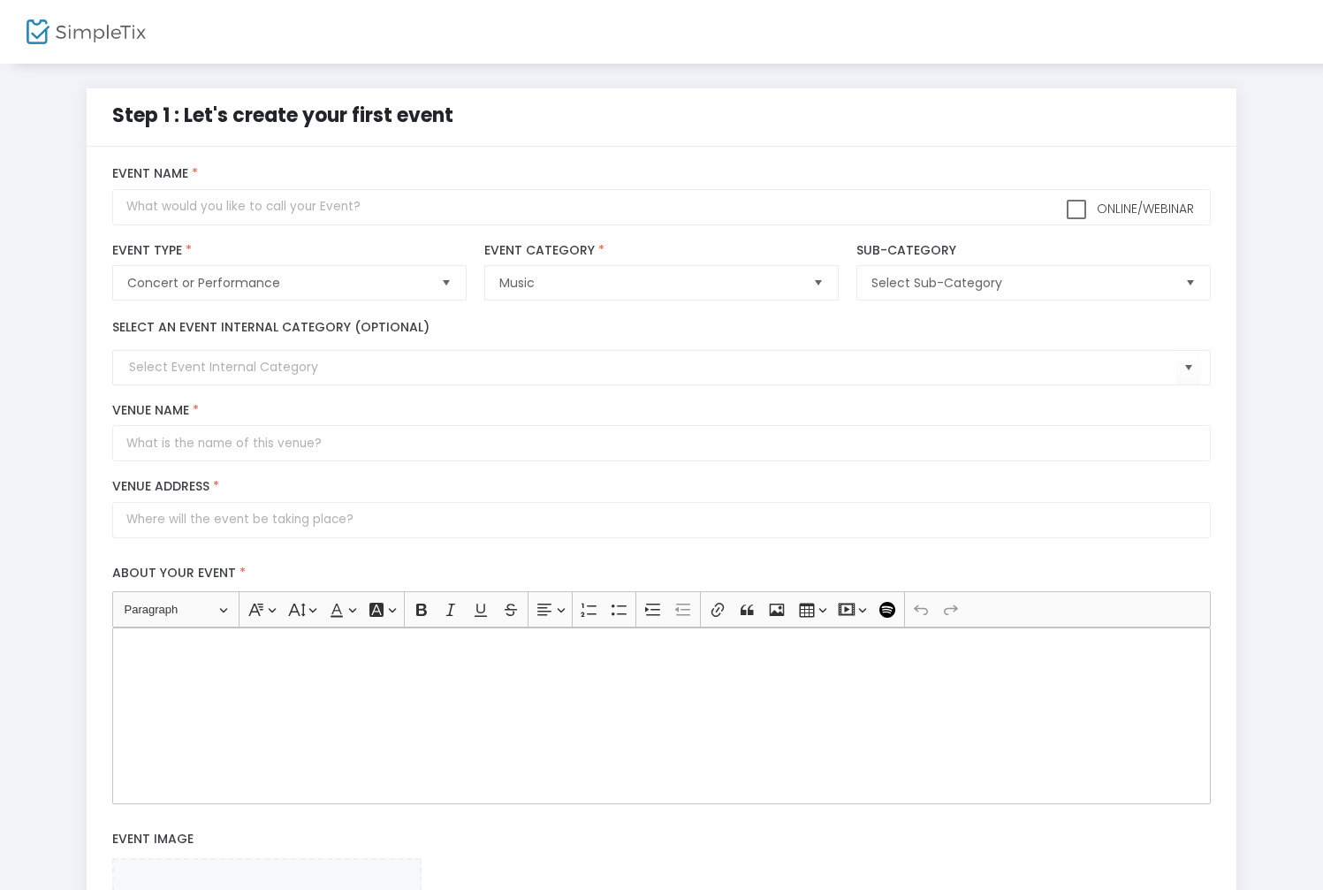
click at [391, 143] on div "Step 1 : Let's create your first event" at bounding box center [382, 129] width 558 height 57
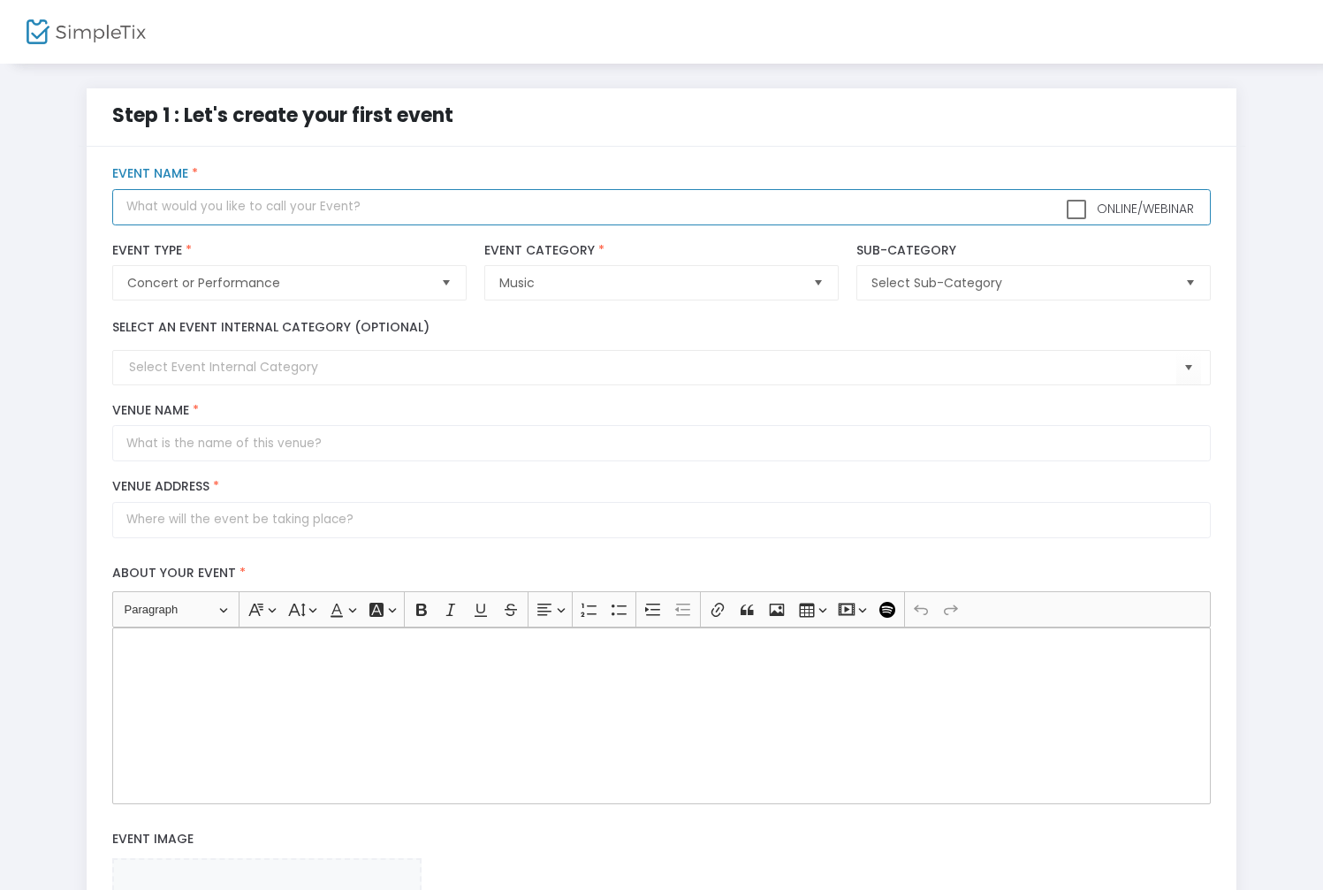
click at [344, 214] on input "text" at bounding box center [661, 207] width 1098 height 36
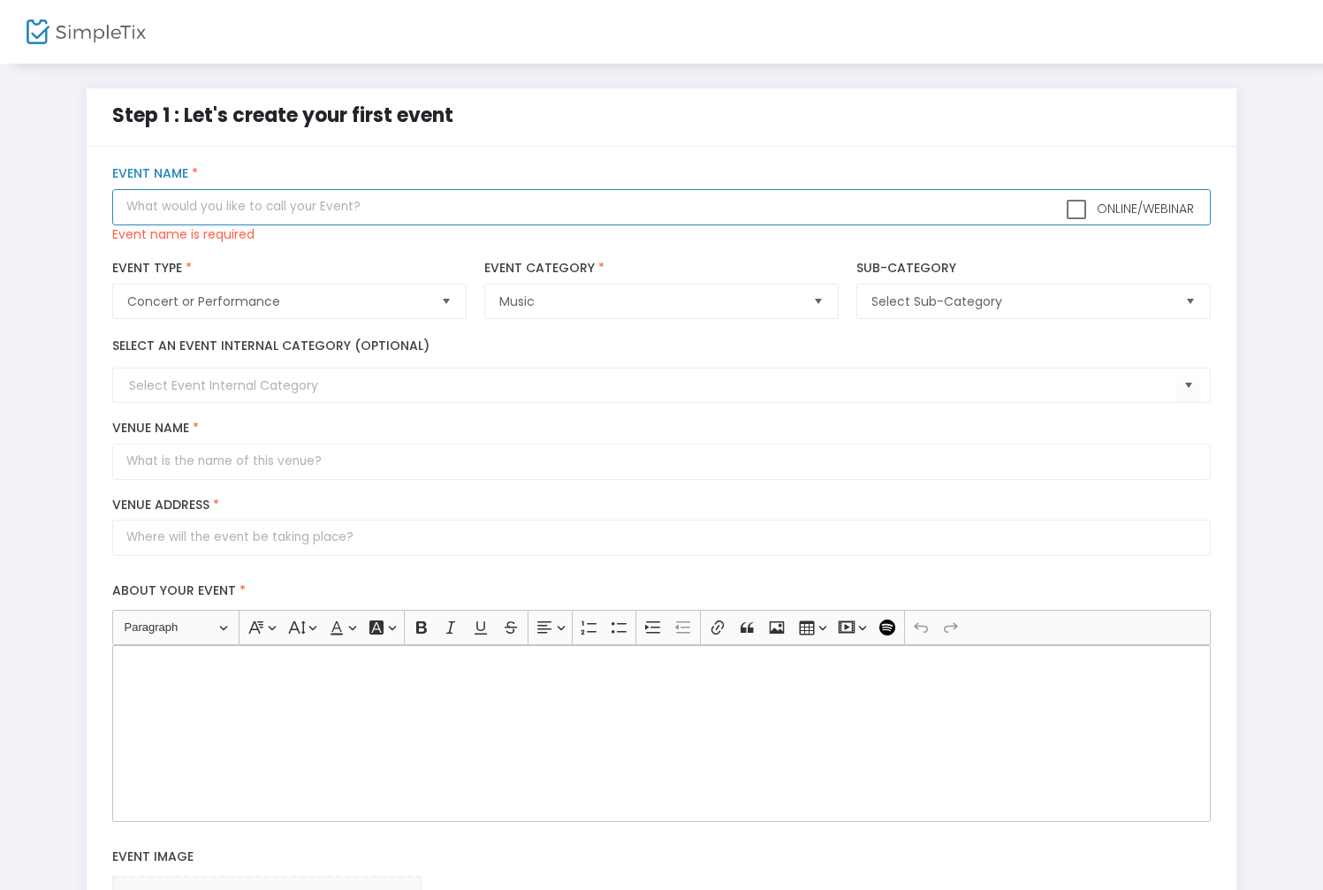
click at [285, 208] on input "text" at bounding box center [661, 207] width 1098 height 36
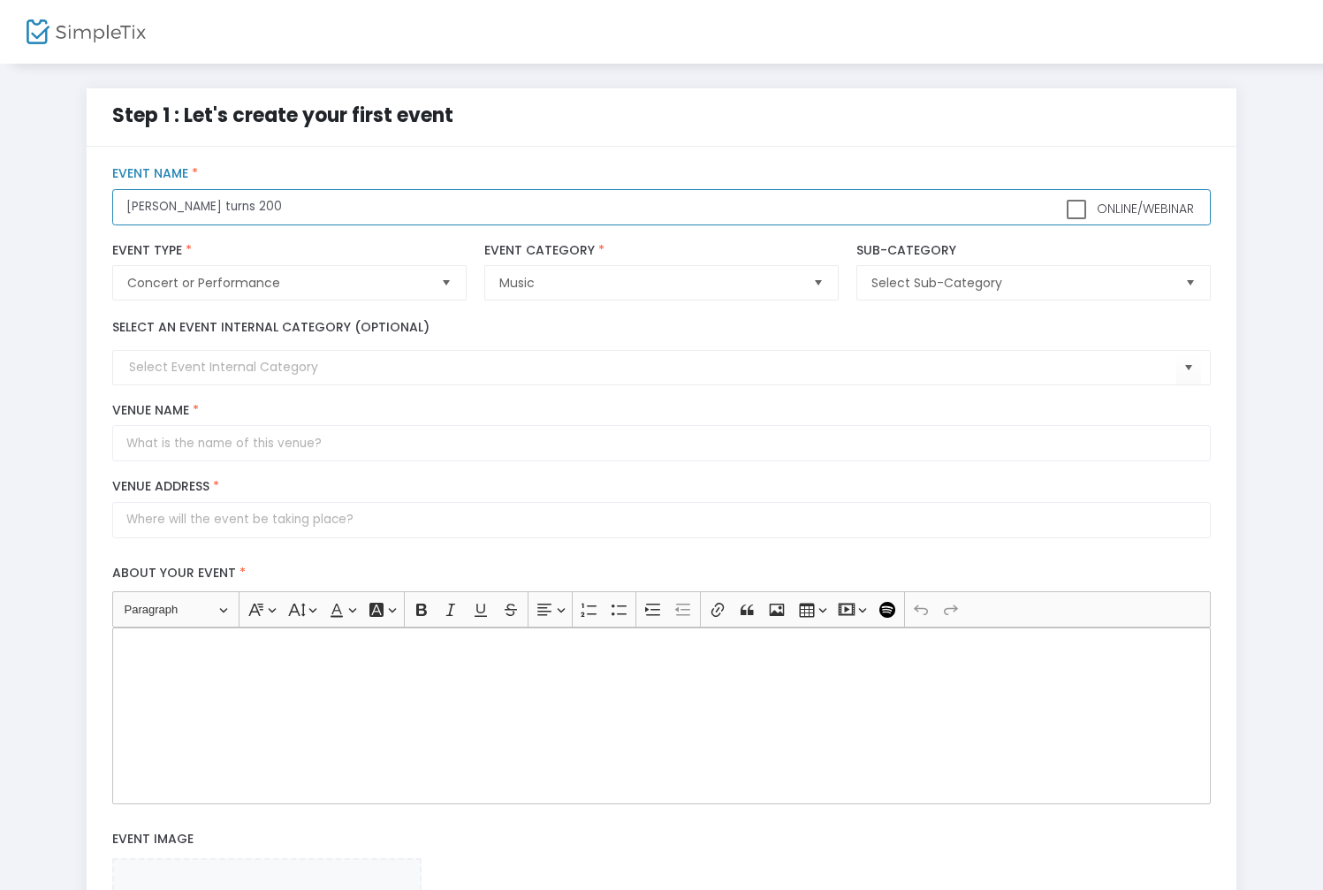
type input "Strauss turns 200"
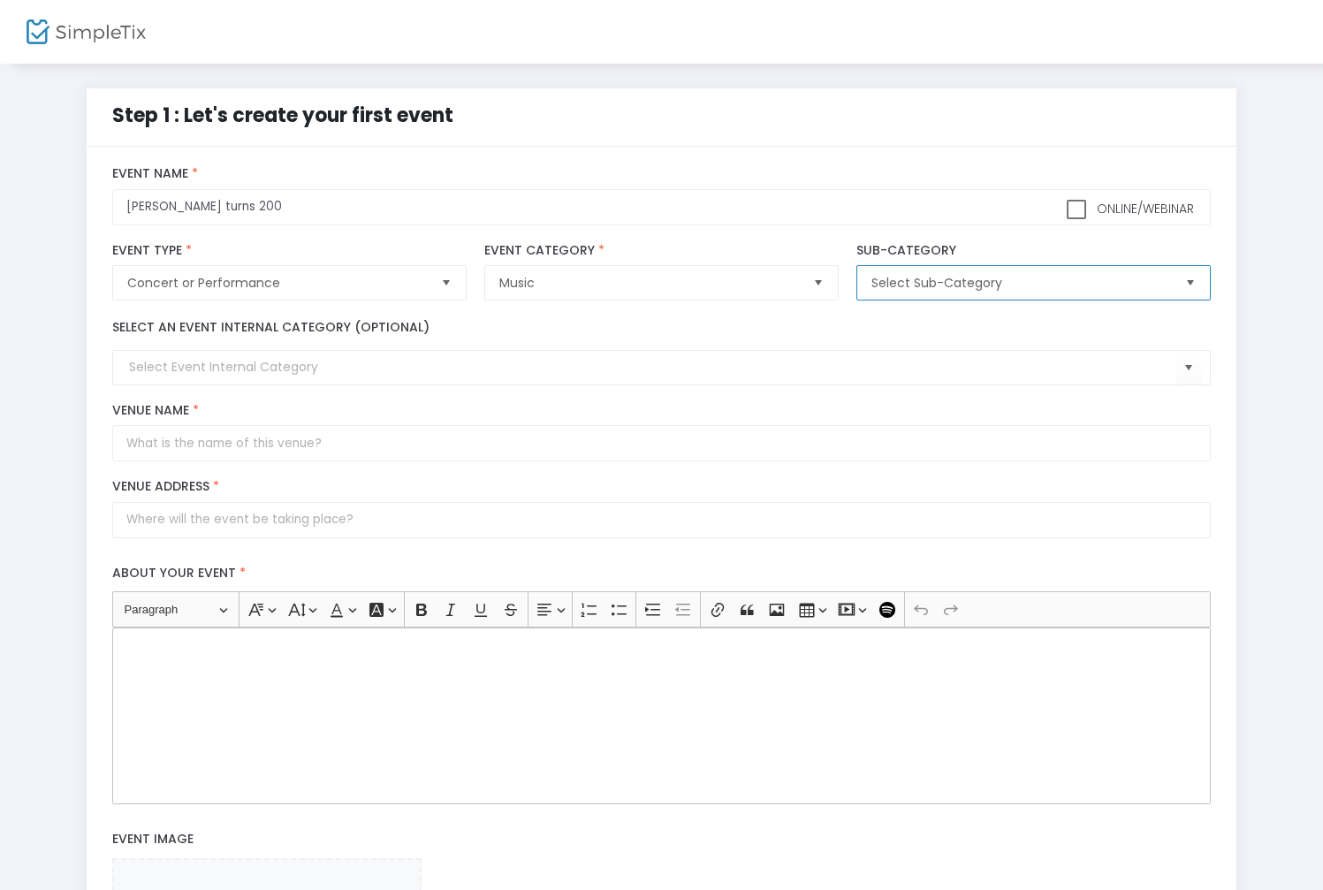
click at [977, 284] on span "Select Sub-Category" at bounding box center [1021, 283] width 300 height 18
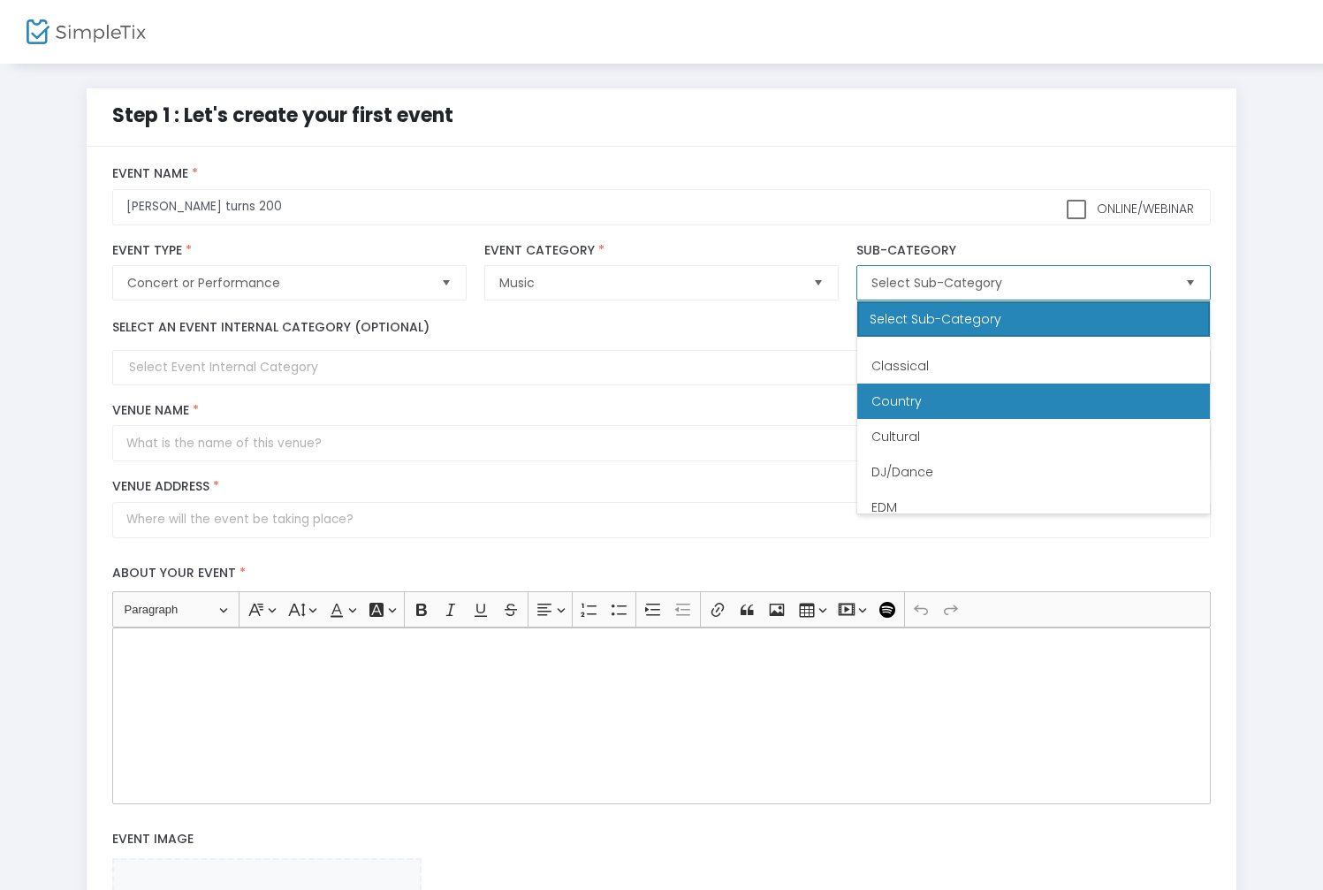
scroll to position [201, 0]
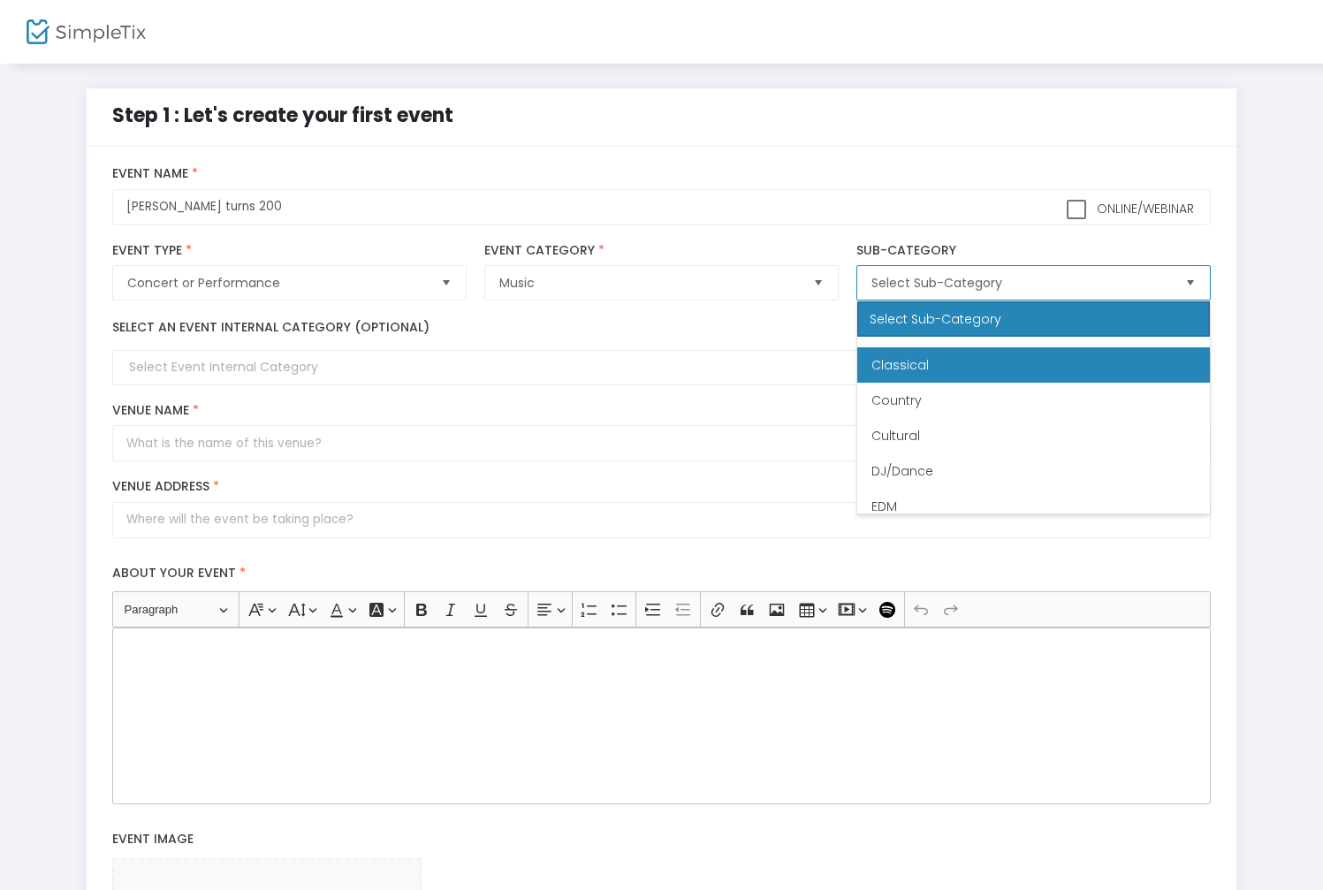
click at [977, 368] on li "Classical" at bounding box center [1033, 364] width 353 height 35
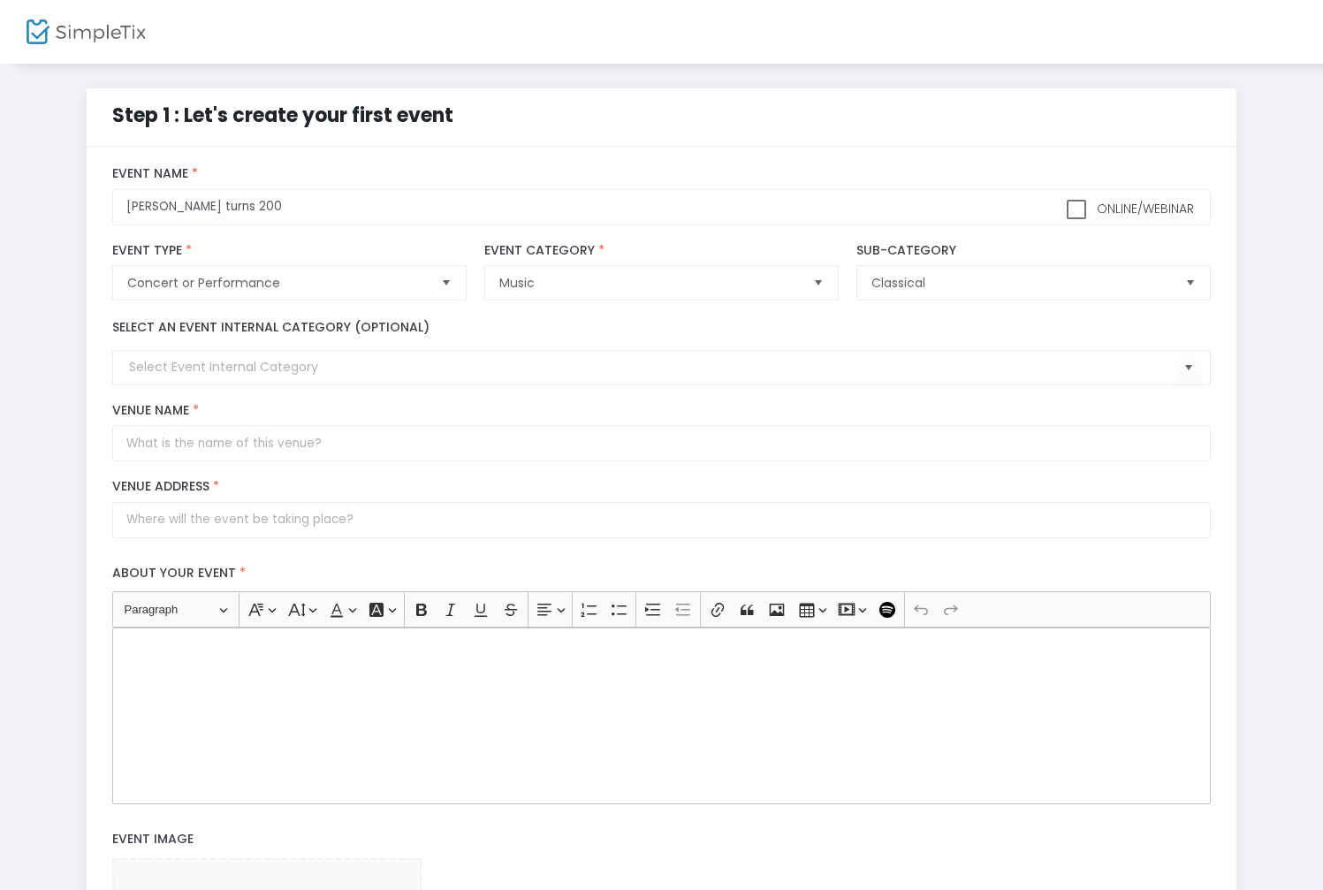
click at [558, 333] on div "Select an event internal category (optional)" at bounding box center [661, 351] width 1116 height 67
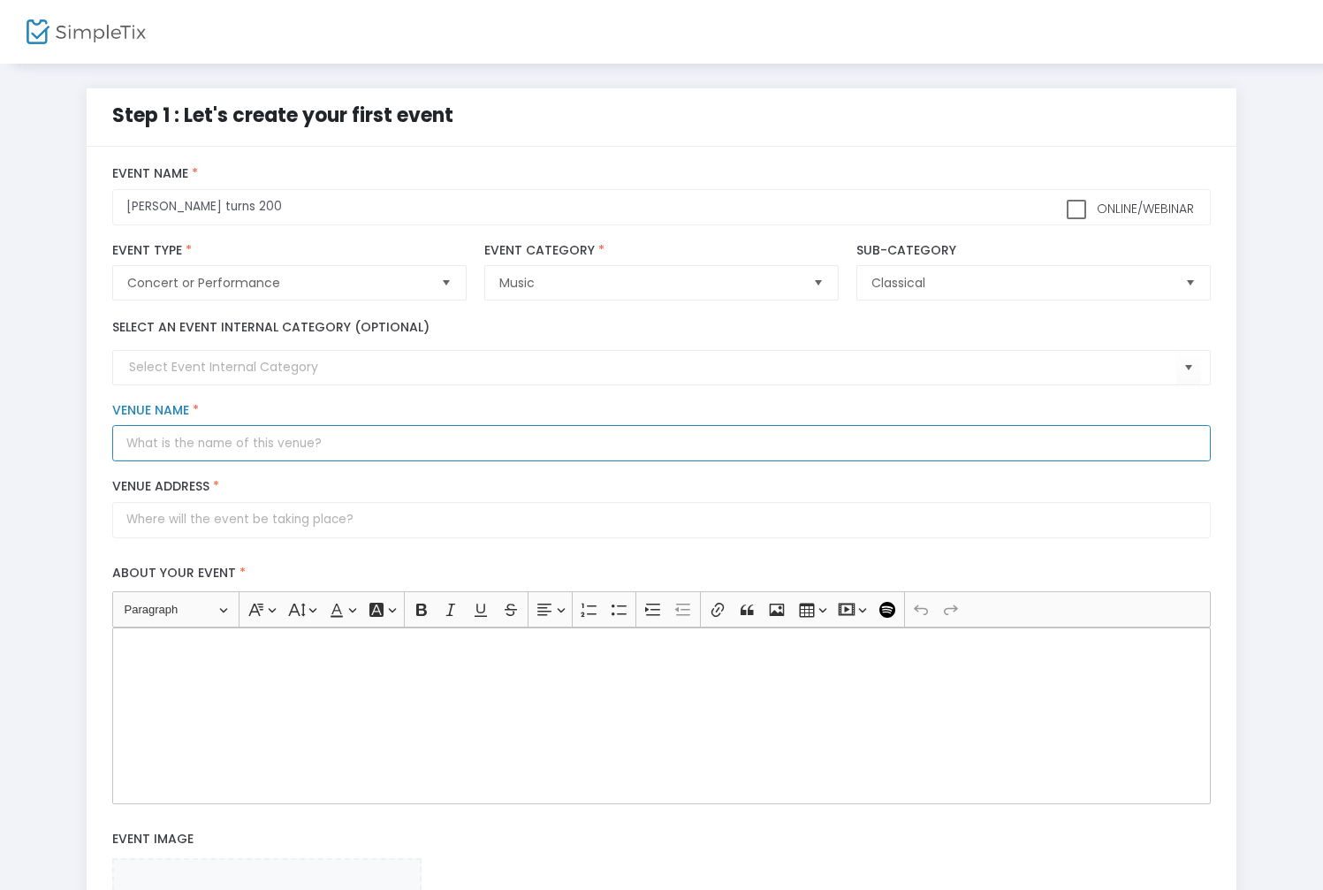
click at [286, 438] on input "Venue Name *" at bounding box center [661, 443] width 1098 height 36
type input "Wheat Ridge Center for Music & Arts"
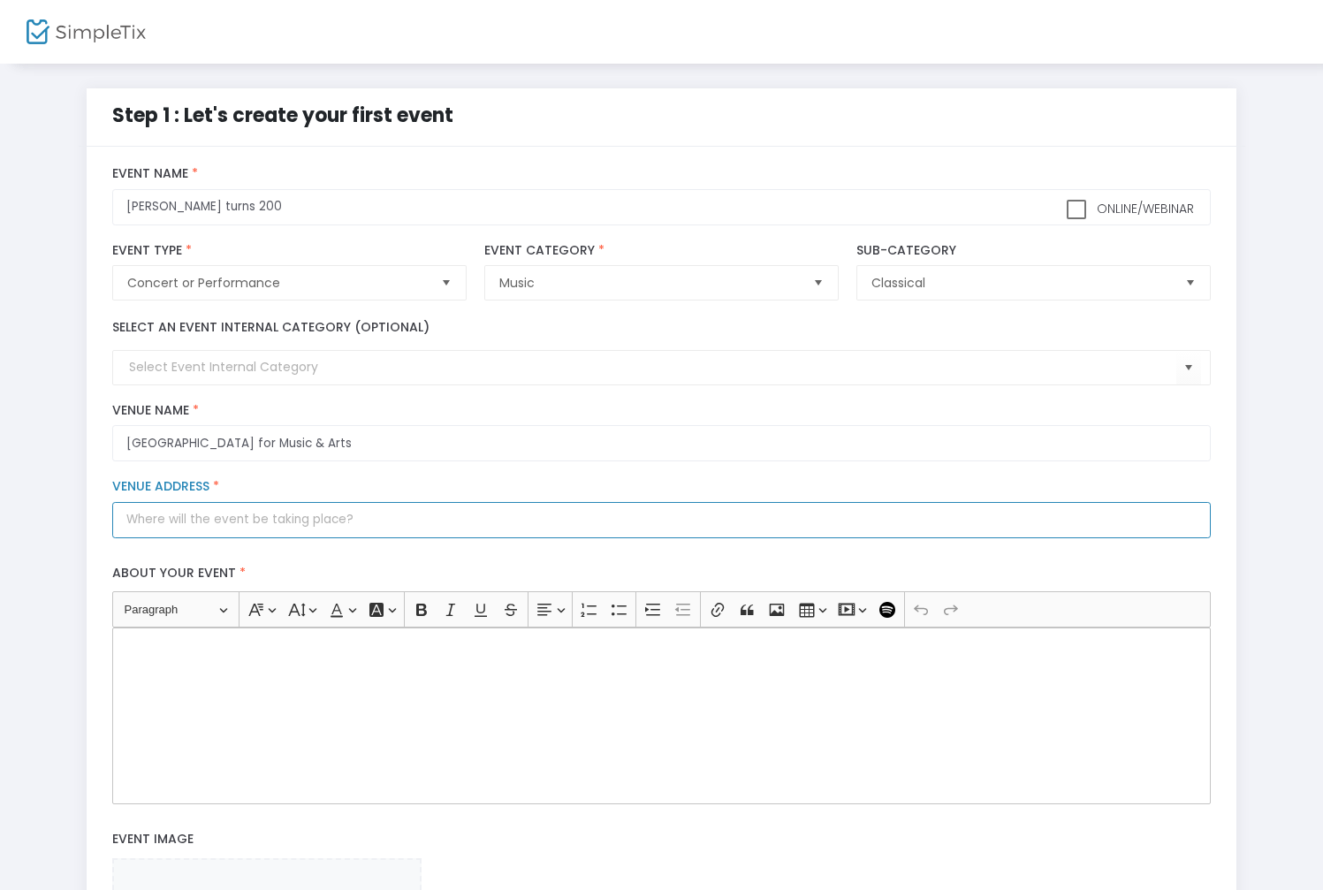
click at [314, 507] on input "Venue Address *" at bounding box center [661, 520] width 1098 height 36
paste input "7530 W 38th Ave"
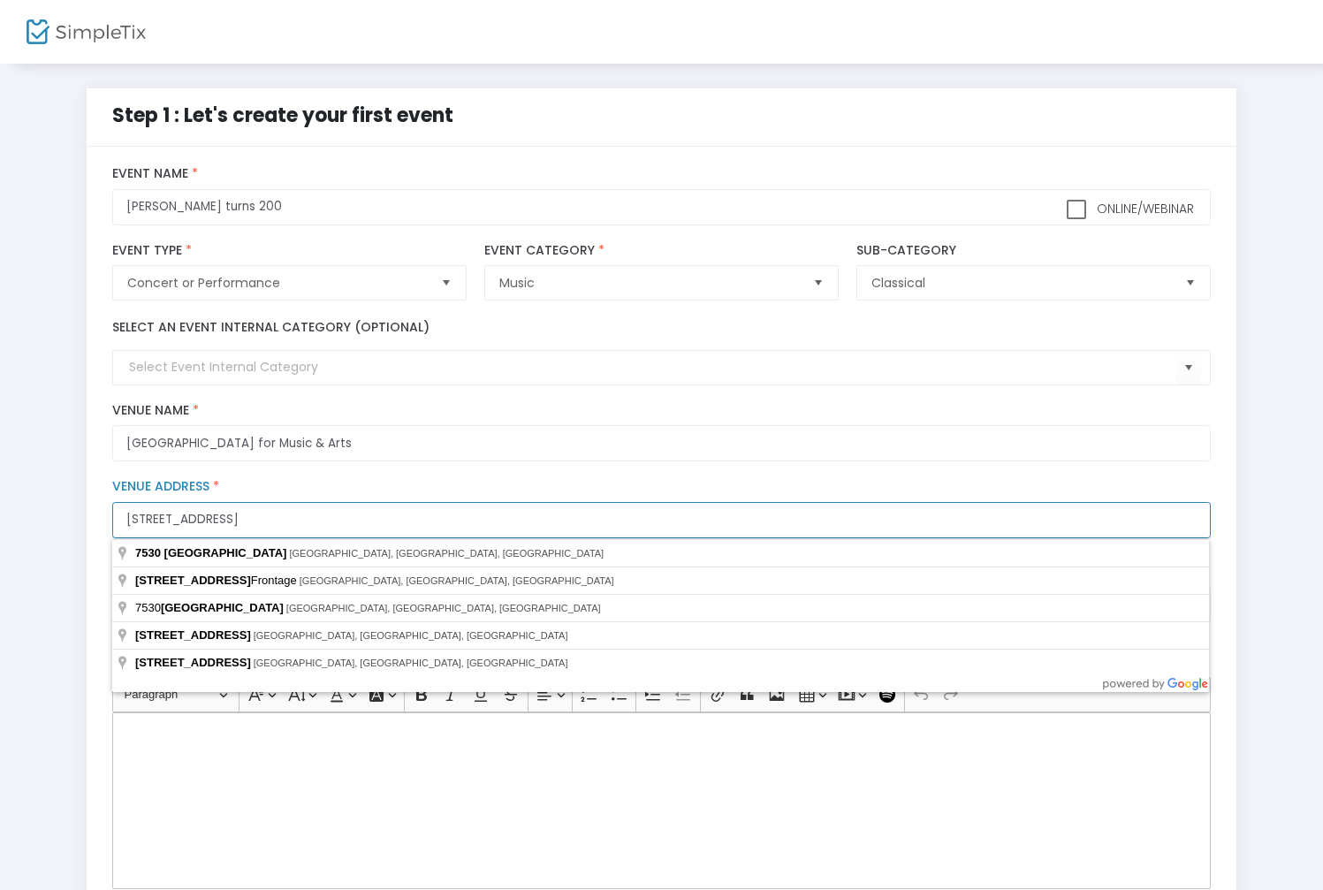
scroll to position [0, 0]
type input "7530 West 38th Avenue"
type input "Wheat Ridge"
type input "80033"
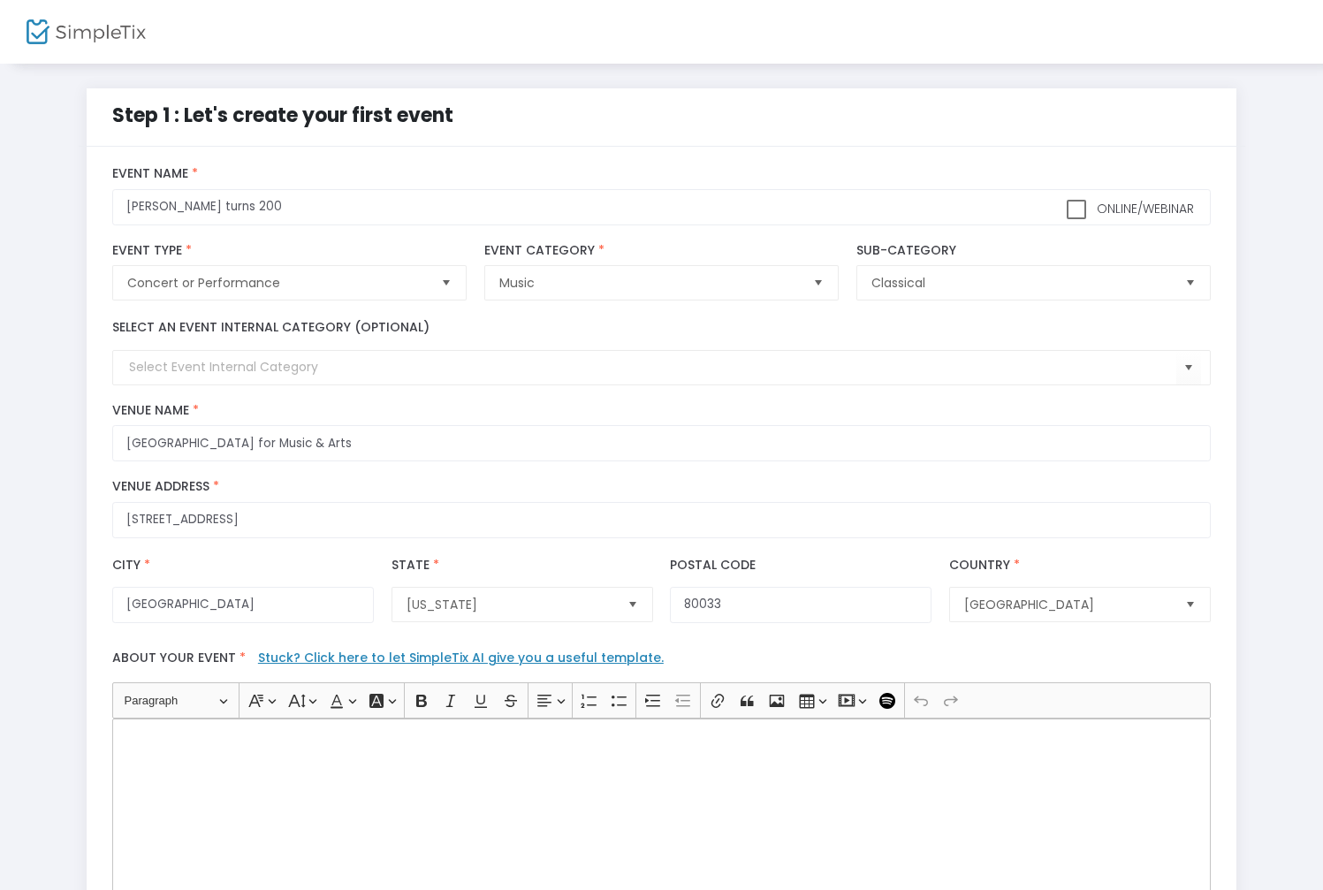
click at [74, 468] on div "Step 1 : Let's create your first event title : Strauss turns 200 Valid : true R…" at bounding box center [662, 698] width 1270 height 1220
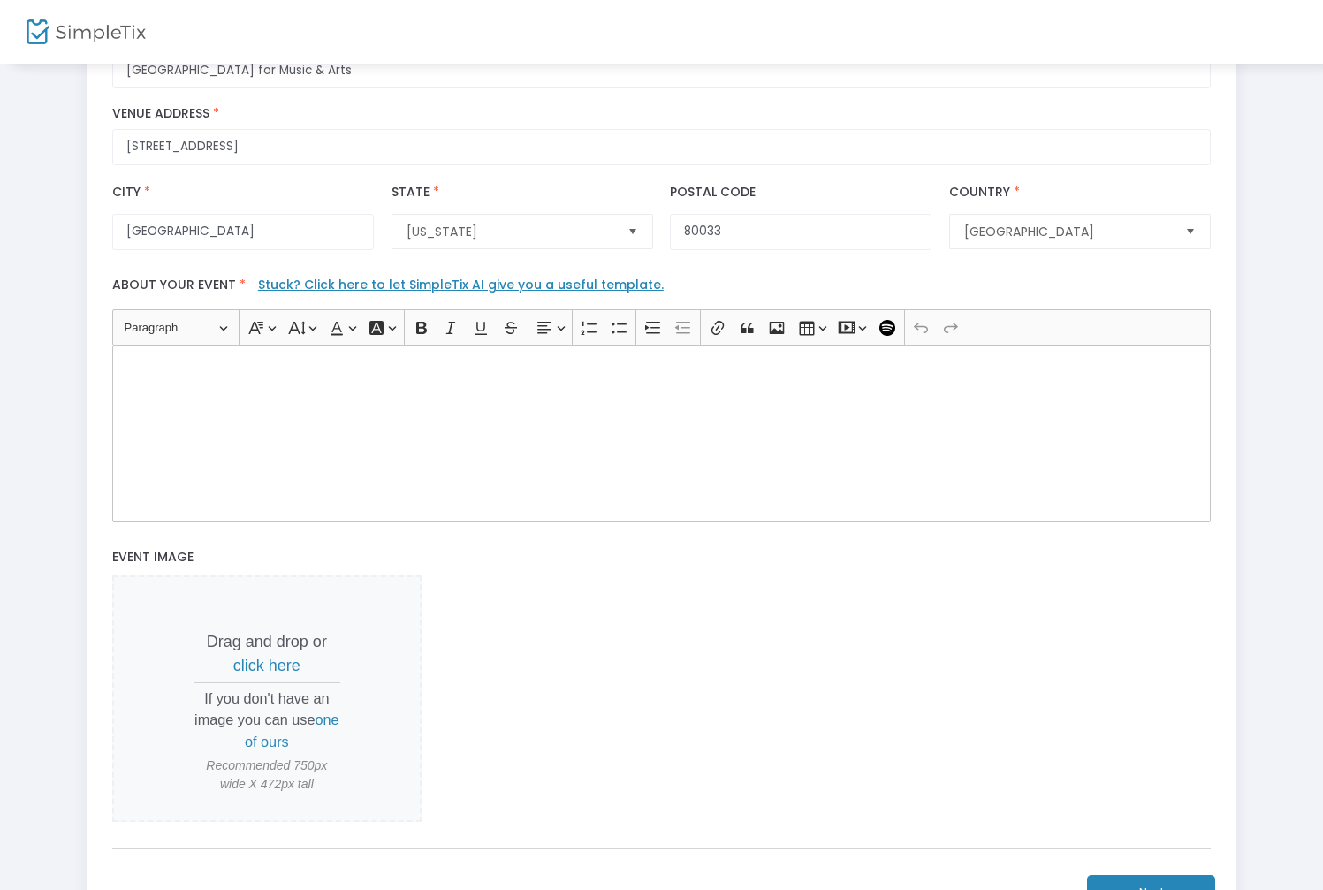
scroll to position [371, 0]
click at [404, 395] on div "Rich Text Editor, main" at bounding box center [661, 435] width 1098 height 177
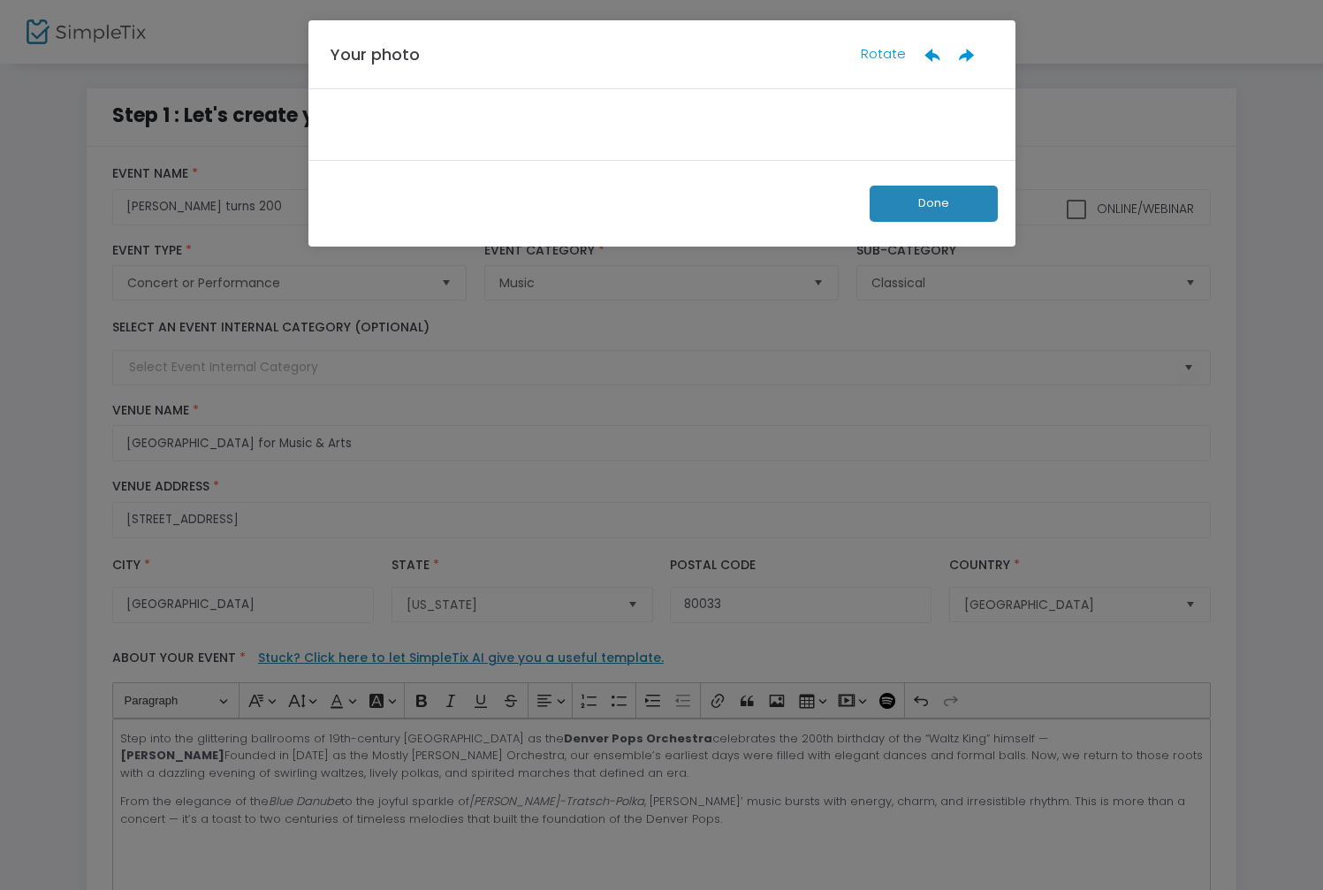
scroll to position [0, 0]
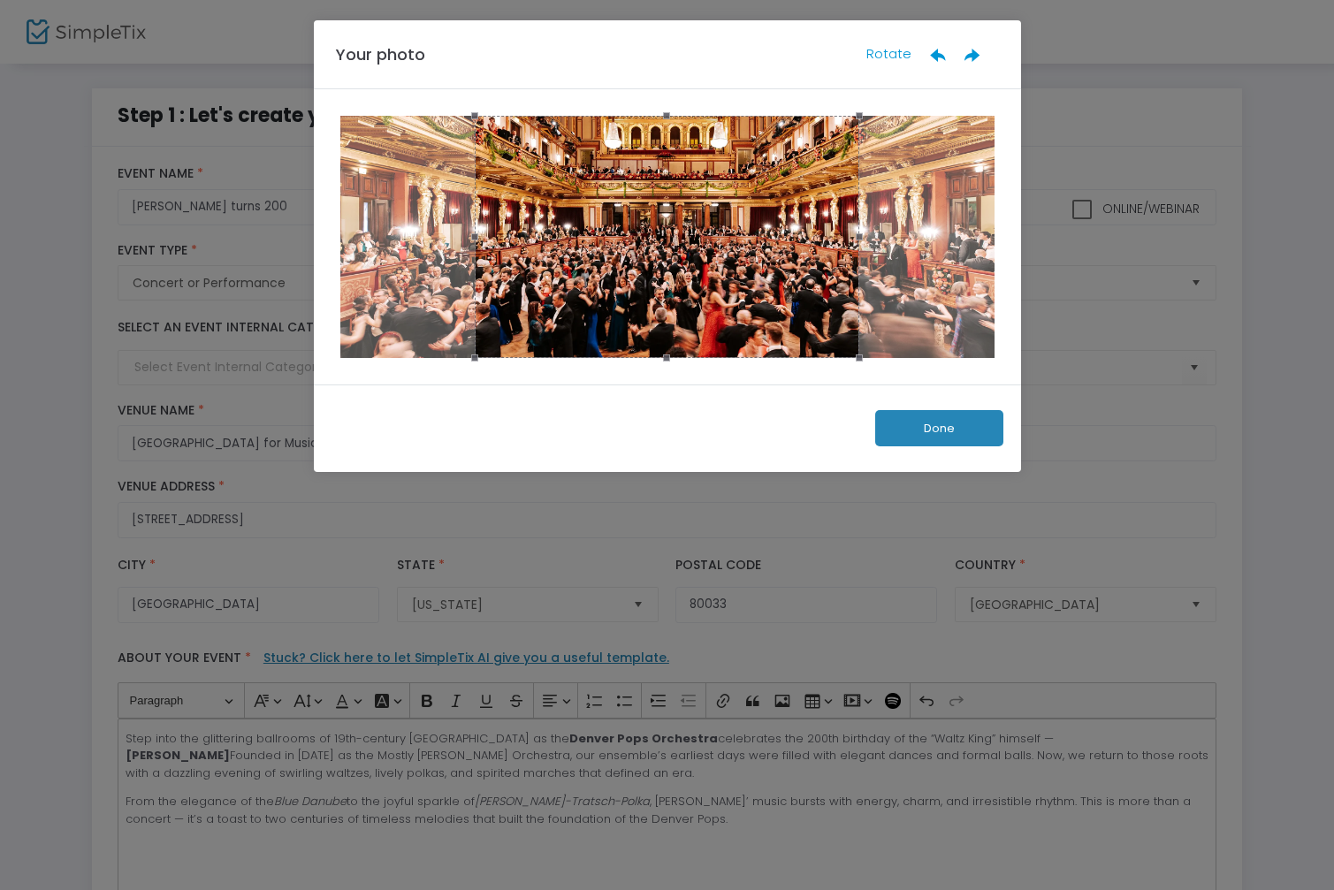
click at [959, 441] on button "Done" at bounding box center [939, 428] width 128 height 36
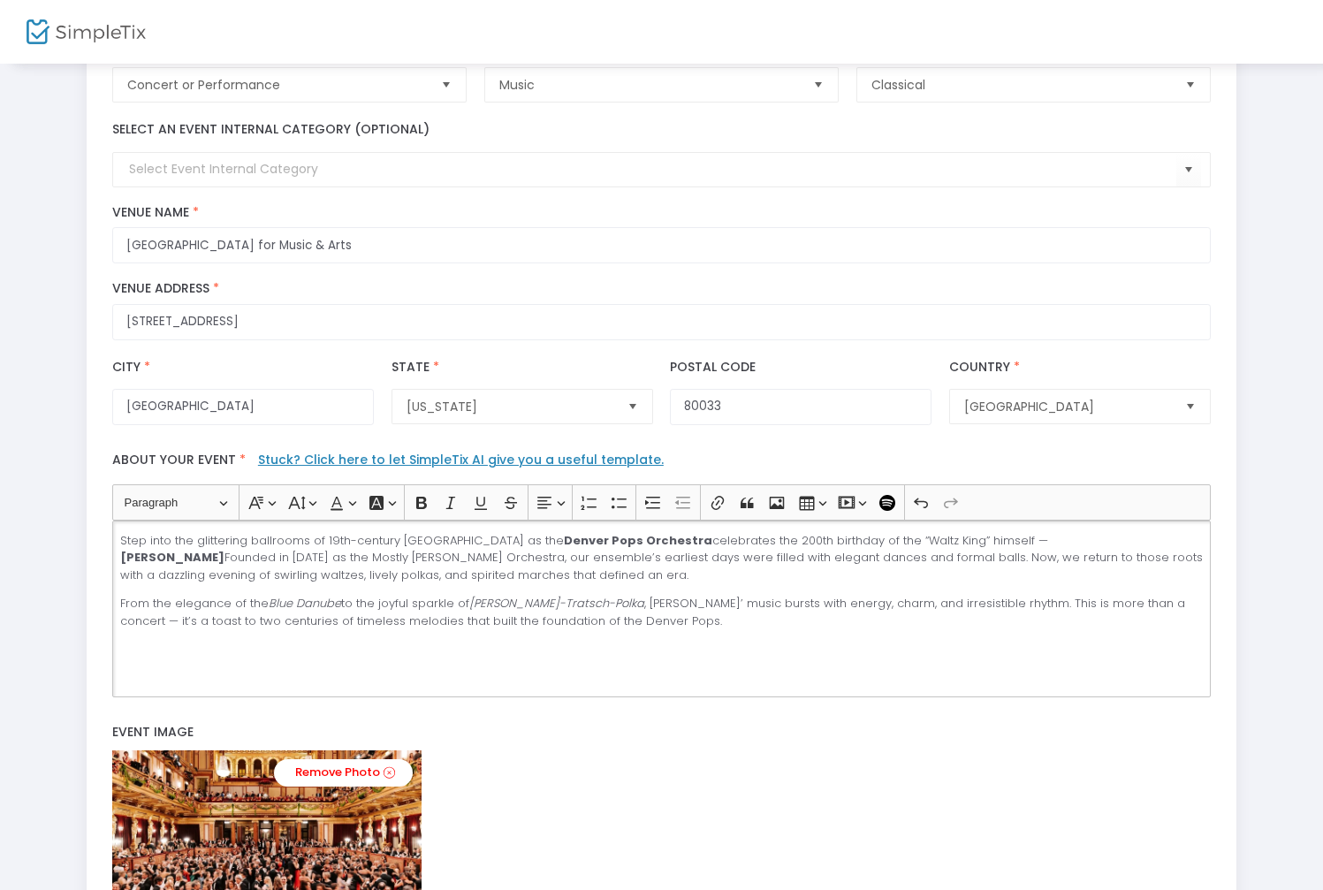
scroll to position [483, 0]
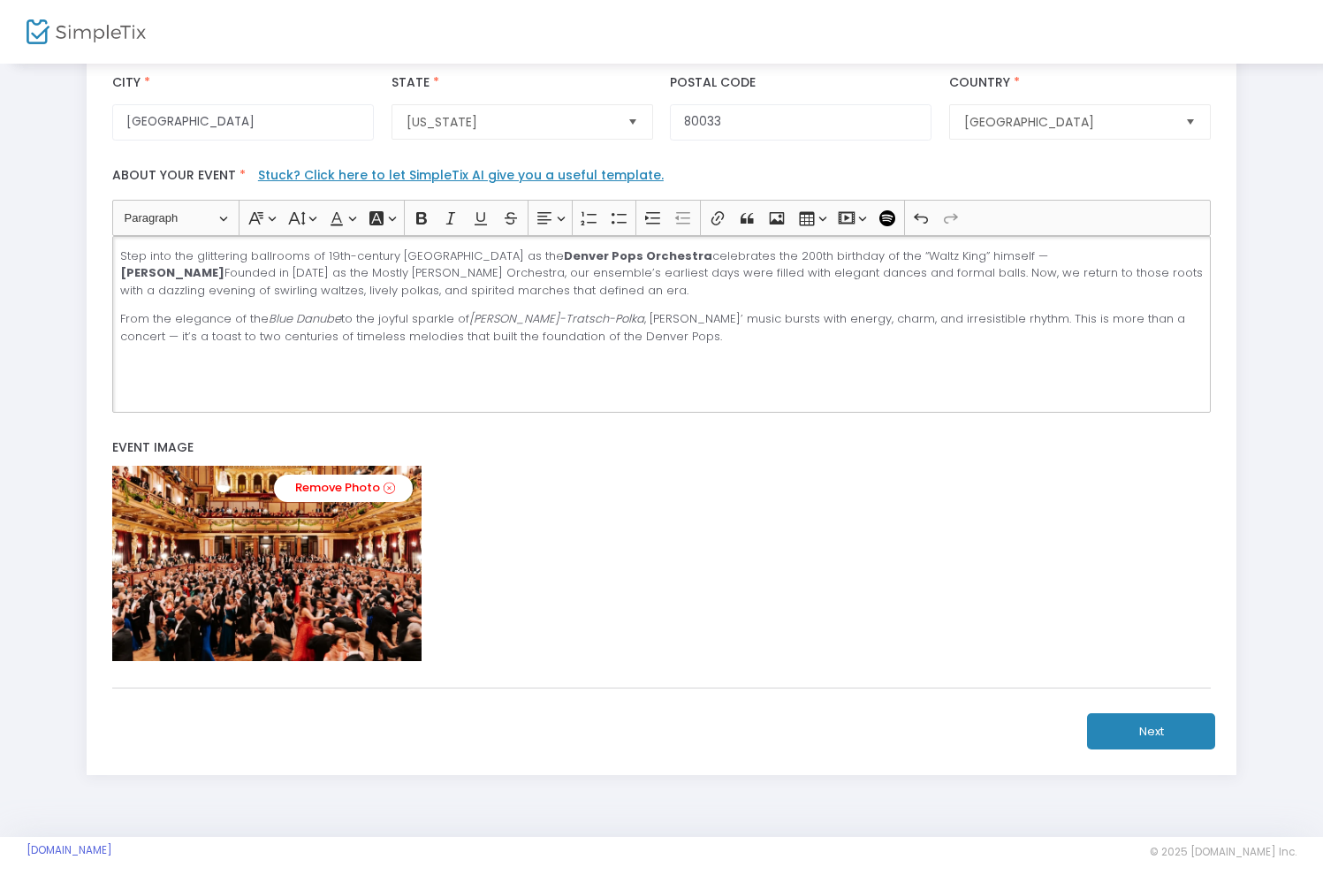
click at [1144, 732] on button "Next" at bounding box center [1151, 731] width 128 height 36
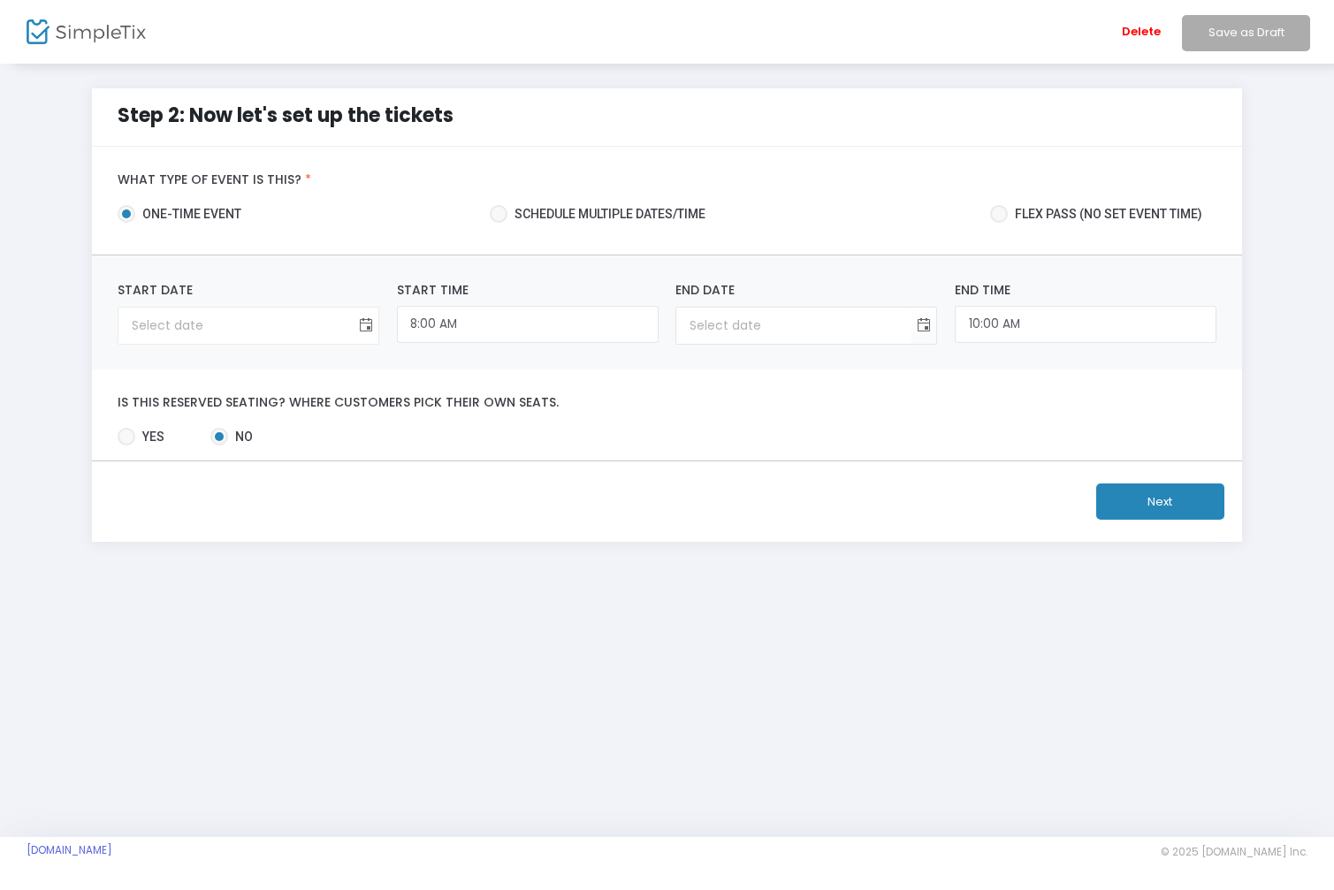
click at [361, 331] on span "Toggle calendar" at bounding box center [366, 325] width 29 height 29
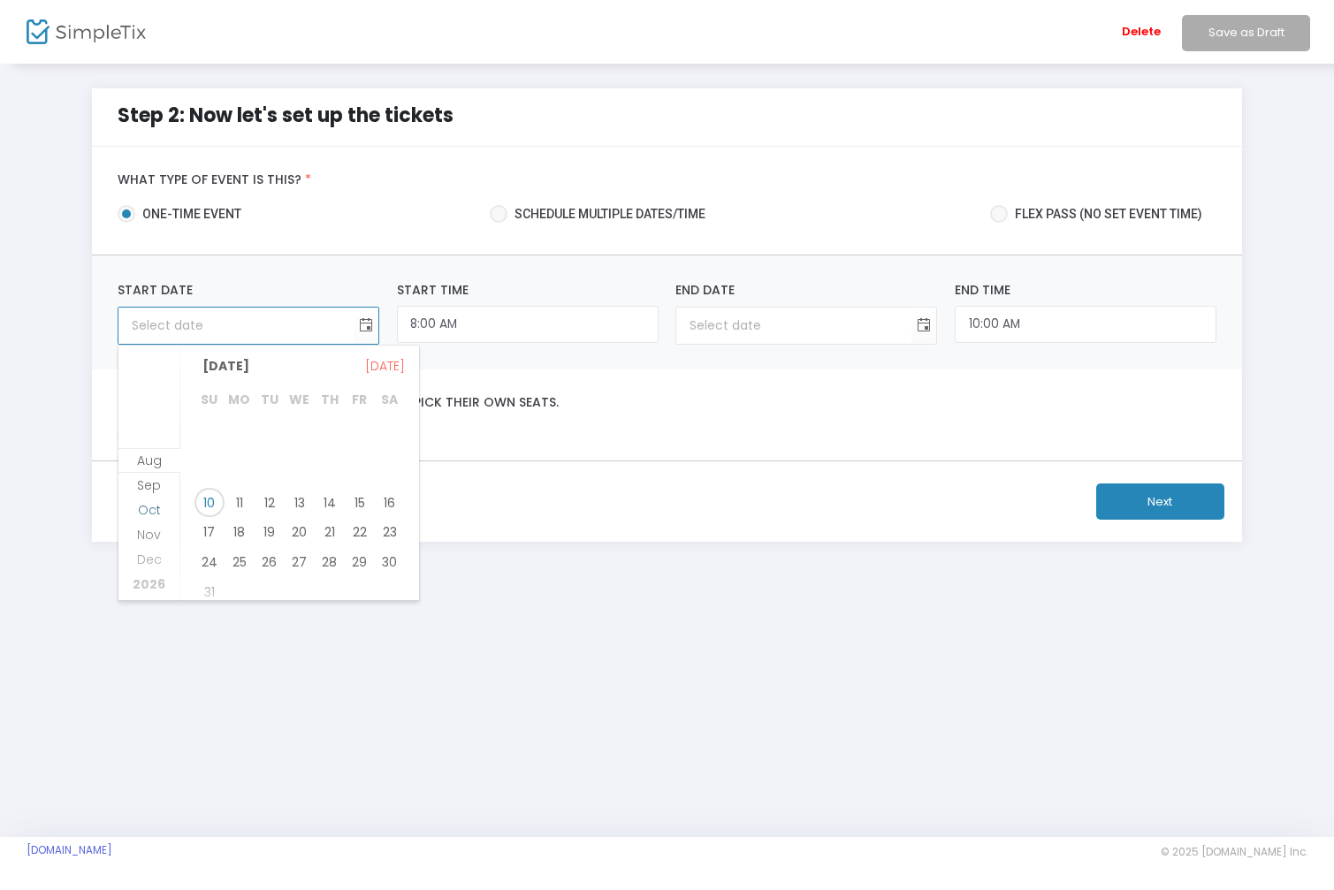
click at [153, 509] on span "Oct" at bounding box center [149, 510] width 23 height 18
click at [204, 457] on span "5" at bounding box center [209, 458] width 30 height 30
type input "10/5/2025"
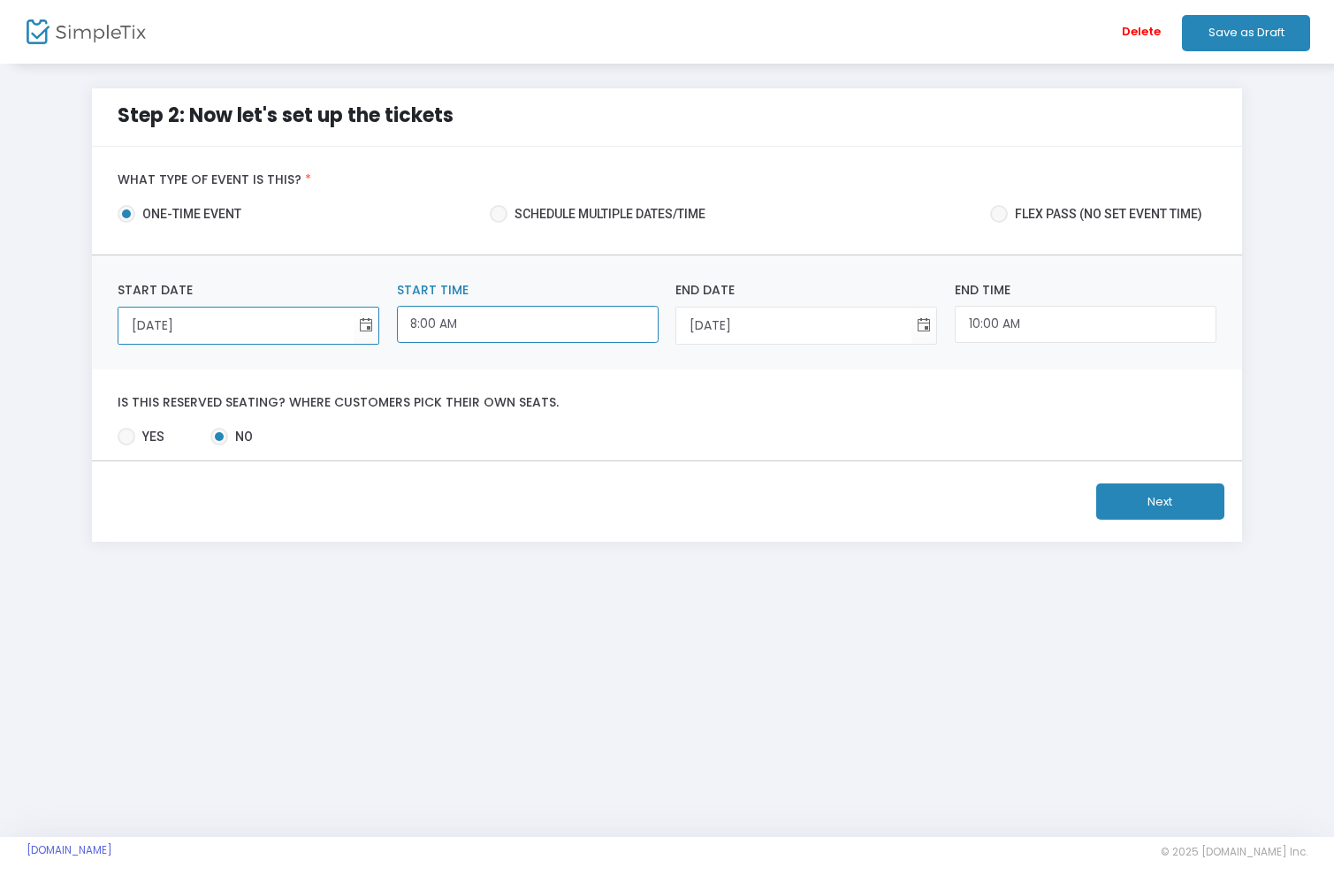
click at [499, 311] on input "8:00 AM" at bounding box center [528, 325] width 262 height 38
type input "5:00 PM"
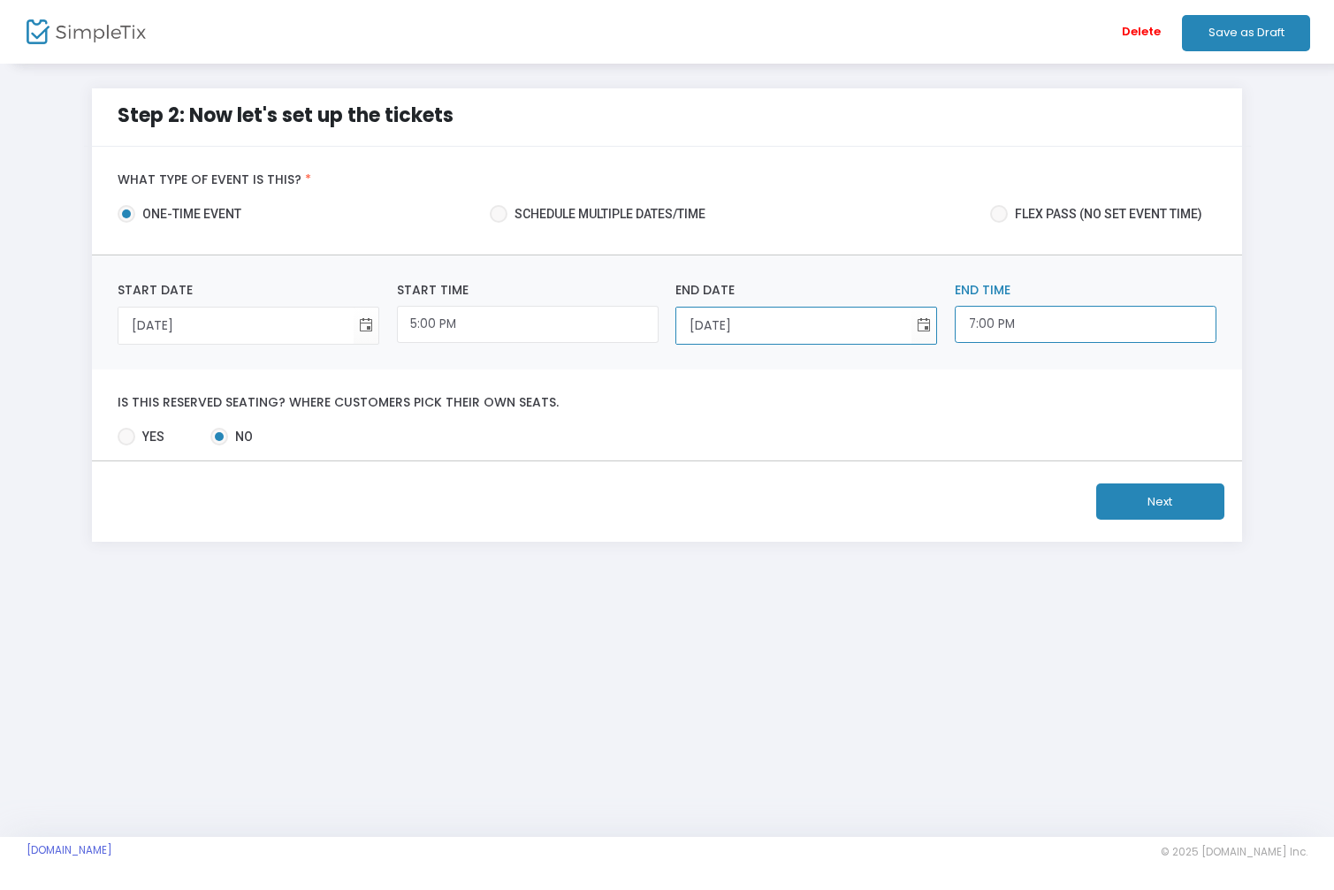
click at [1059, 320] on input "7:00 PM" at bounding box center [1085, 325] width 262 height 38
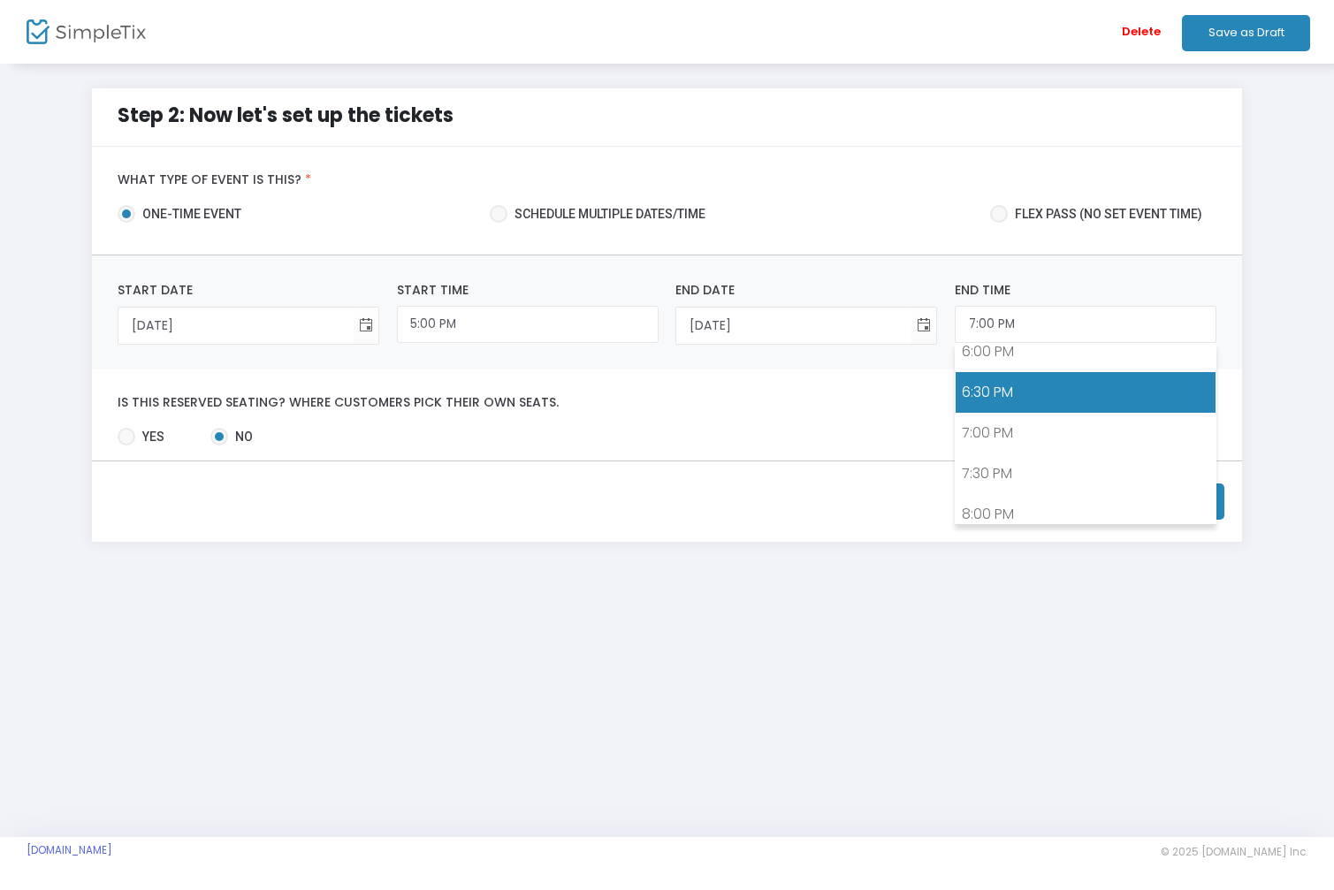
click at [1002, 390] on link "6:30 PM" at bounding box center [1085, 392] width 260 height 41
type input "6:30 PM"
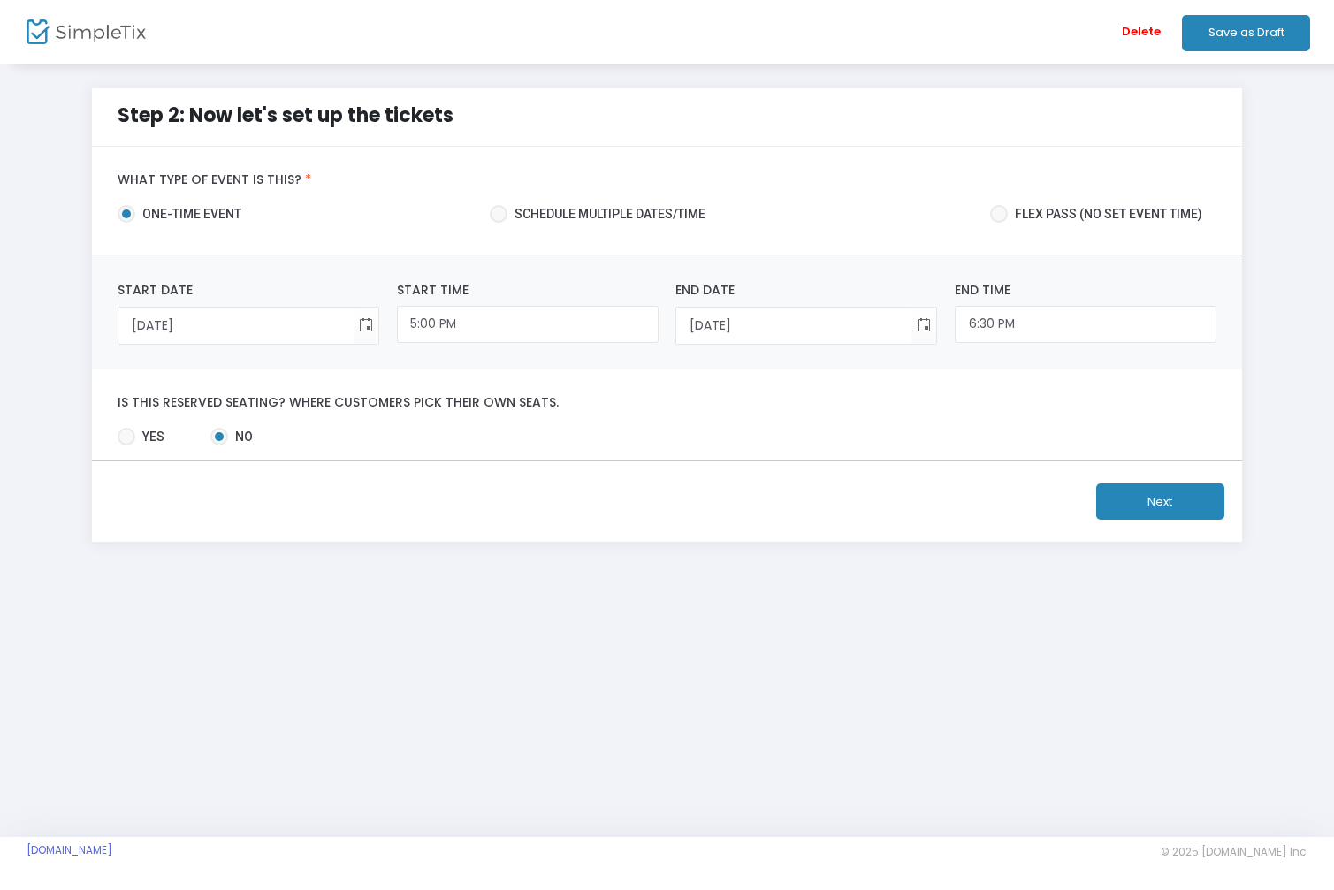
click at [488, 574] on div "Step 2: Now let's set up the tickets What type of event is this? * one-time eve…" at bounding box center [667, 328] width 1334 height 532
click at [635, 72] on div "Step 2: Now let's set up the tickets What type of event is this? * one-time eve…" at bounding box center [667, 328] width 1334 height 532
click at [445, 332] on input "5:00 PM" at bounding box center [528, 325] width 262 height 38
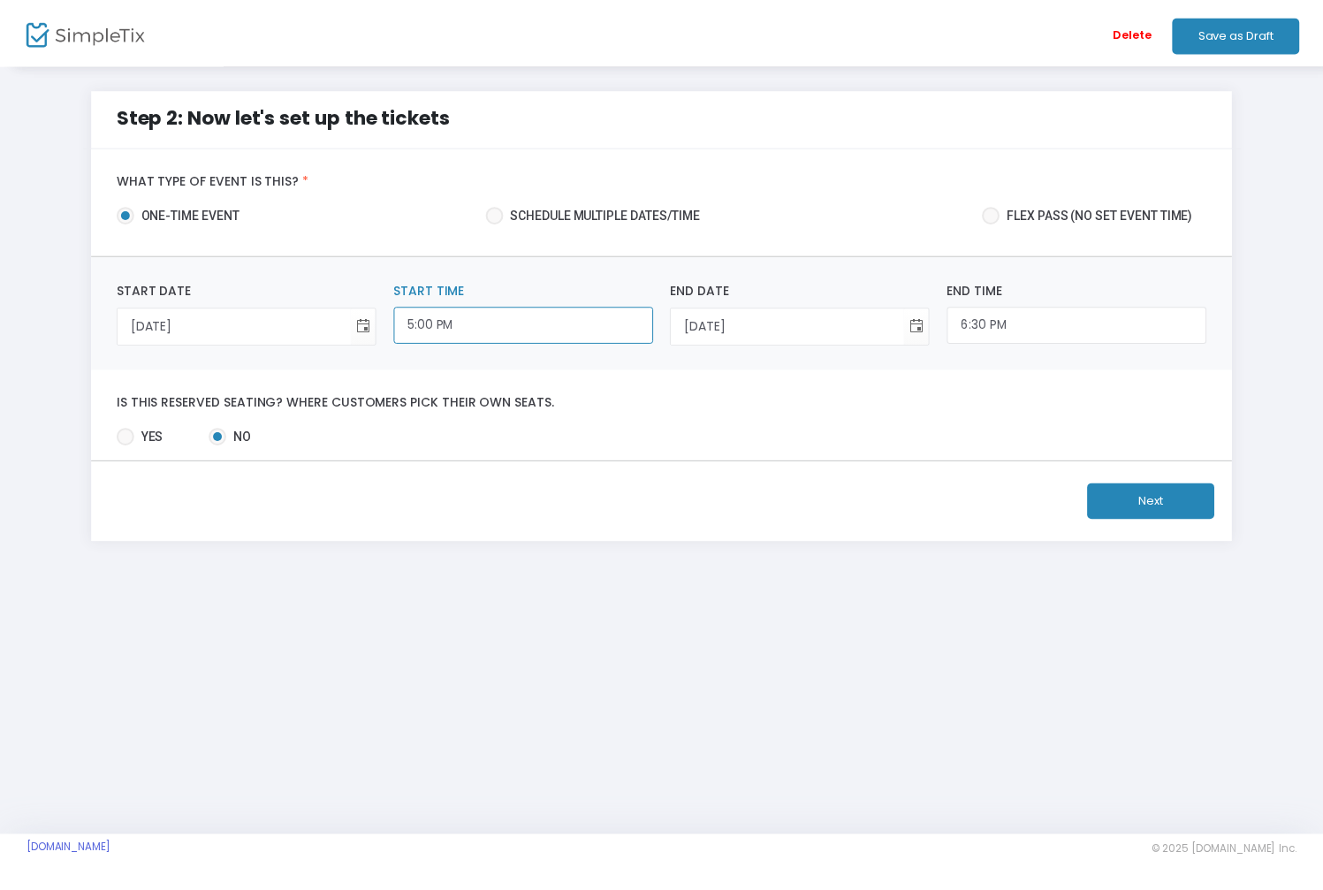
scroll to position [1311, 0]
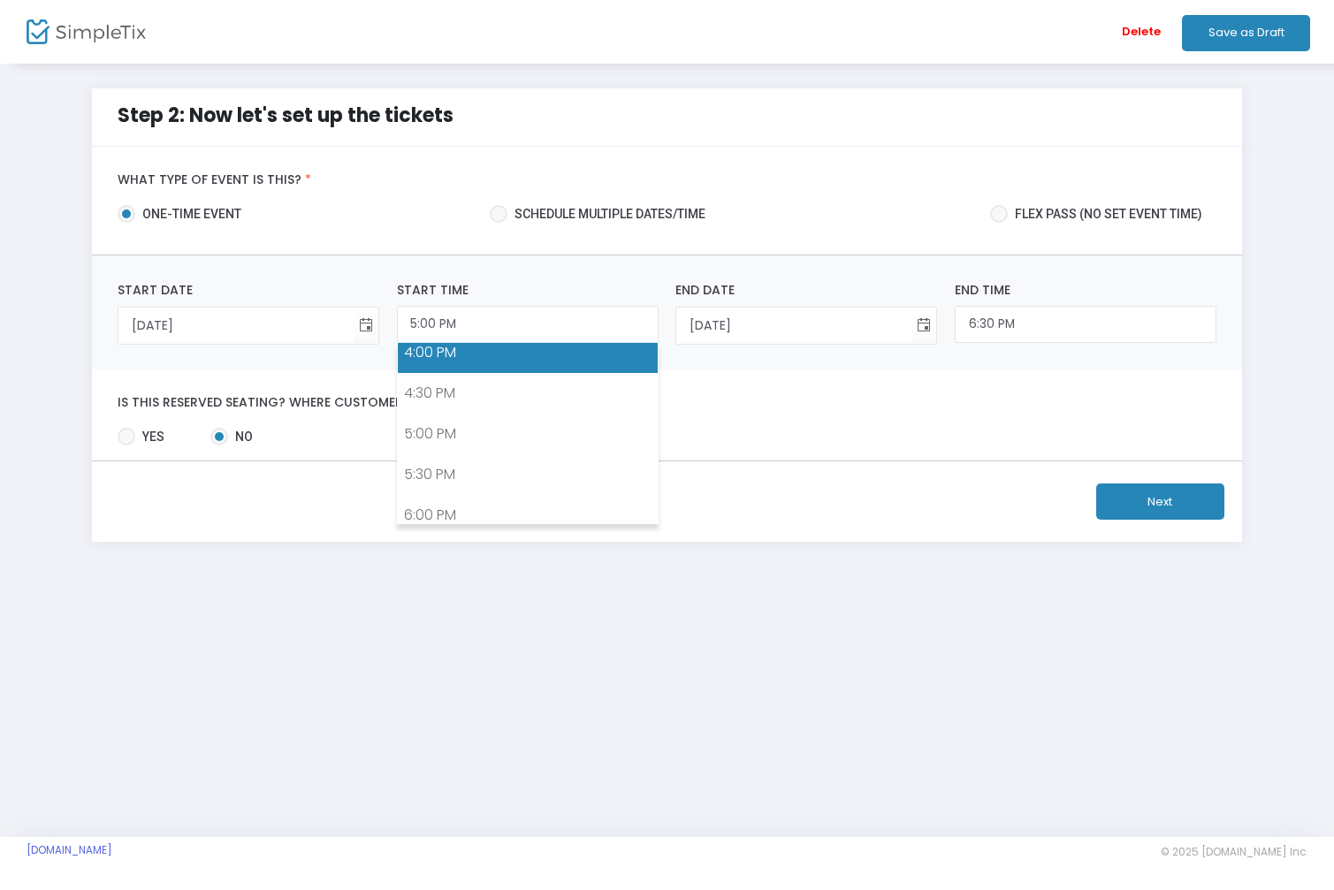
click at [445, 354] on link "4:00 PM" at bounding box center [528, 352] width 260 height 41
type input "4:00 PM"
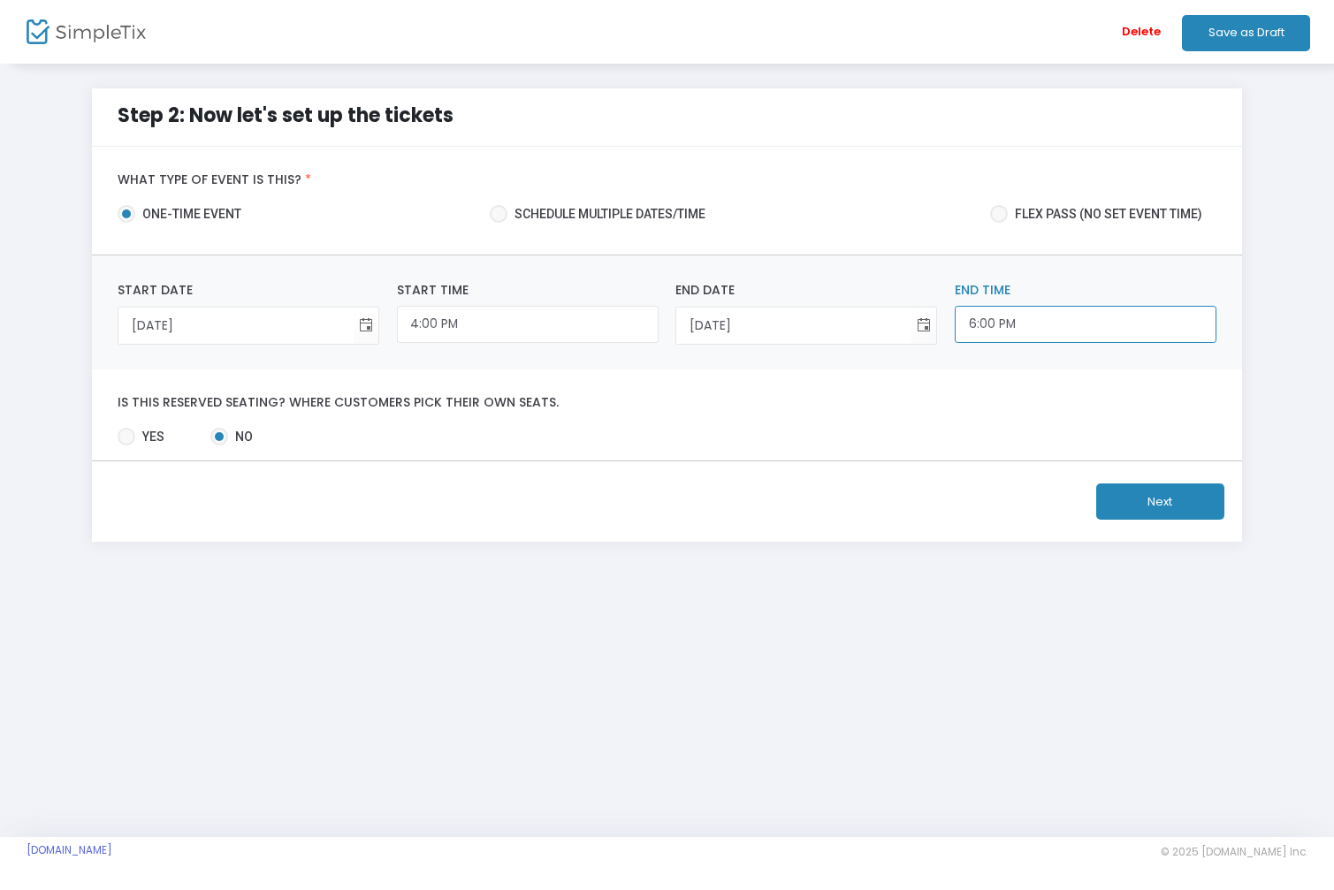
click at [1007, 325] on input "6:00 PM" at bounding box center [1085, 325] width 262 height 38
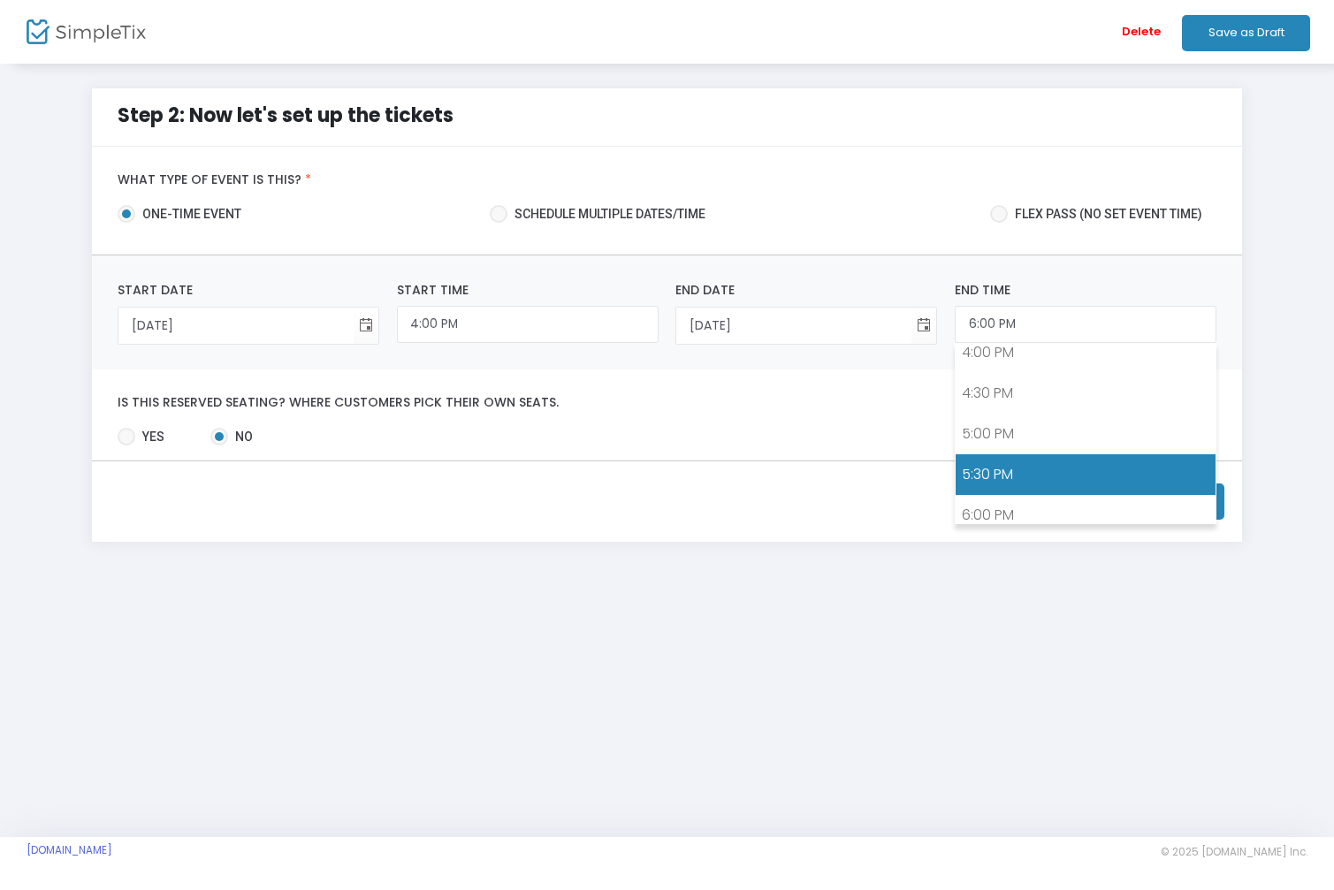
click at [1021, 471] on link "5:30 PM" at bounding box center [1085, 474] width 260 height 41
type input "5:30 PM"
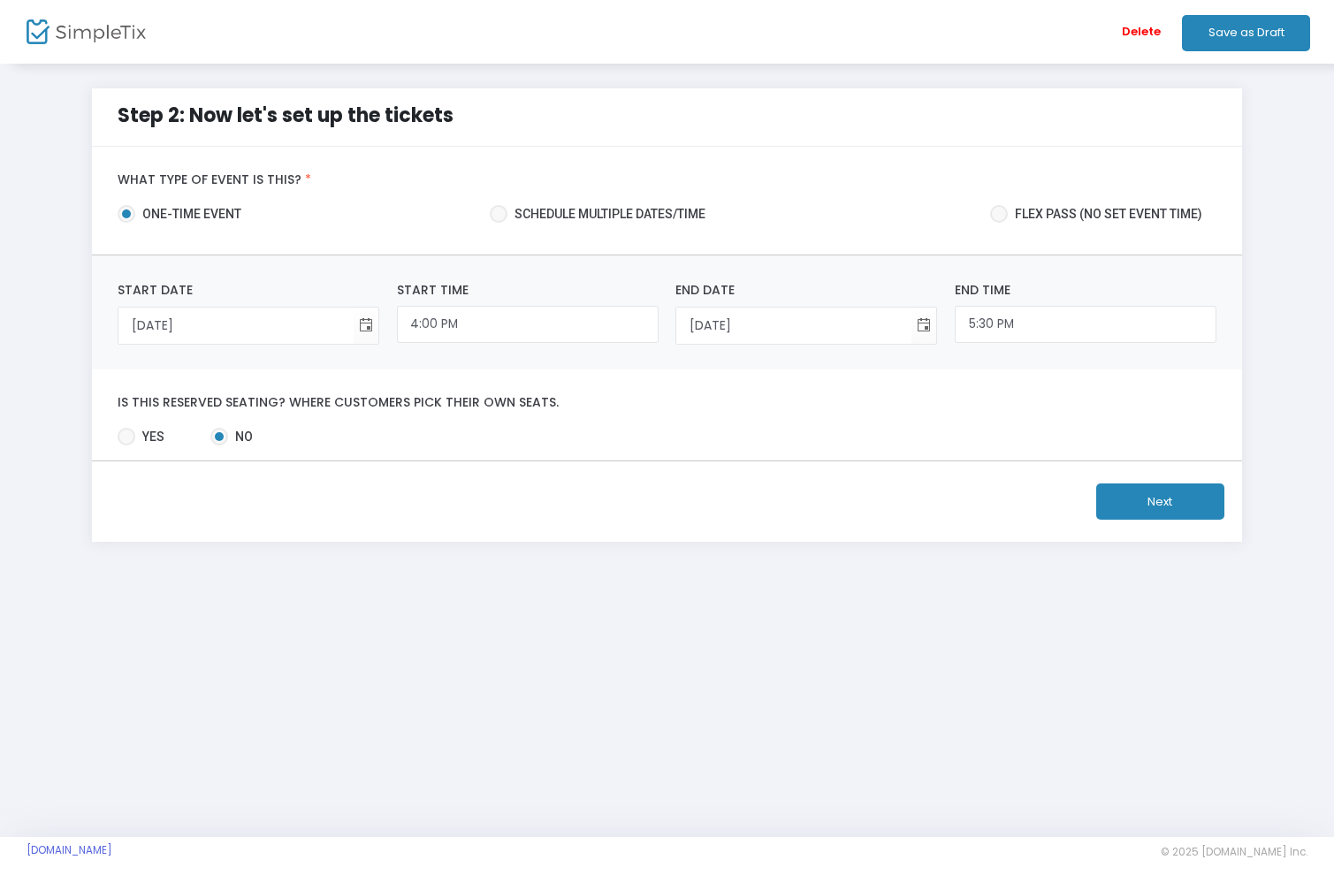
click at [706, 429] on mat-radio-group "Yes No" at bounding box center [667, 440] width 1116 height 25
click at [1144, 502] on button "Next" at bounding box center [1160, 501] width 128 height 36
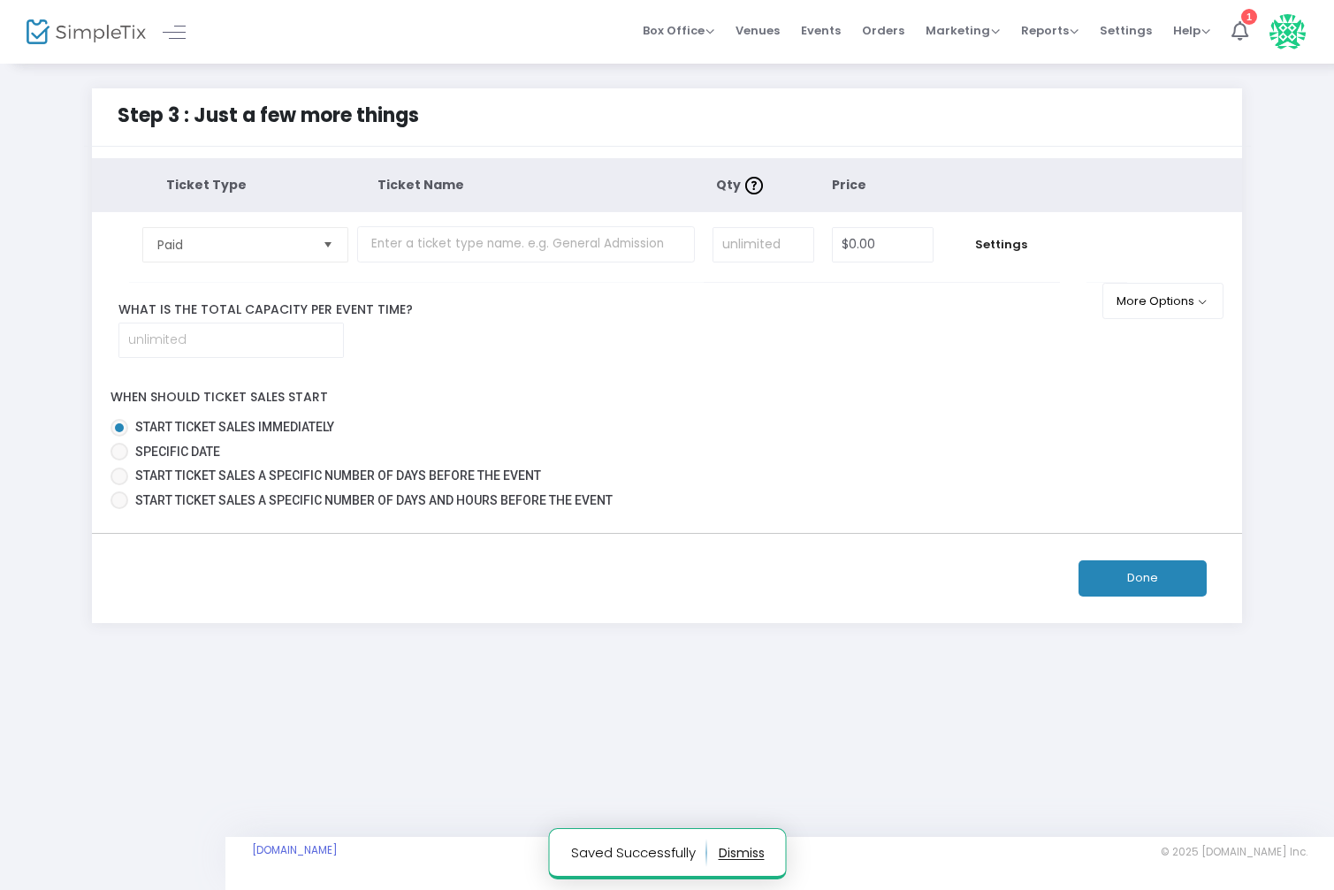
click at [588, 346] on div "What is the total capacity per event time?" at bounding box center [608, 328] width 1033 height 57
click at [526, 251] on input "text" at bounding box center [526, 244] width 338 height 36
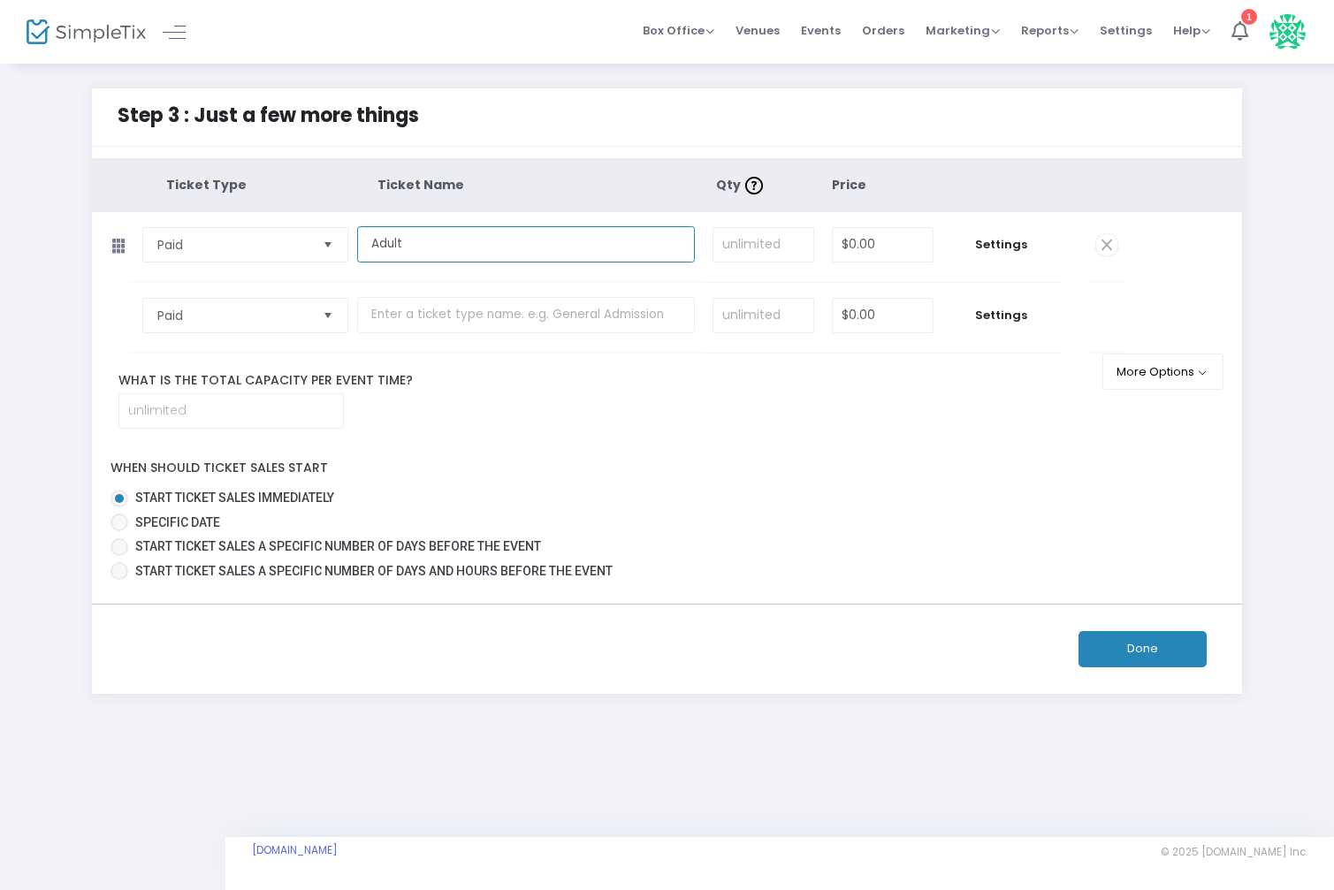
type input "Adult"
click at [890, 249] on input "0" at bounding box center [882, 245] width 101 height 34
type input "$25.00"
click at [1006, 244] on span "Settings" at bounding box center [1000, 245] width 99 height 18
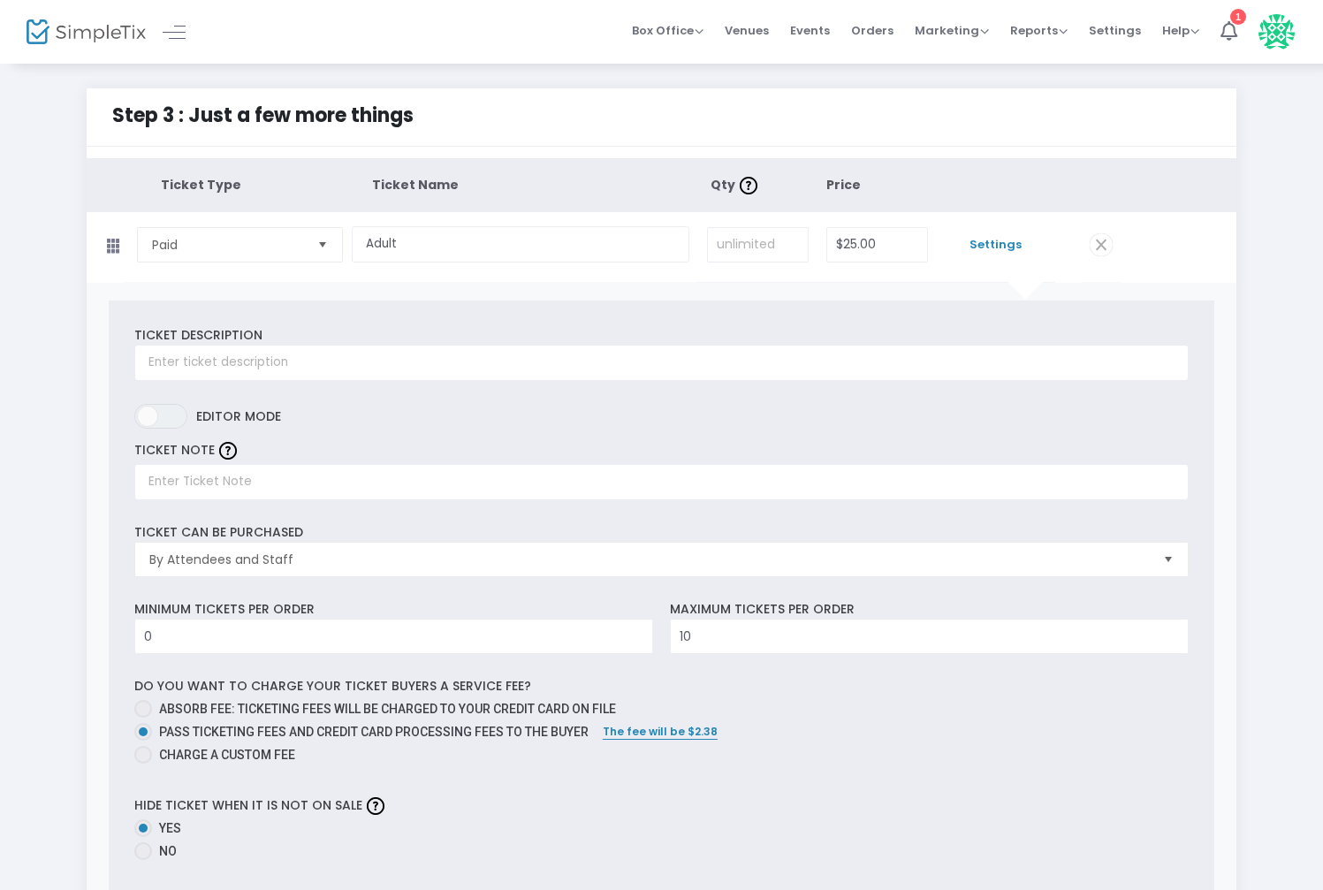
click at [1006, 244] on span "Settings" at bounding box center [995, 245] width 99 height 18
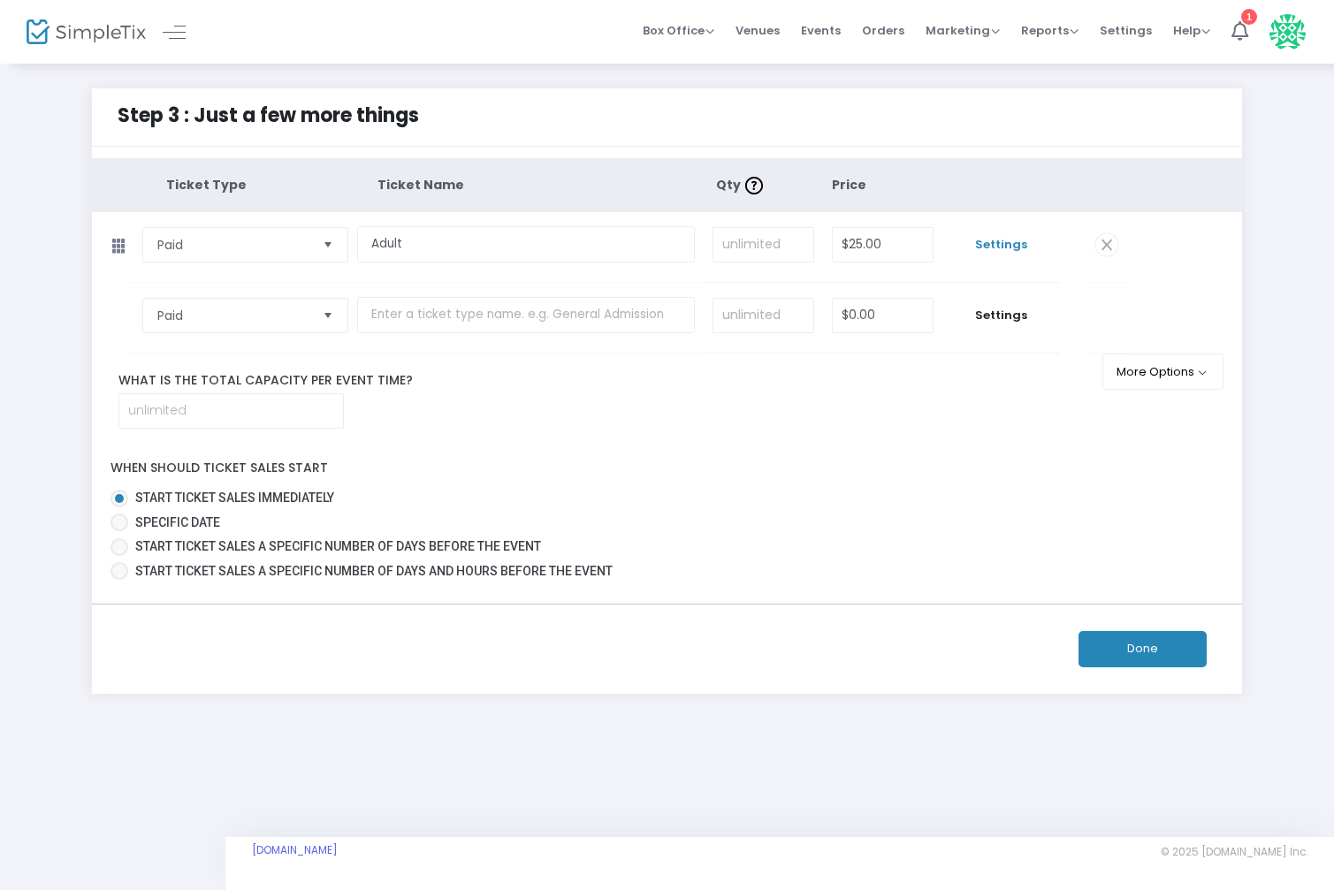
click at [1006, 244] on span "Settings" at bounding box center [1000, 245] width 99 height 18
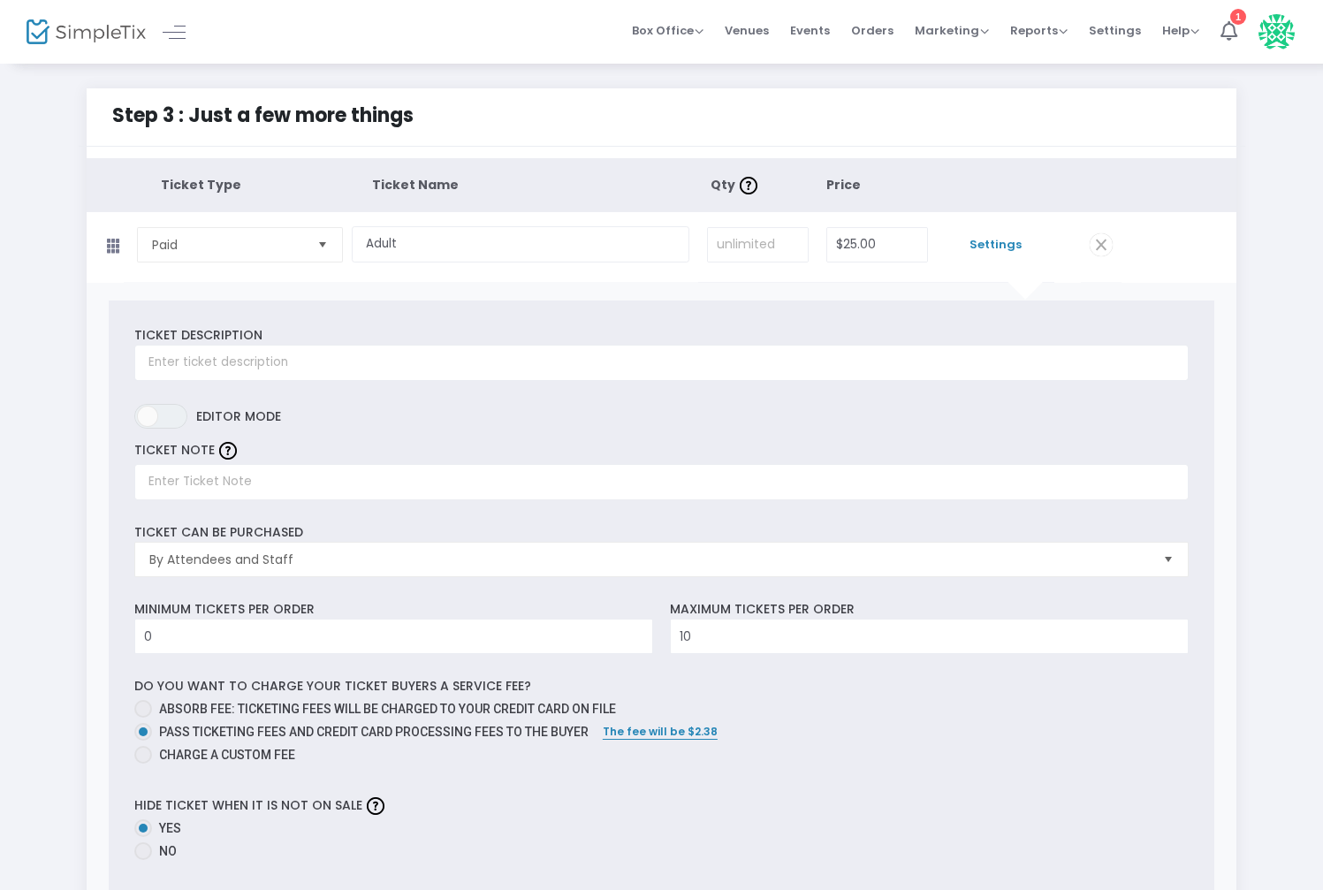
scroll to position [88, 0]
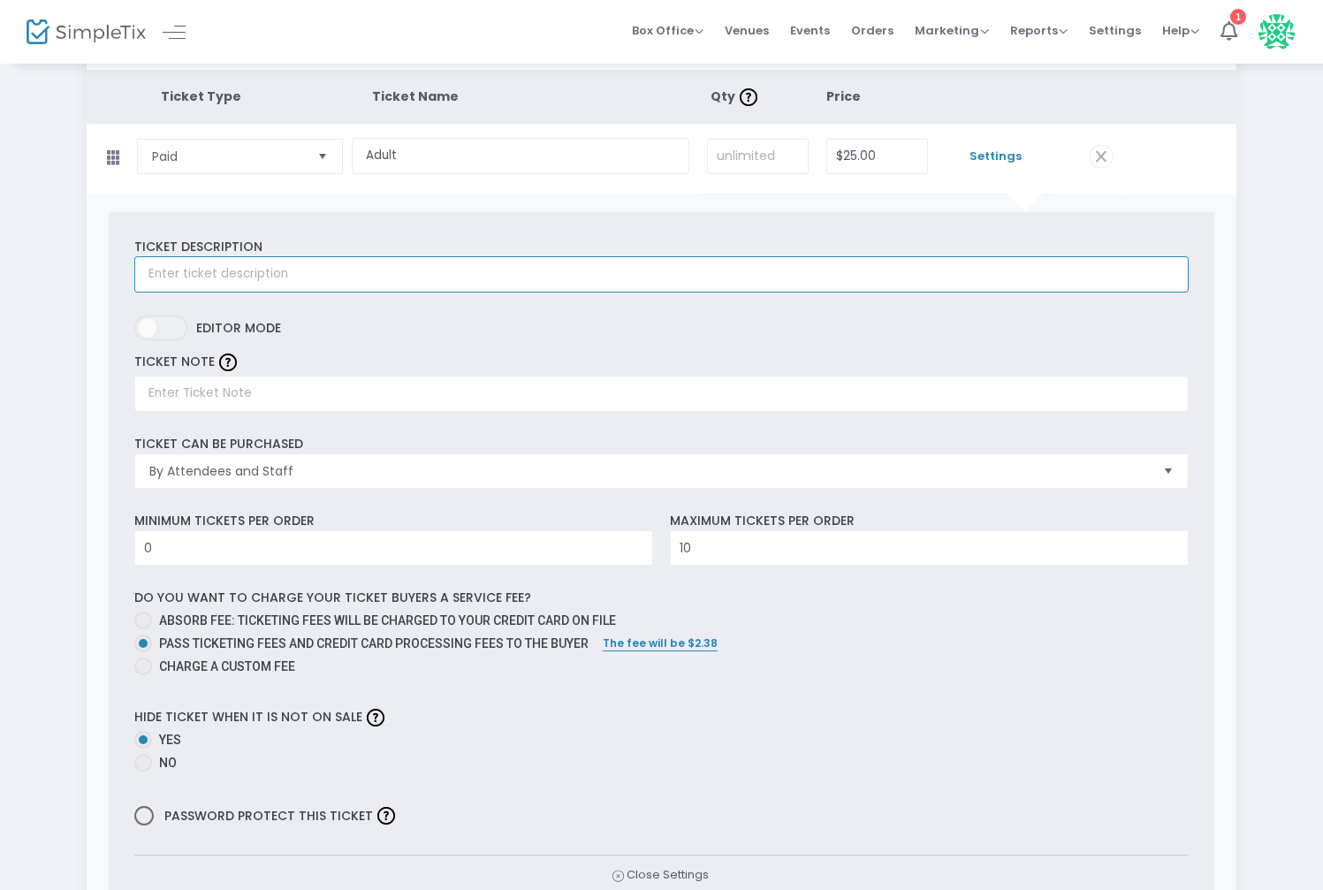
click at [270, 275] on input "text" at bounding box center [661, 274] width 1054 height 36
type input "Adult concert ticket"
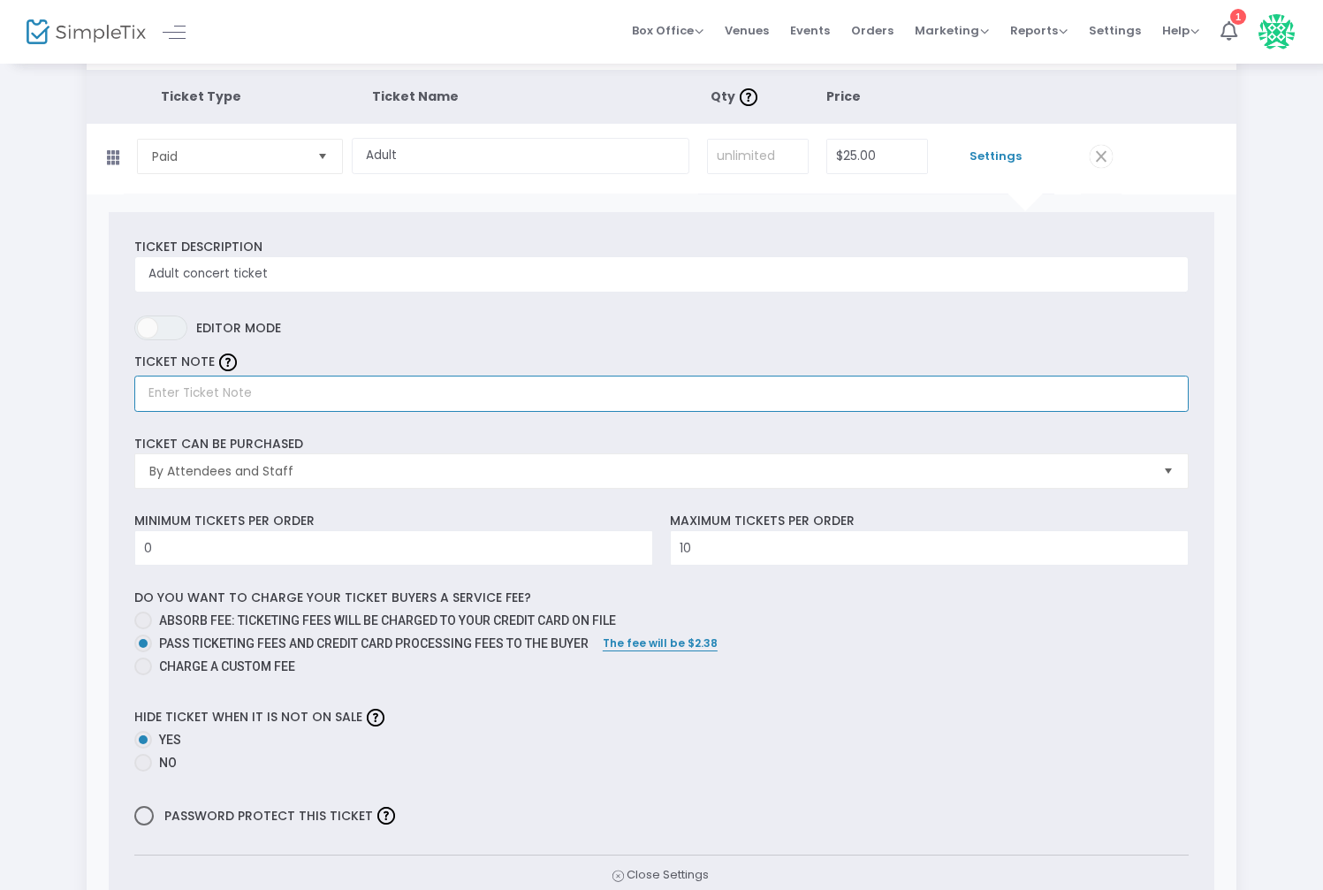
click at [267, 400] on input "text" at bounding box center [661, 394] width 1054 height 36
type input "A"
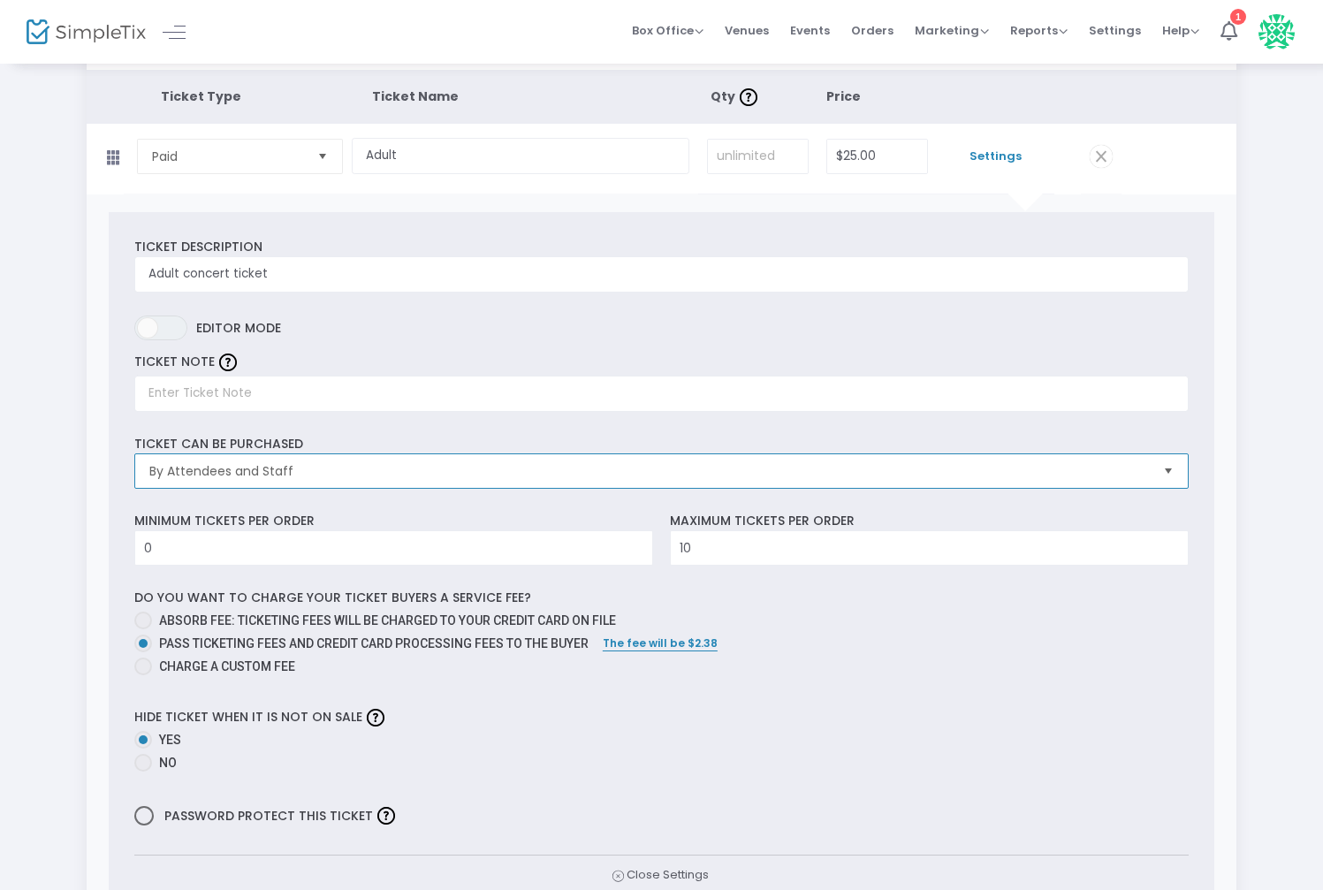
click at [331, 483] on span "By Attendees and Staff" at bounding box center [649, 471] width 1014 height 34
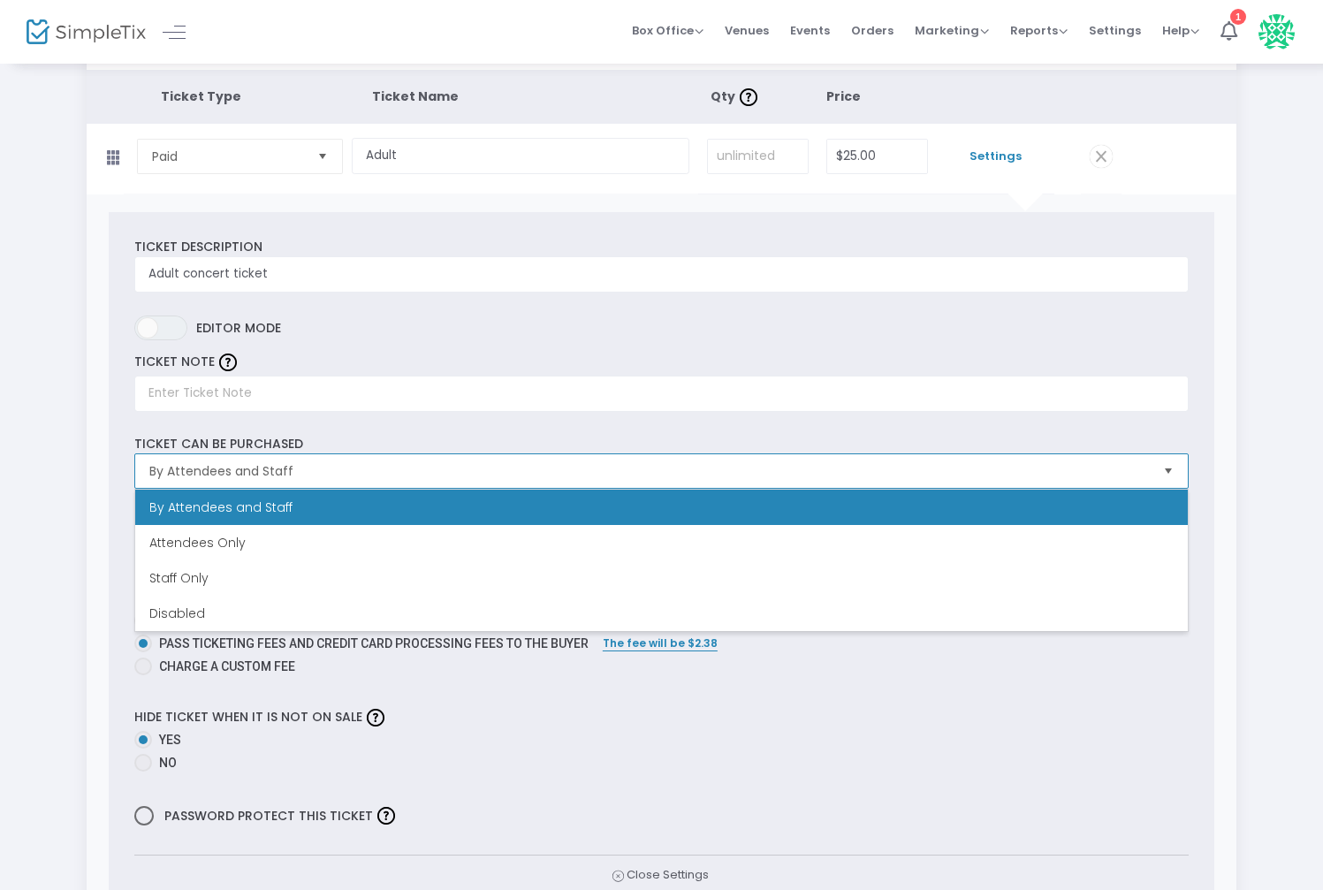
click at [340, 476] on span "By Attendees and Staff" at bounding box center [649, 471] width 1000 height 18
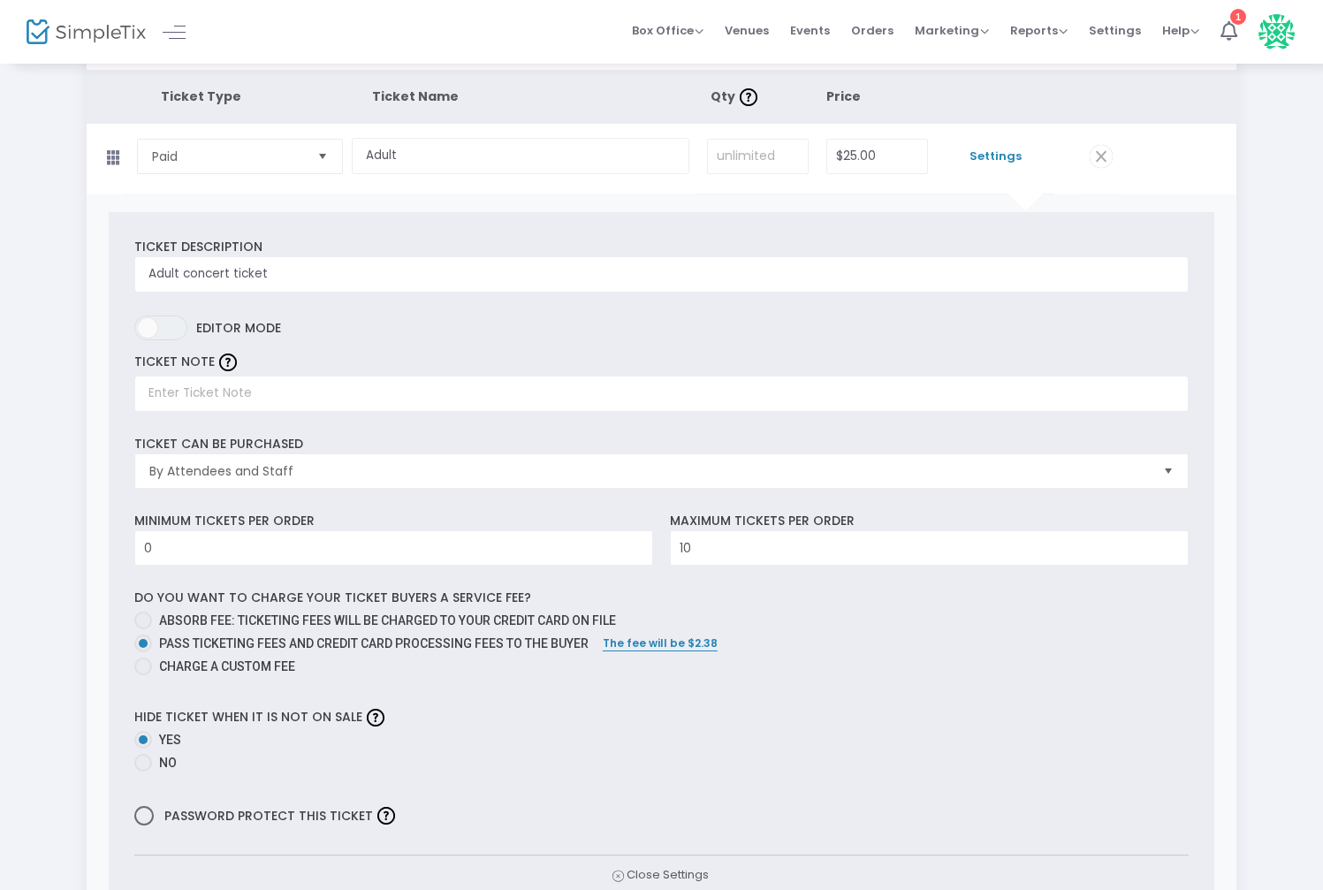
click at [54, 483] on div "Step 3 : Just a few more things Ticket Type Ticket Name Qty Price Paid Required…" at bounding box center [662, 674] width 1270 height 1348
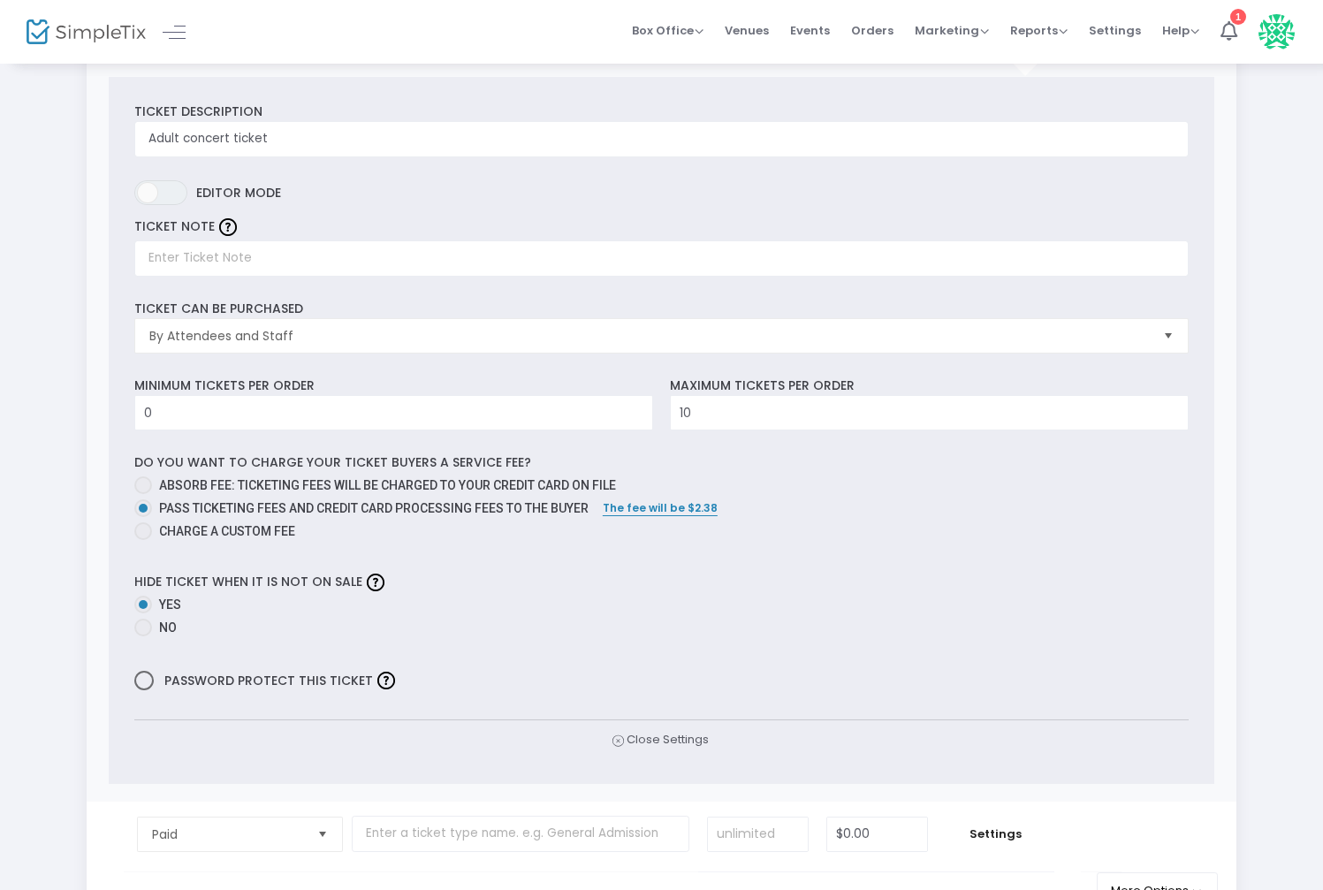
scroll to position [228, 0]
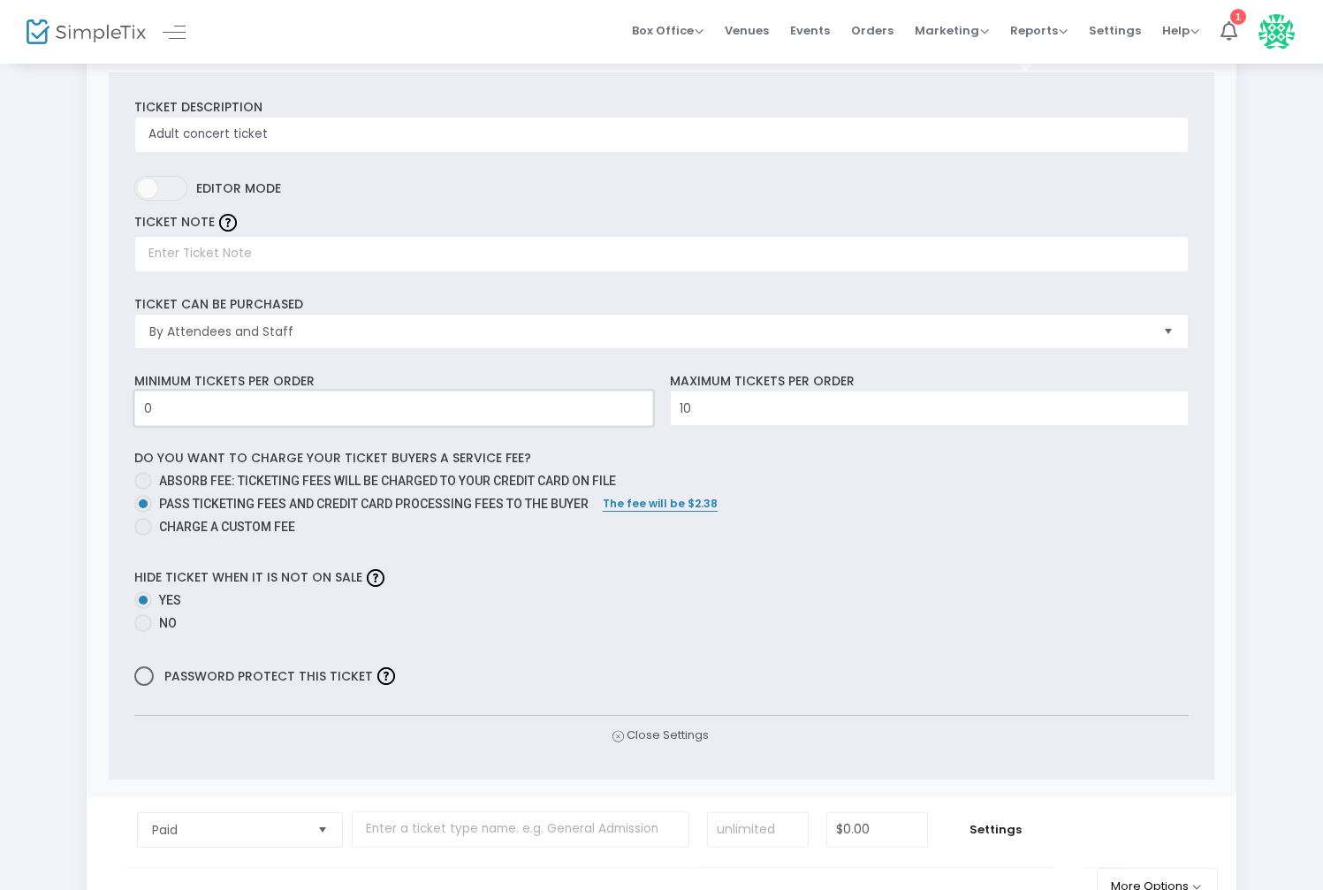
click at [342, 402] on input "0" at bounding box center [393, 408] width 517 height 34
click at [941, 561] on div "Ticket Description Adult concert ticket Required. ON OFF Editor mode TICKET NOT…" at bounding box center [662, 425] width 1106 height 707
click at [792, 413] on input "10" at bounding box center [929, 408] width 517 height 34
click at [800, 492] on mat-radio-group "Absorb fee: Ticketing fees will be charged to your credit card on file Pass tic…" at bounding box center [661, 506] width 1054 height 69
click at [141, 531] on span at bounding box center [143, 527] width 18 height 18
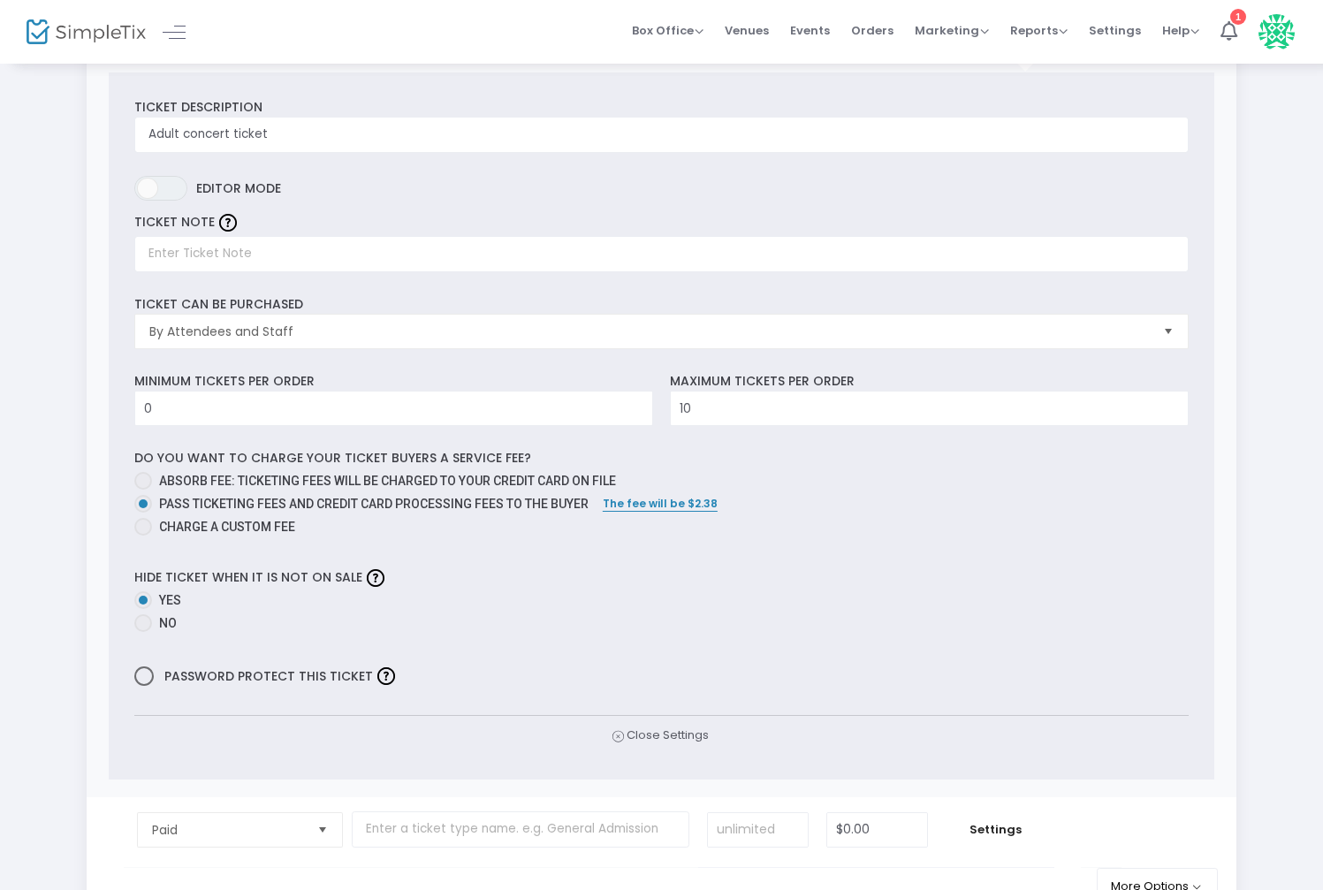
click at [142, 536] on input "Charge a custom fee" at bounding box center [142, 536] width 1 height 1
radio input "true"
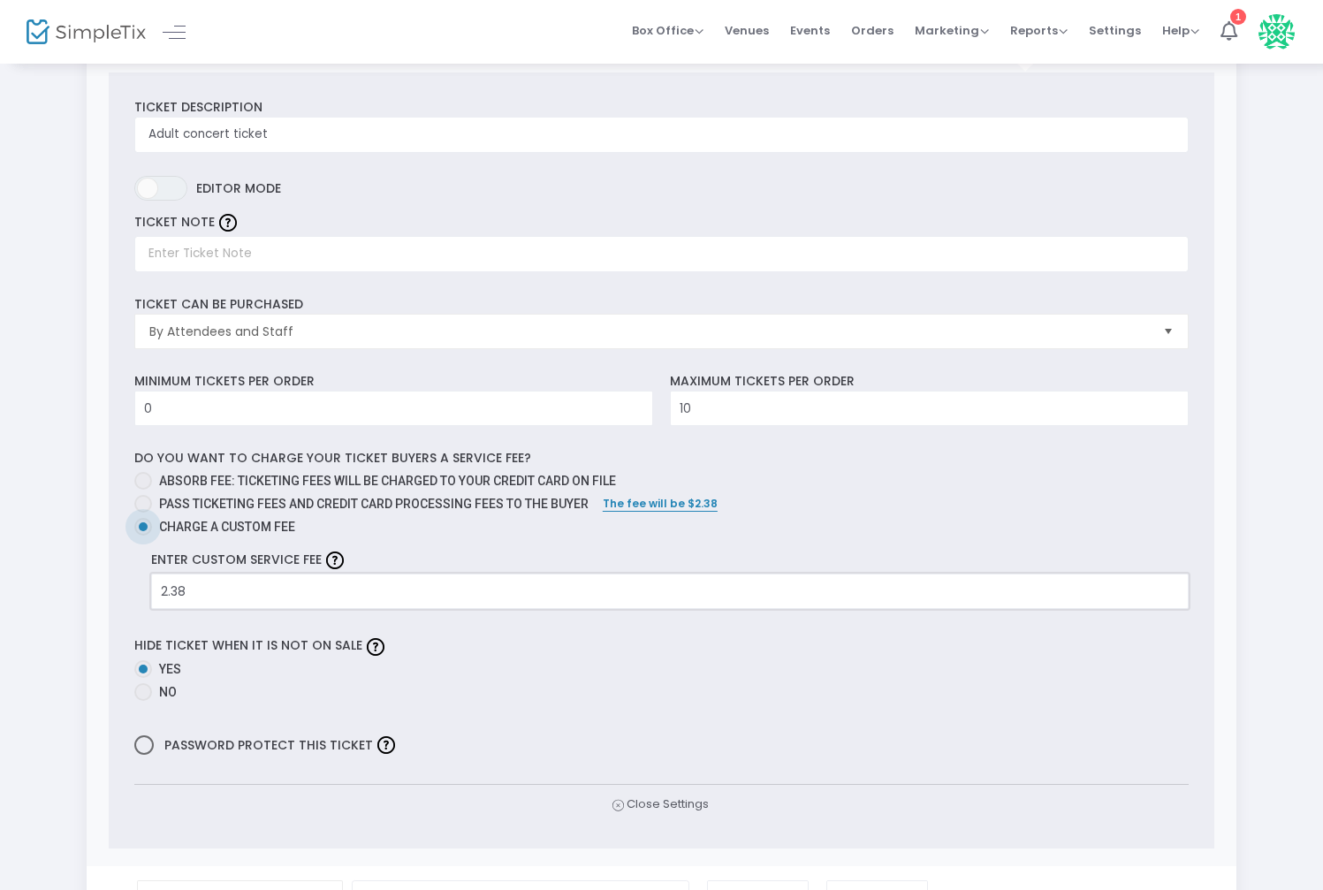
click at [210, 596] on input "2.38" at bounding box center [670, 591] width 1036 height 34
click at [168, 597] on input "2.38" at bounding box center [670, 591] width 1036 height 34
click at [200, 594] on input "1.38" at bounding box center [670, 591] width 1036 height 34
type input "$1.50"
click at [50, 607] on div "Step 3 : Just a few more things Ticket Type Ticket Name Qty Price Paid Required…" at bounding box center [662, 568] width 1270 height 1416
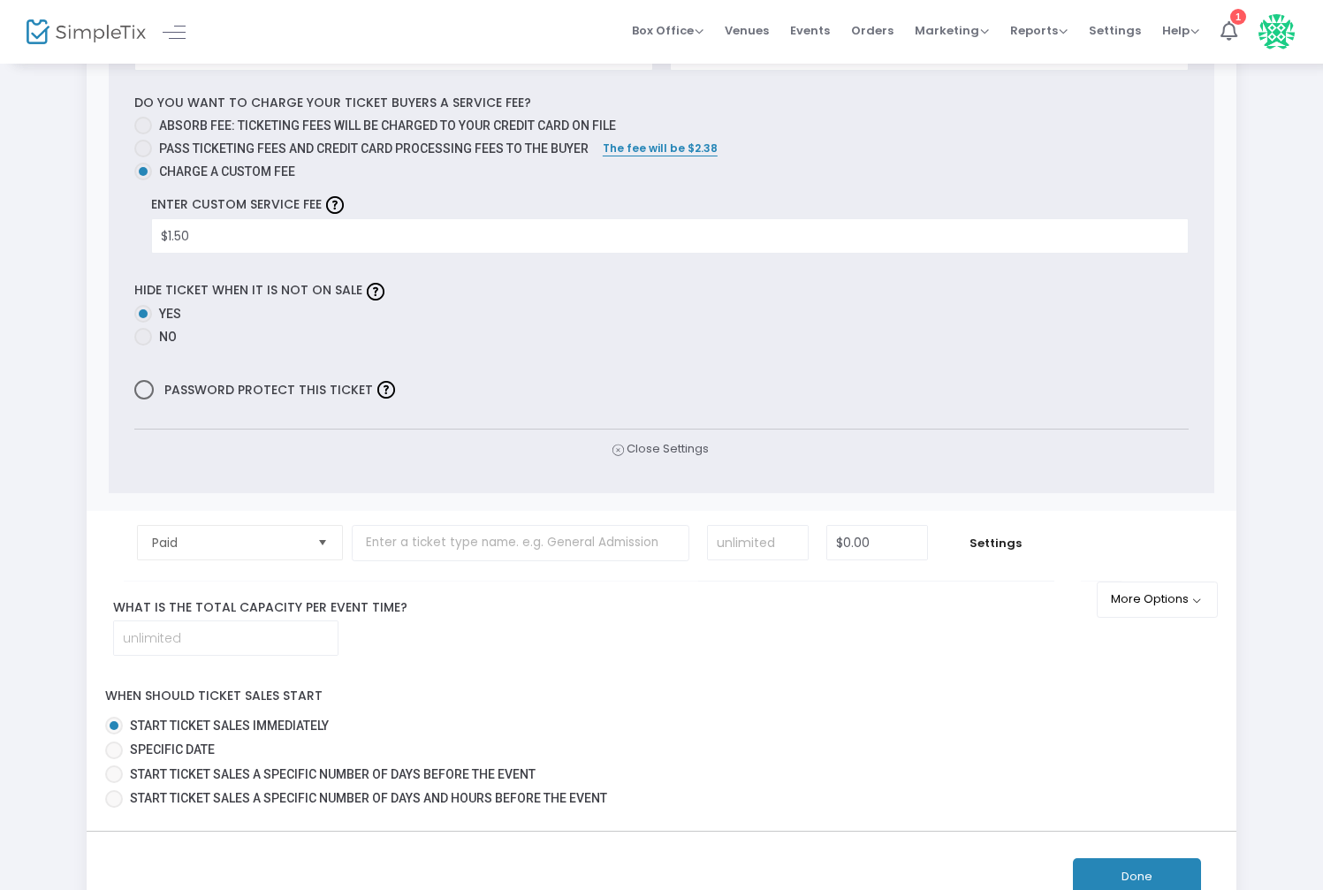
scroll to position [719, 0]
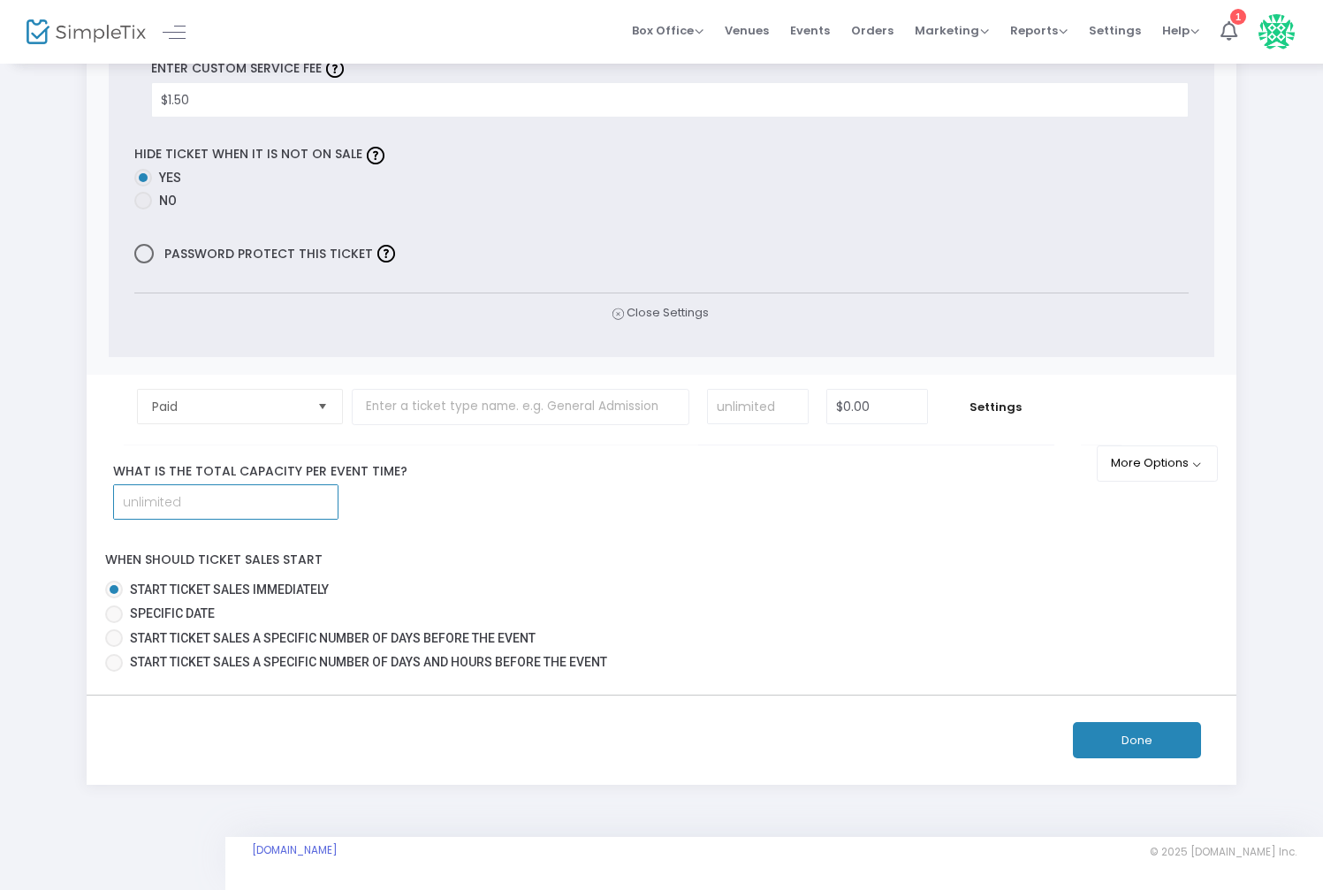
click at [180, 505] on input at bounding box center [226, 502] width 224 height 34
type input "350"
click at [72, 521] on div "Step 3 : Just a few more things Ticket Type Ticket Name Qty Price Paid Required…" at bounding box center [662, 77] width 1270 height 1416
click at [1165, 475] on button "More Options" at bounding box center [1157, 463] width 121 height 36
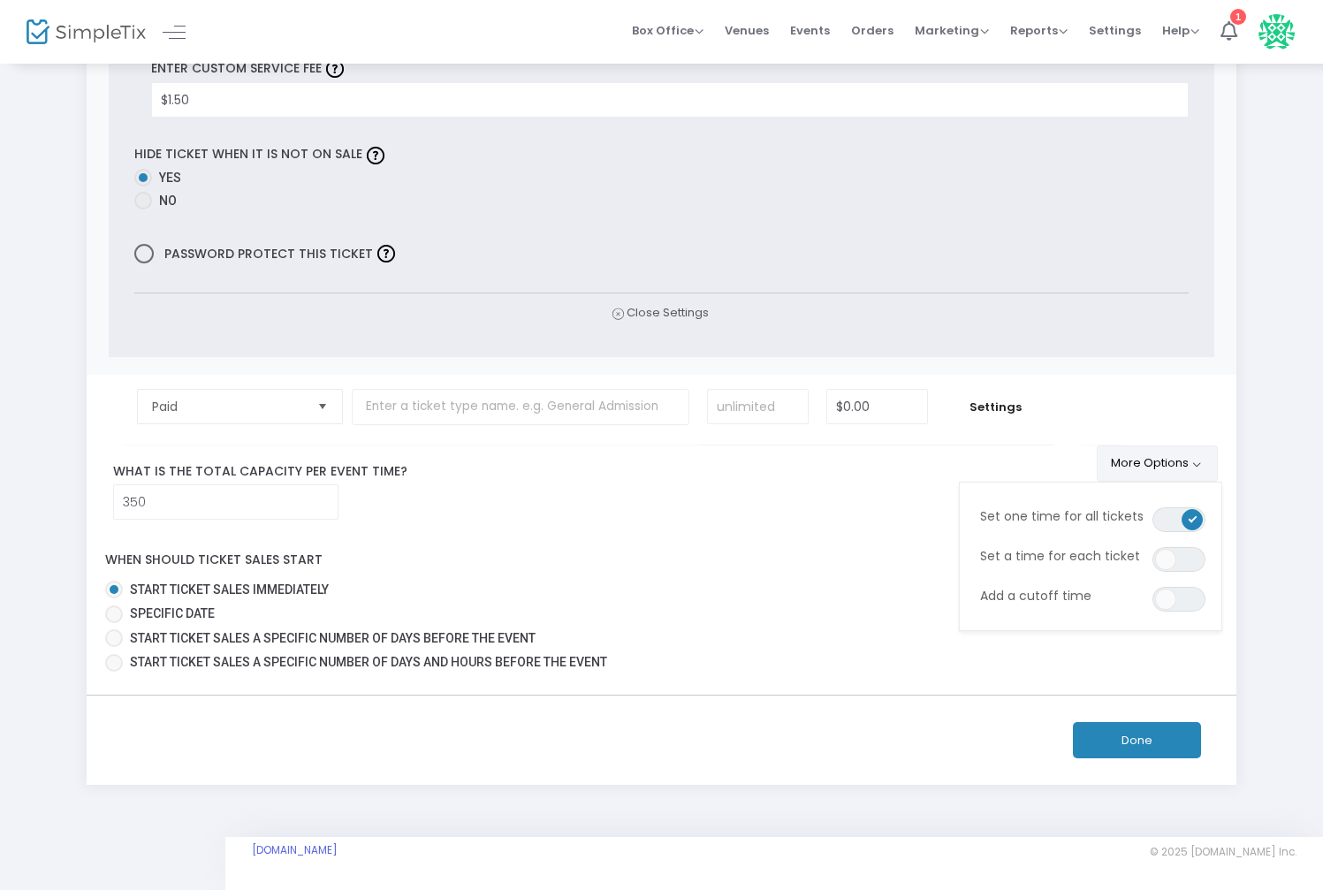
click at [1167, 471] on button "More Options" at bounding box center [1157, 463] width 121 height 36
click at [806, 547] on div "When should ticket sales start Start ticket sales immediately Specific Date Sta…" at bounding box center [662, 607] width 1167 height 141
click at [1136, 743] on button "Done" at bounding box center [1137, 740] width 128 height 36
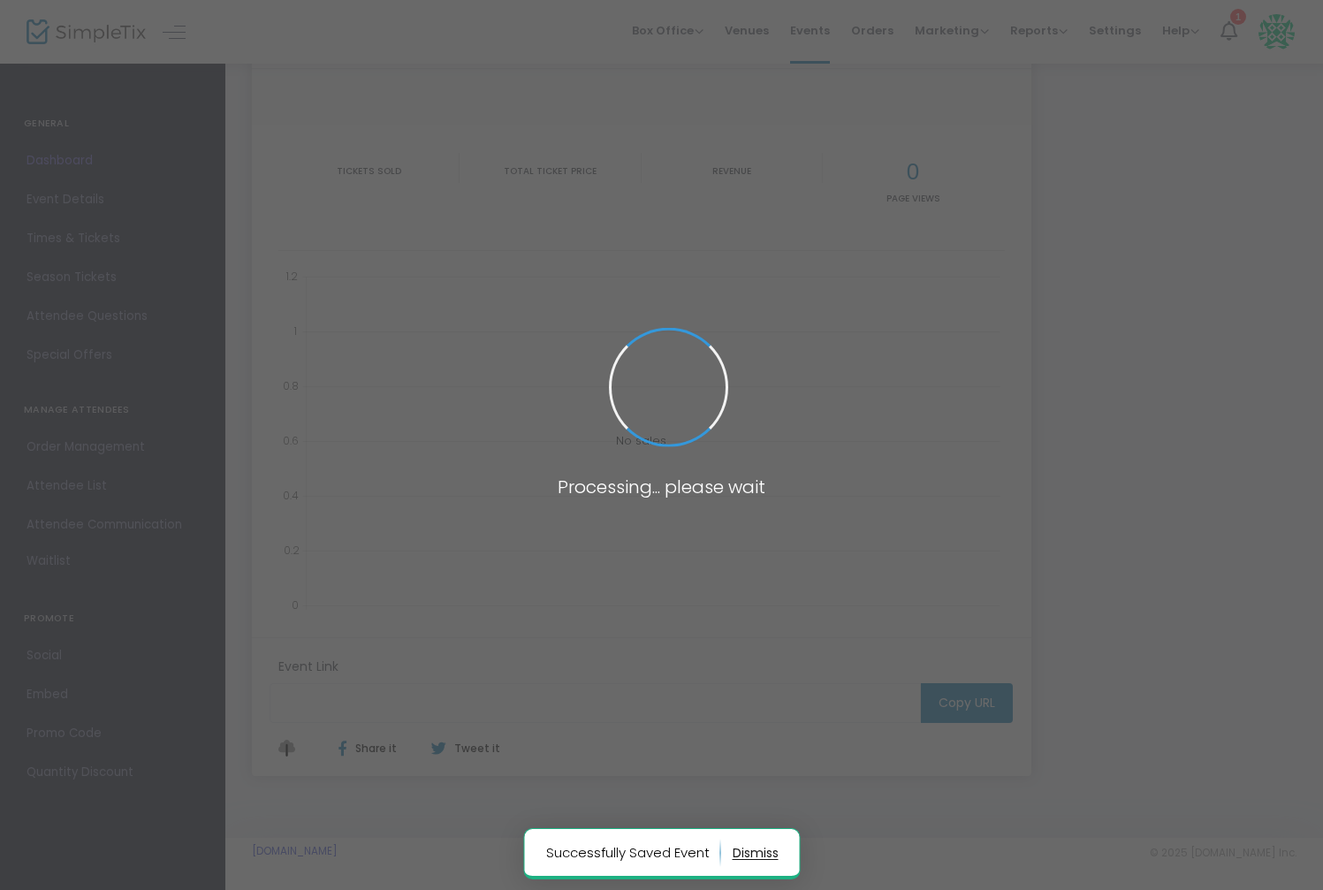
type input "https://www.simpletix.com/e/strauss-turns-200-tickets-230410"
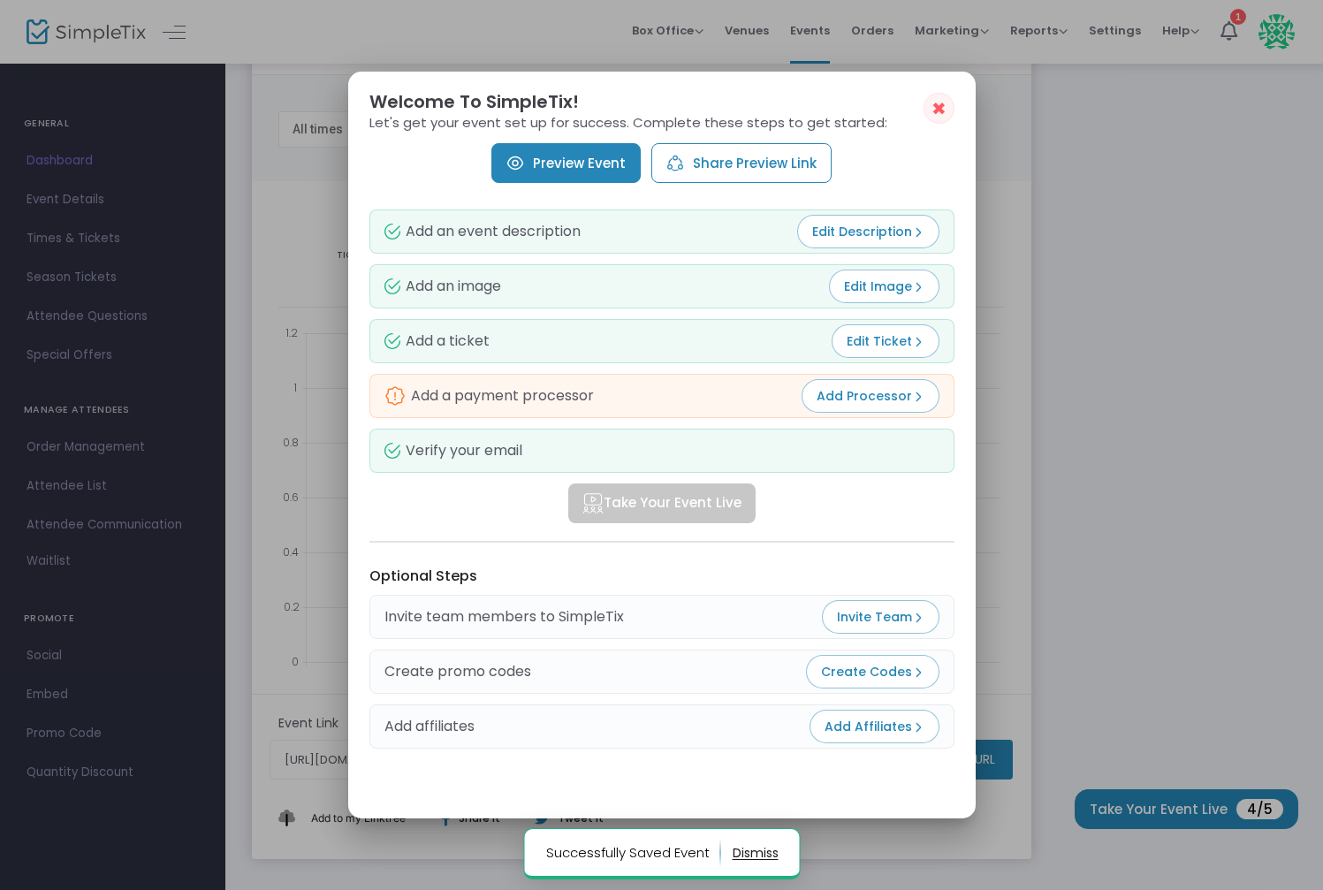
click at [905, 343] on span "Edit Ticket" at bounding box center [886, 341] width 78 height 18
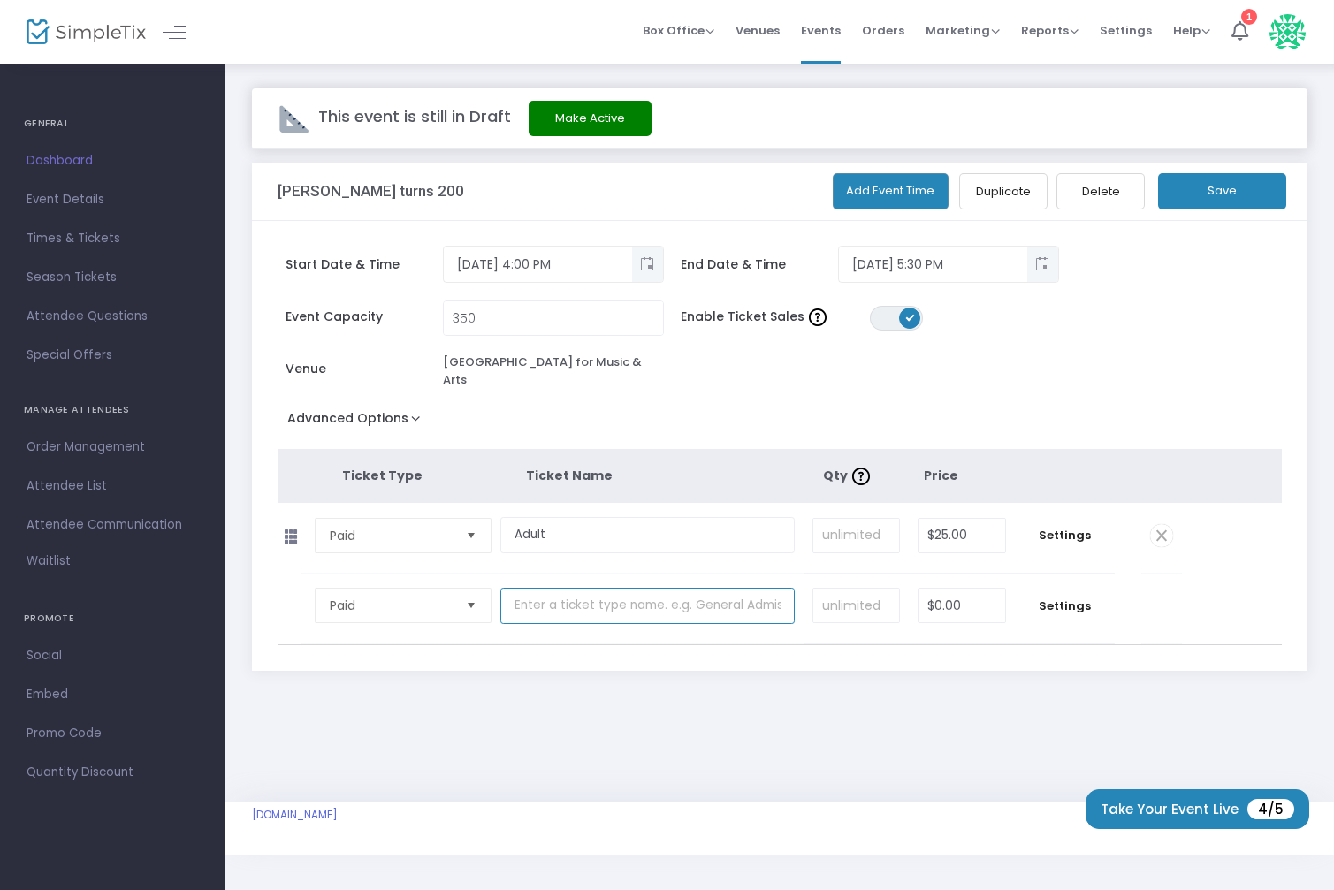
click at [558, 597] on input "text" at bounding box center [647, 606] width 294 height 36
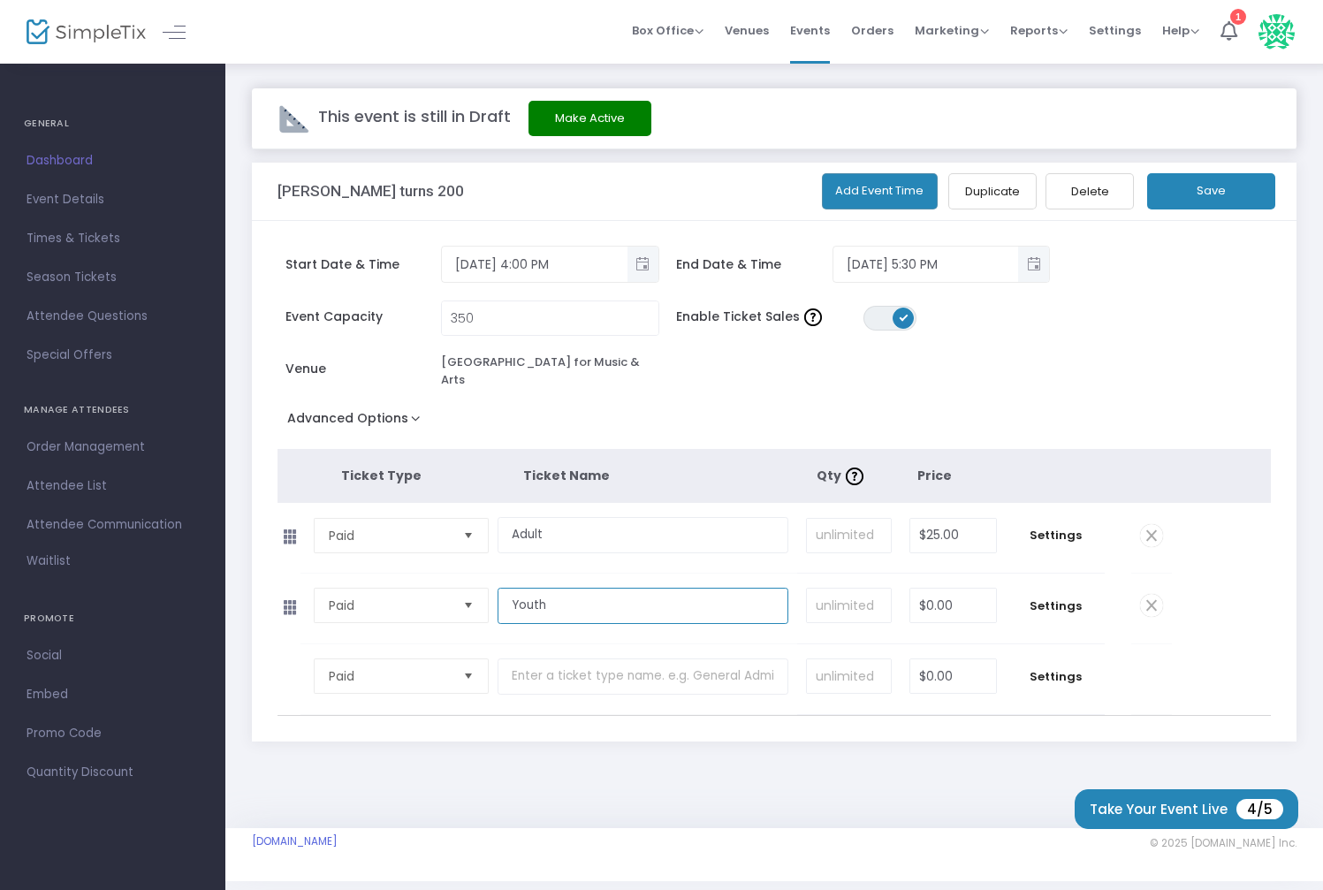
type input "Youth"
type input "$20.00"
click at [794, 763] on div "This event is still in Draft Make Active Strauss turns 200 Add Event Time Dupli…" at bounding box center [774, 445] width 1098 height 766
click at [1077, 597] on span "Settings" at bounding box center [1055, 606] width 81 height 18
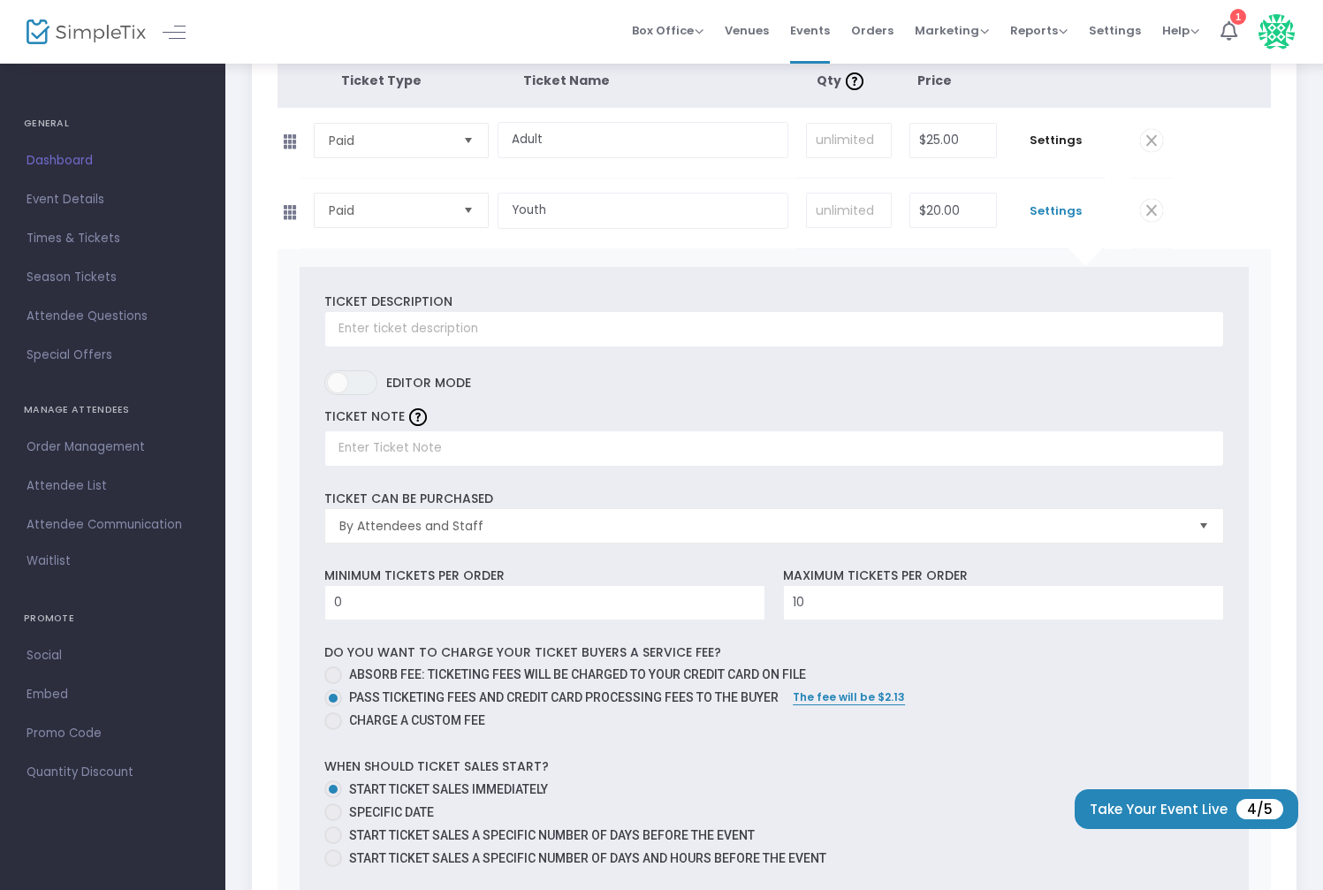
scroll to position [418, 0]
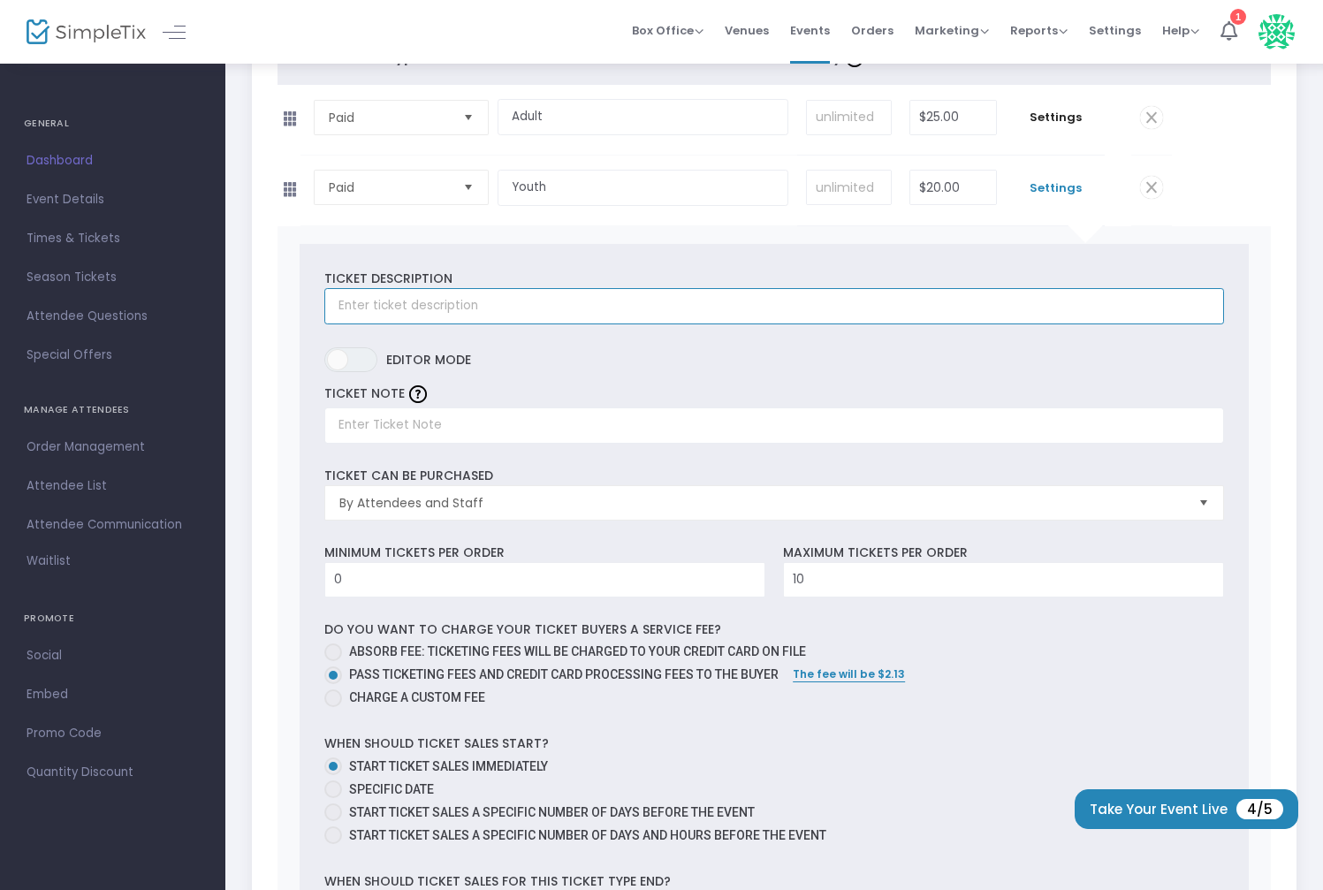
click at [577, 302] on input "text" at bounding box center [774, 306] width 900 height 36
type input "y"
type input "Youth concert ticket"
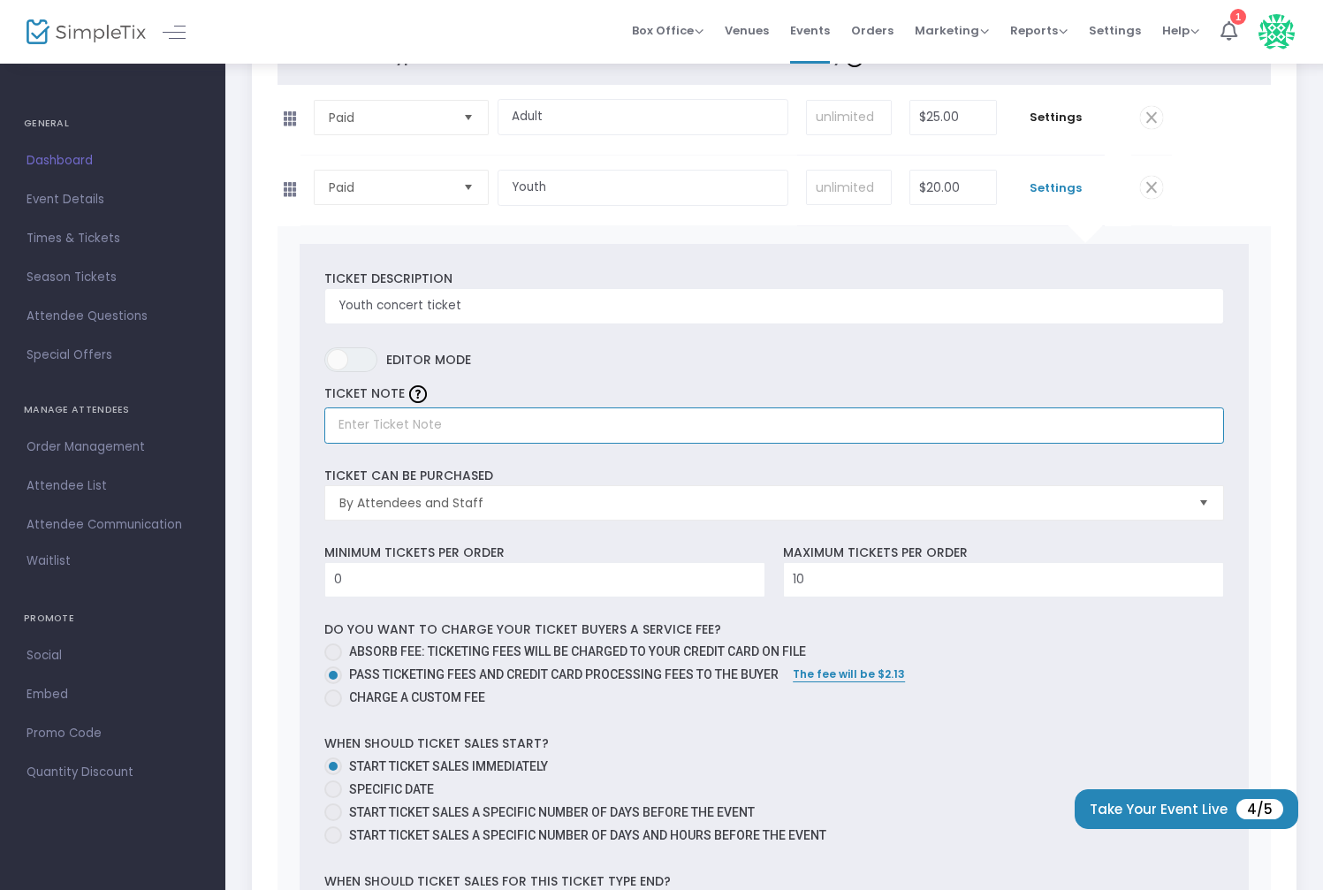
click at [486, 419] on input "text" at bounding box center [774, 425] width 900 height 36
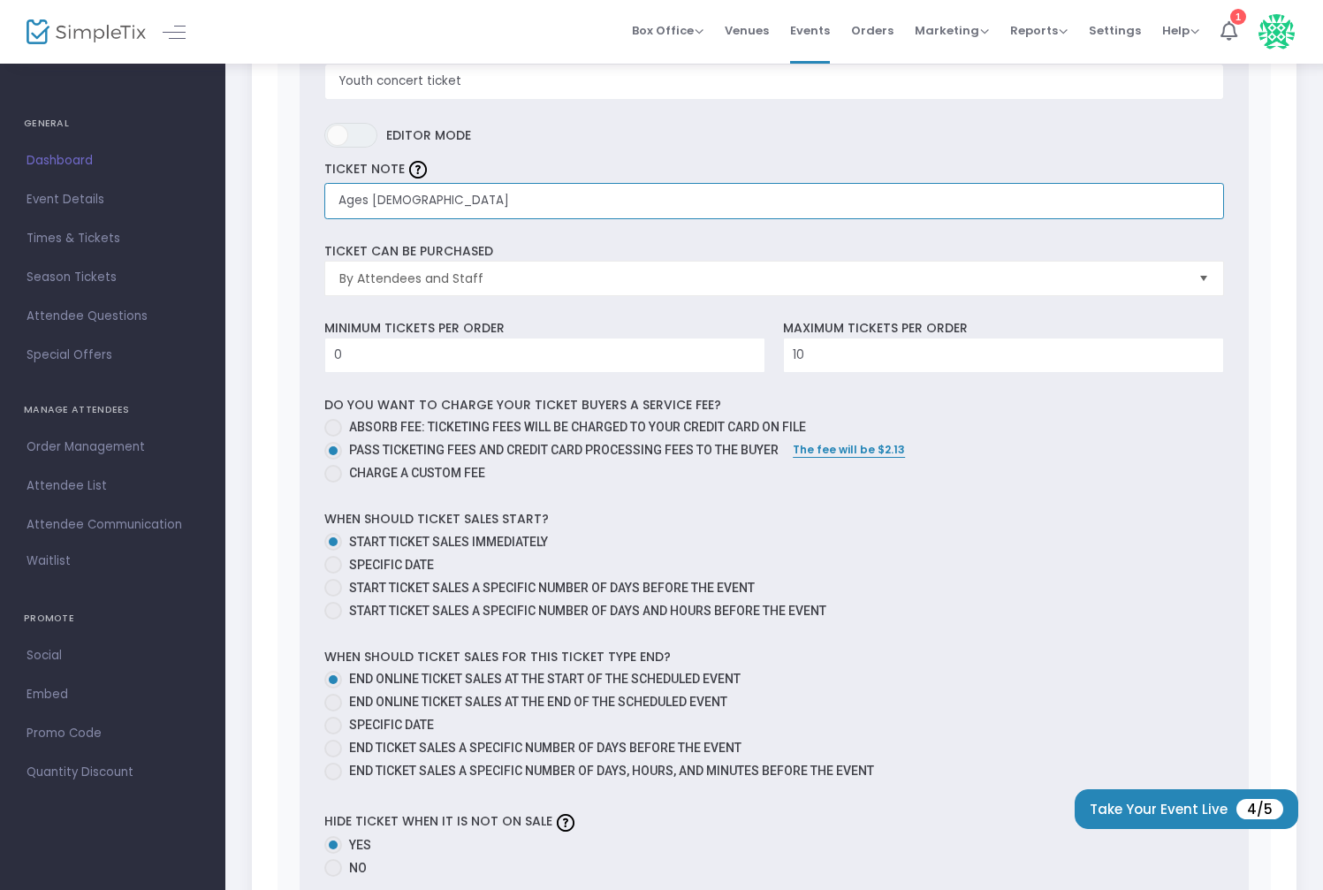
scroll to position [655, 0]
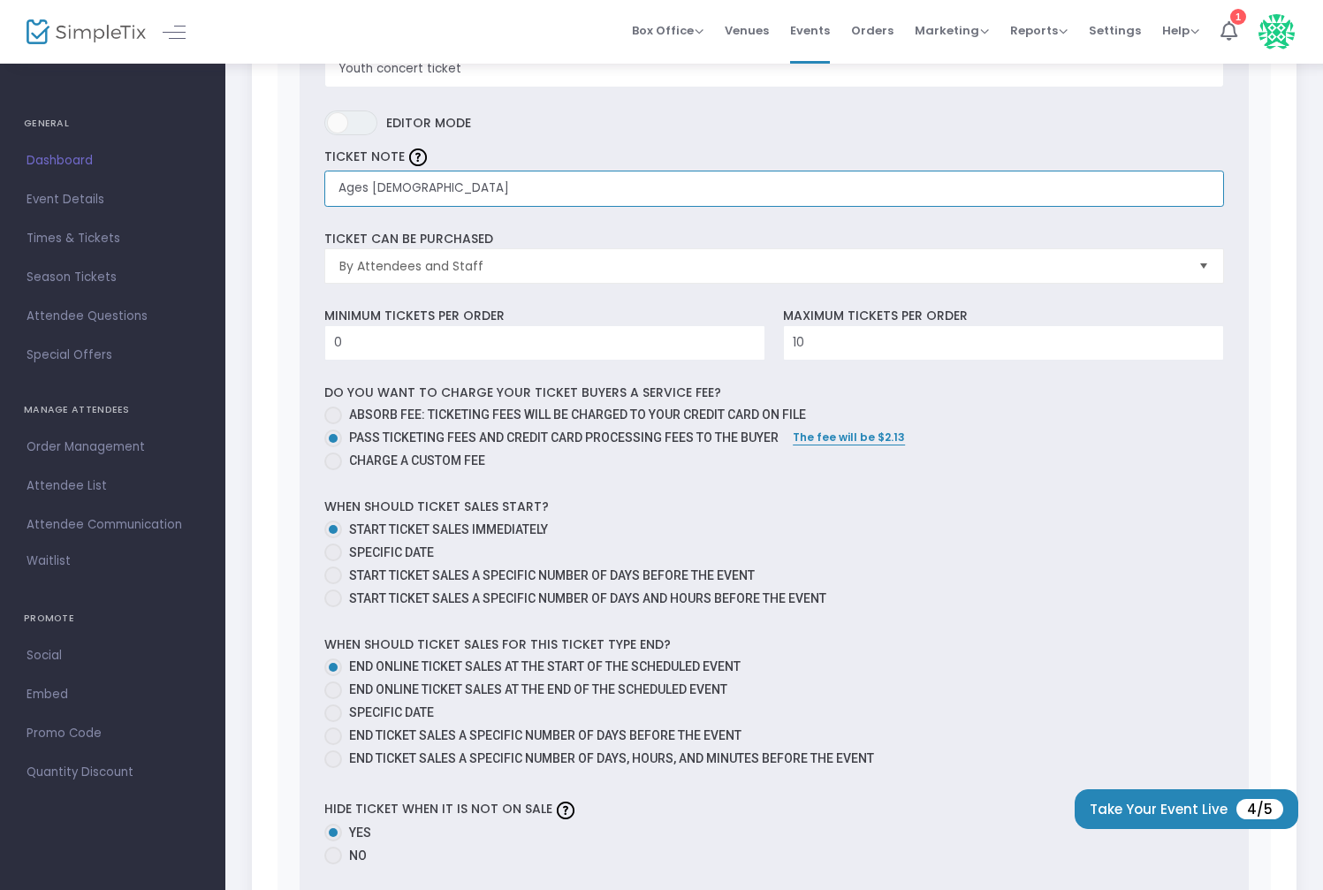
type input "Ages 13-19"
click at [445, 452] on span "Charge a custom fee" at bounding box center [413, 461] width 143 height 19
click at [333, 470] on input "Charge a custom fee" at bounding box center [332, 470] width 1 height 1
radio input "true"
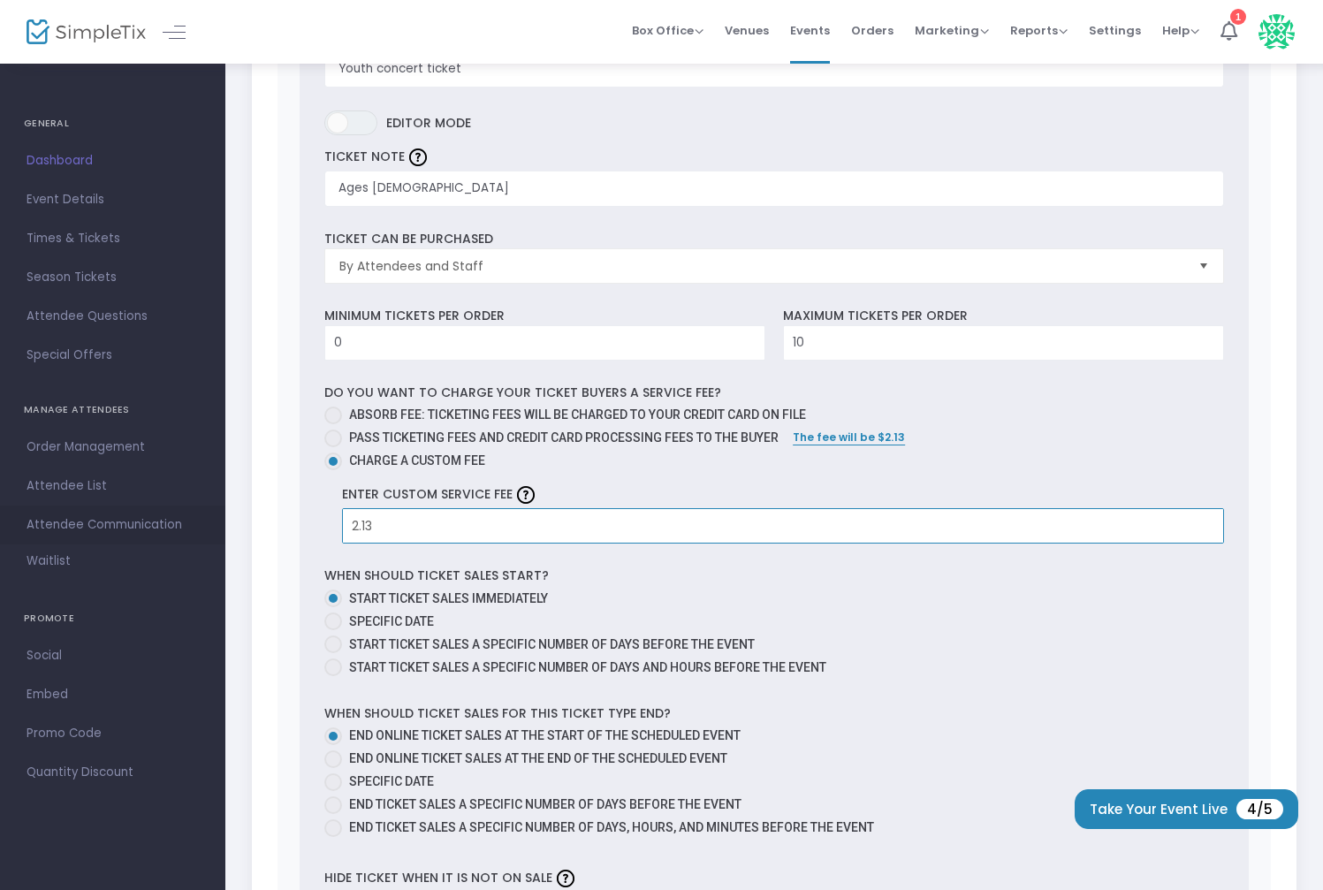
drag, startPoint x: 438, startPoint y: 511, endPoint x: 153, endPoint y: 514, distance: 285.5
click at [154, 514] on div "GENERAL Dashboard Event Details Times & Tickets Season Passes Season Tickets Cu…" at bounding box center [661, 338] width 1323 height 1987
type input "2"
type input "$1.50"
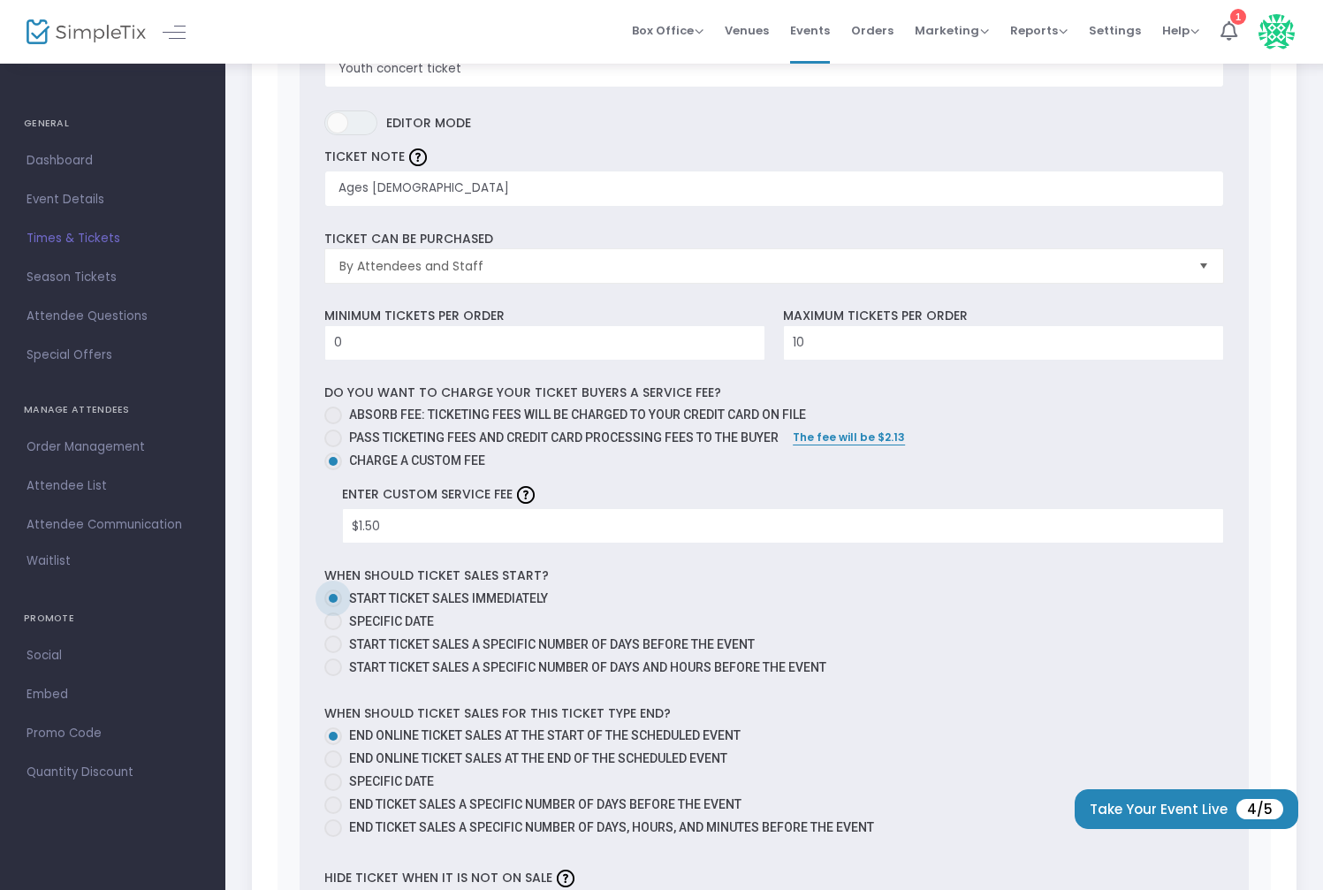
click at [271, 595] on div "Start Date & Time 10/5/2025 4:00 PM End Date & Time 10/5/2025 5:30 PM Event Cap…" at bounding box center [774, 379] width 1045 height 1626
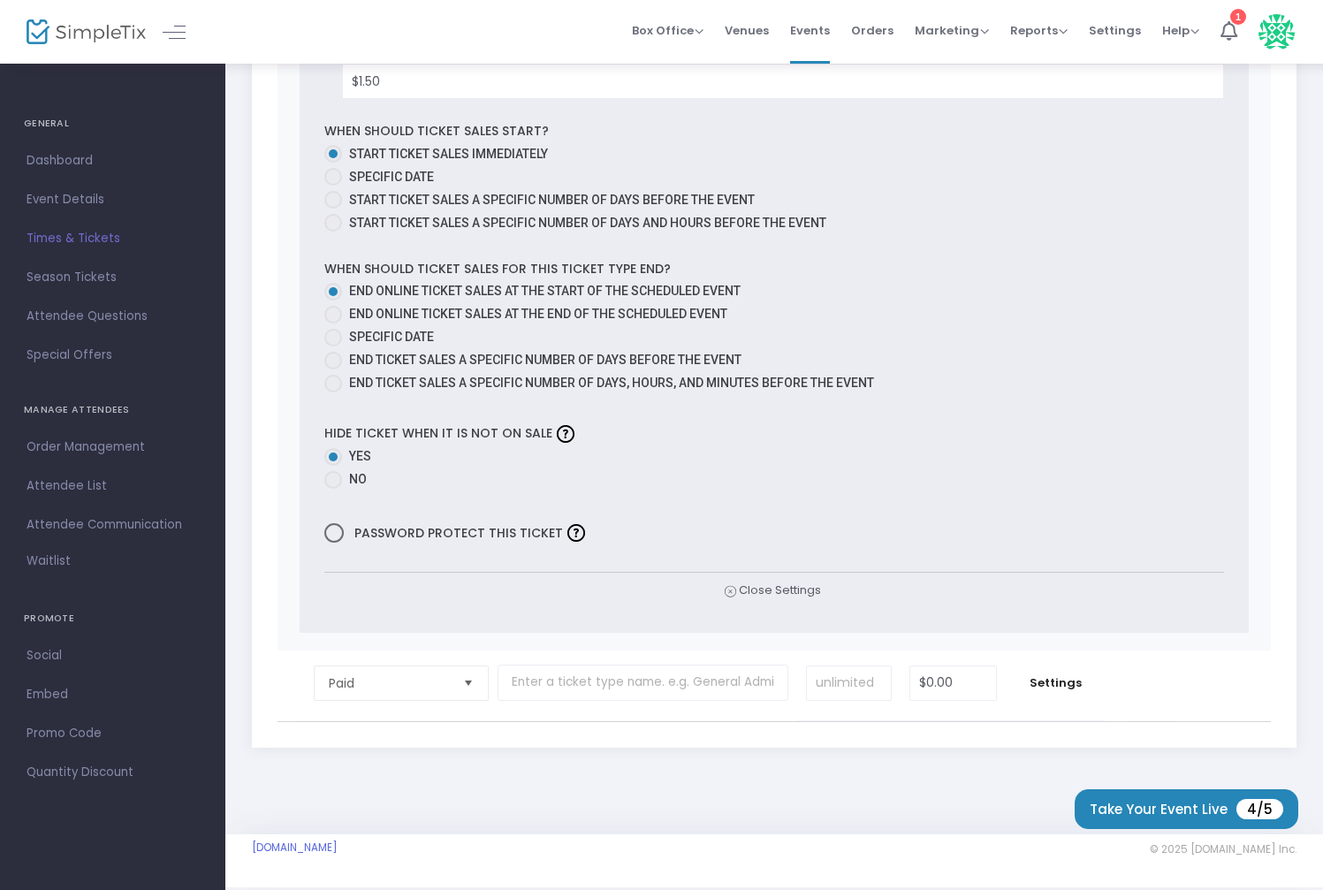
scroll to position [1120, 0]
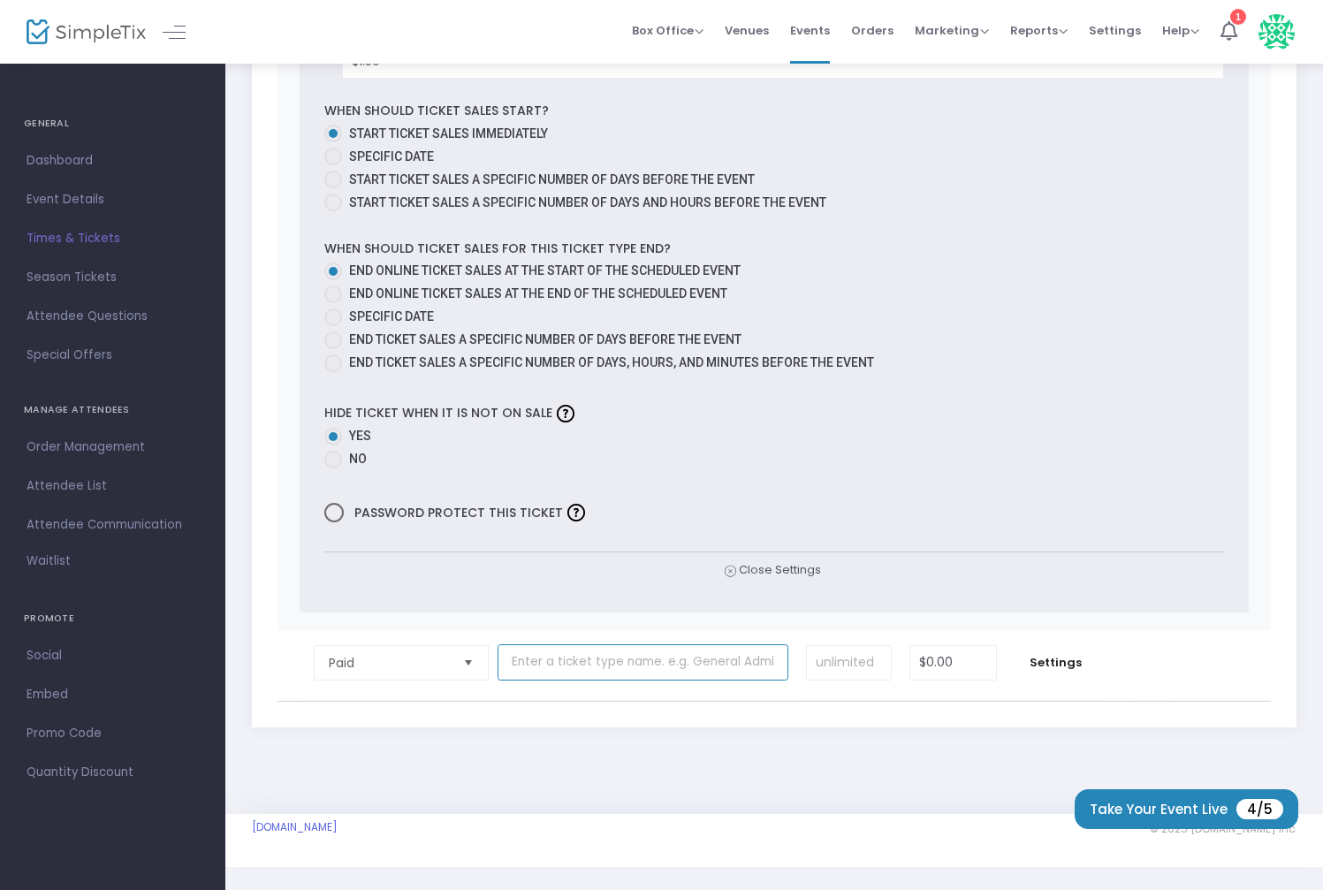
click at [527, 650] on input "text" at bounding box center [643, 662] width 291 height 36
click at [551, 653] on input "text" at bounding box center [643, 662] width 291 height 36
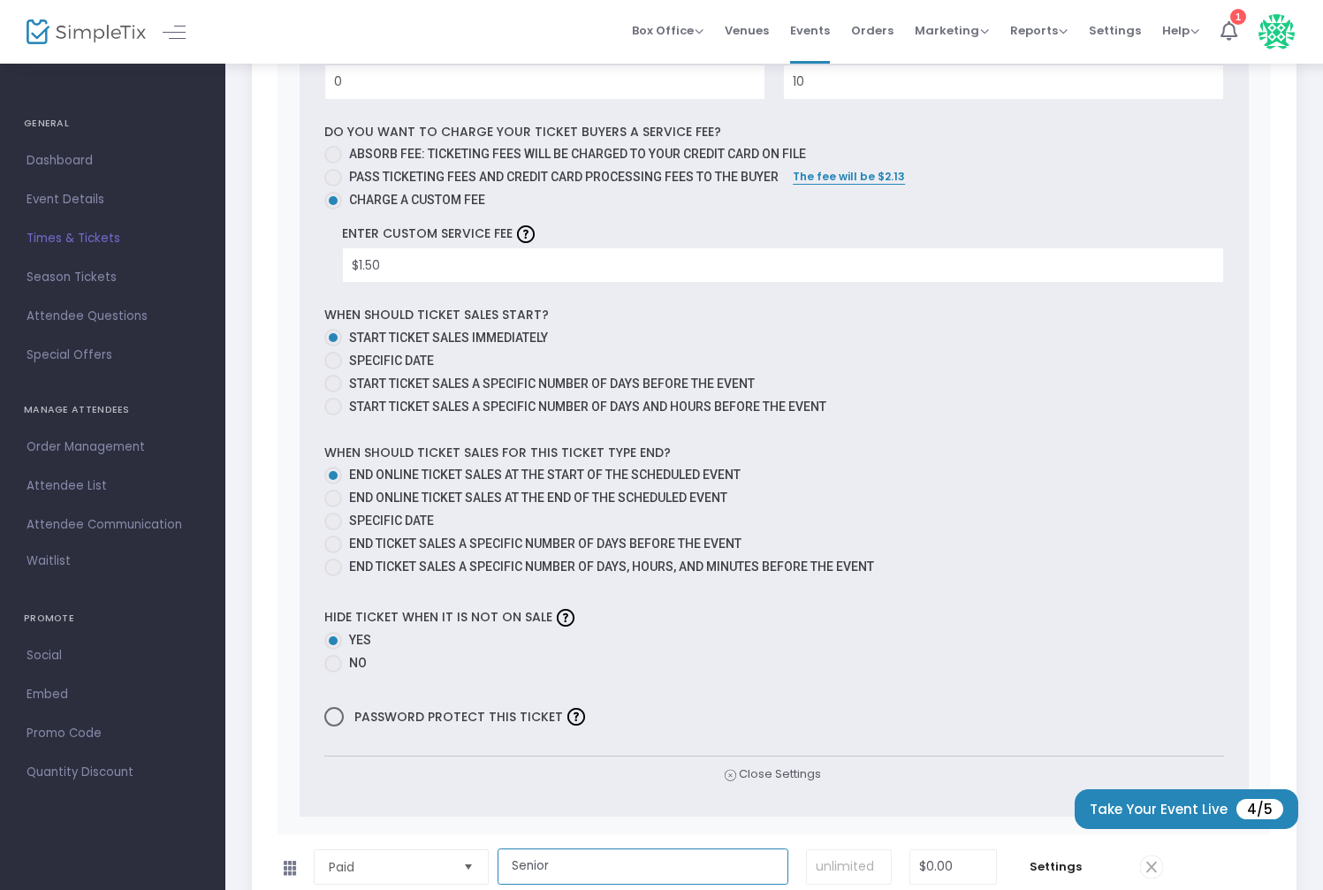
scroll to position [1190, 0]
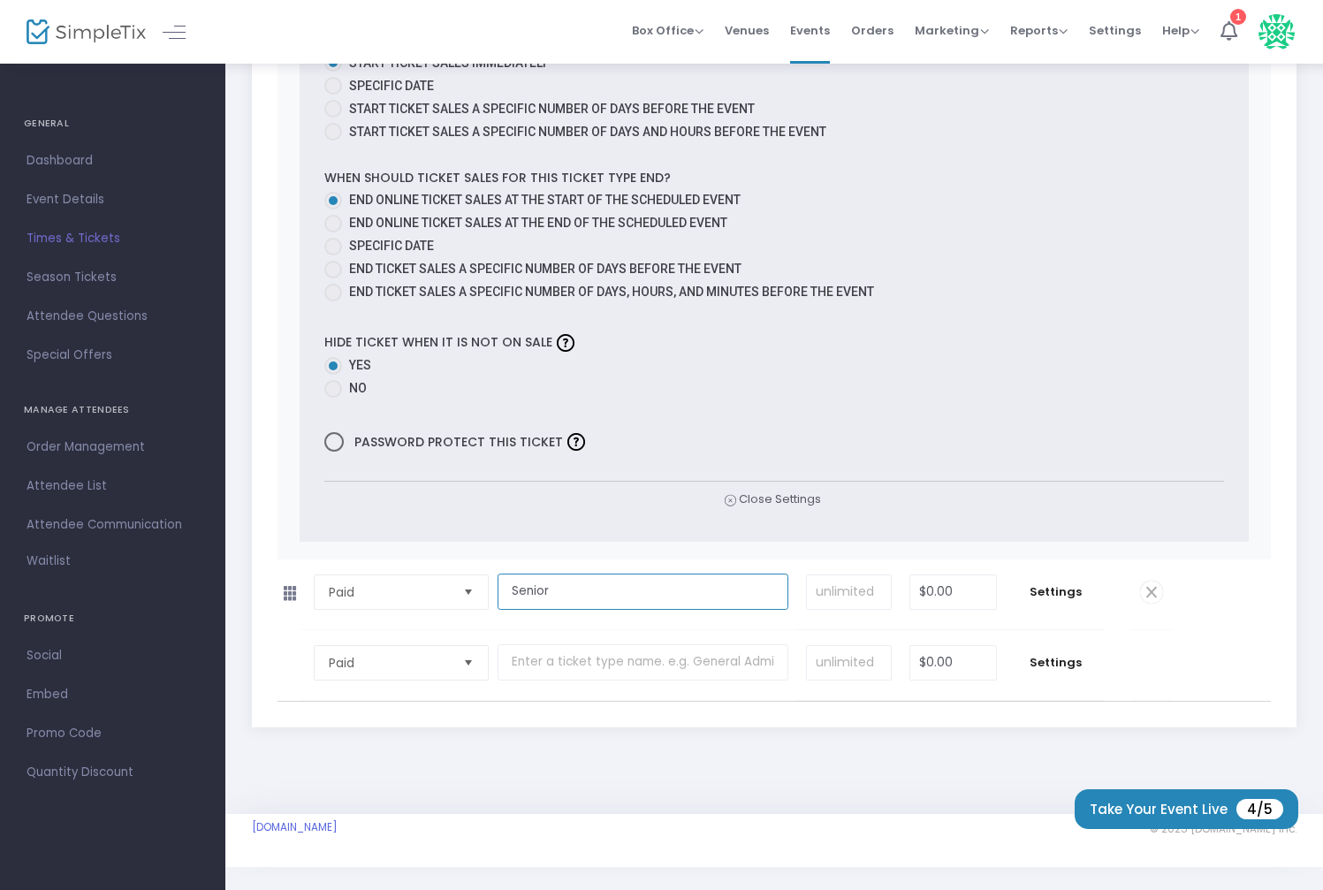
type input "Senior"
type input "$20.00"
click at [1062, 587] on span "Settings" at bounding box center [1055, 592] width 81 height 18
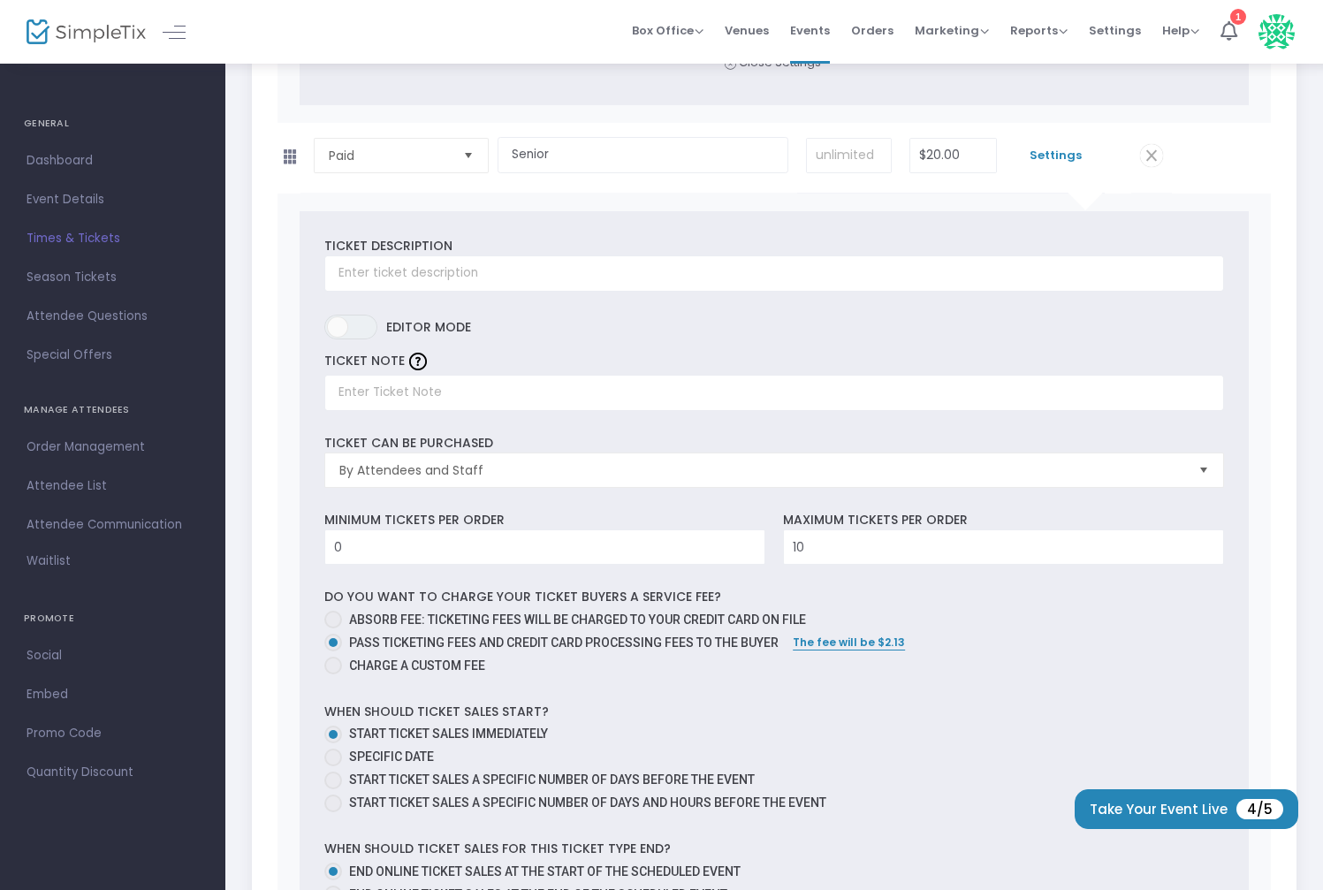
scroll to position [1631, 0]
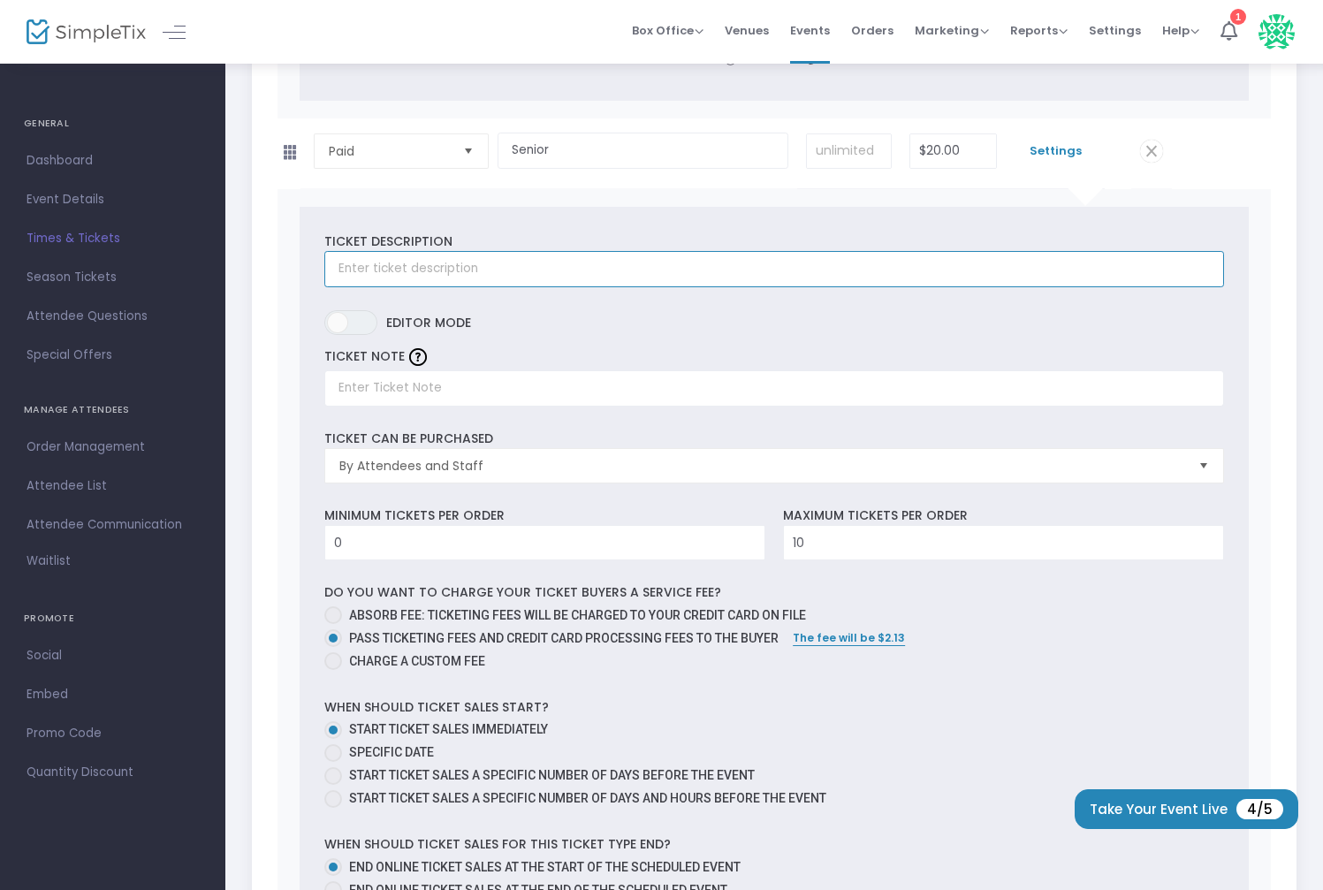
click at [525, 259] on input "text" at bounding box center [774, 269] width 900 height 36
type input "Senior concert ticket"
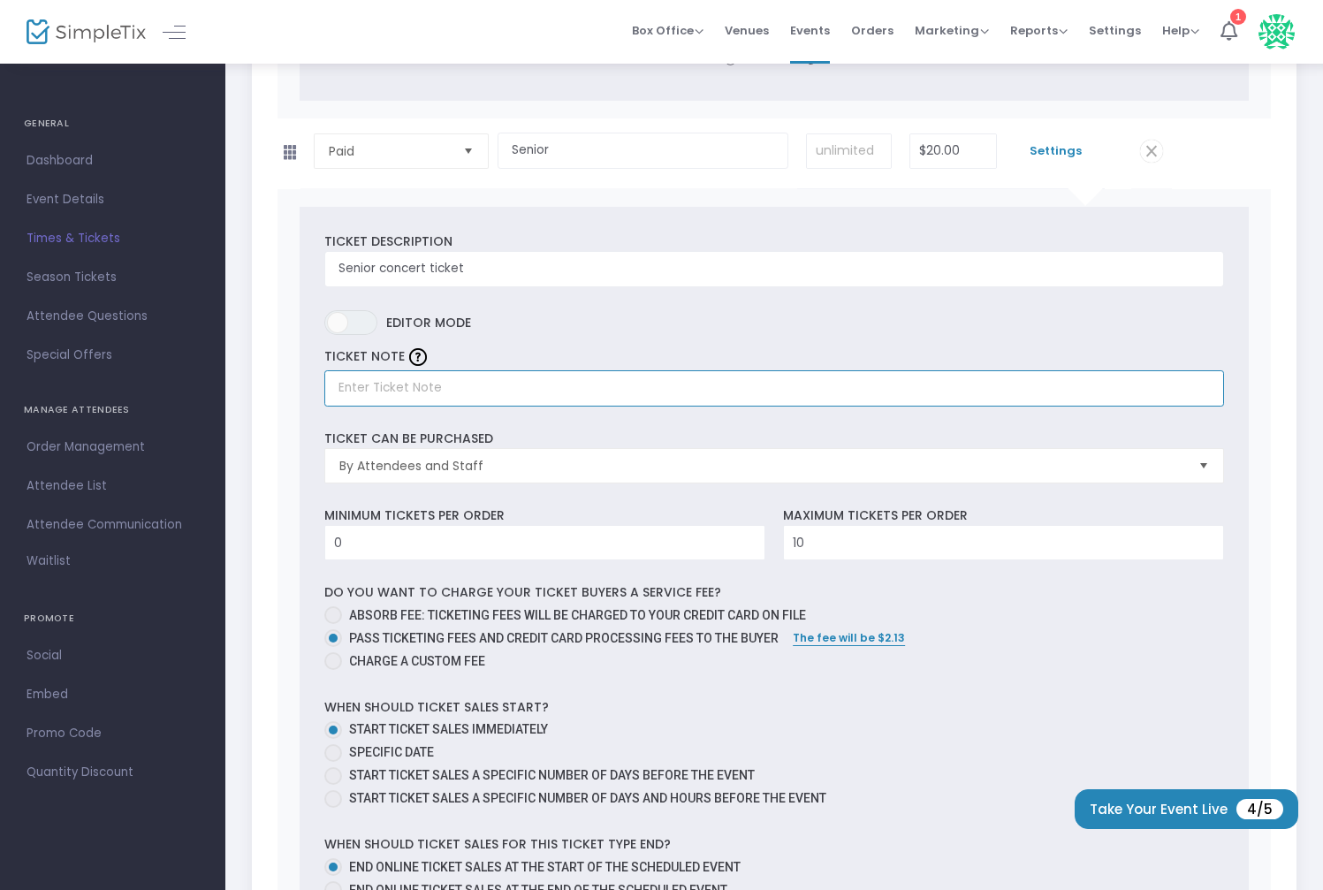
click at [417, 375] on input "text" at bounding box center [774, 388] width 900 height 36
type input "5"
type input "Age 65+"
click at [289, 510] on div "Ticket Description Senior concert ticket Required. ON OFF Editor mode TICKET NO…" at bounding box center [774, 707] width 994 height 1037
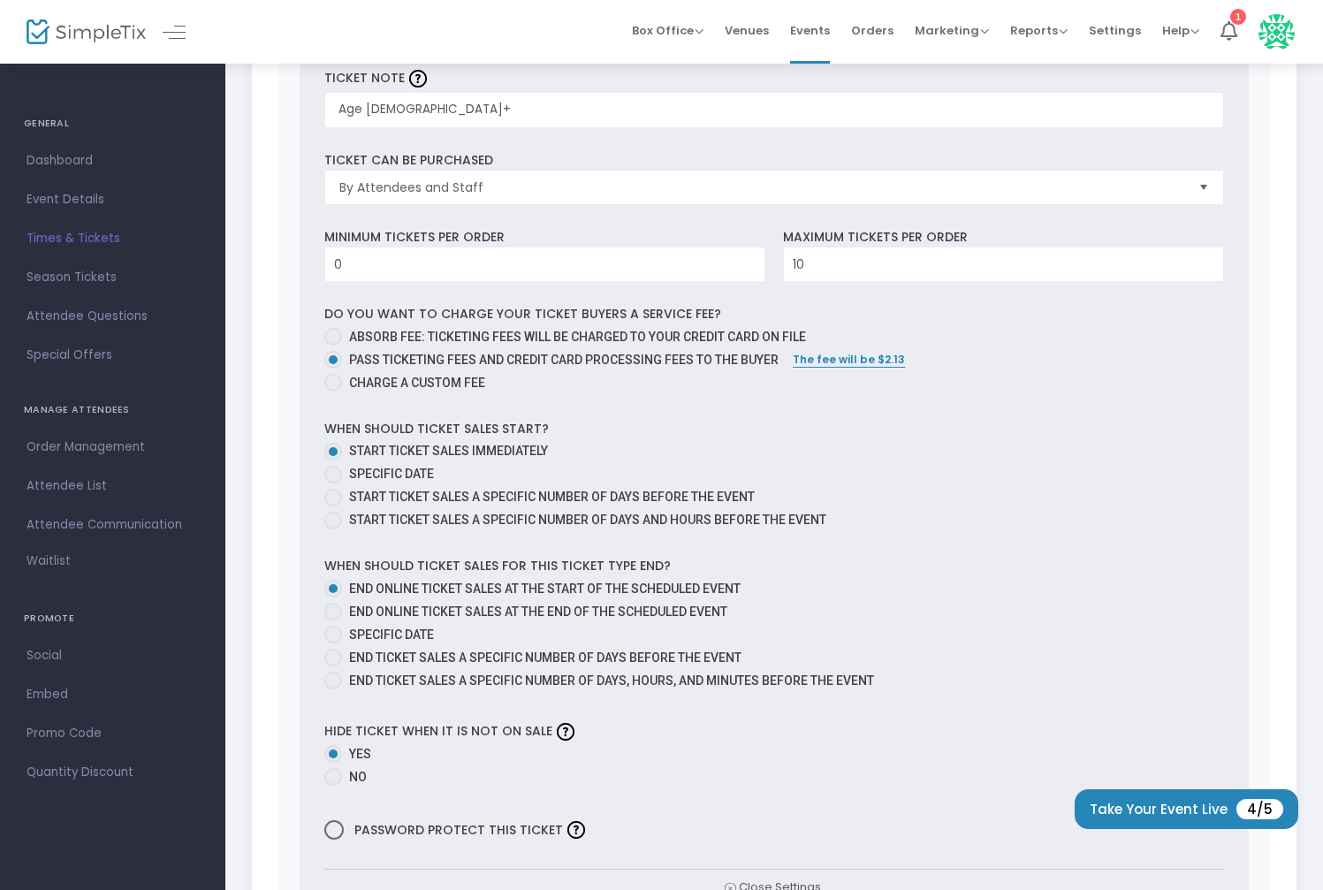
scroll to position [1913, 0]
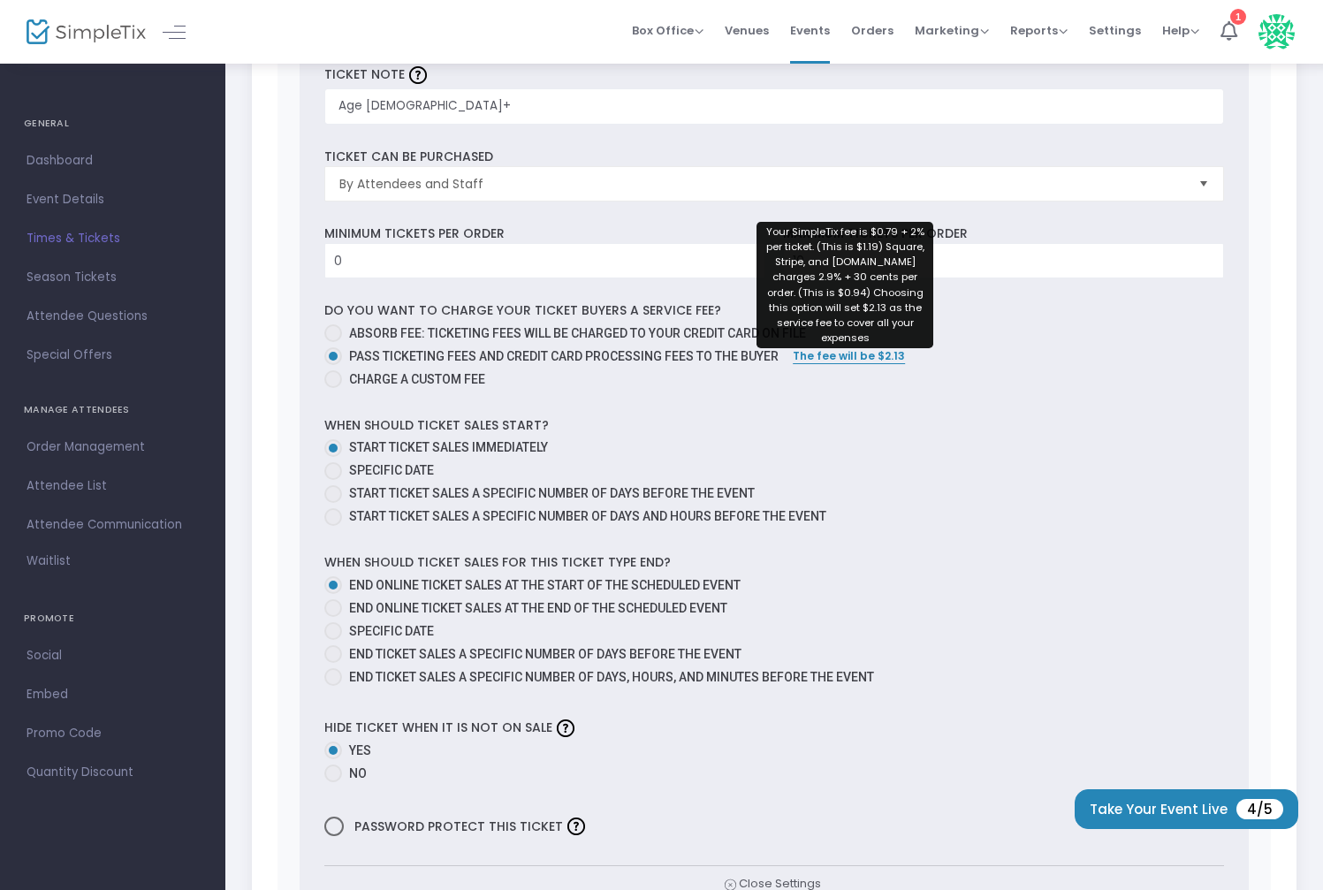
click at [823, 348] on span "The fee will be $2.13" at bounding box center [849, 355] width 112 height 15
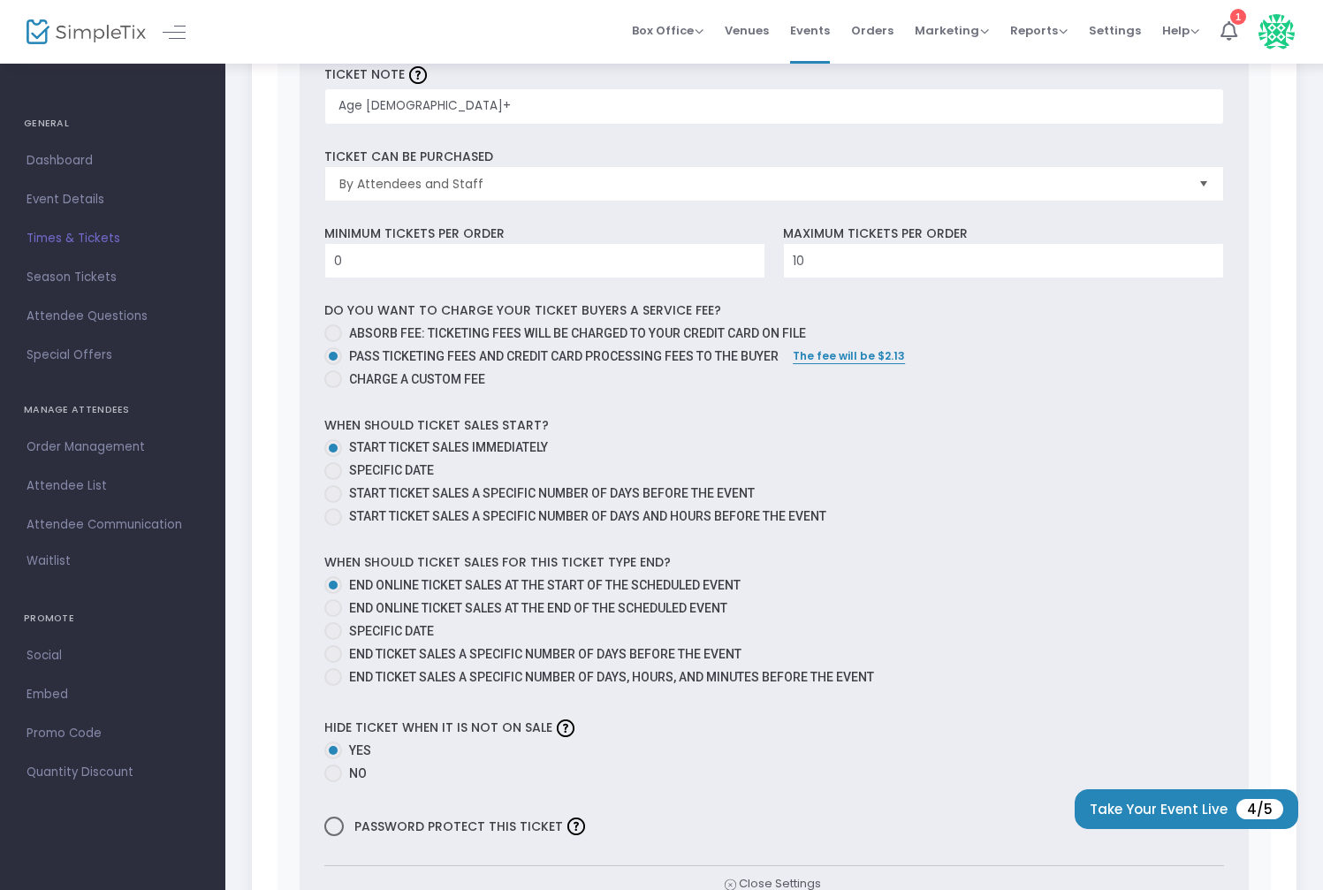
click at [411, 370] on span "Charge a custom fee" at bounding box center [413, 379] width 143 height 19
click at [333, 388] on input "Charge a custom fee" at bounding box center [332, 388] width 1 height 1
radio input "true"
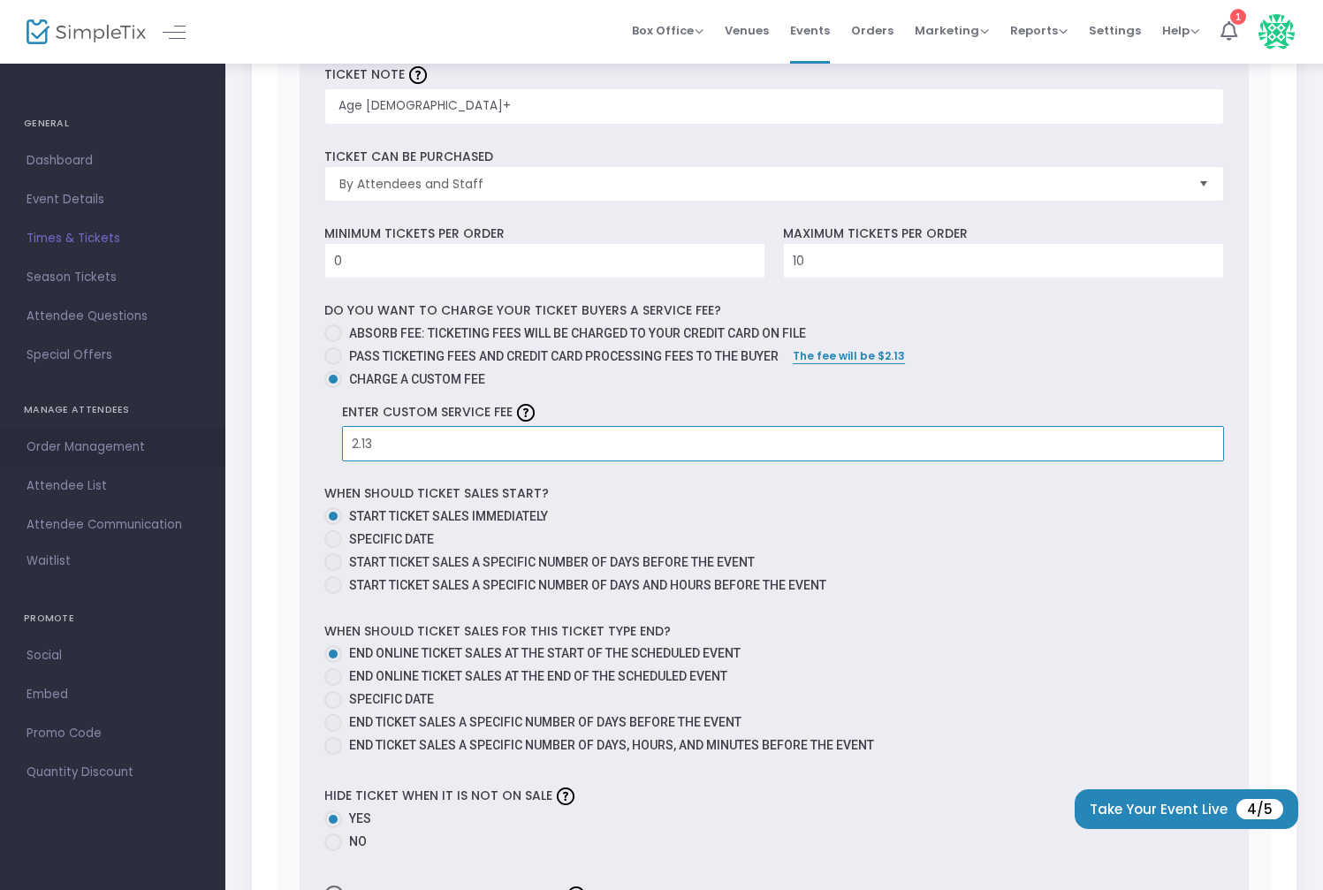
drag, startPoint x: 407, startPoint y: 422, endPoint x: 224, endPoint y: 445, distance: 184.3
type input "$1.50"
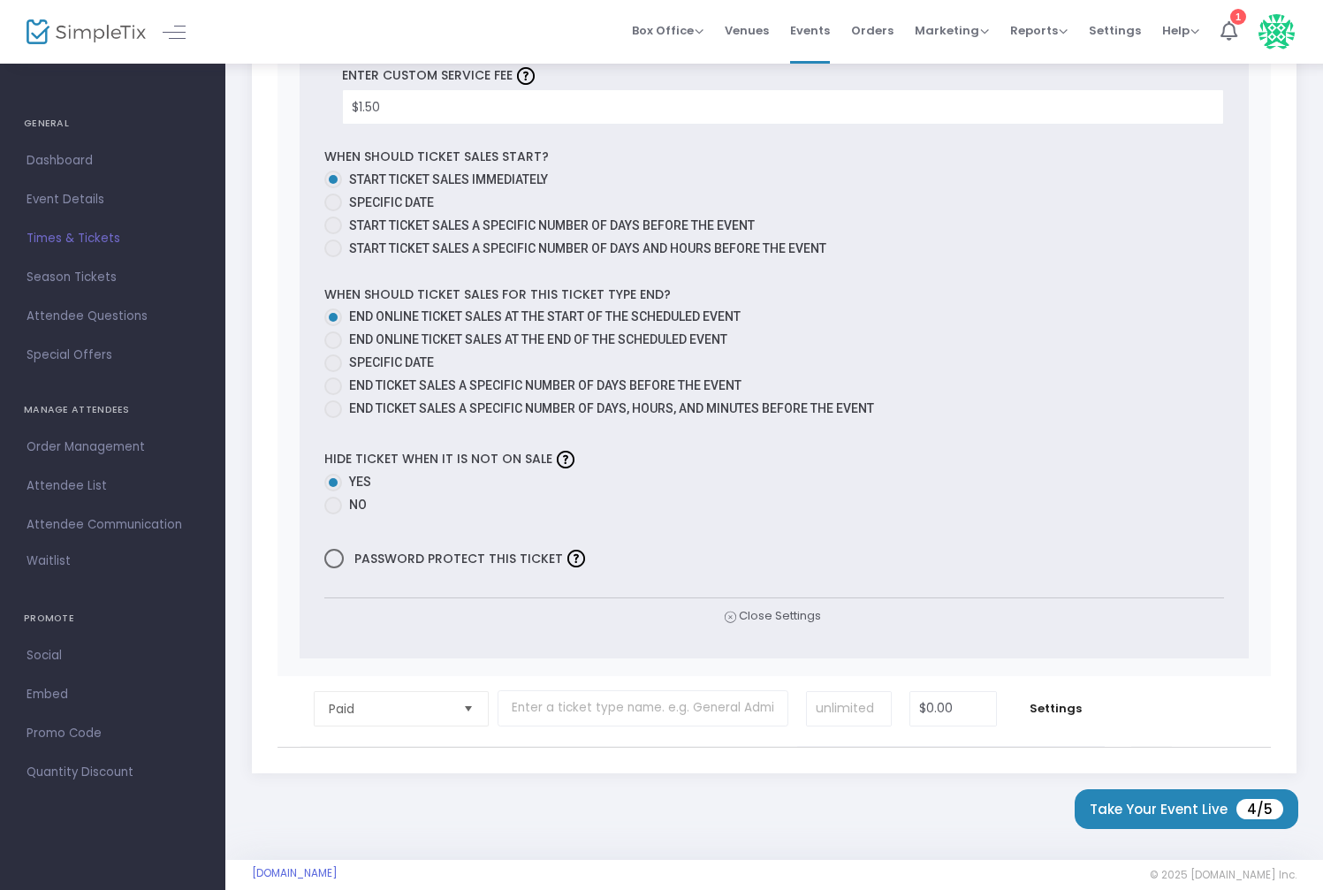
scroll to position [2296, 0]
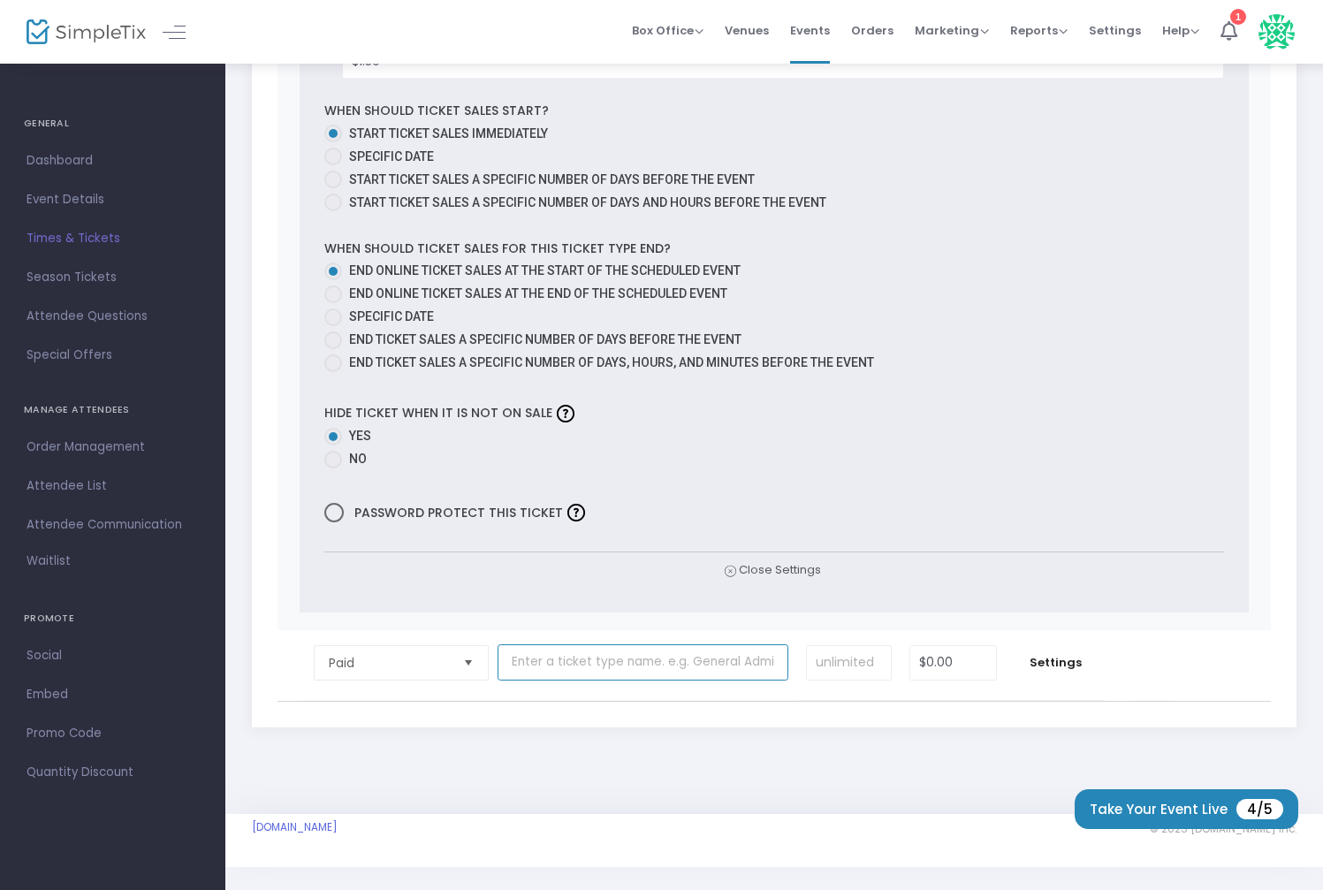
click at [544, 657] on input "text" at bounding box center [643, 662] width 291 height 36
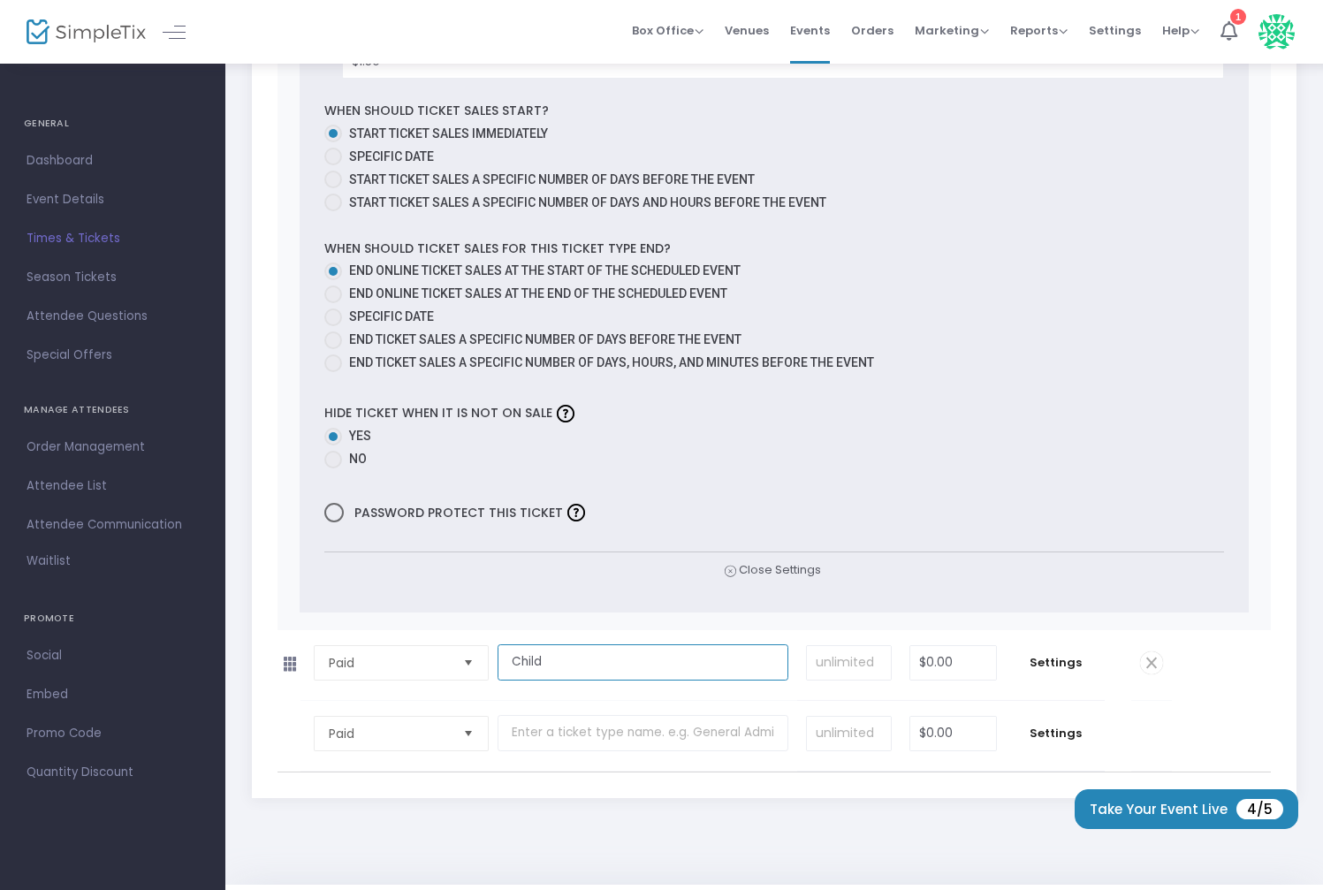
type input "Child"
type input "$15.00"
click at [1213, 676] on tbody "Paid Required. Child Required. Required. $15.00 Required. Settings Ticket Descr…" at bounding box center [774, 665] width 994 height 71
click at [1212, 678] on tbody "Paid Required. Child Required. Required. $15.00 Required. Settings Ticket Descr…" at bounding box center [774, 665] width 994 height 71
click at [1070, 657] on span "Settings" at bounding box center [1055, 663] width 81 height 18
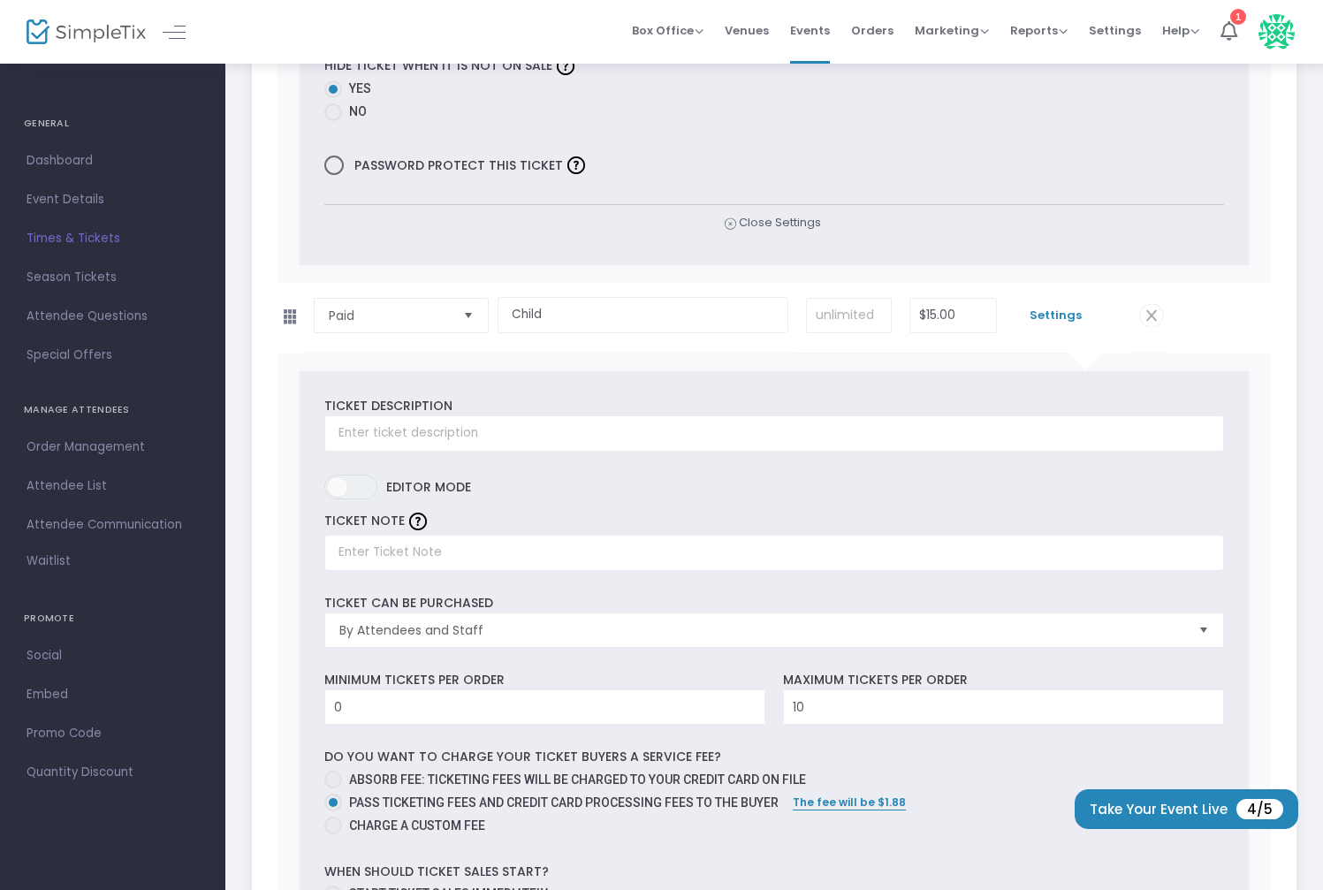
scroll to position [2676, 0]
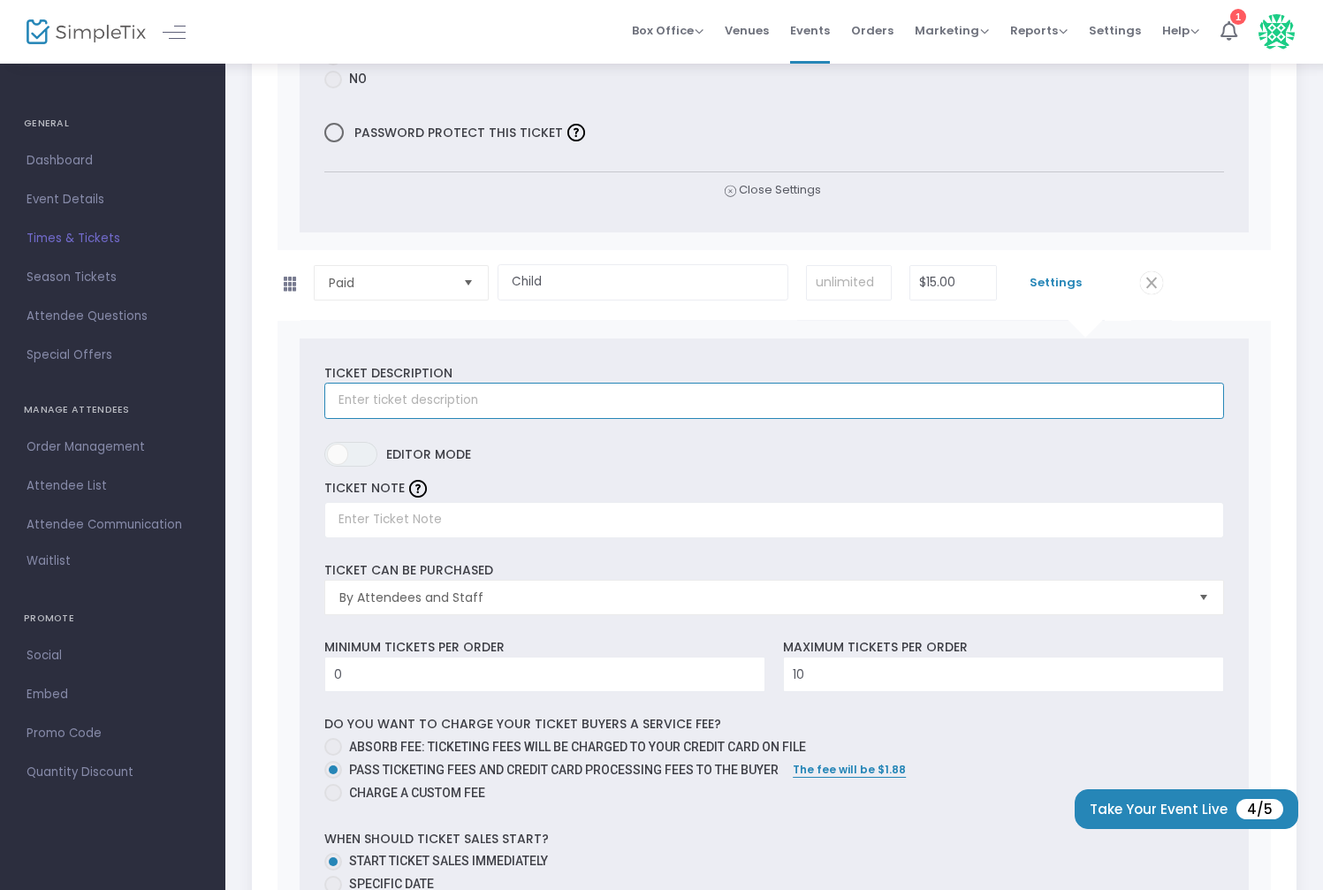
click at [410, 385] on input "text" at bounding box center [774, 401] width 900 height 36
type input "Child concert ticket"
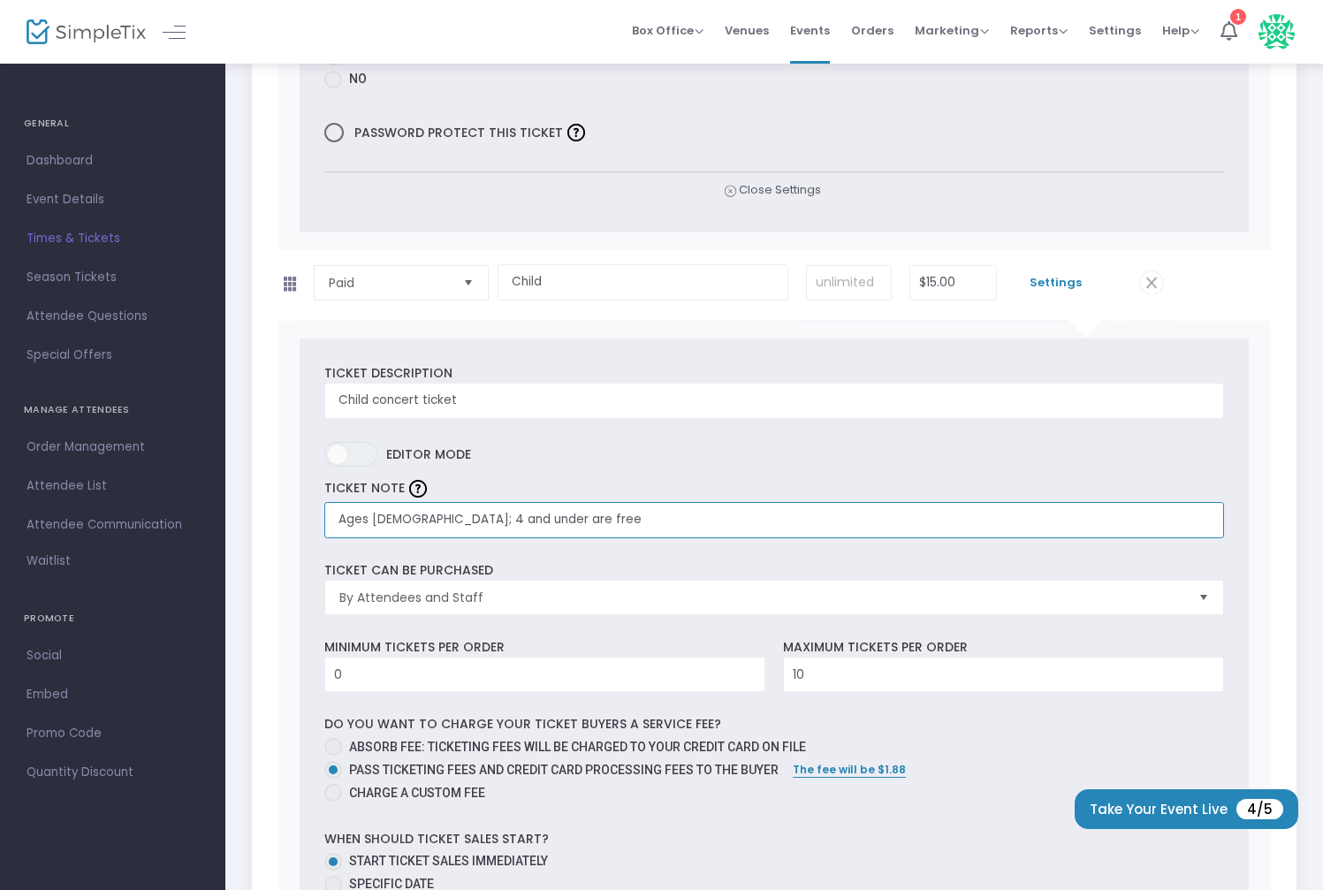
type input "Ages 5-12; 4 and under are free"
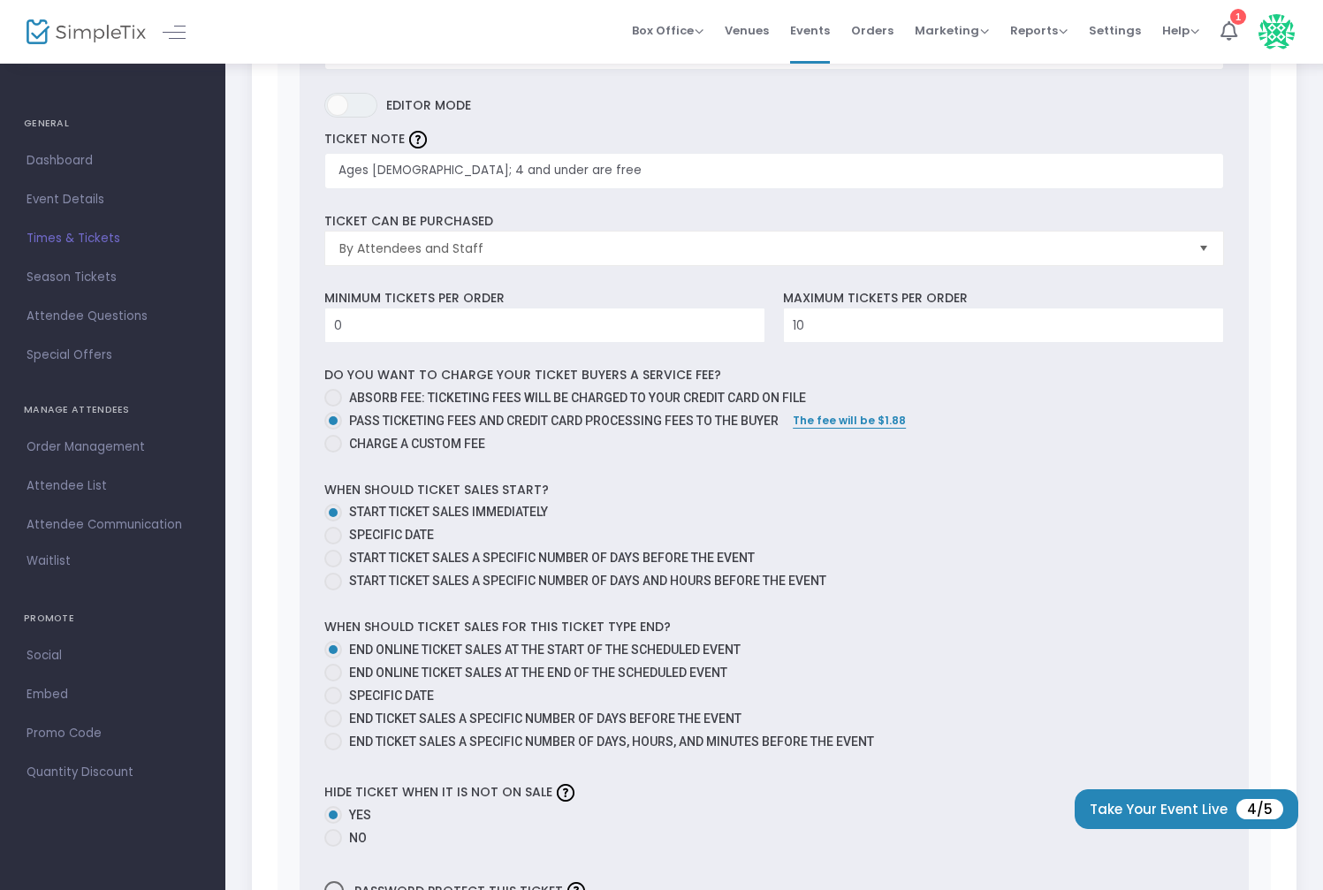
scroll to position [3031, 0]
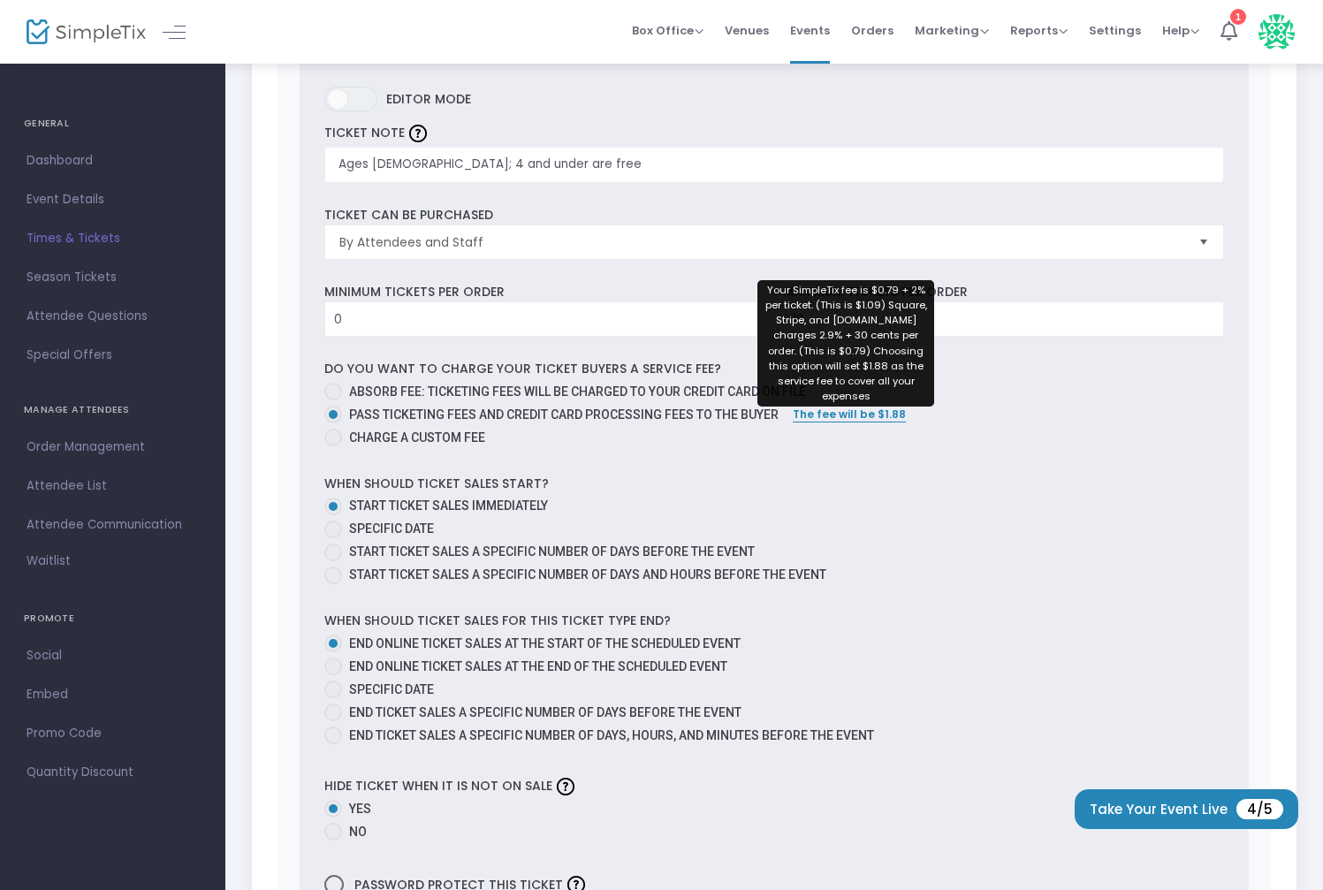
click at [799, 407] on span "The fee will be $1.88" at bounding box center [849, 414] width 113 height 15
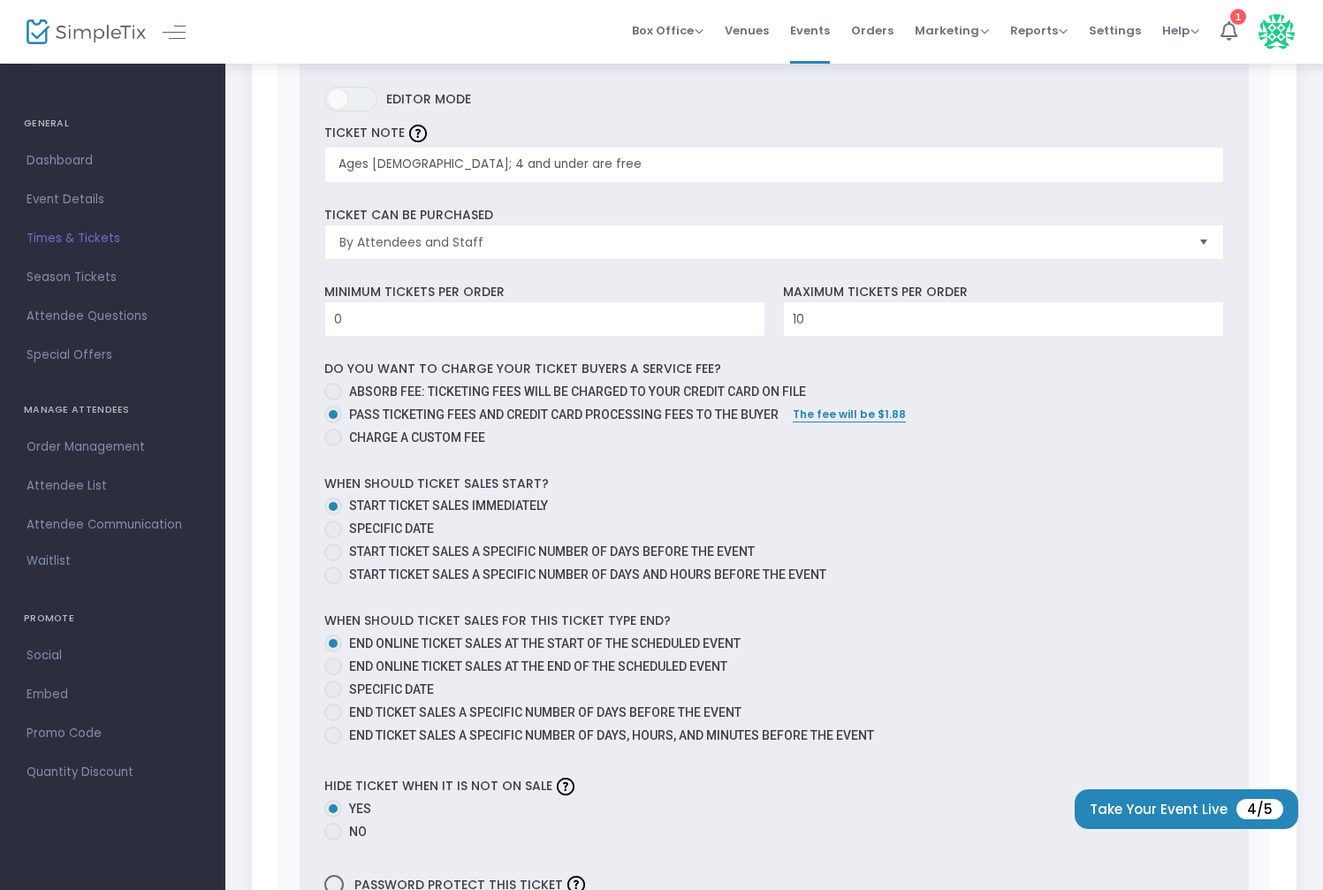
click at [812, 407] on span "The fee will be $1.88" at bounding box center [849, 414] width 113 height 15
click at [406, 429] on span "Charge a custom fee" at bounding box center [413, 438] width 143 height 19
click at [333, 446] on input "Charge a custom fee" at bounding box center [332, 446] width 1 height 1
radio input "true"
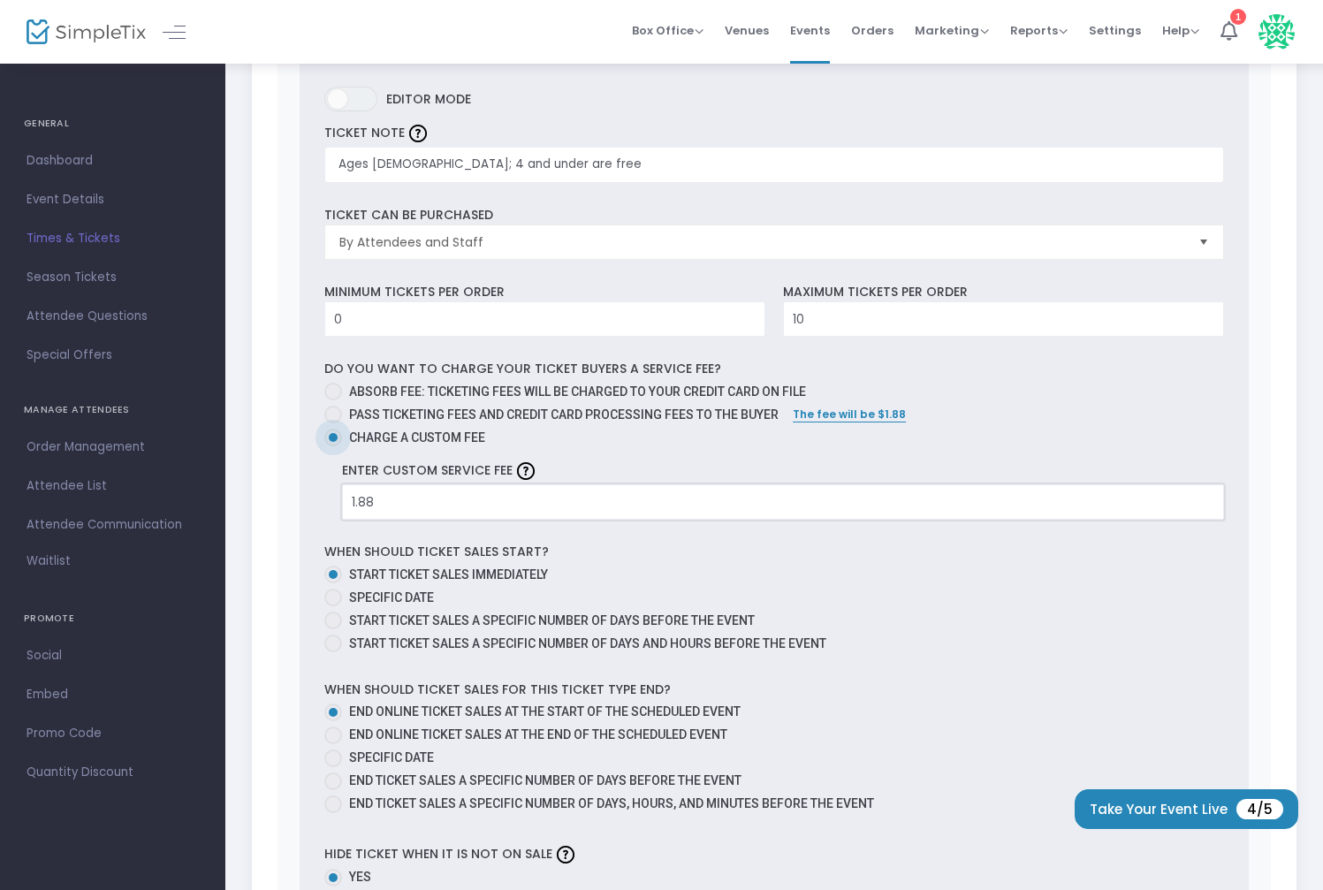
click at [401, 490] on input "1.88" at bounding box center [783, 502] width 880 height 34
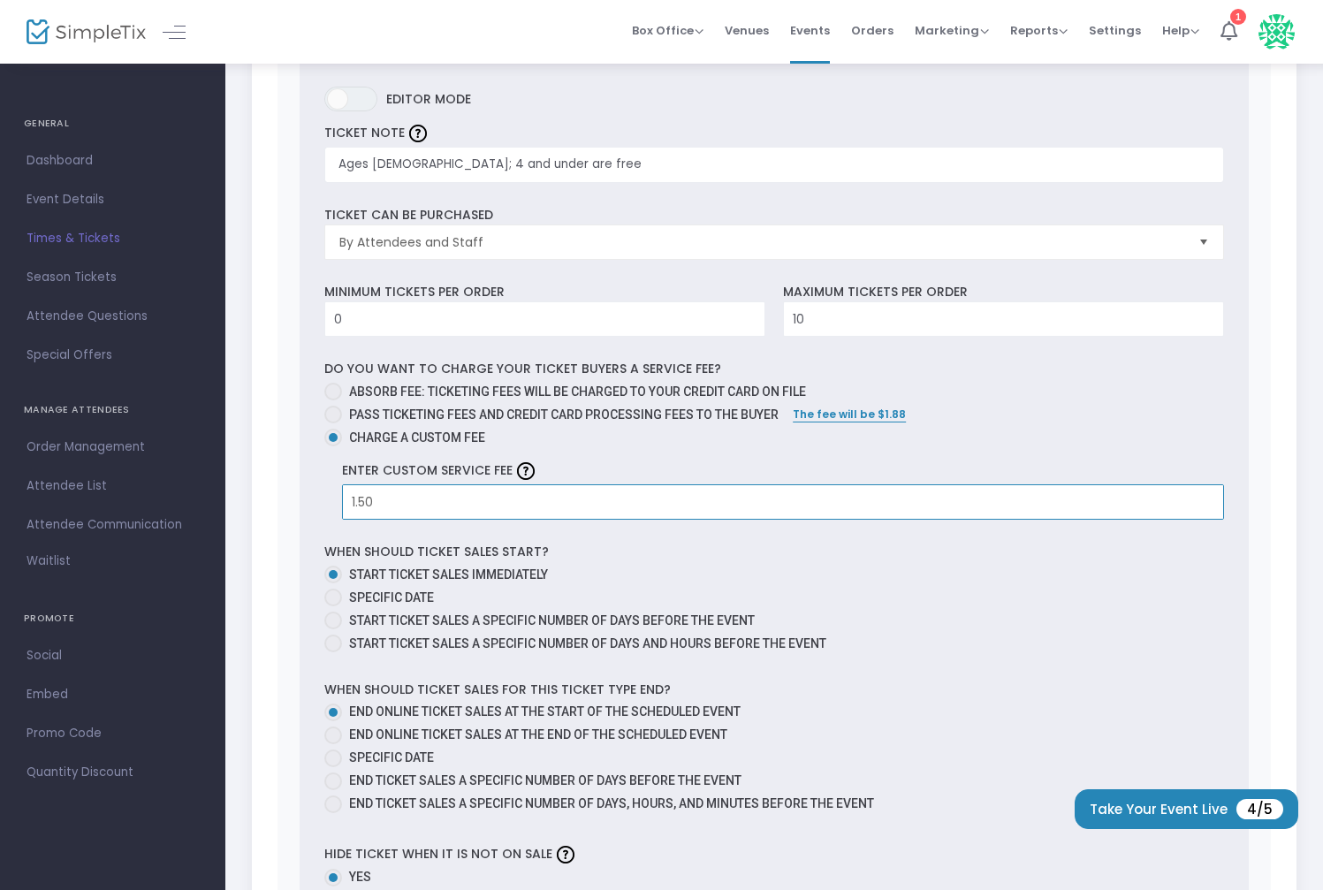
type input "$1.50"
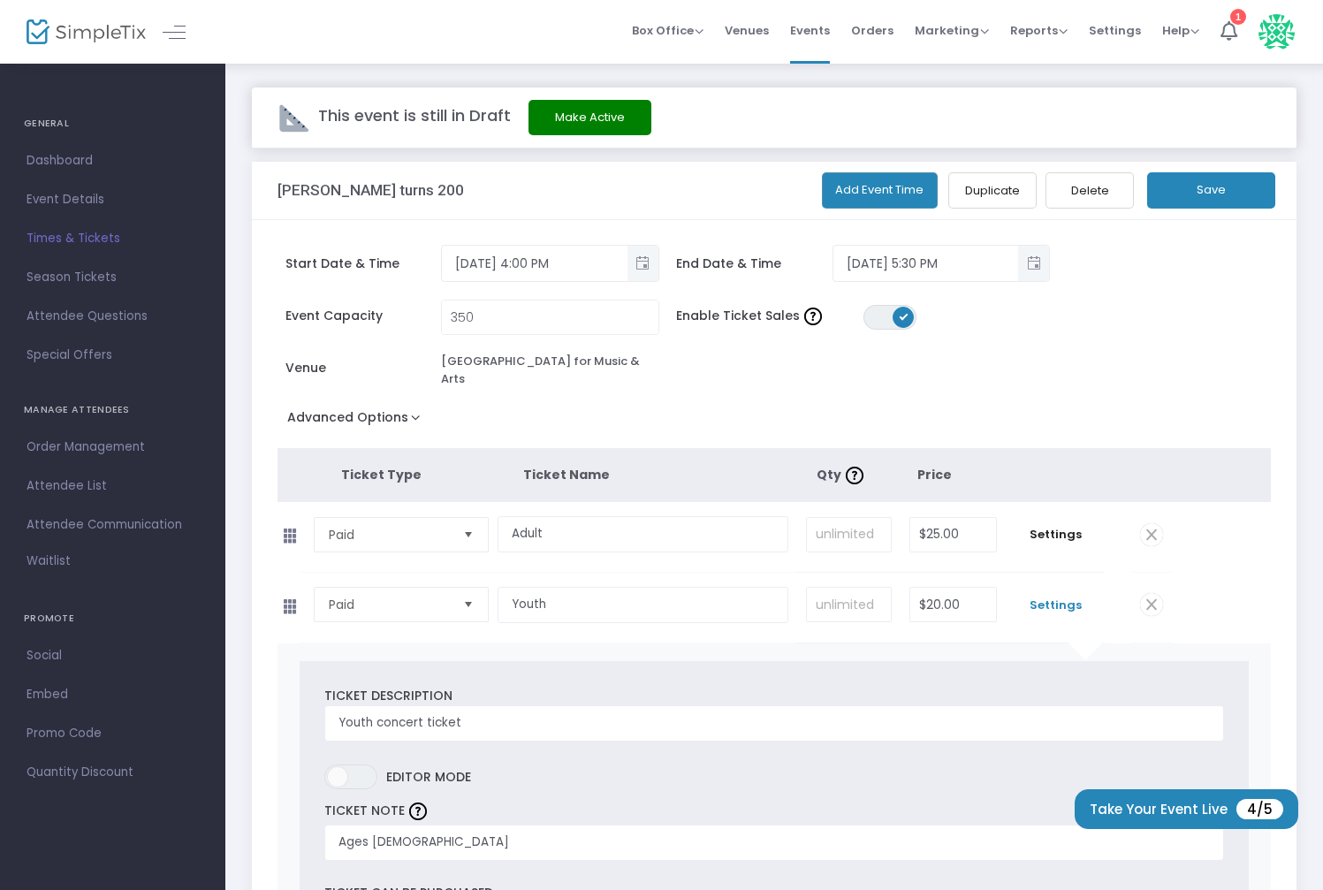
scroll to position [0, 0]
click at [1199, 190] on button "Save" at bounding box center [1211, 191] width 128 height 36
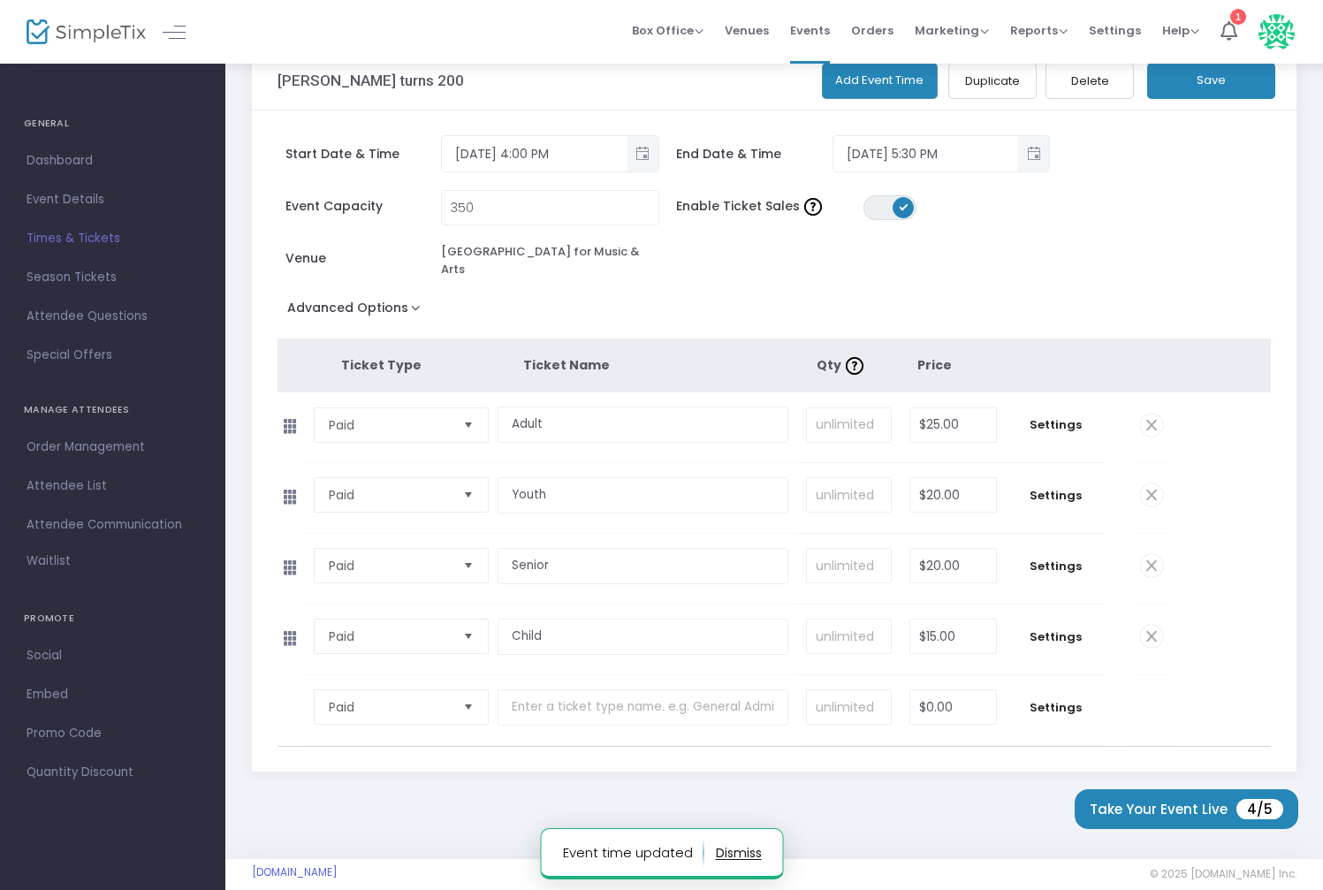
scroll to position [156, 0]
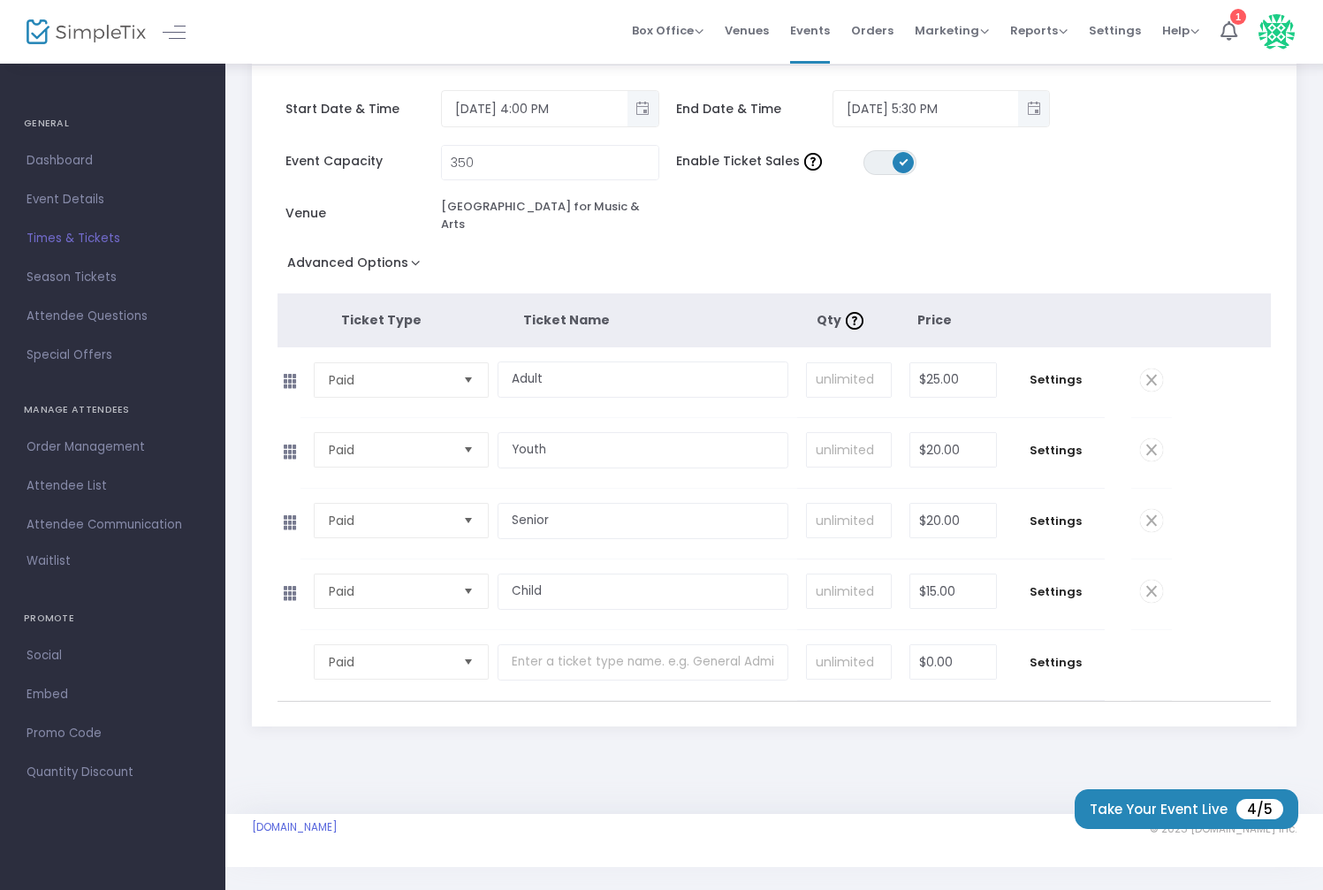
click at [696, 261] on div "Advanced Options Event Time Title Mobile eTicket color #FFFFFF Limit the total …" at bounding box center [774, 266] width 994 height 32
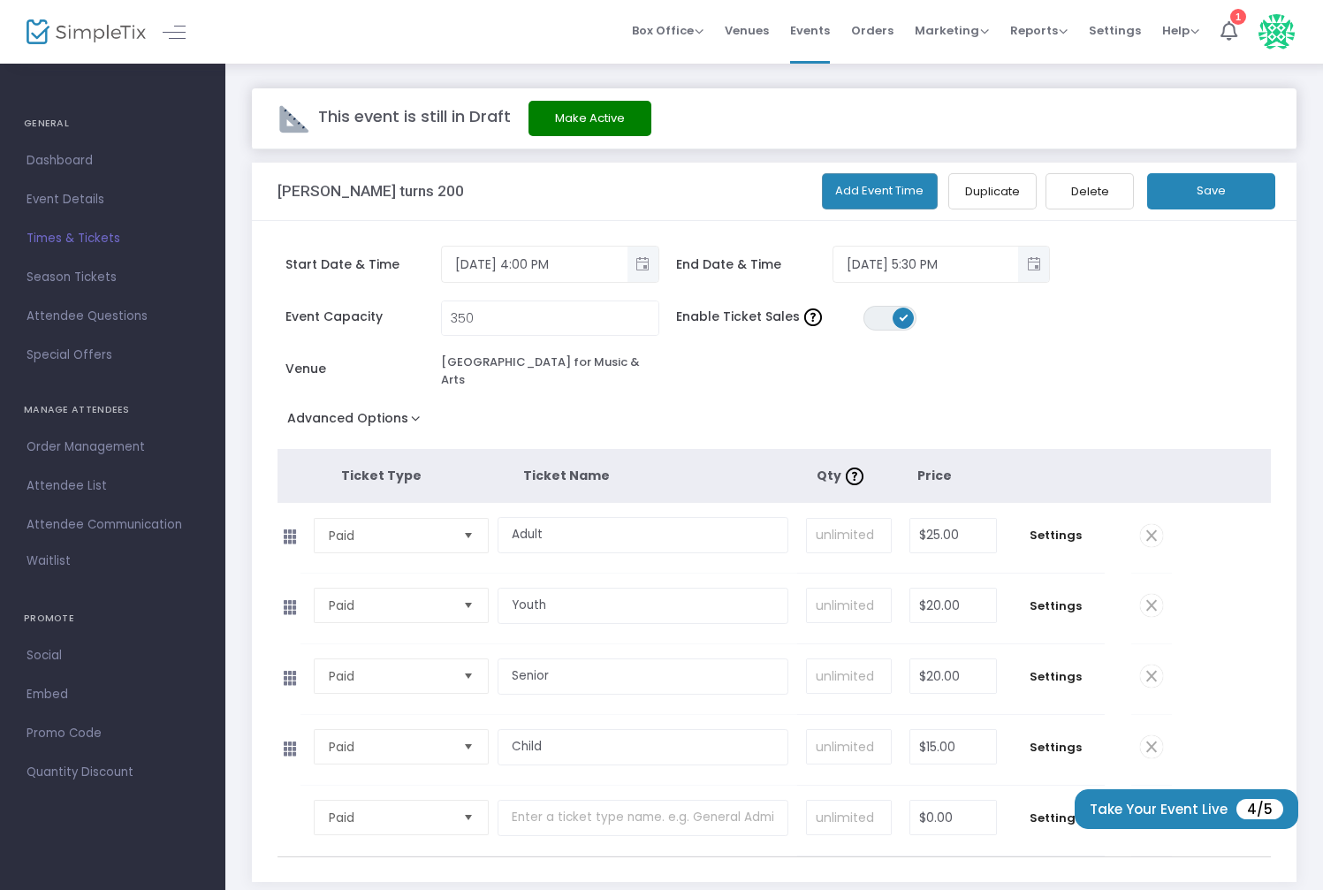
click at [401, 203] on div "Strauss turns 200" at bounding box center [535, 191] width 517 height 57
click at [364, 191] on h3 "Strauss turns 200" at bounding box center [370, 191] width 186 height 18
click at [345, 186] on h3 "Strauss turns 200" at bounding box center [370, 191] width 186 height 18
drag, startPoint x: 335, startPoint y: 192, endPoint x: 326, endPoint y: 187, distance: 9.9
click at [326, 188] on h3 "Strauss turns 200" at bounding box center [370, 191] width 186 height 18
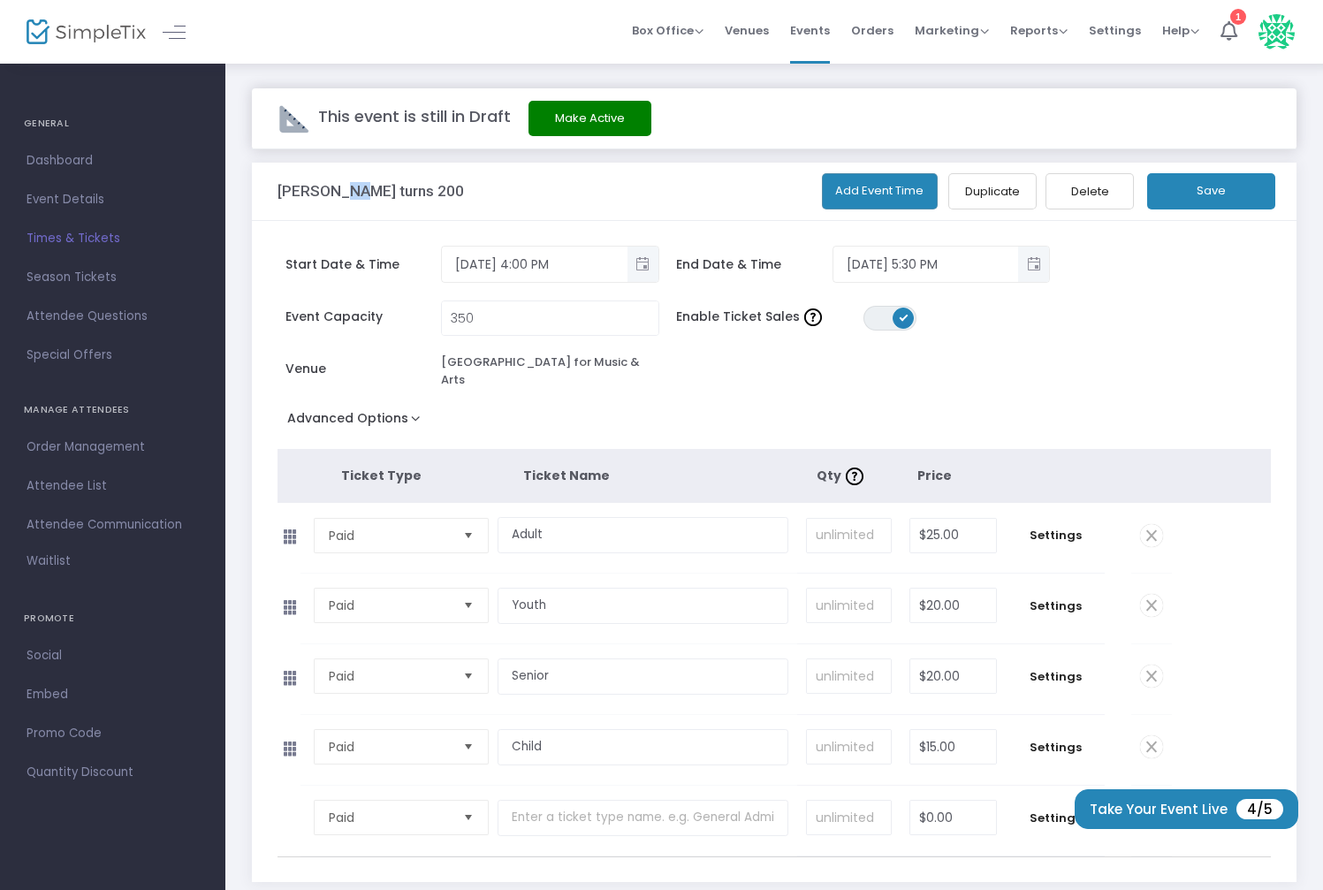
click at [326, 187] on h3 "Strauss turns 200" at bounding box center [370, 191] width 186 height 18
click at [471, 200] on div "Strauss turns 200" at bounding box center [535, 191] width 517 height 57
click at [1175, 192] on button "Save" at bounding box center [1211, 191] width 128 height 36
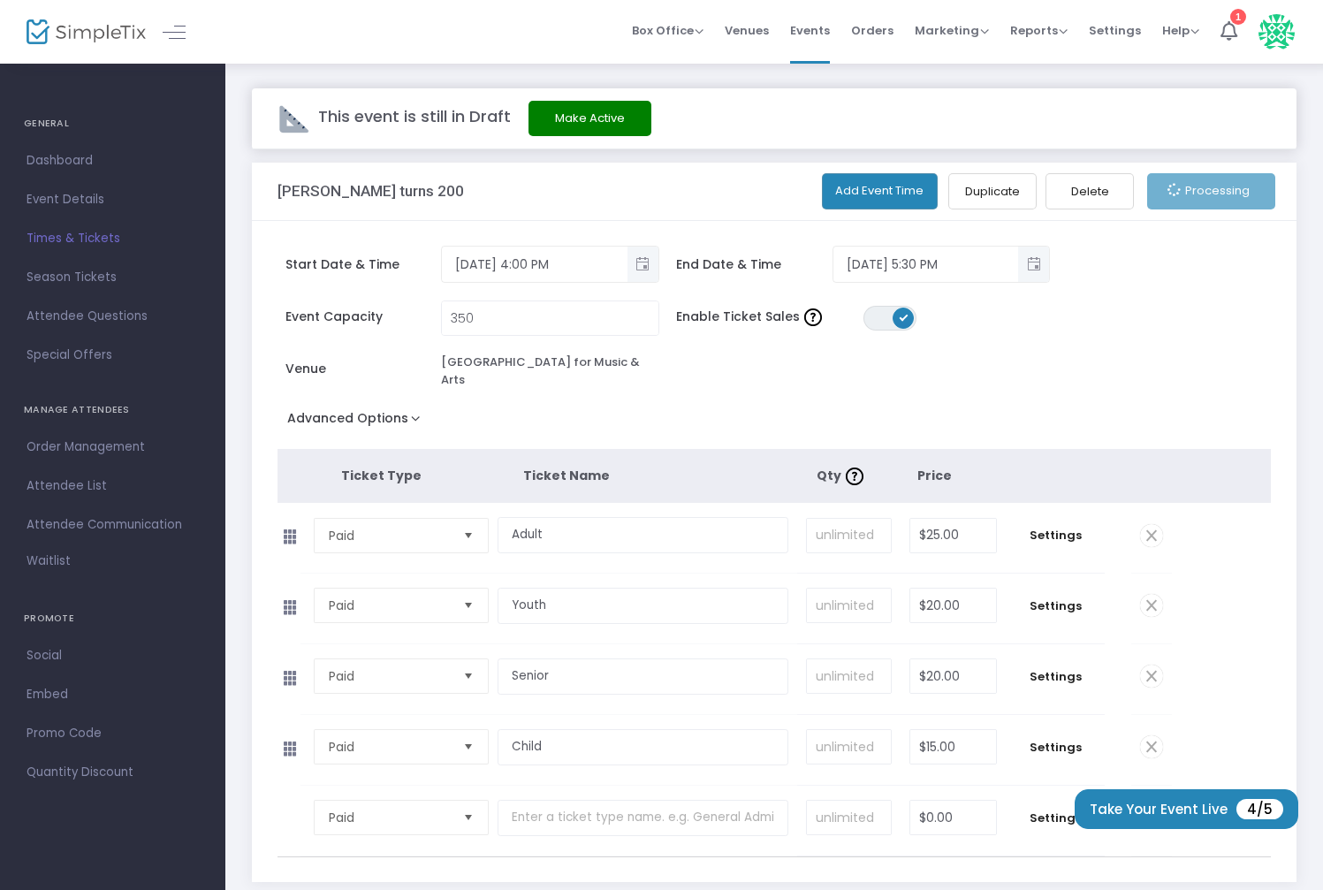
click at [1091, 376] on div "Event Capacity 350 Enable Ticket Sales ON OFF Venue Wheat Ridge Center for Musi…" at bounding box center [766, 352] width 994 height 105
click at [1235, 35] on icon at bounding box center [1228, 30] width 17 height 19
click at [1126, 333] on div "Event Capacity 350 Enable Ticket Sales ON OFF Venue Wheat Ridge Center for Musi…" at bounding box center [766, 352] width 994 height 105
click at [1039, 118] on div "This event is still in Draft Make Active" at bounding box center [774, 118] width 1045 height 61
click at [1106, 34] on span "Settings" at bounding box center [1115, 30] width 52 height 45
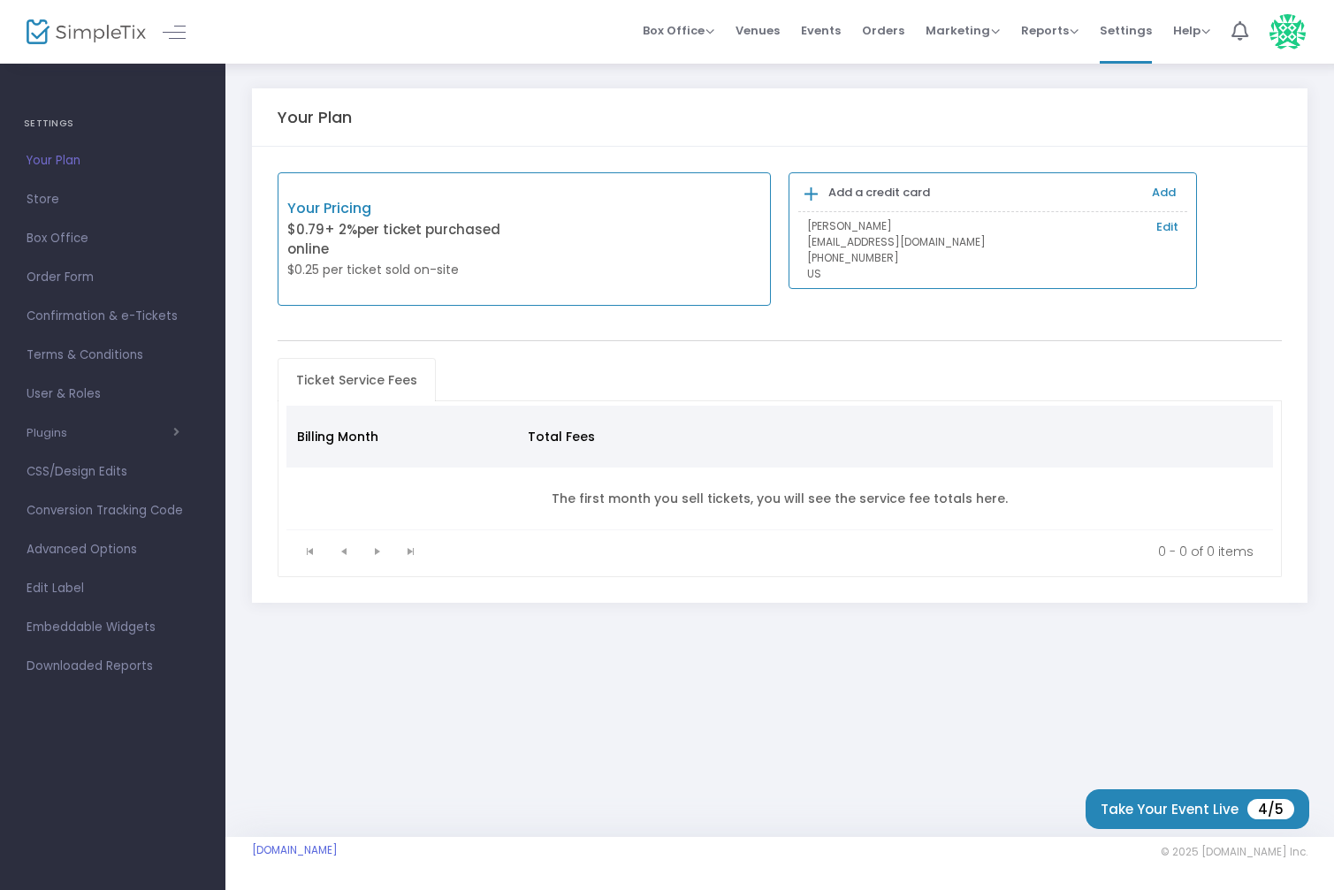
click at [502, 131] on div "Your Plan" at bounding box center [779, 116] width 1005 height 57
click at [1057, 27] on span "Reports" at bounding box center [1049, 30] width 57 height 17
click at [679, 34] on span "Box Office" at bounding box center [678, 30] width 72 height 17
click at [770, 30] on span "Venues" at bounding box center [757, 30] width 44 height 45
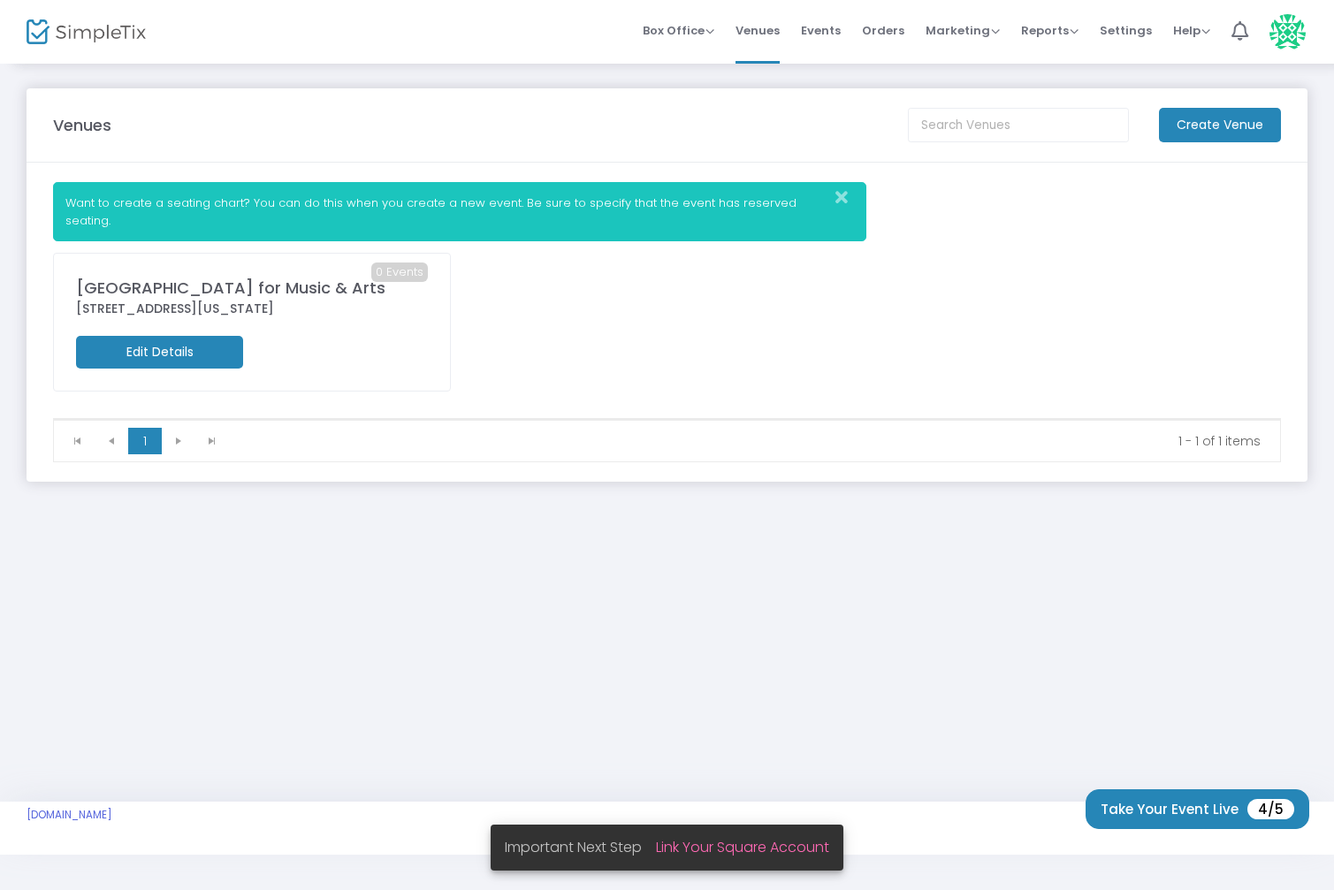
click at [704, 353] on div "0 Events Wheat Ridge Center for Music & Arts 7530 West 38th Avenue, Wheat Ridge…" at bounding box center [666, 335] width 1245 height 165
click at [835, 37] on span "Events" at bounding box center [821, 30] width 40 height 45
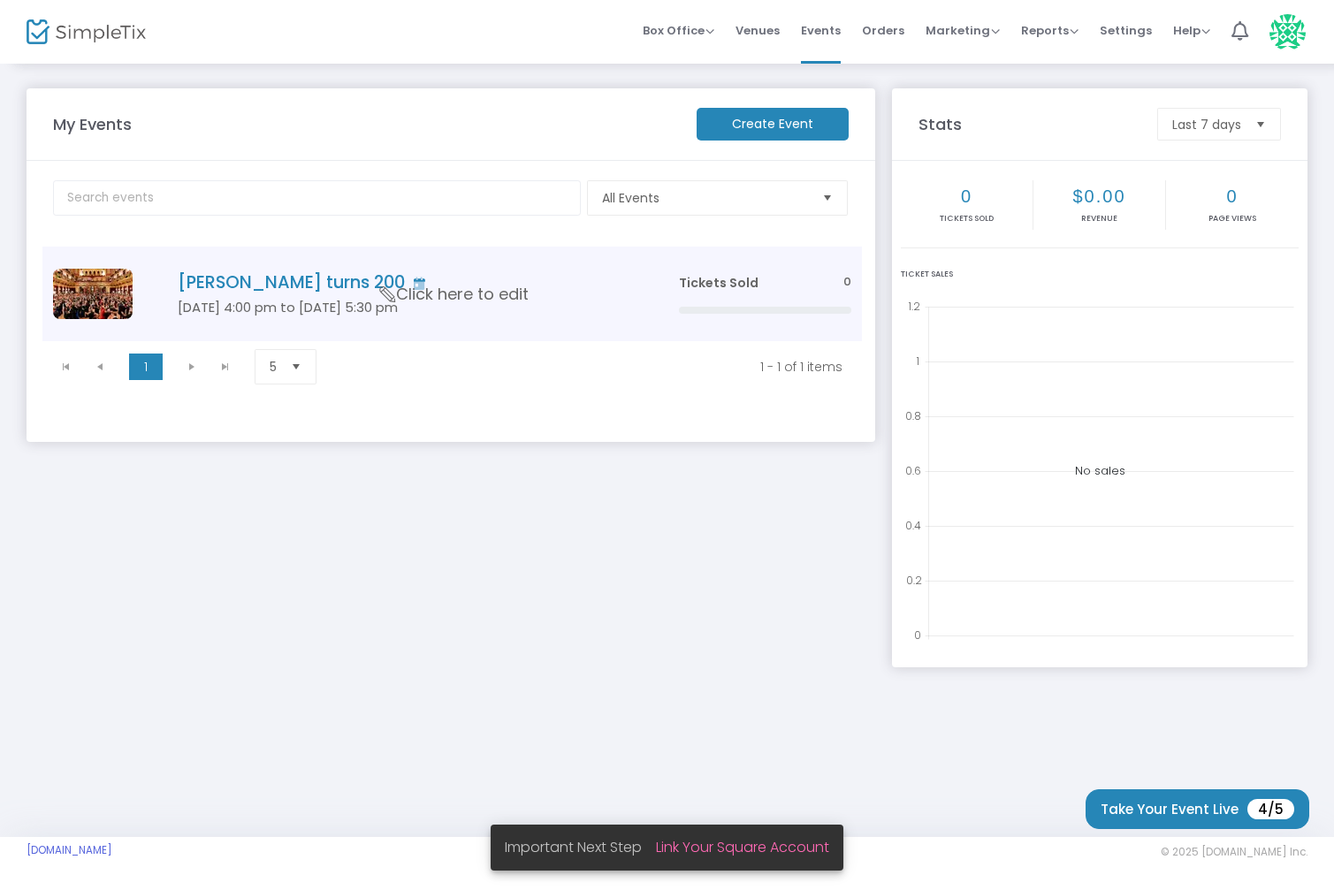
click at [420, 293] on span "Click here to edit" at bounding box center [454, 294] width 148 height 23
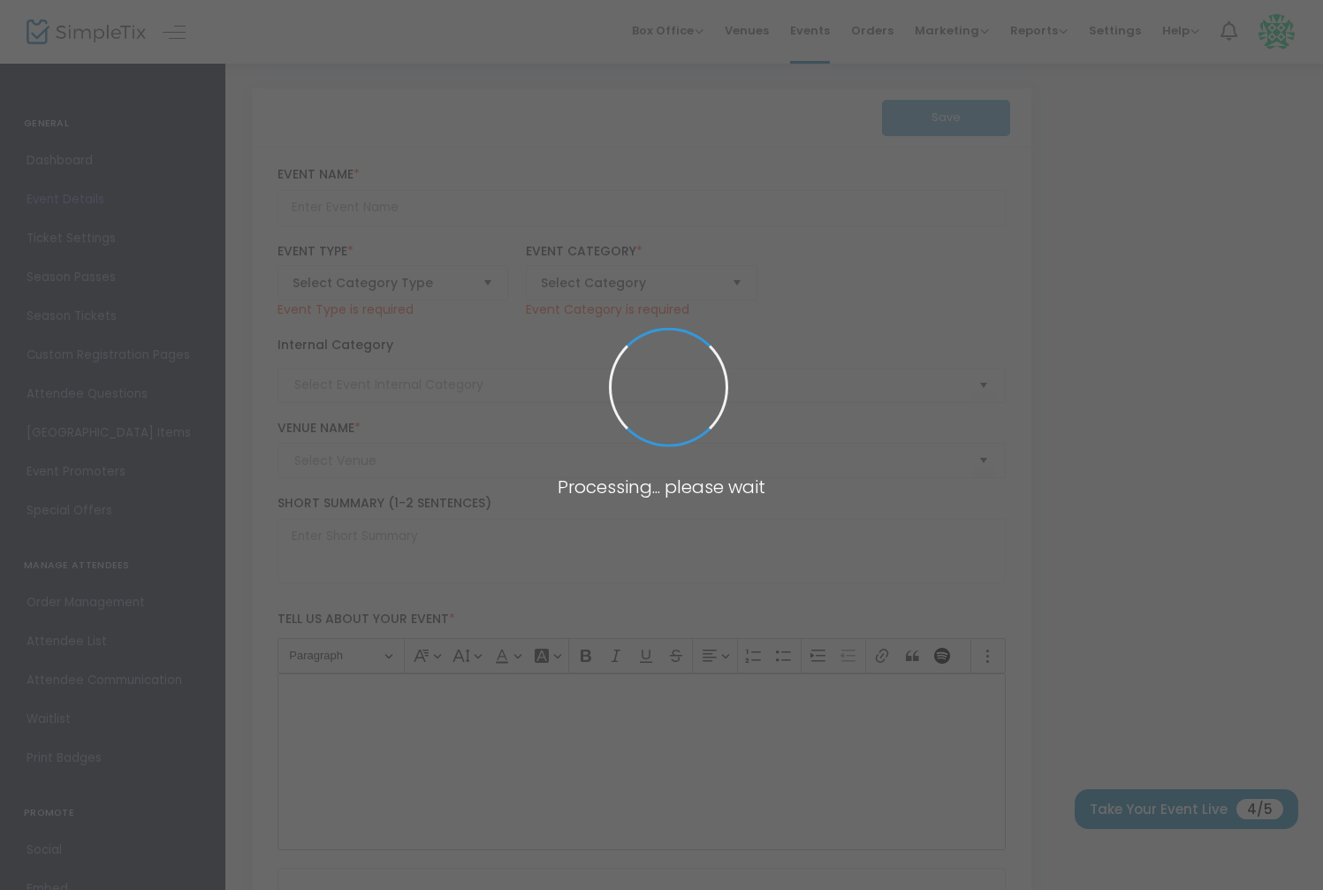
type input "Strauss turns 200"
type textarea "Step into the glittering ballrooms of 19th-century Vienna as the Denver Pops Or…"
type input "Buy Tickets"
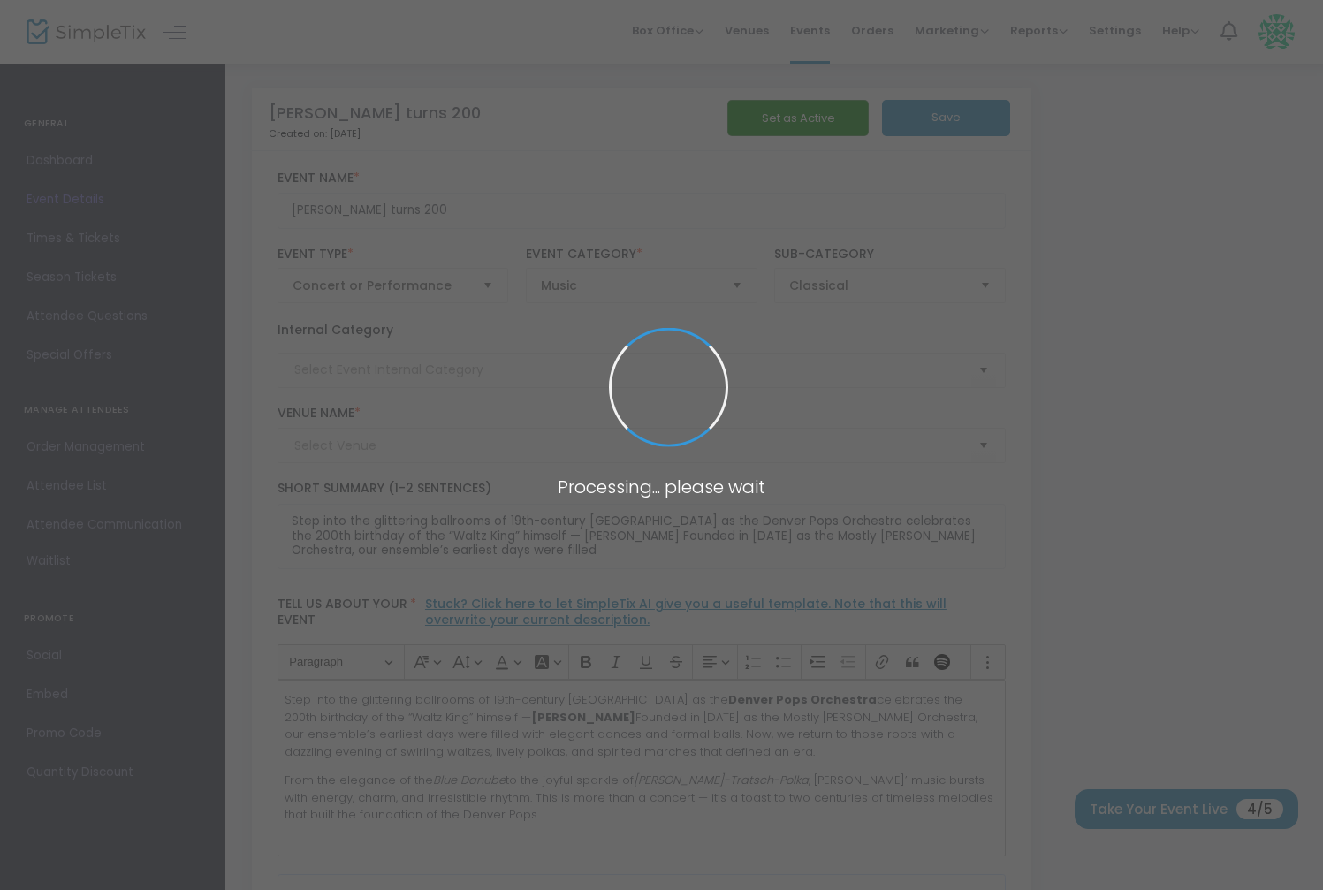
type input "Wheat Ridge Center for Music & Arts"
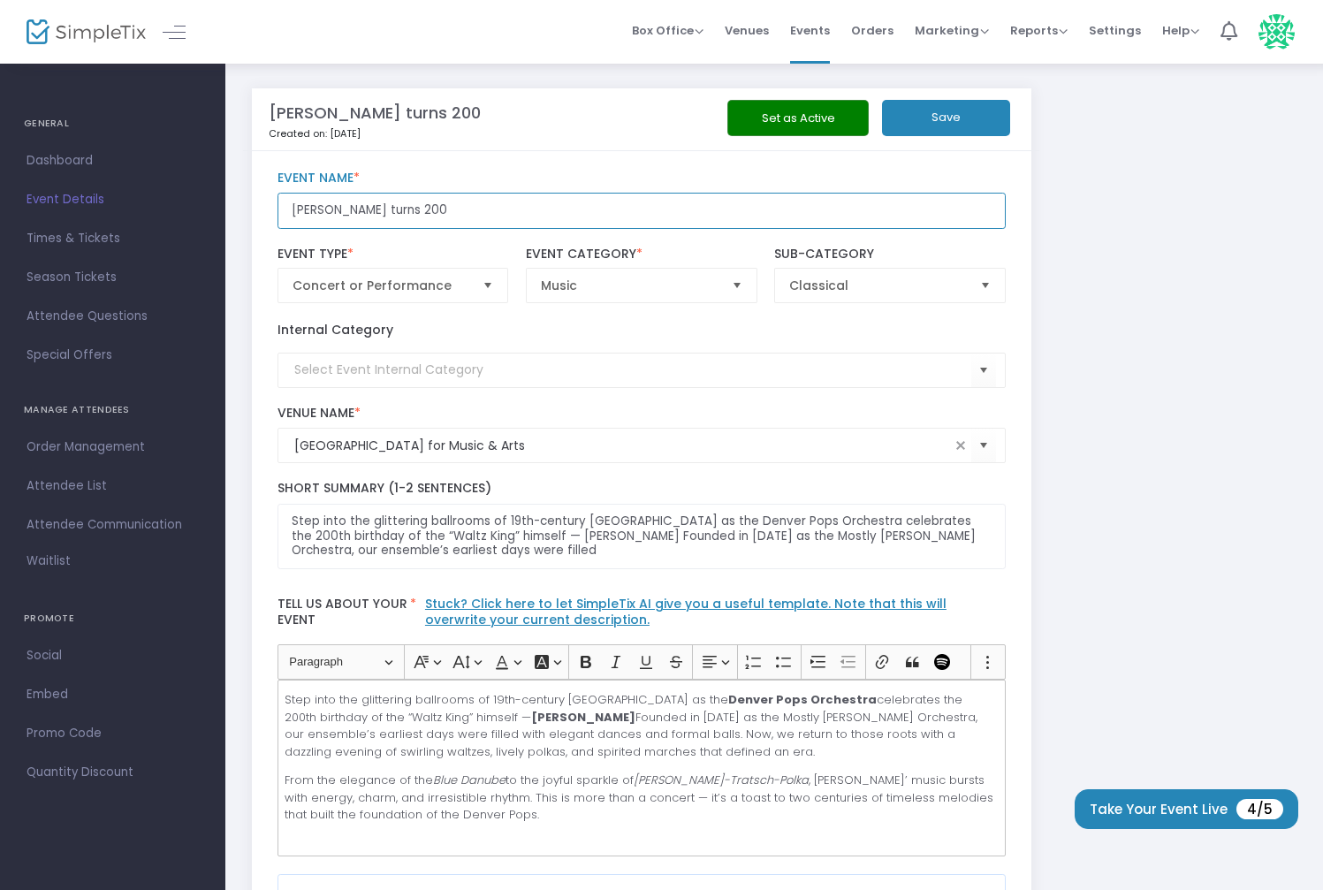
click at [363, 212] on input "Strauss turns 200" at bounding box center [641, 211] width 728 height 36
type input "Waltzing Through Time"
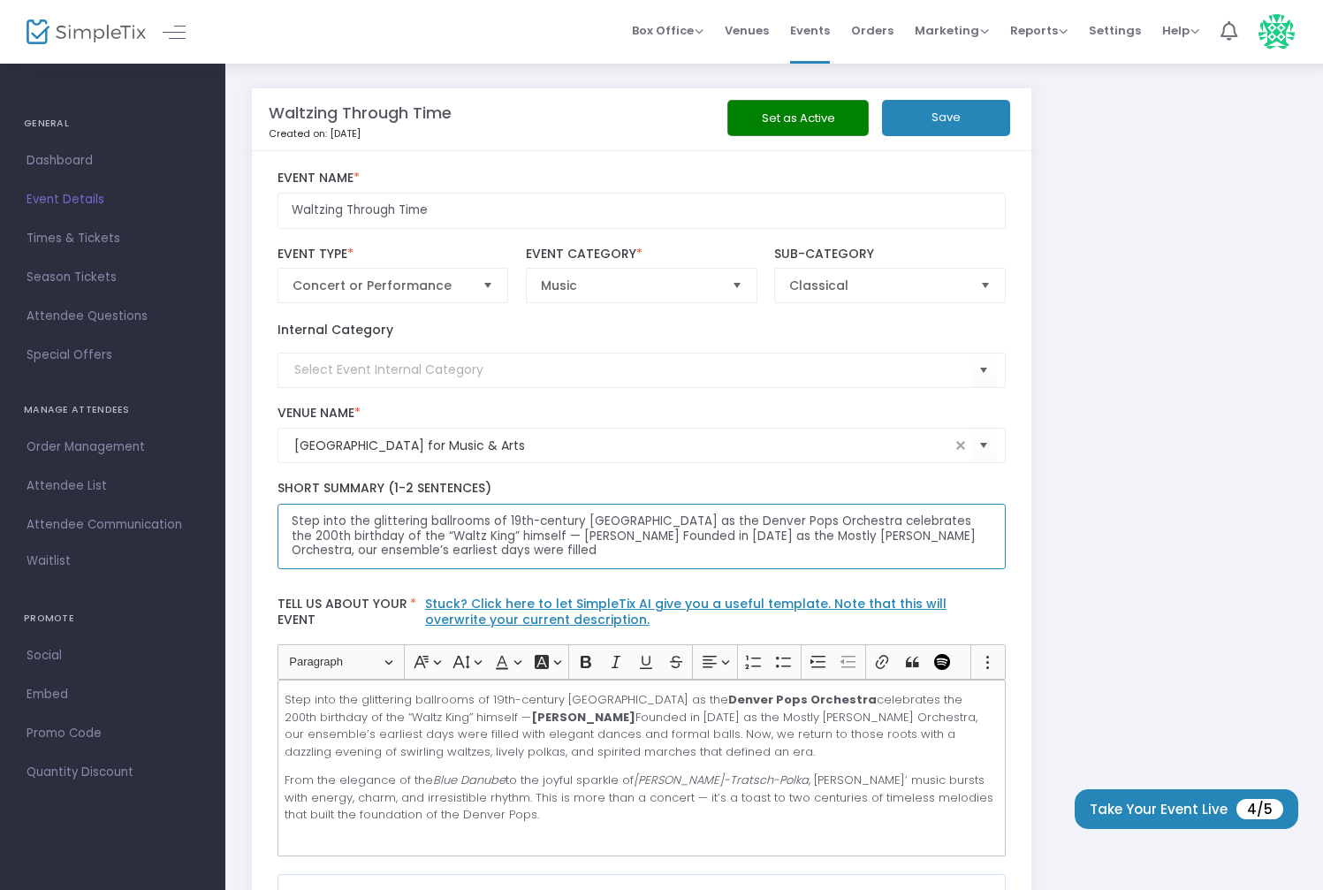
click at [470, 553] on textarea "Step into the glittering ballrooms of 19th-century Vienna as the Denver Pops Or…" at bounding box center [641, 537] width 728 height 66
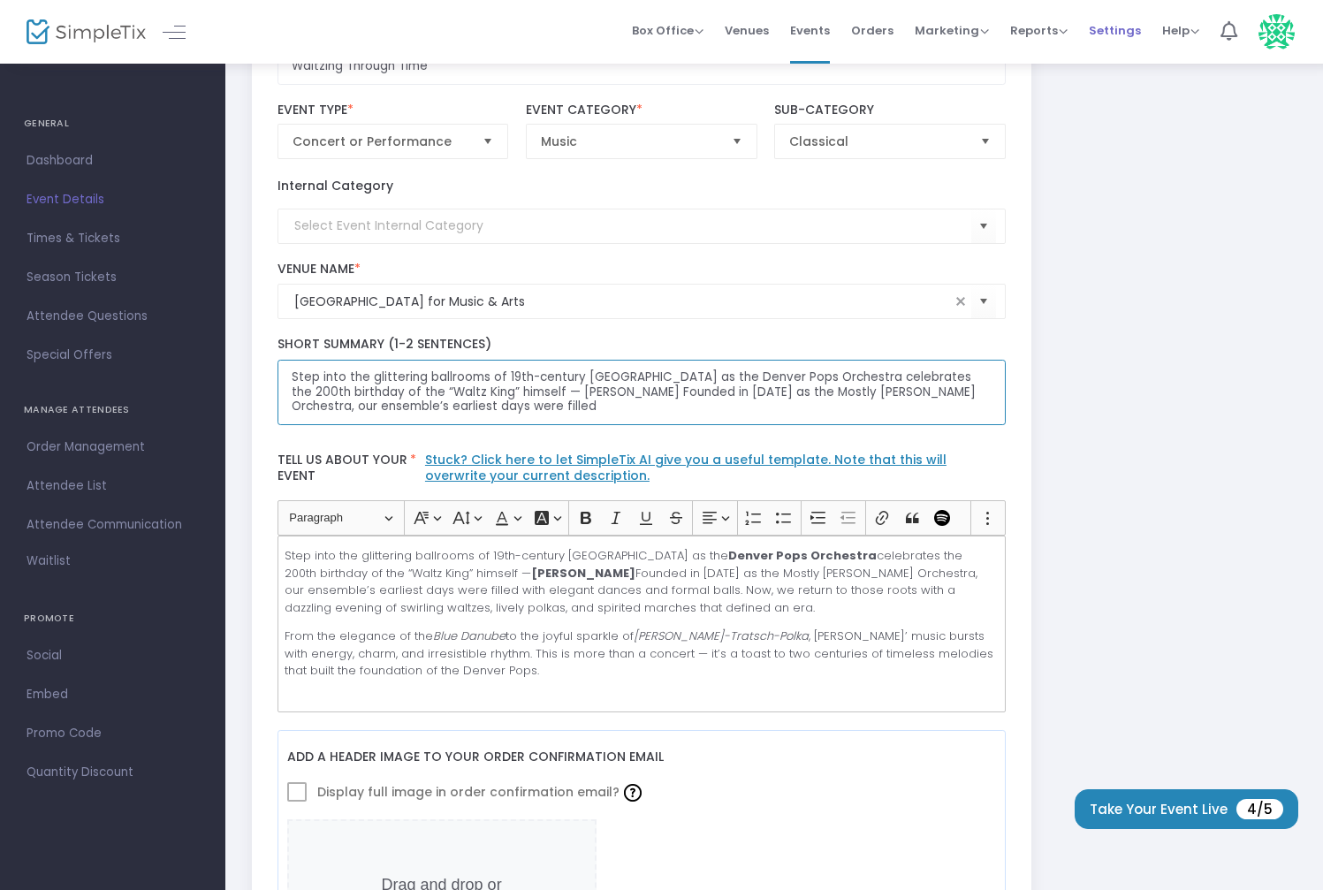
scroll to position [143, 0]
drag, startPoint x: 444, startPoint y: 410, endPoint x: 121, endPoint y: 333, distance: 331.6
paste textarea "✨ Strauss Turns 200! ✨ The Denver Pops Orchestra is throwing the ultimate birth…"
click at [295, 391] on textarea "✨ Strauss Turns 200! ✨ The Denver Pops Orchestra is throwing the ultimate birth…" at bounding box center [641, 394] width 728 height 66
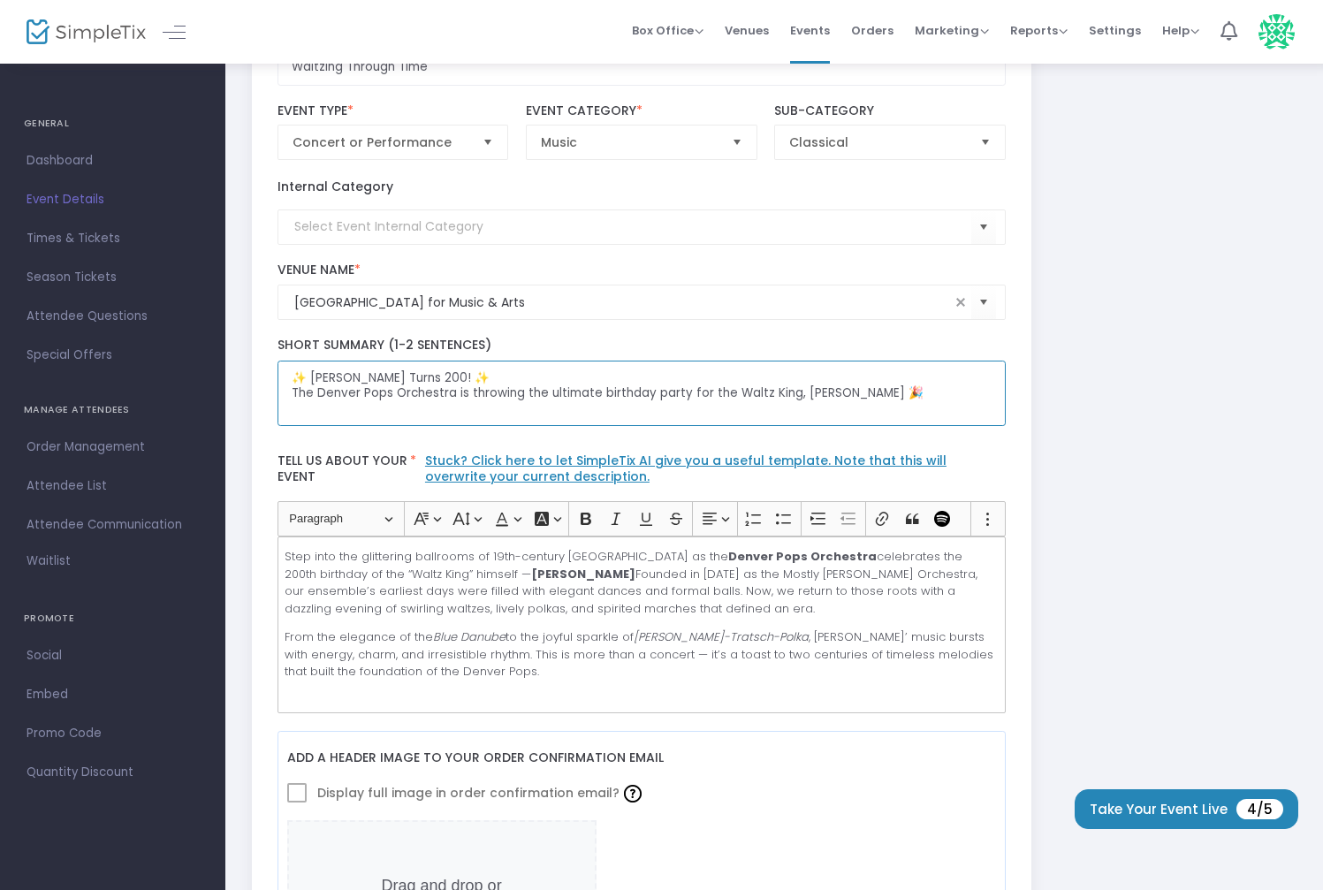
drag, startPoint x: 293, startPoint y: 393, endPoint x: 328, endPoint y: 391, distance: 35.4
click at [293, 393] on textarea "✨ Strauss Turns 200! ✨ The Denver Pops Orchestra is throwing the ultimate birth…" at bounding box center [641, 394] width 728 height 66
type textarea "✨ Strauss Turns 200! ✨ The Denver Pops Orchestra is throwing the ultimate birth…"
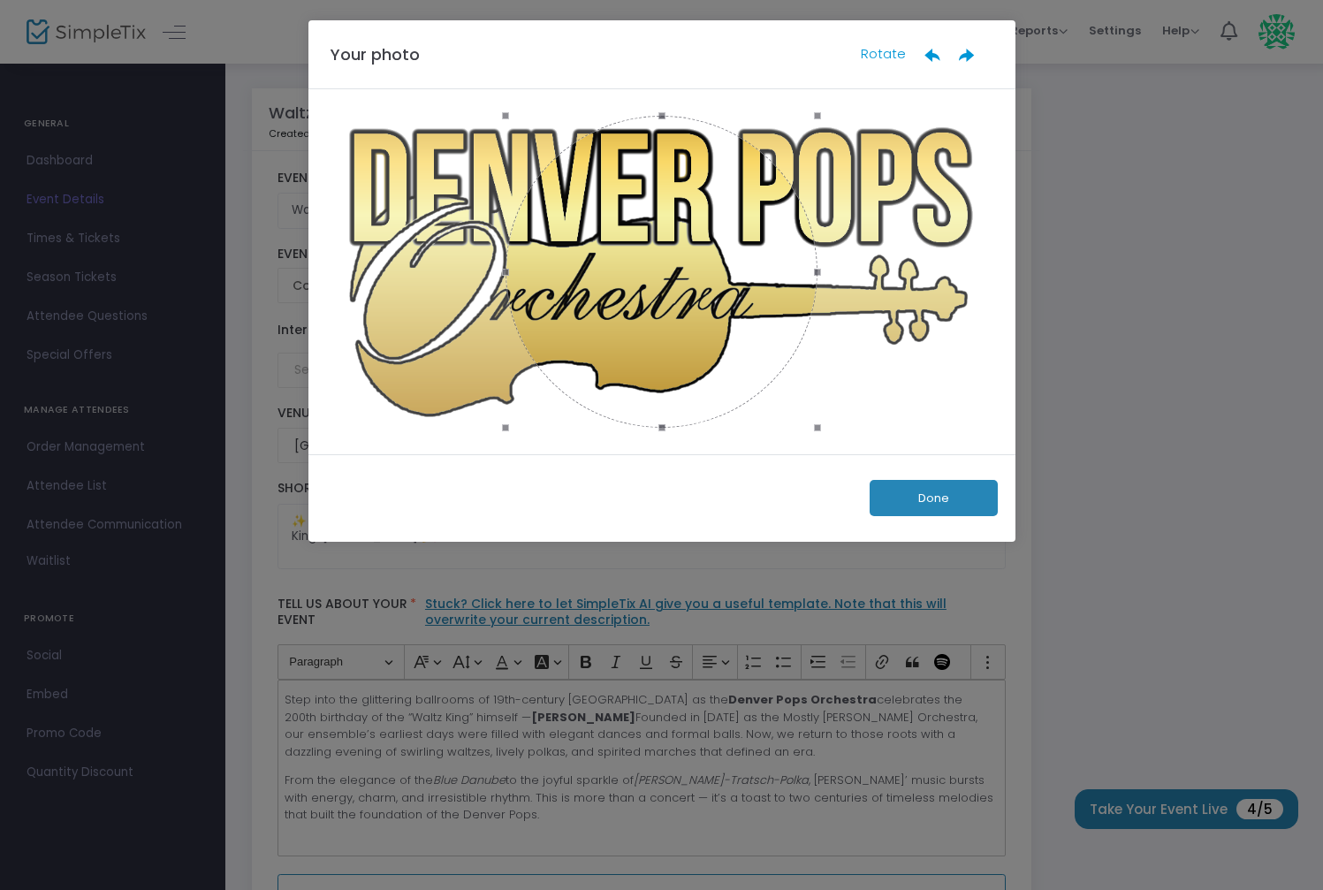
scroll to position [0, 0]
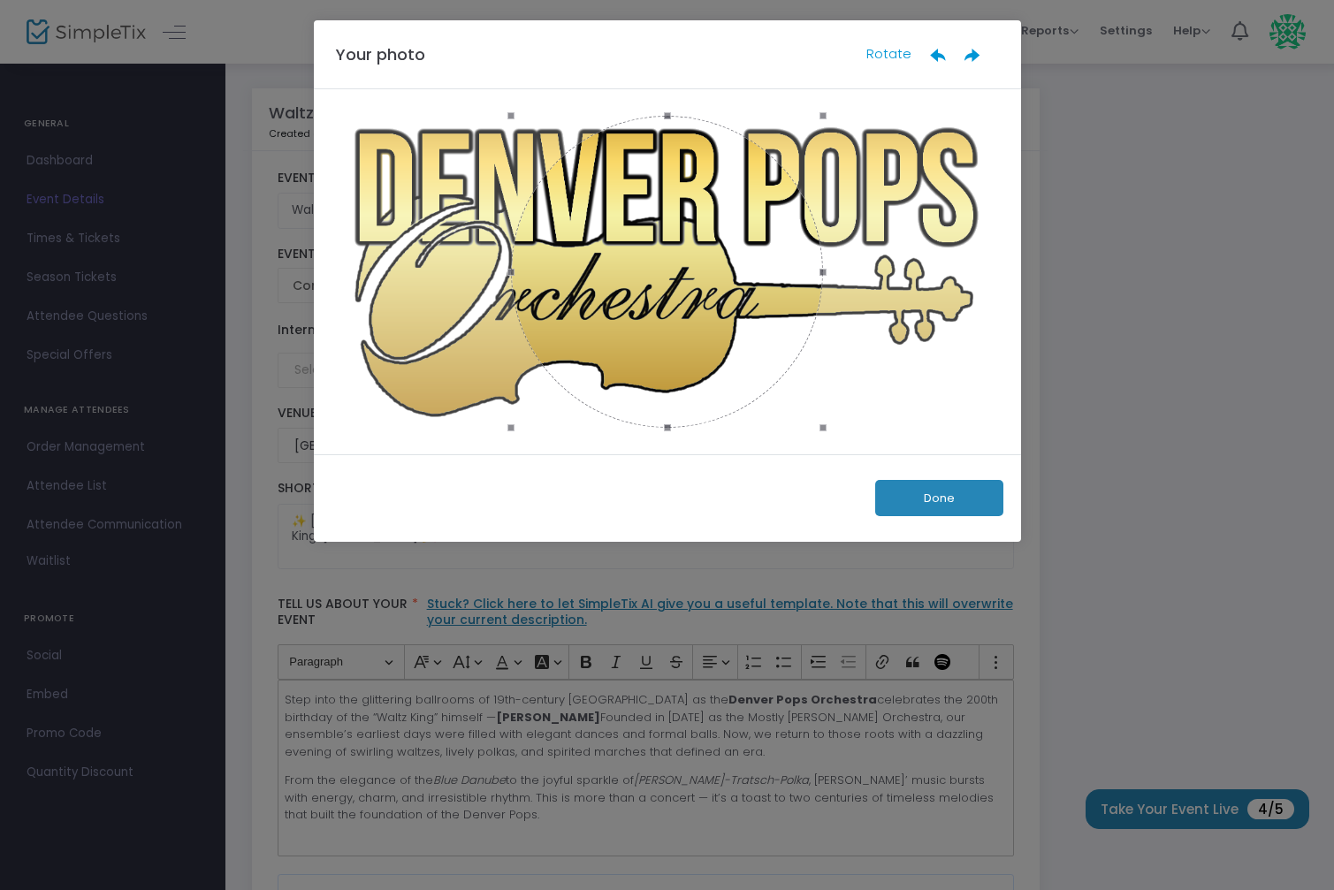
drag, startPoint x: 512, startPoint y: 427, endPoint x: 379, endPoint y: 493, distance: 148.2
click at [71, 584] on ngb-modal-window "Your photo Rotate Done" at bounding box center [667, 445] width 1334 height 890
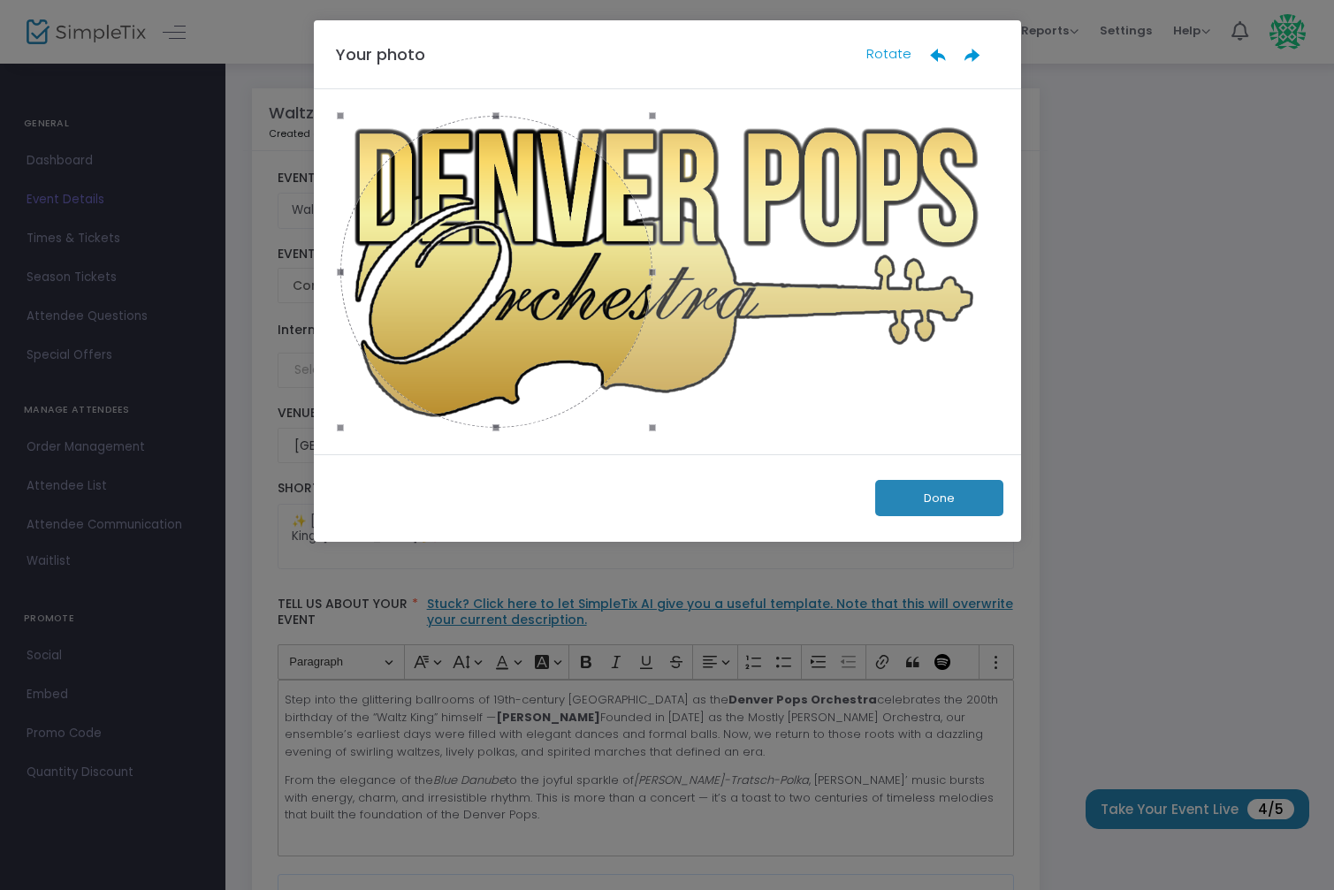
drag, startPoint x: 668, startPoint y: 355, endPoint x: 422, endPoint y: 318, distance: 249.3
click at [422, 318] on div at bounding box center [496, 272] width 312 height 312
click at [924, 505] on button "Done" at bounding box center [939, 498] width 128 height 36
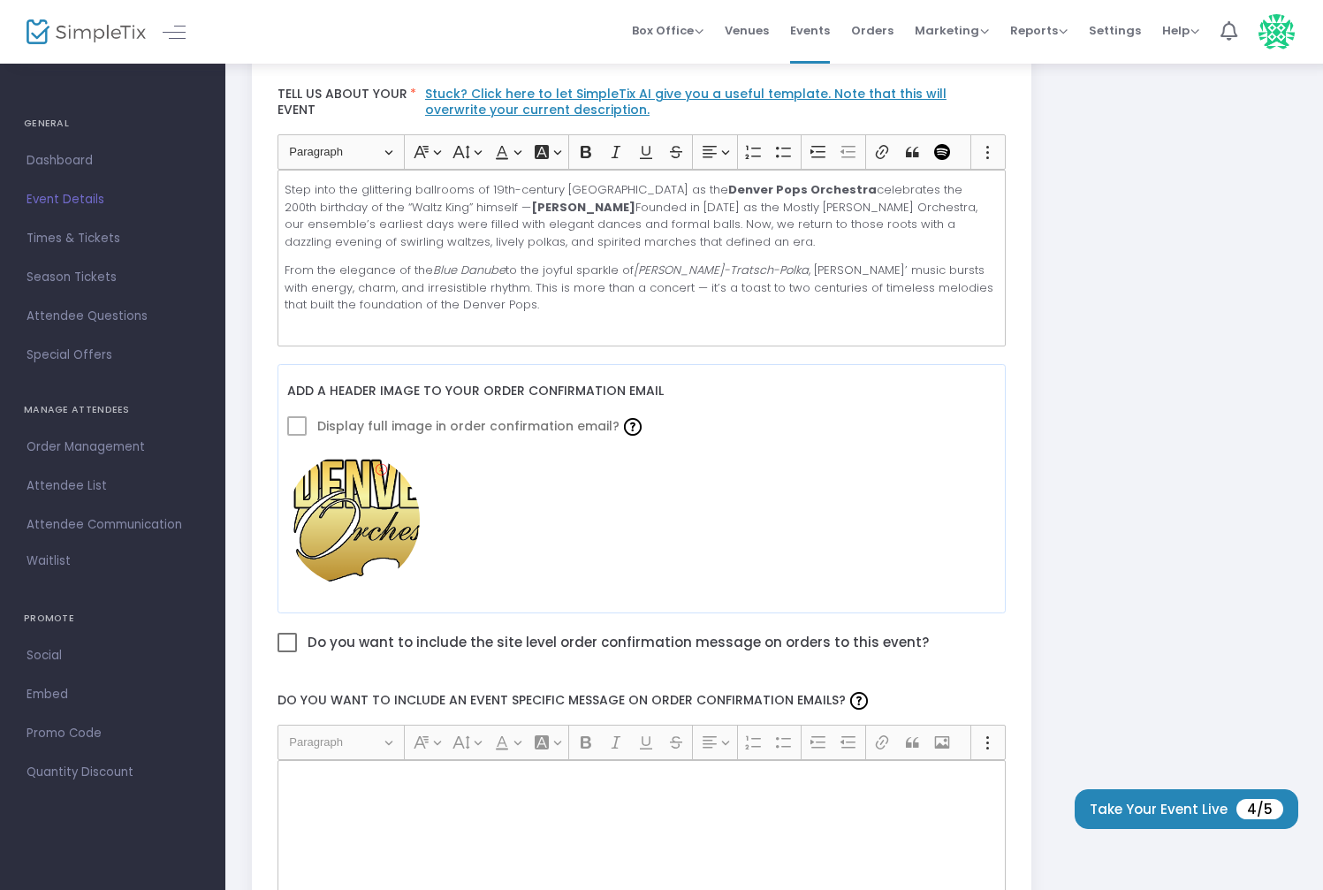
scroll to position [617, 0]
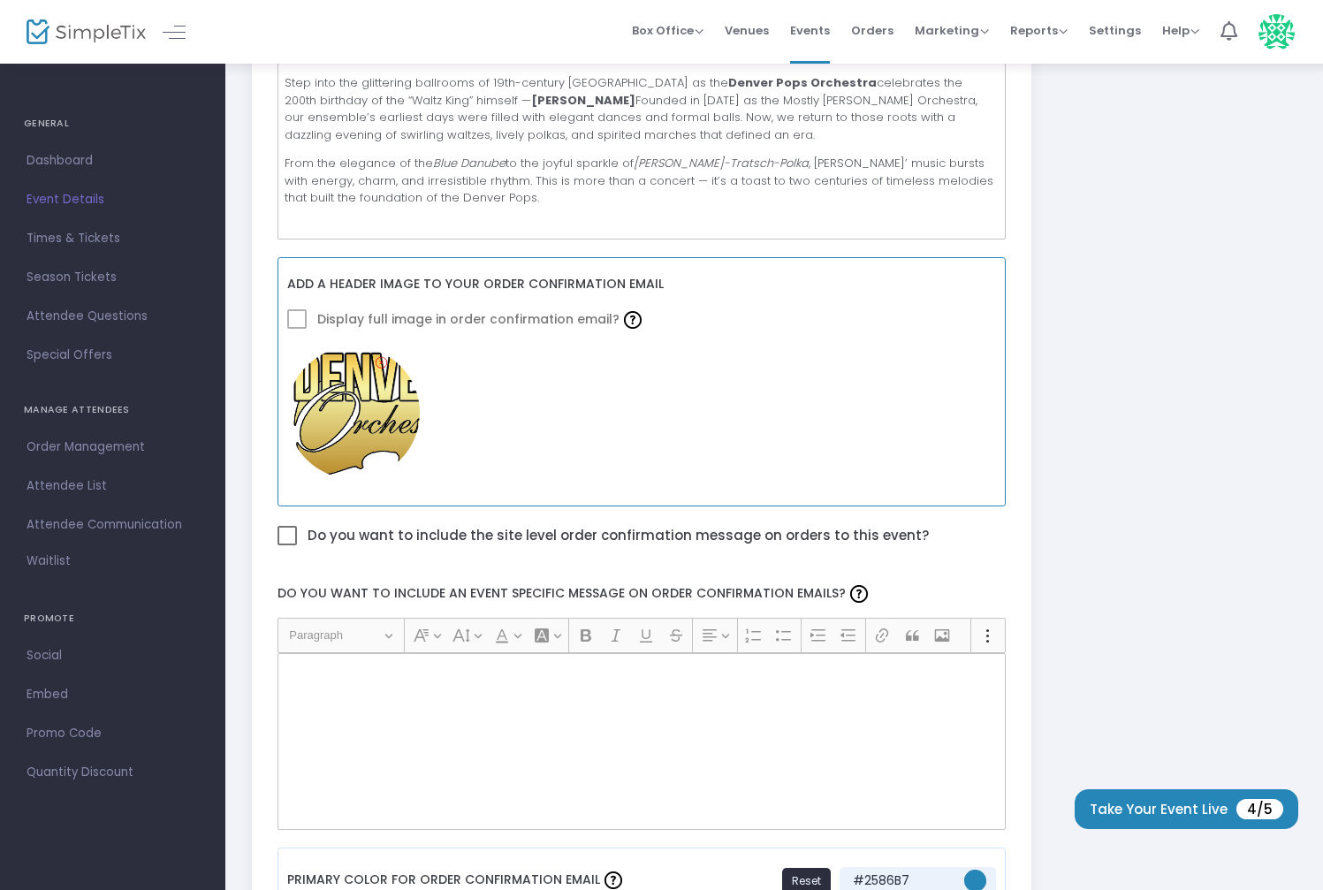
click at [298, 323] on span at bounding box center [296, 318] width 19 height 19
click at [353, 406] on img at bounding box center [353, 412] width 133 height 133
click at [626, 323] on img at bounding box center [633, 320] width 18 height 18
click at [319, 399] on img at bounding box center [353, 412] width 133 height 133
click at [300, 323] on span at bounding box center [296, 318] width 19 height 19
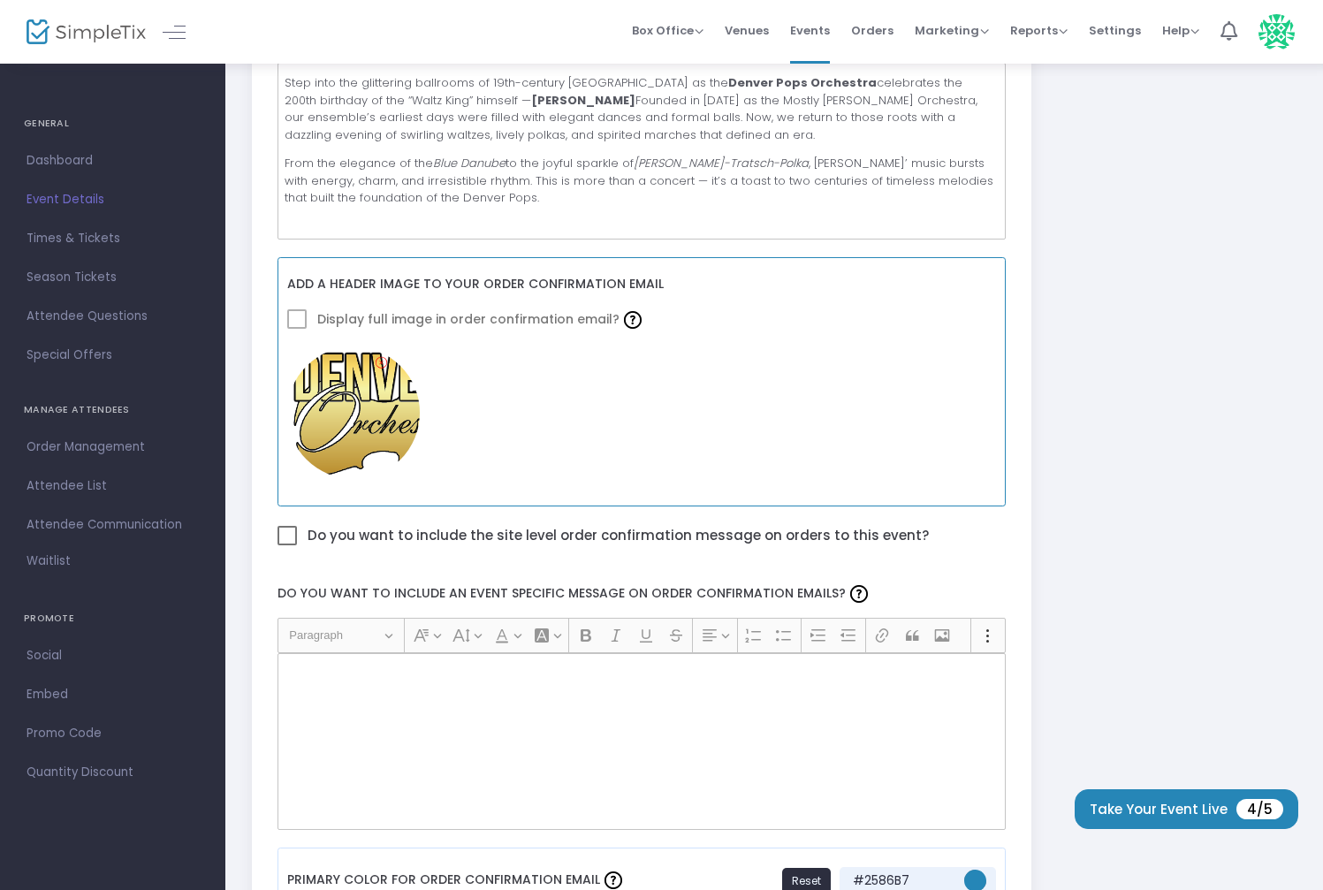
click at [297, 322] on span at bounding box center [296, 318] width 19 height 19
click at [392, 434] on img at bounding box center [353, 412] width 133 height 133
click at [389, 431] on img at bounding box center [353, 412] width 133 height 133
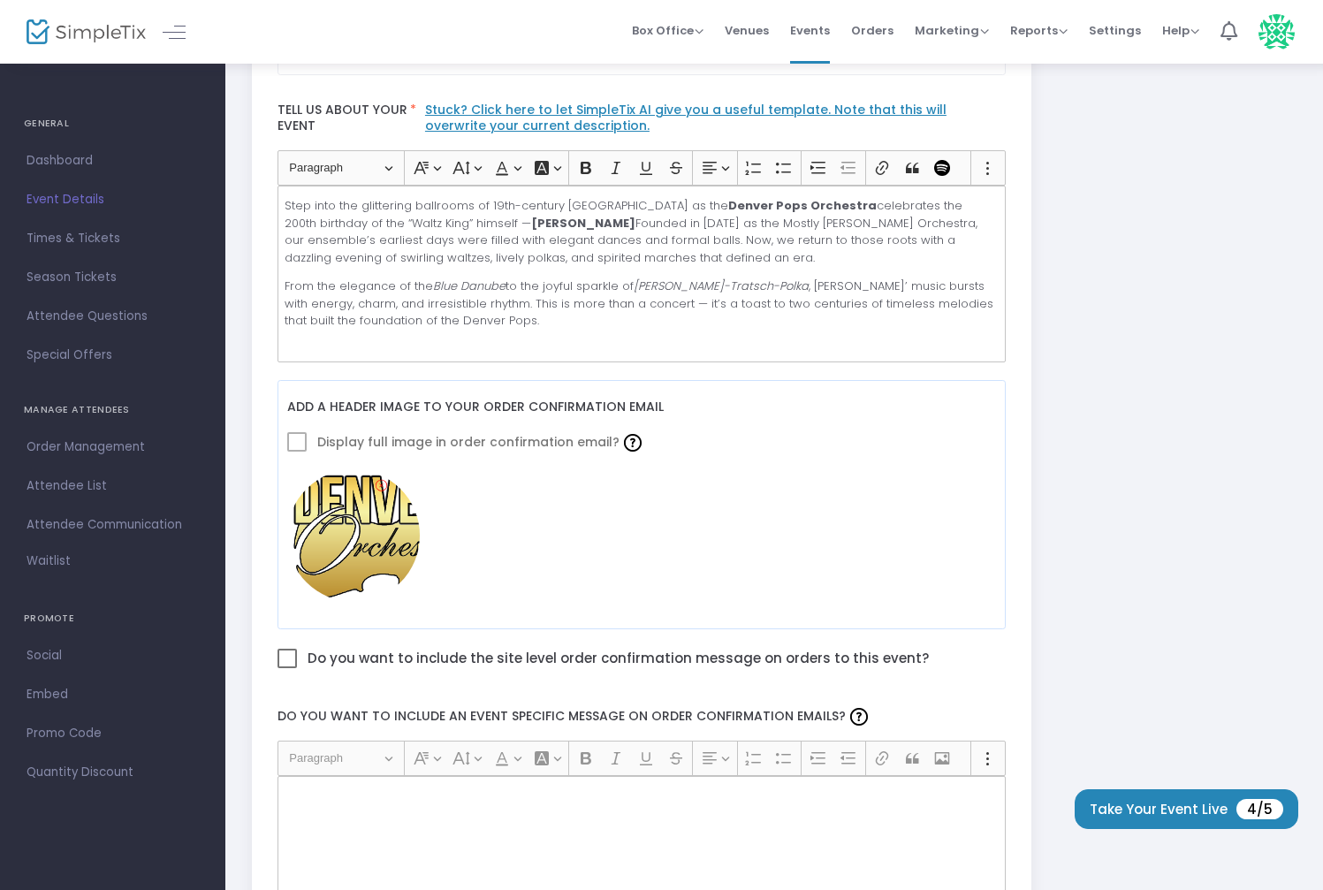
scroll to position [0, 0]
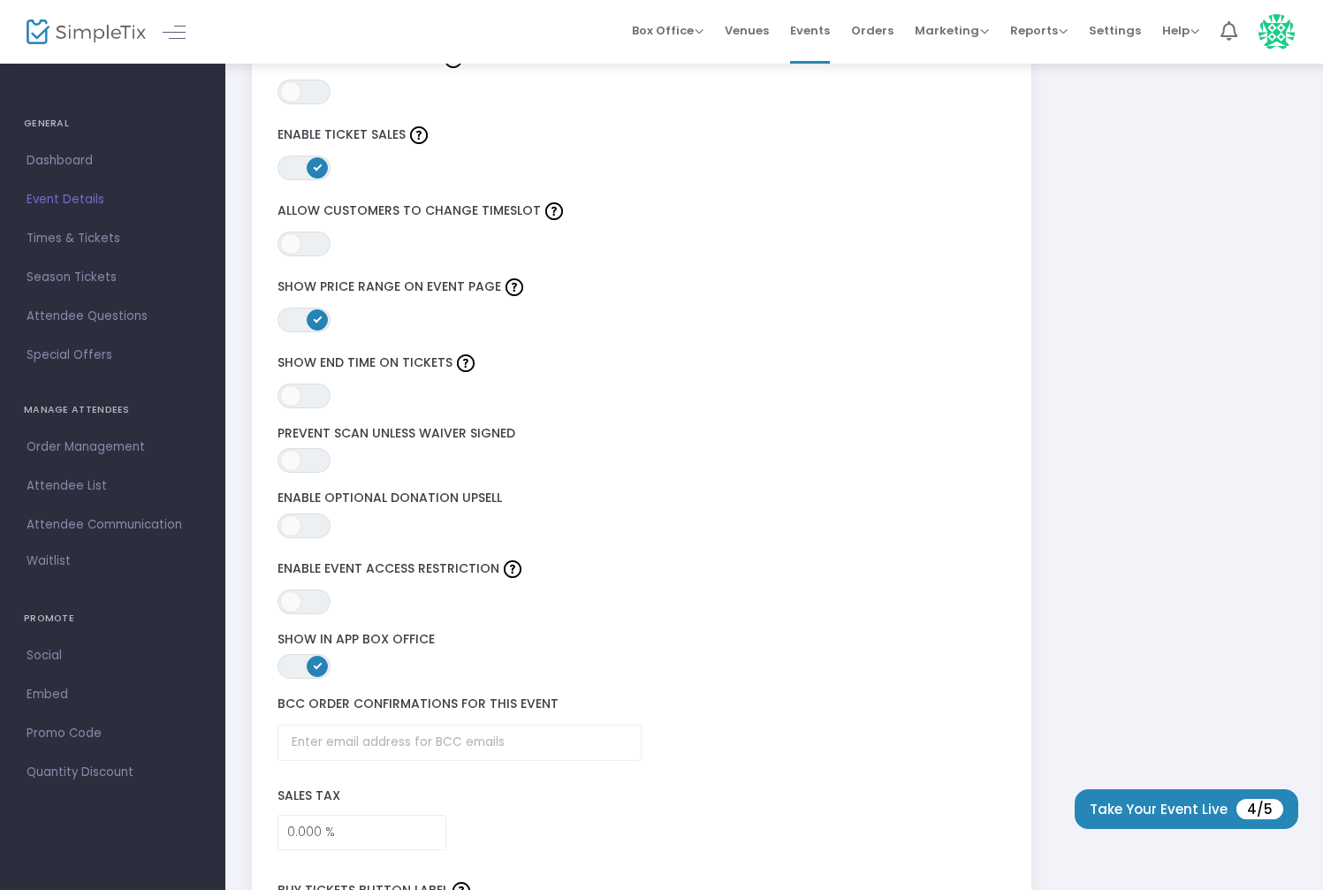
scroll to position [2530, 0]
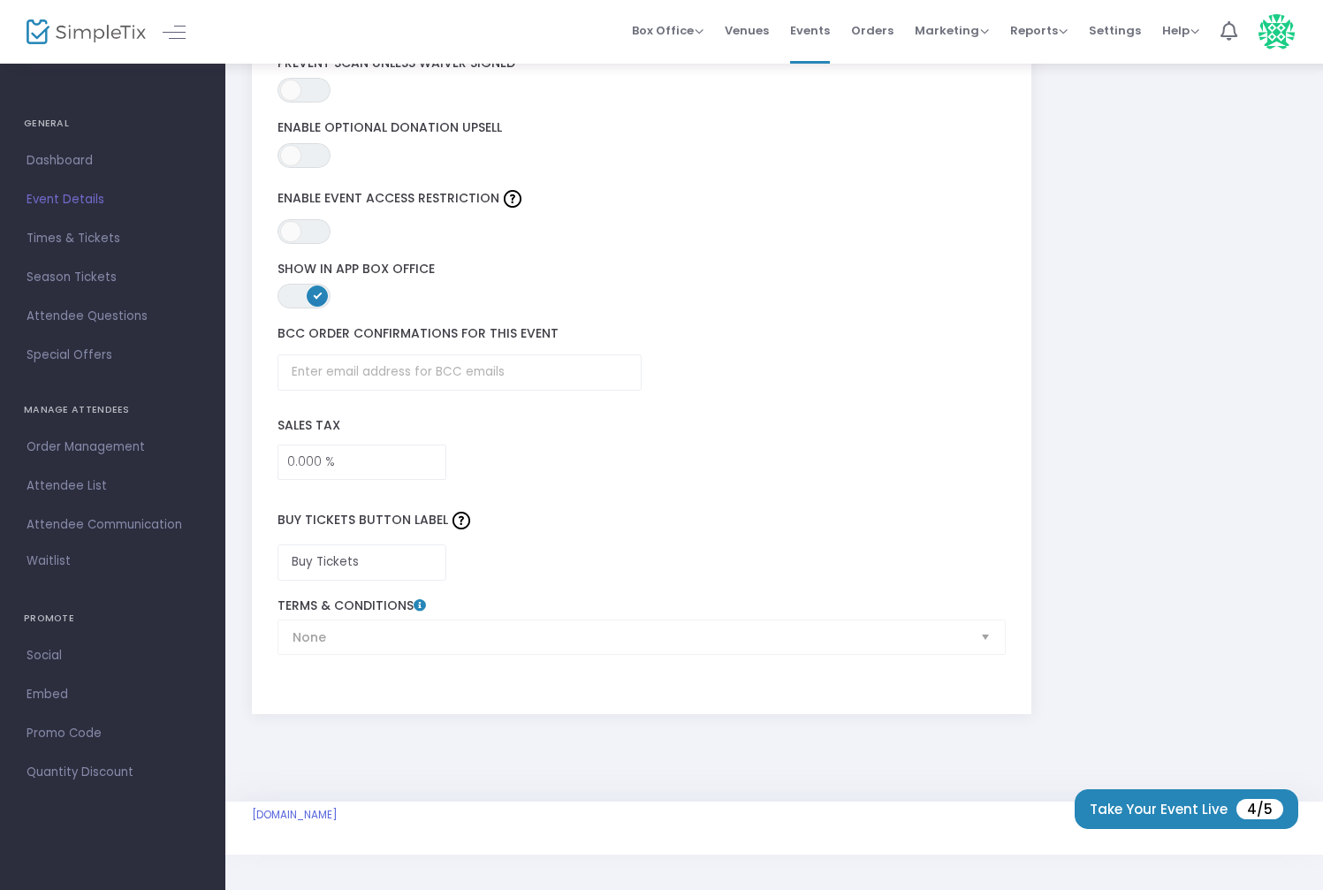
click at [356, 648] on div "None Terms & Conditions" at bounding box center [642, 626] width 746 height 57
click at [361, 640] on div "None Terms & Conditions" at bounding box center [642, 626] width 746 height 57
click at [979, 637] on div "None Terms & Conditions" at bounding box center [642, 626] width 746 height 57
click at [982, 637] on div "None Terms & Conditions" at bounding box center [642, 626] width 746 height 57
drag, startPoint x: 688, startPoint y: 663, endPoint x: 574, endPoint y: 656, distance: 114.2
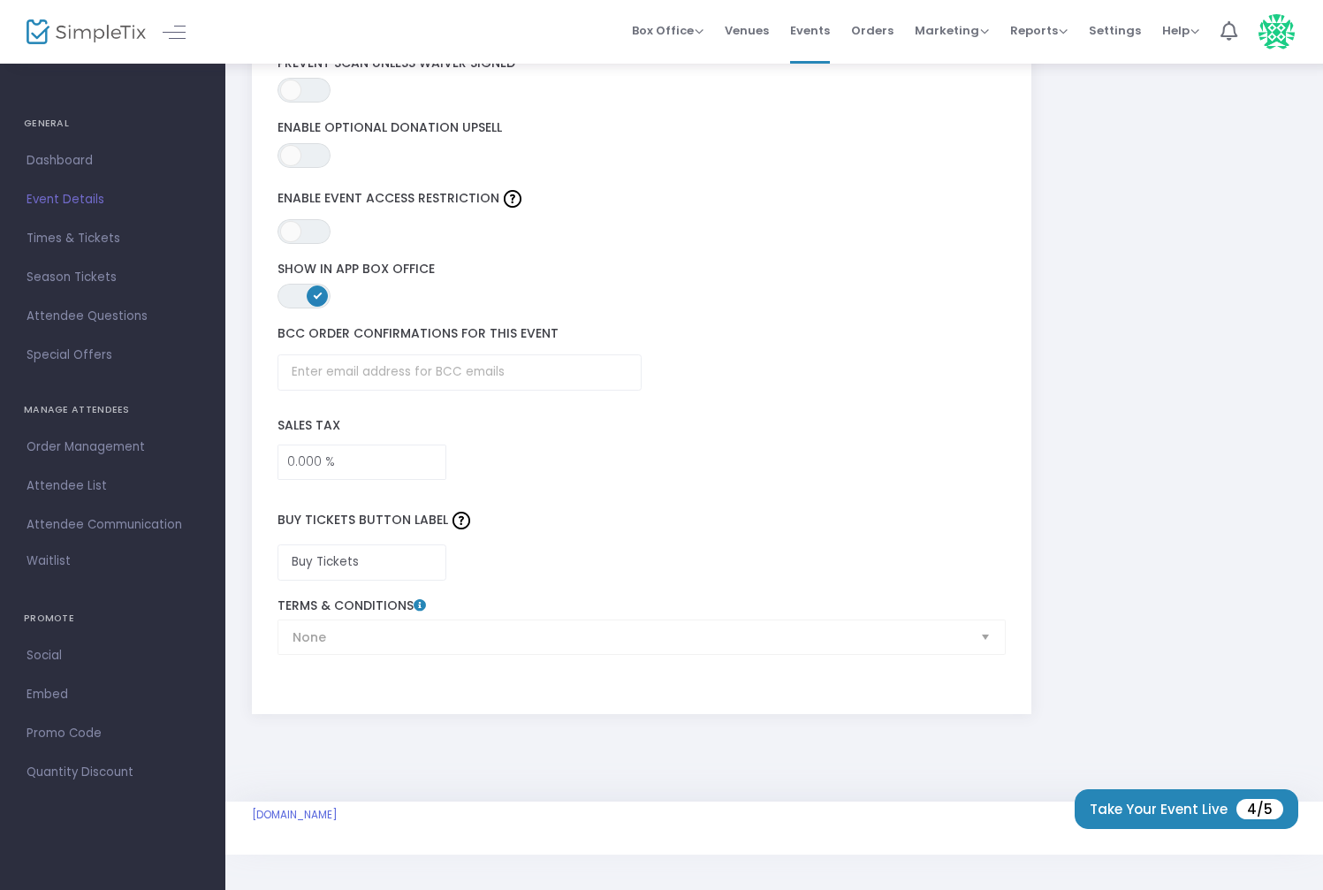
click at [679, 661] on div "None Terms & Conditions" at bounding box center [642, 626] width 746 height 74
drag, startPoint x: 455, startPoint y: 646, endPoint x: 374, endPoint y: 646, distance: 81.3
click at [432, 643] on div "None Terms & Conditions" at bounding box center [642, 626] width 746 height 57
click at [349, 639] on div "None Terms & Conditions" at bounding box center [642, 626] width 746 height 57
click at [346, 604] on label "Terms & Conditions" at bounding box center [641, 606] width 728 height 16
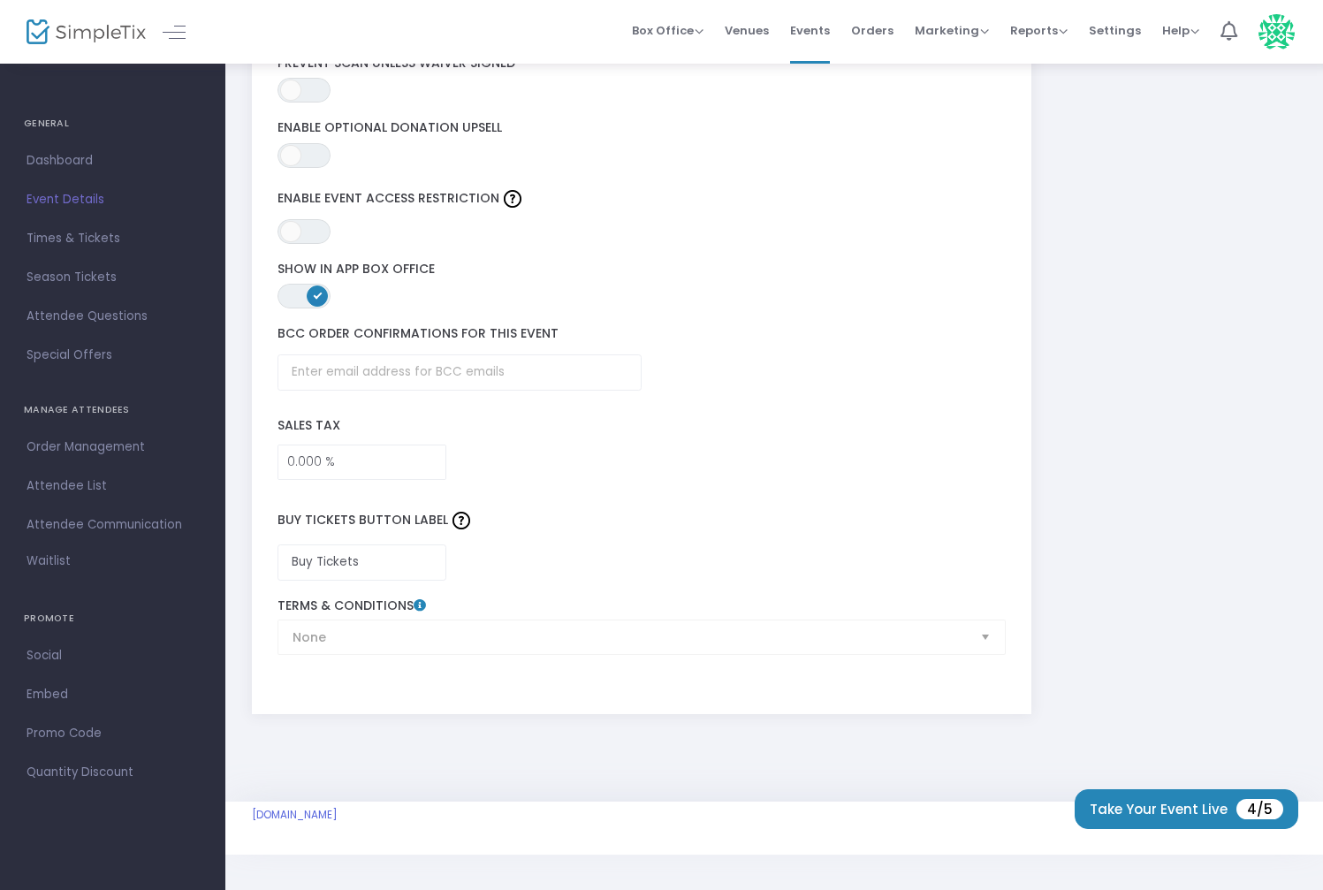
click at [356, 647] on div "None Terms & Conditions" at bounding box center [642, 626] width 746 height 57
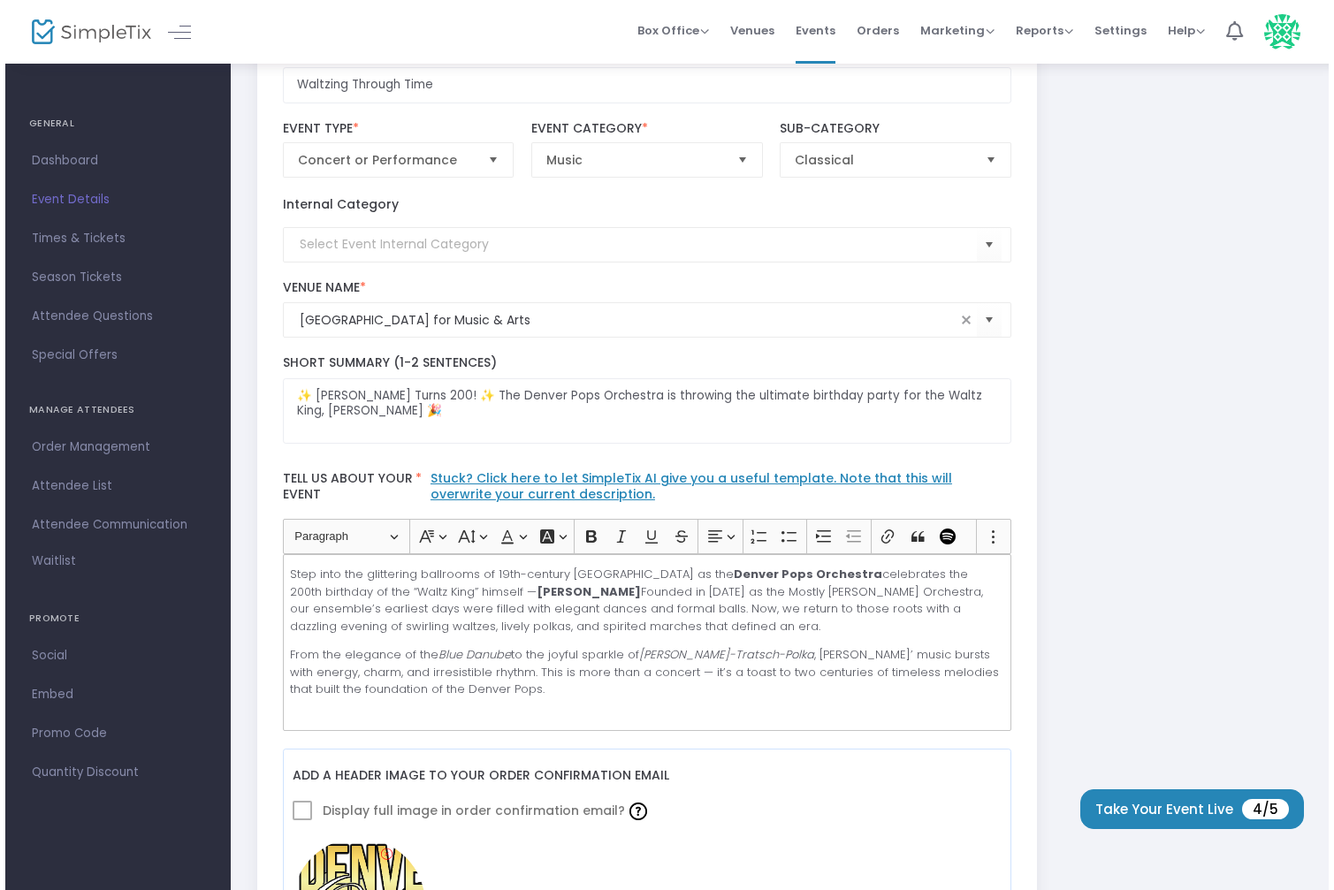
scroll to position [0, 0]
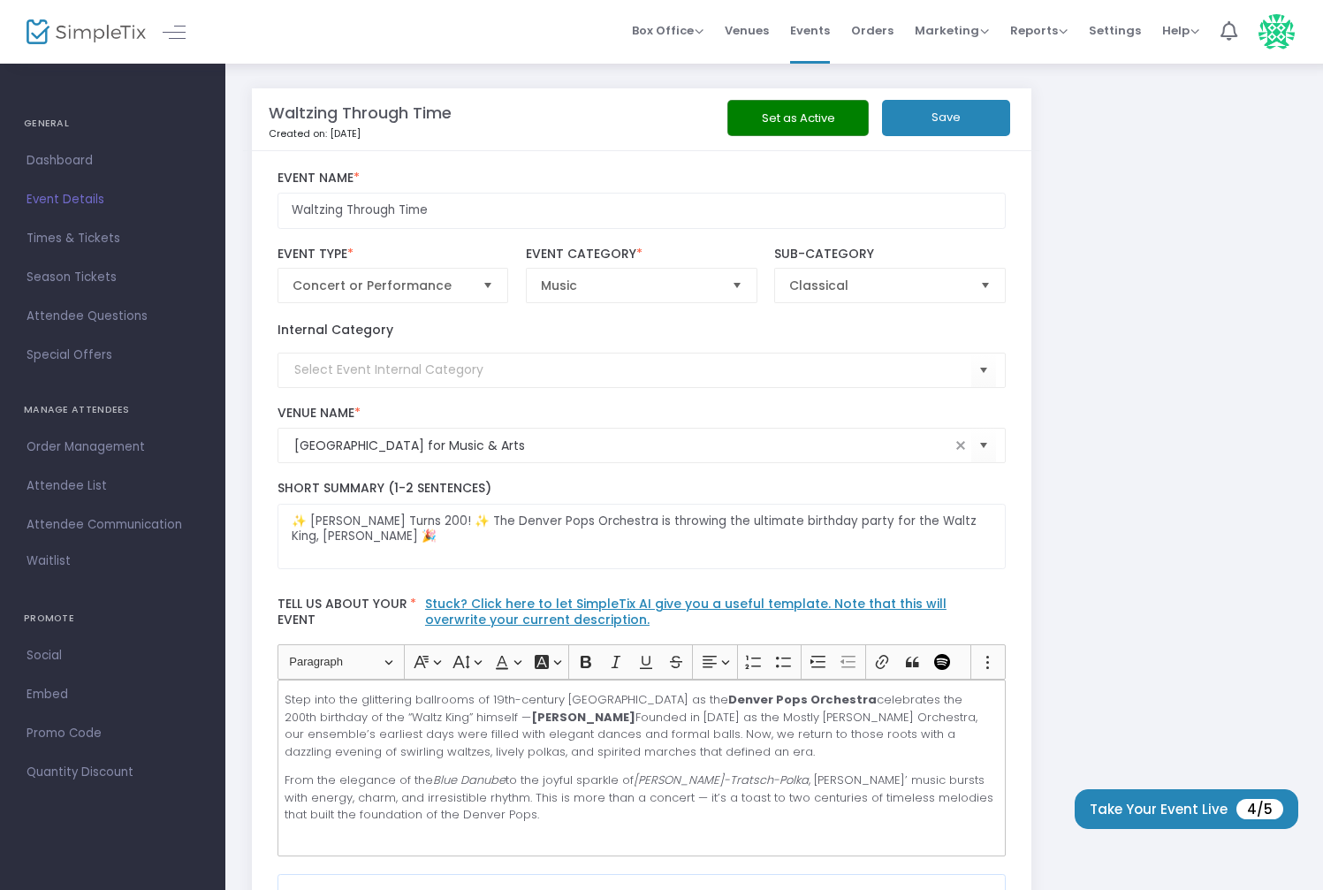
click at [933, 122] on button "Save" at bounding box center [946, 118] width 128 height 36
click at [939, 114] on button "Save" at bounding box center [946, 118] width 128 height 36
click at [893, 36] on span "Orders" at bounding box center [872, 30] width 42 height 45
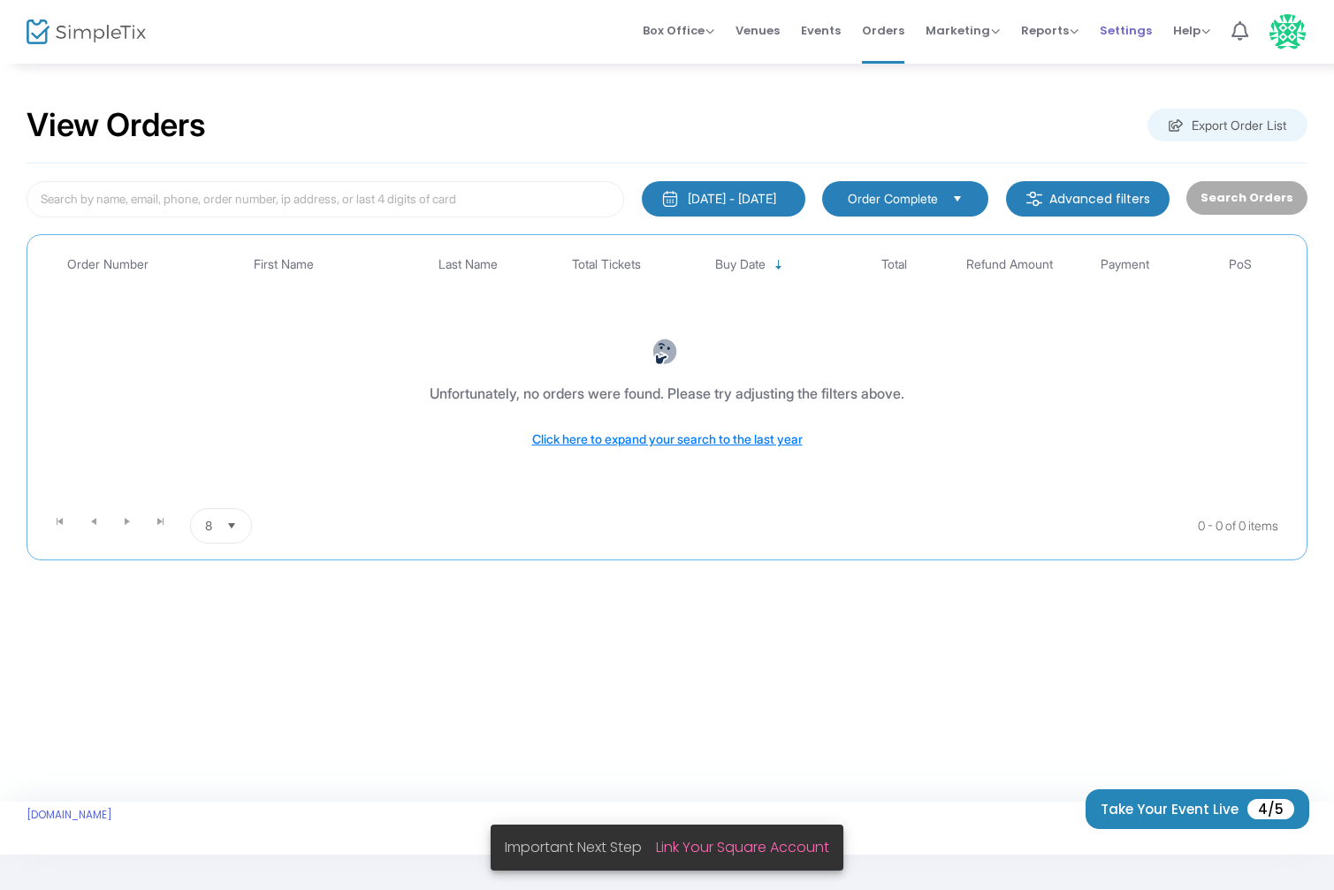
click at [1136, 39] on span "Settings" at bounding box center [1125, 30] width 52 height 45
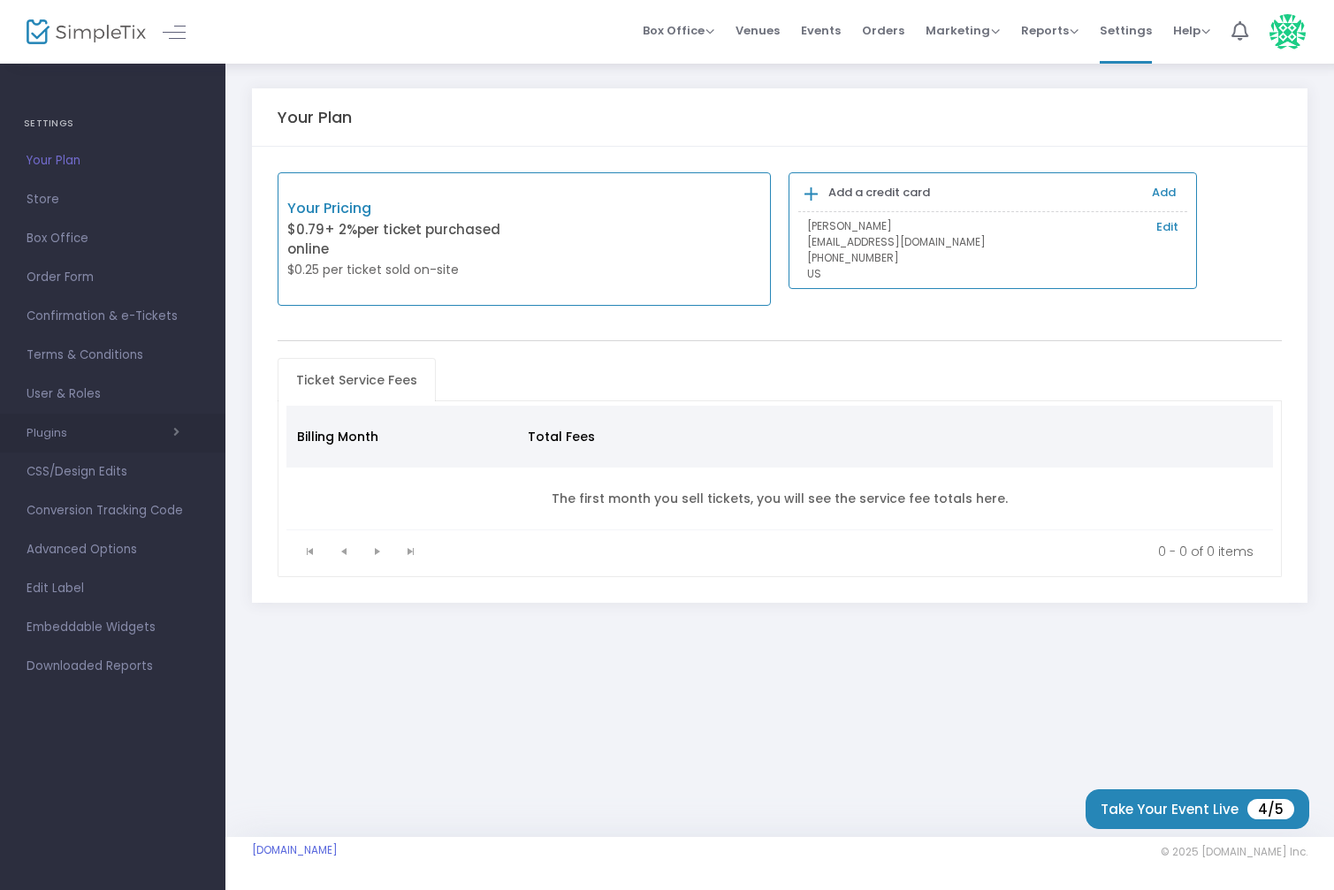
click at [160, 437] on span "button" at bounding box center [123, 432] width 112 height 17
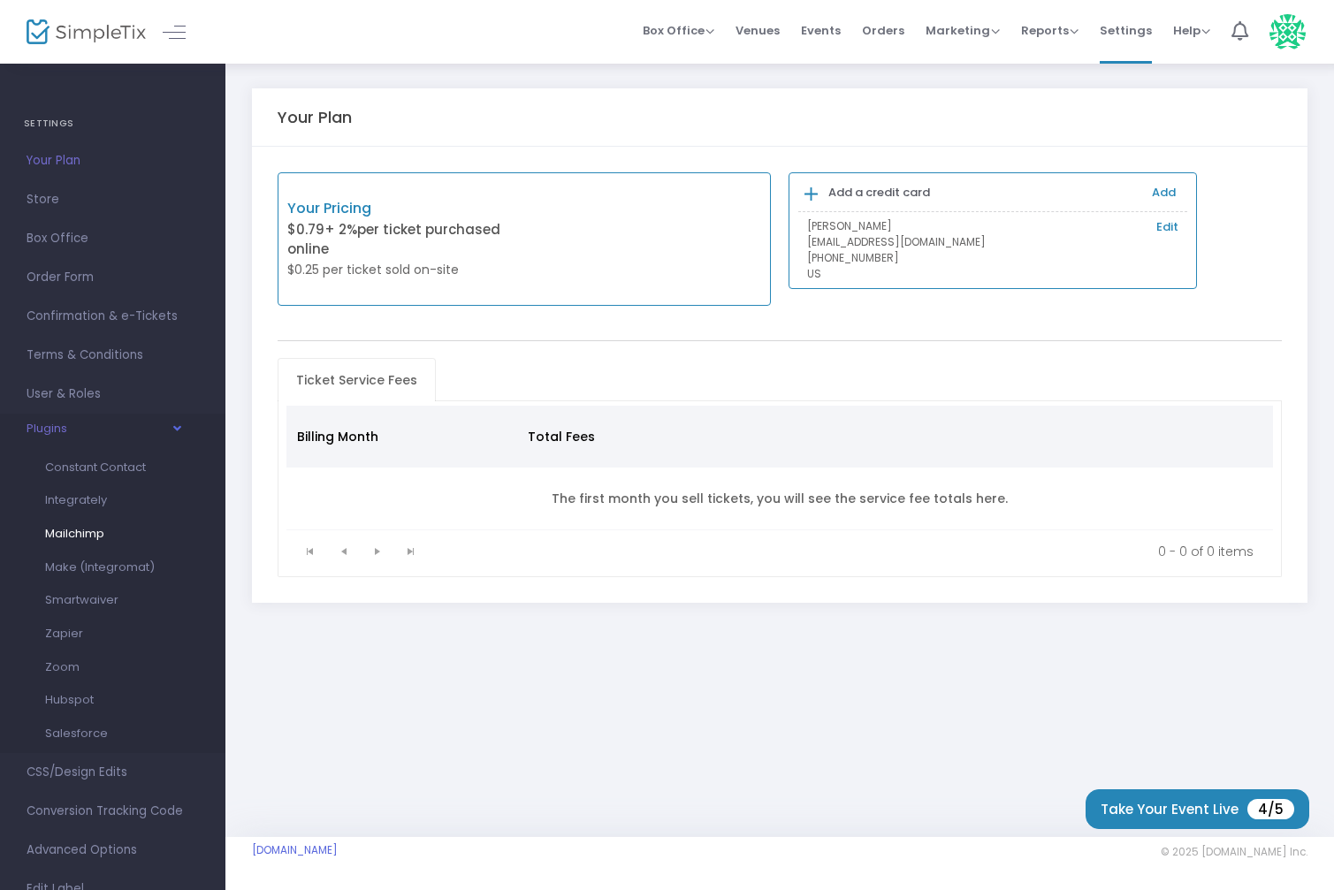
click at [103, 529] on span "Mailchimp" at bounding box center [74, 533] width 59 height 17
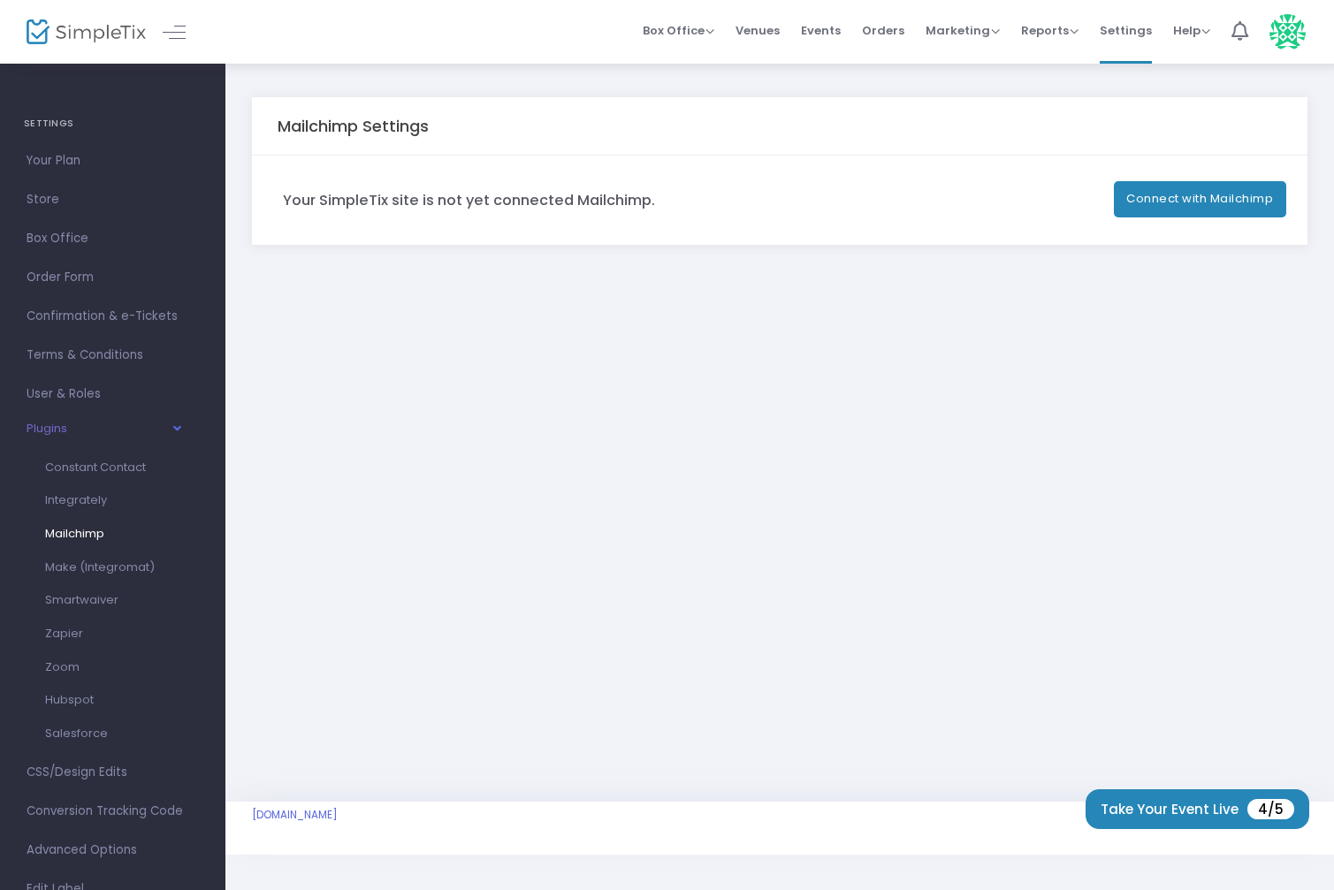
click at [1177, 207] on button "Connect with Mailchimp" at bounding box center [1200, 199] width 173 height 36
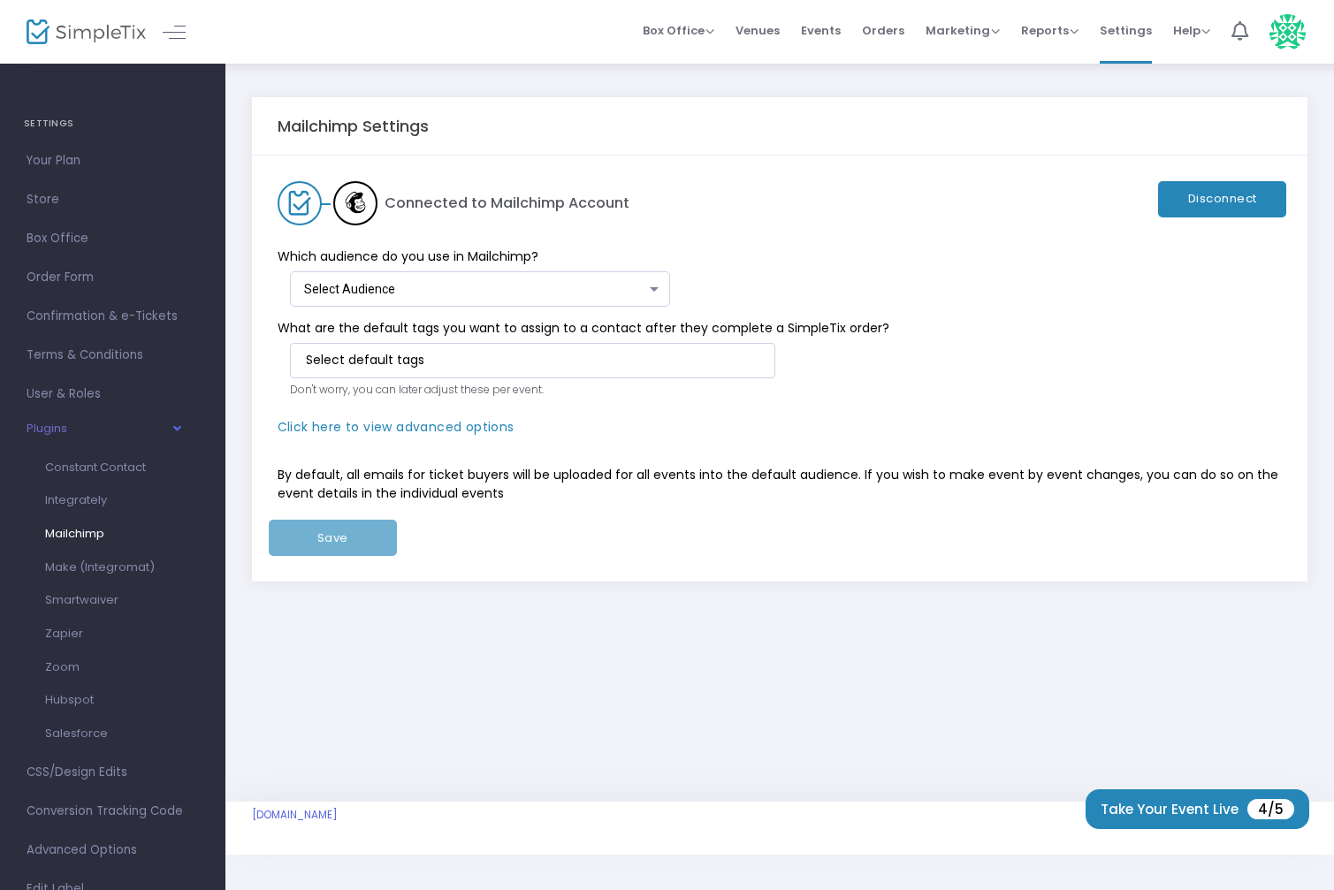
click at [521, 289] on div "Select Audience" at bounding box center [475, 290] width 343 height 14
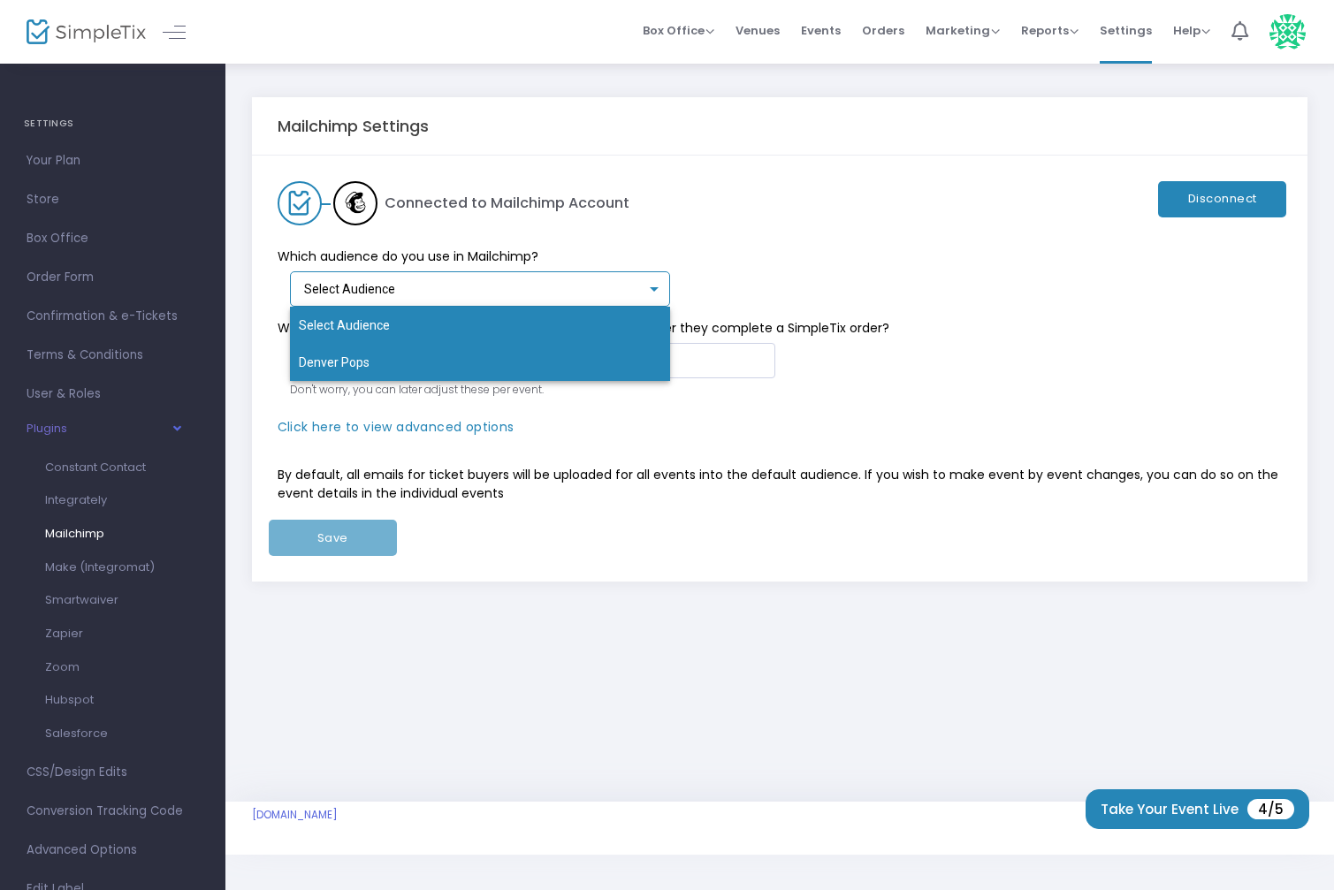
click at [498, 368] on span "Denver Pops" at bounding box center [480, 362] width 363 height 37
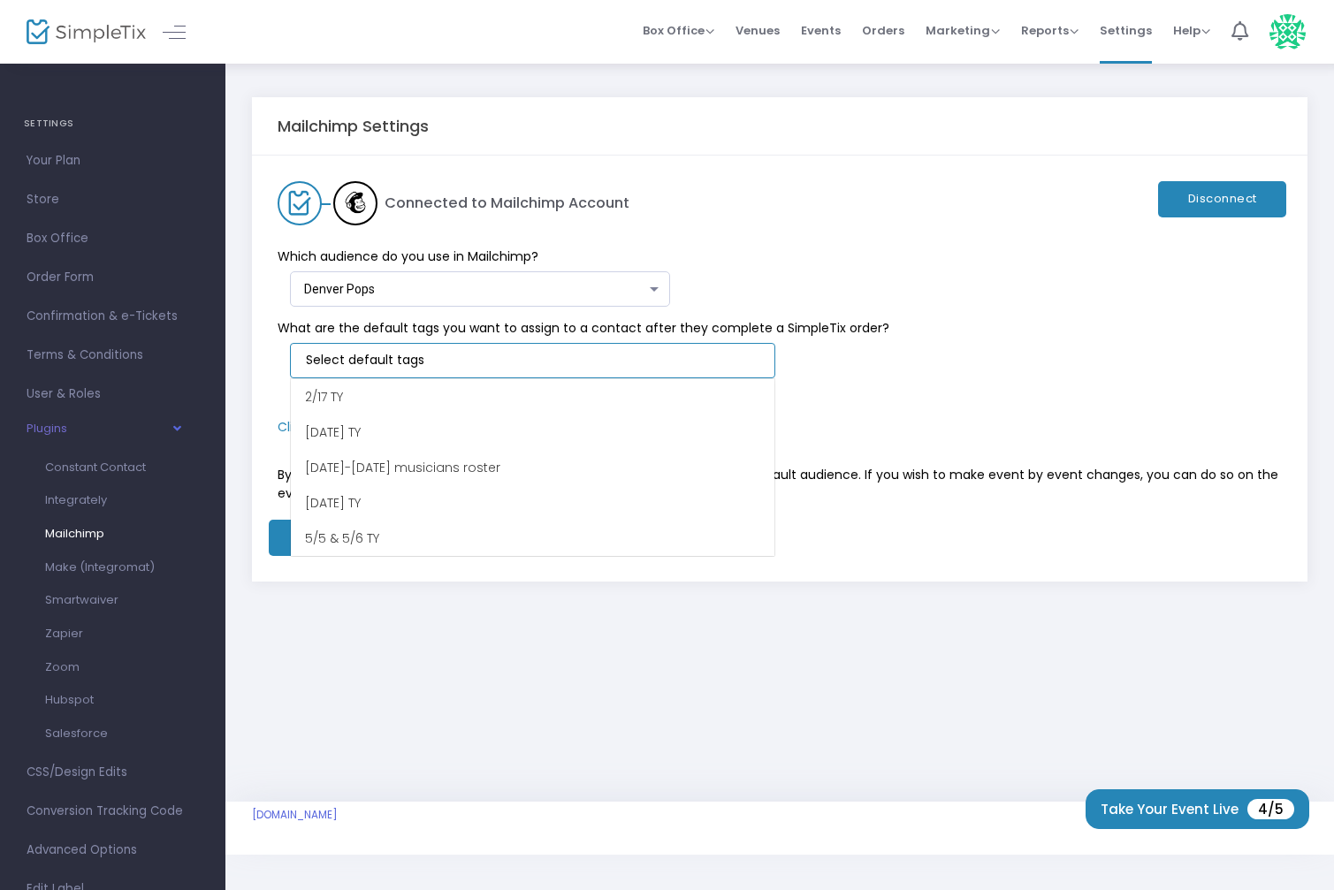
click at [505, 367] on input at bounding box center [536, 360] width 460 height 19
click at [832, 657] on div "Mailchimp Settings Connected to Mailchimp Account Disconnect Which audience do …" at bounding box center [779, 432] width 1108 height 740
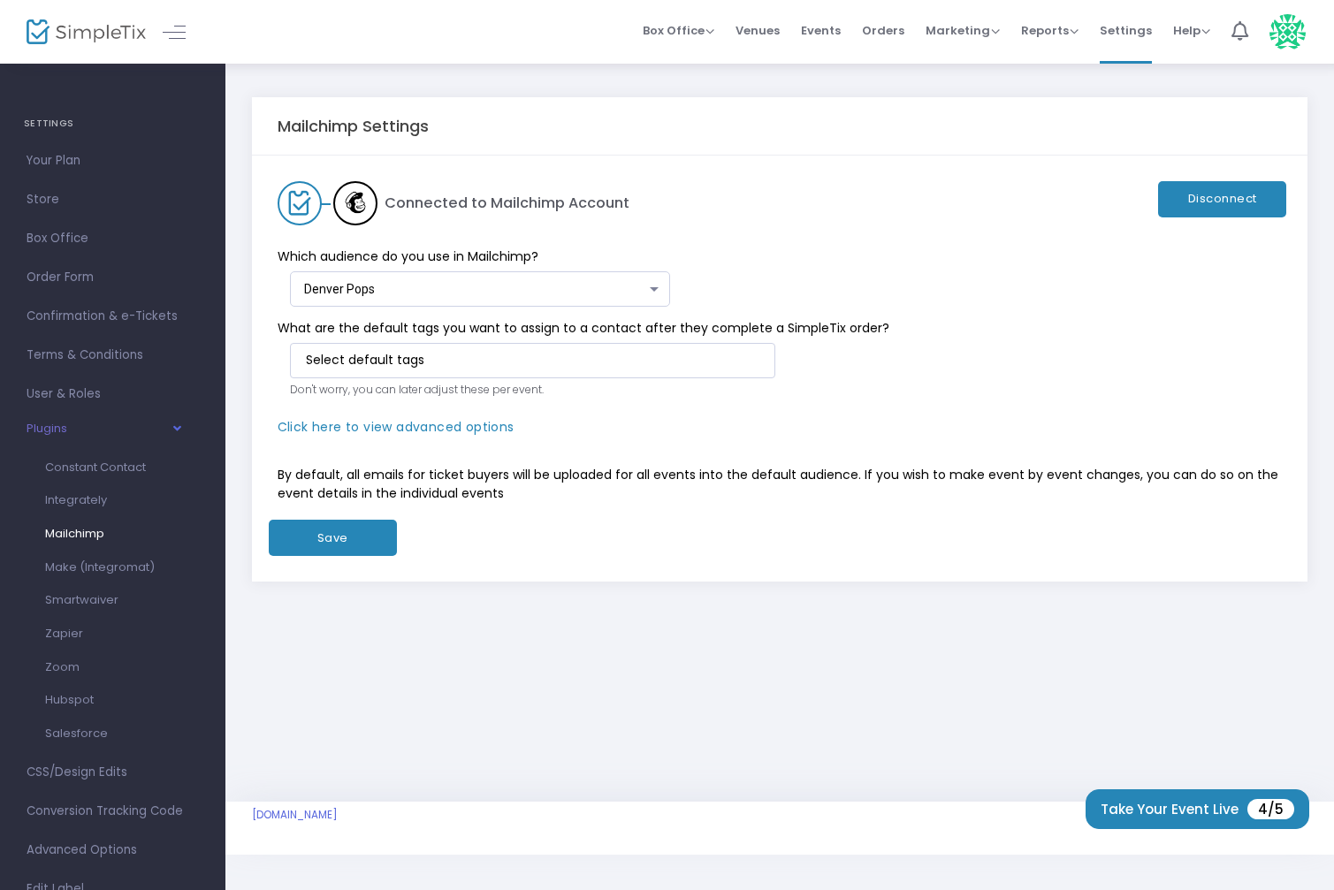
click at [362, 542] on button "Save" at bounding box center [333, 538] width 128 height 36
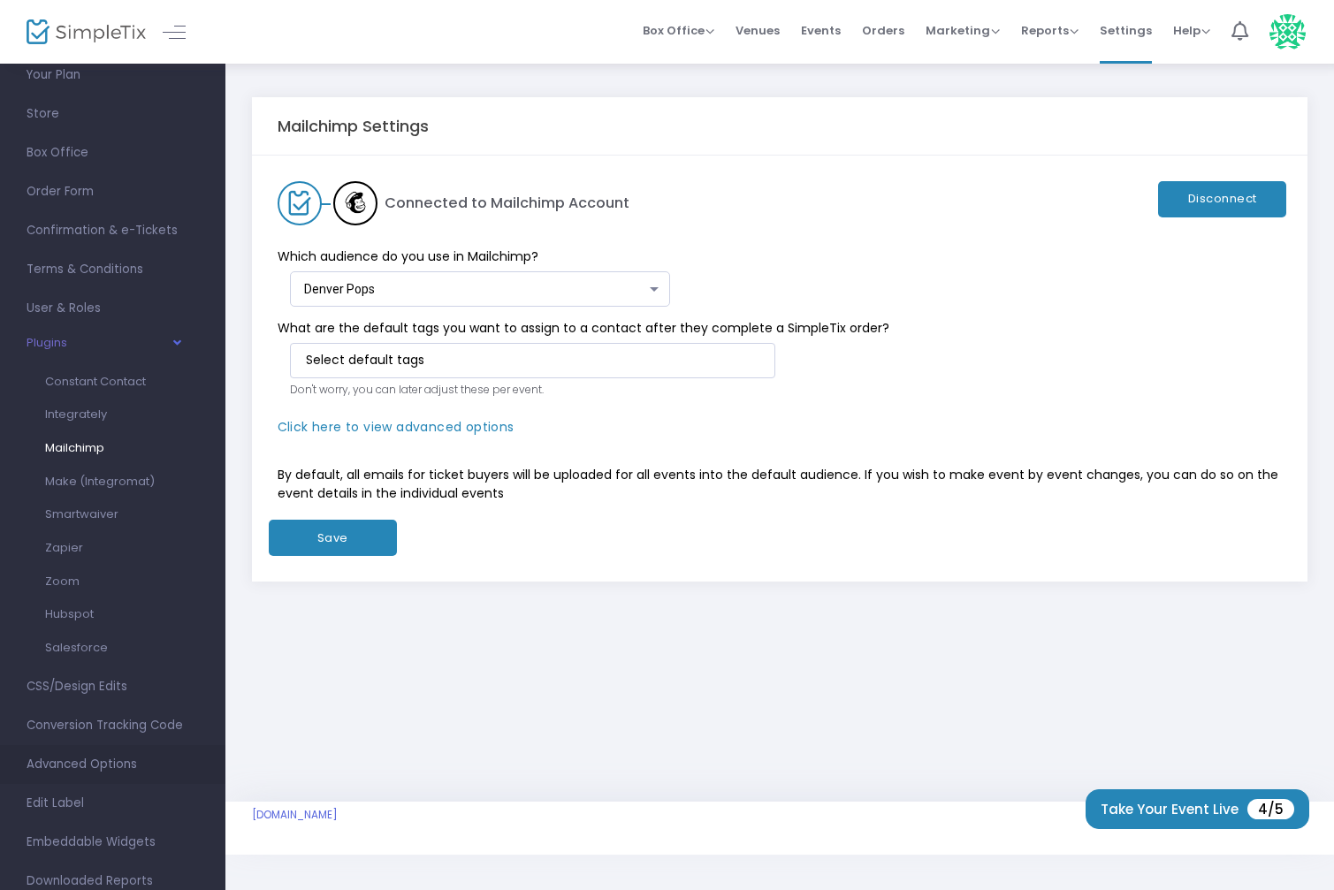
click at [96, 753] on span "Advanced Options" at bounding box center [113, 764] width 172 height 23
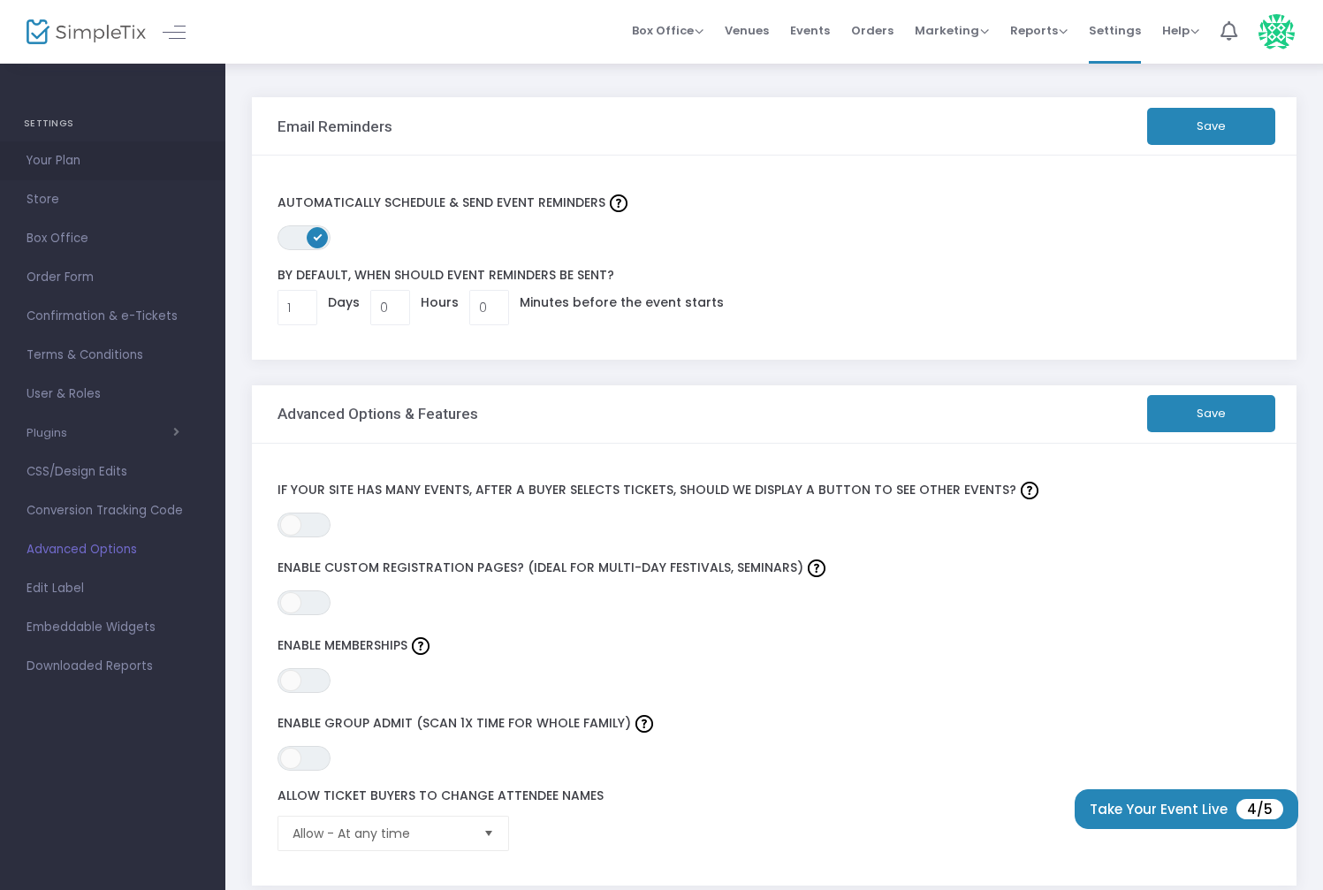
click at [57, 158] on span "Your Plan" at bounding box center [113, 160] width 172 height 23
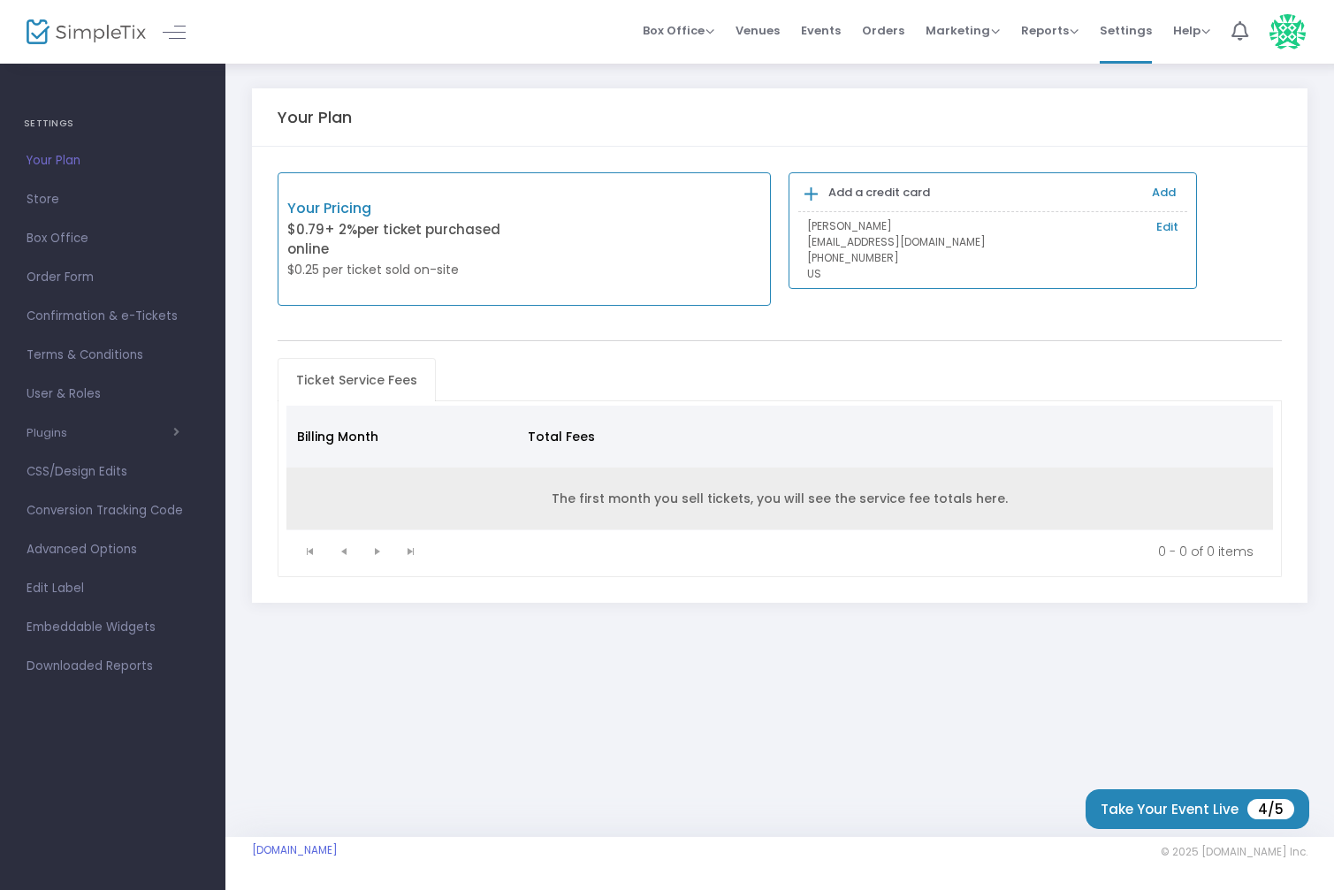
click at [455, 507] on td "The first month you sell tickets, you will see the service fee totals here." at bounding box center [779, 498] width 987 height 63
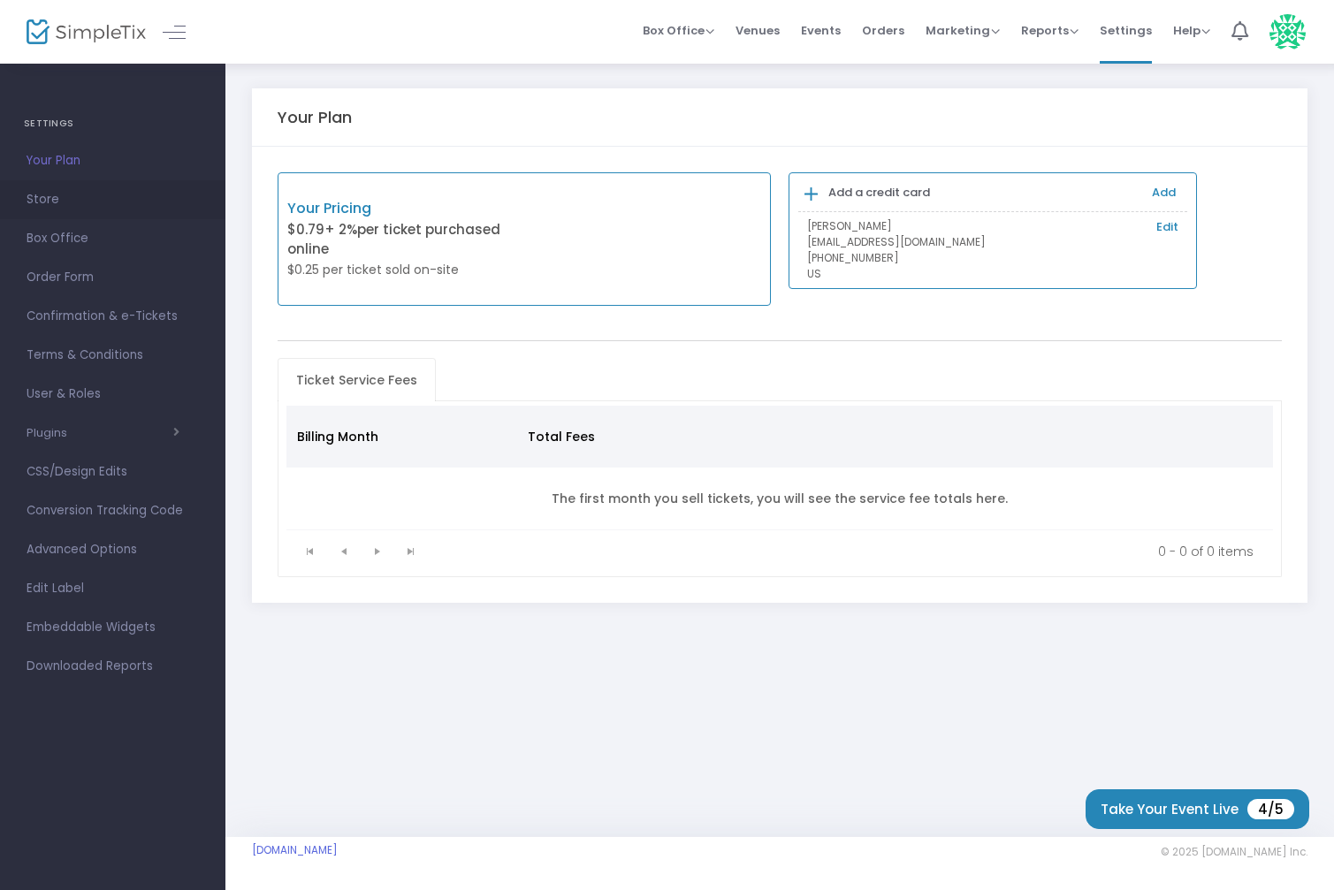
click at [42, 202] on span "Store" at bounding box center [113, 199] width 172 height 23
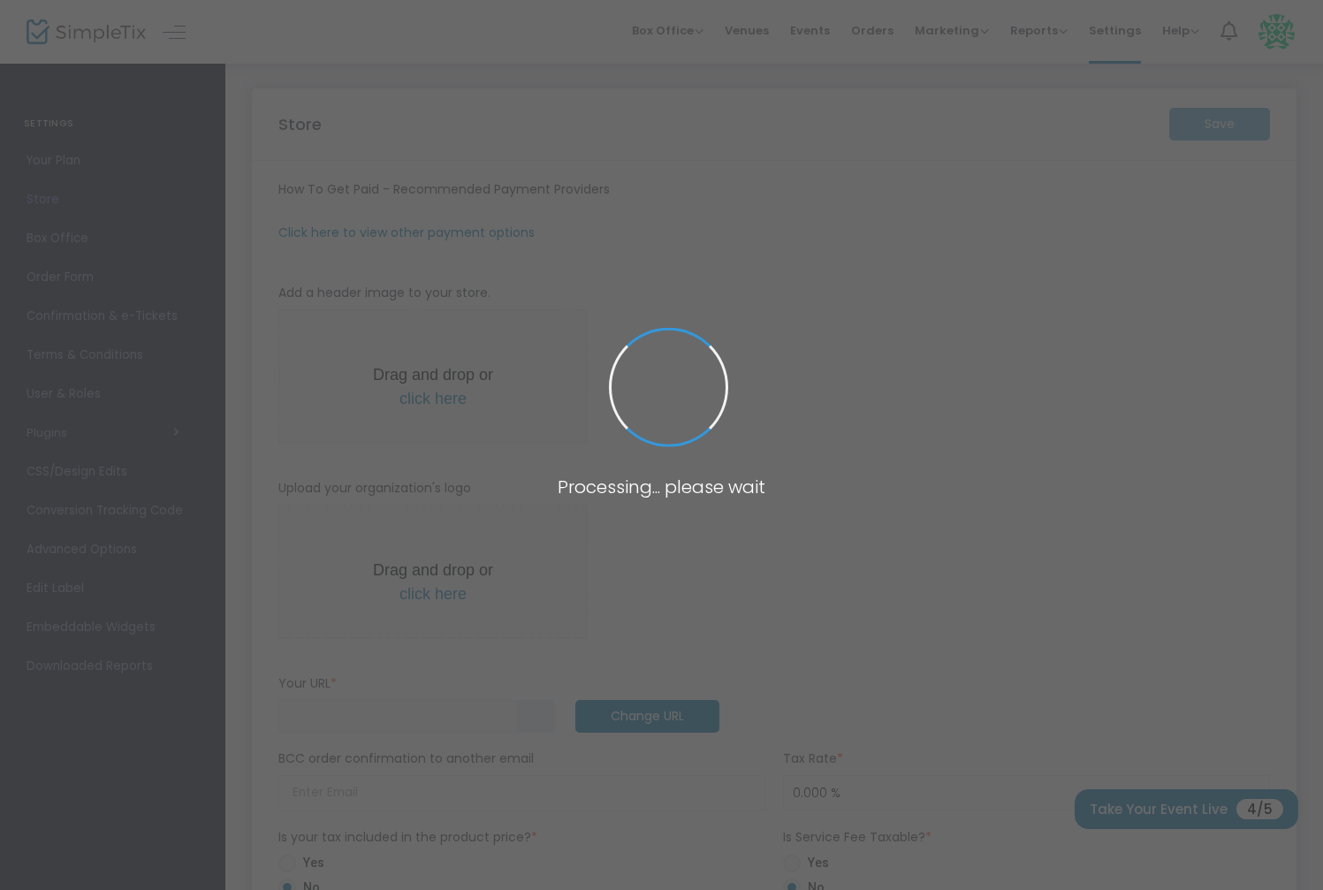
type input "[URL]"
radio input "false"
radio input "true"
type input "Denver Pops Orchestra"
type input "3032501259"
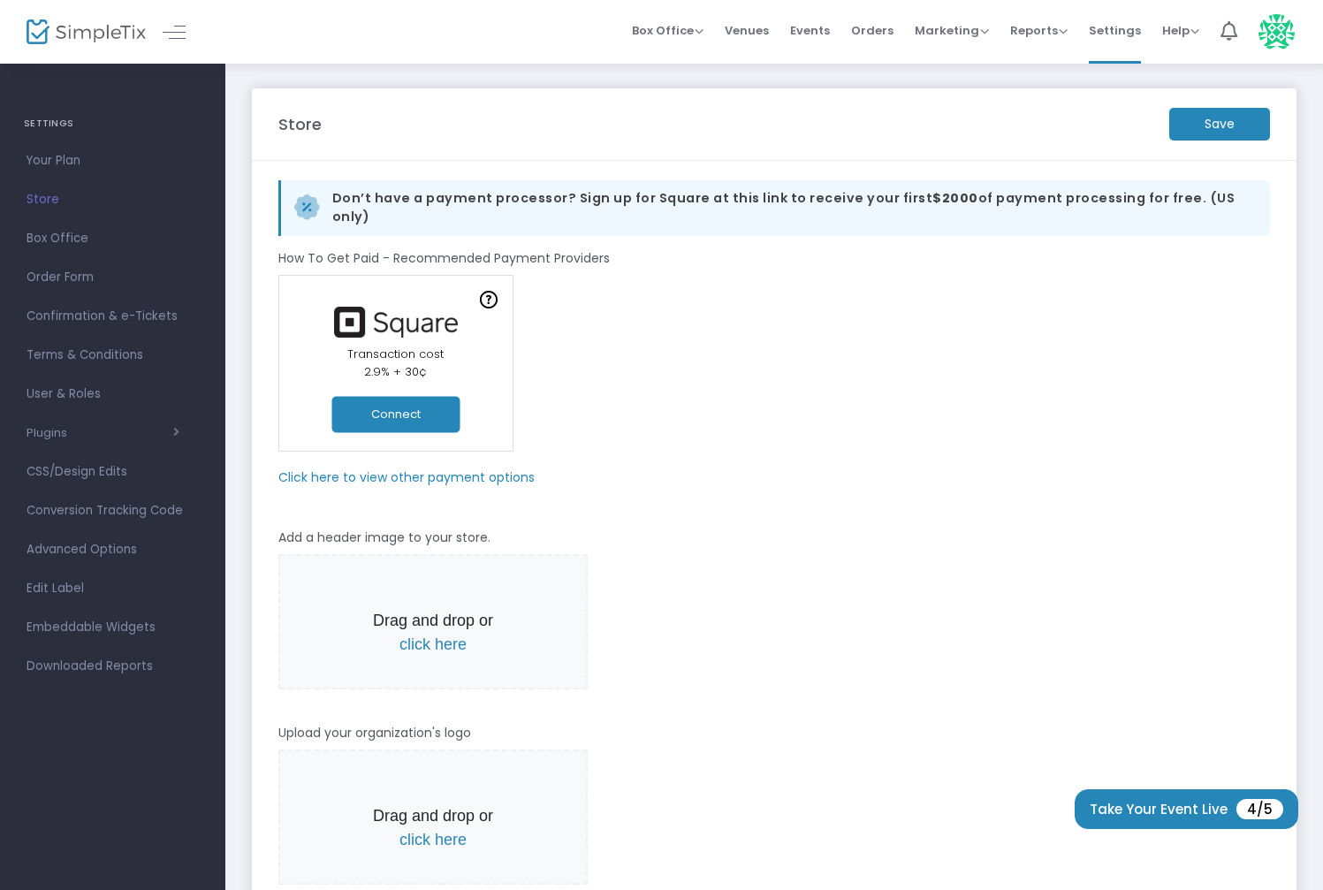
click at [450, 469] on m-panel-subtitle "Click here to view other payment options" at bounding box center [406, 477] width 256 height 19
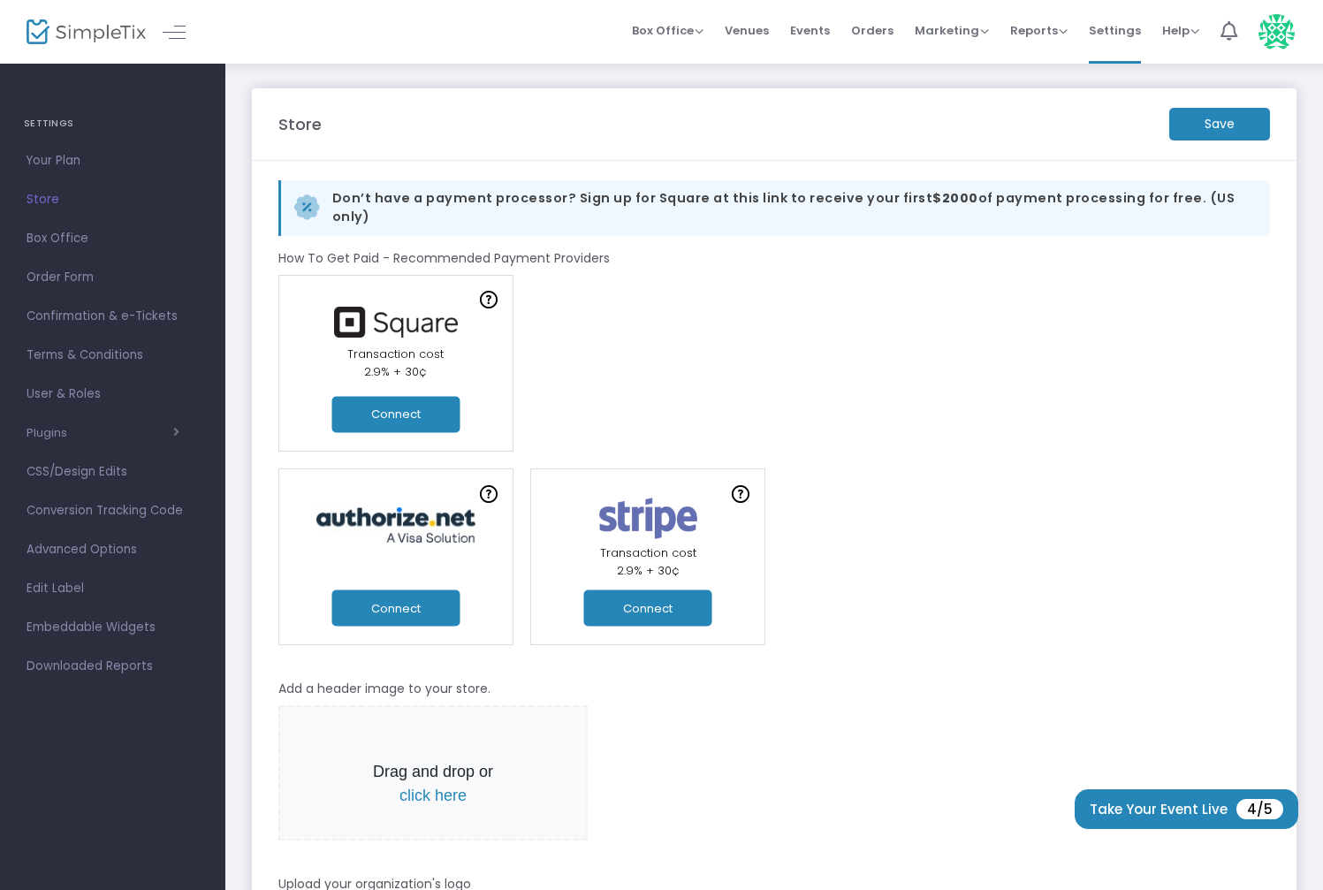
click at [640, 598] on button "Connect" at bounding box center [648, 608] width 128 height 36
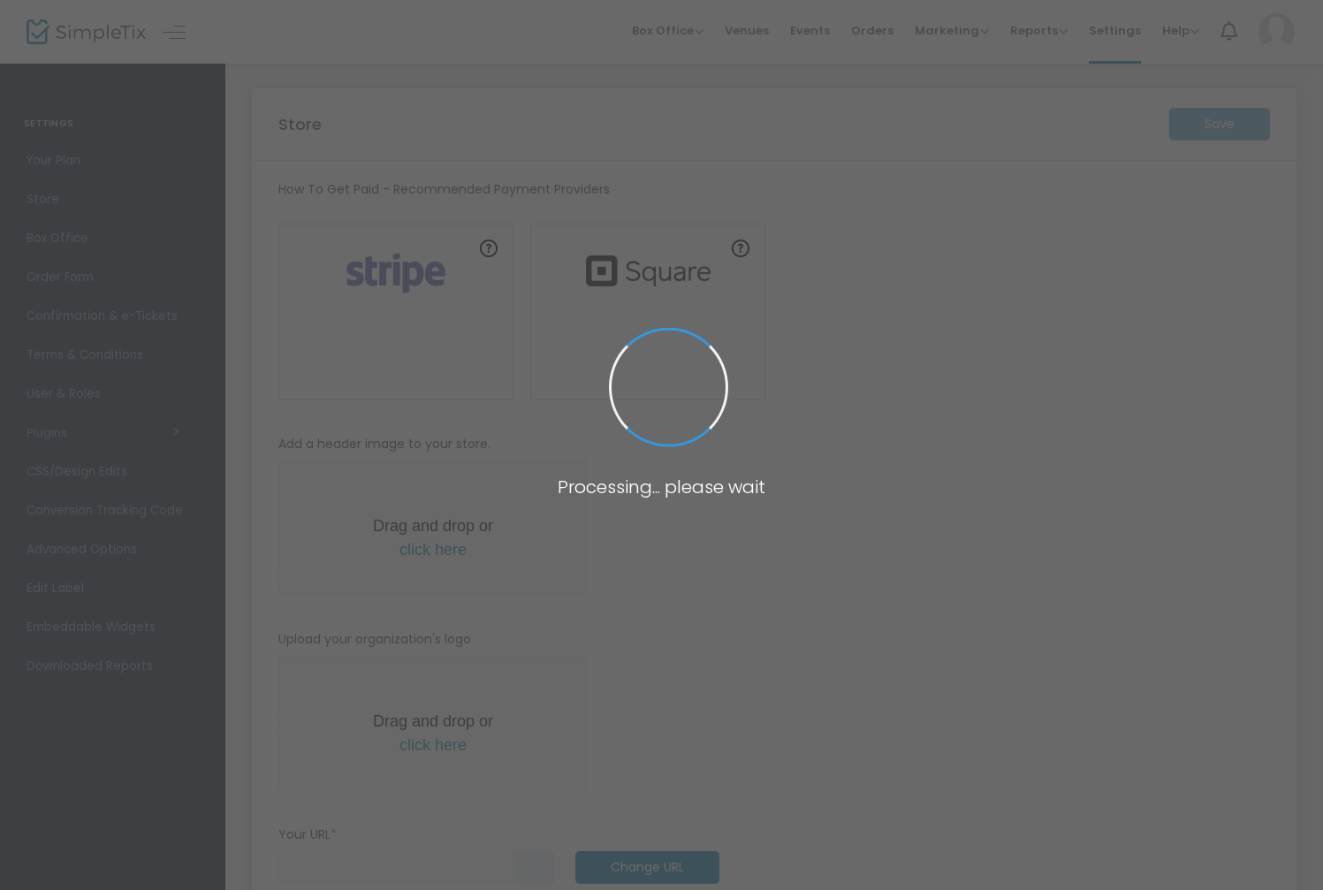
type input "https://DenverPopsOrchestra"
radio input "false"
radio input "true"
type input "Denver Pops Orchestra"
type input "3032501259"
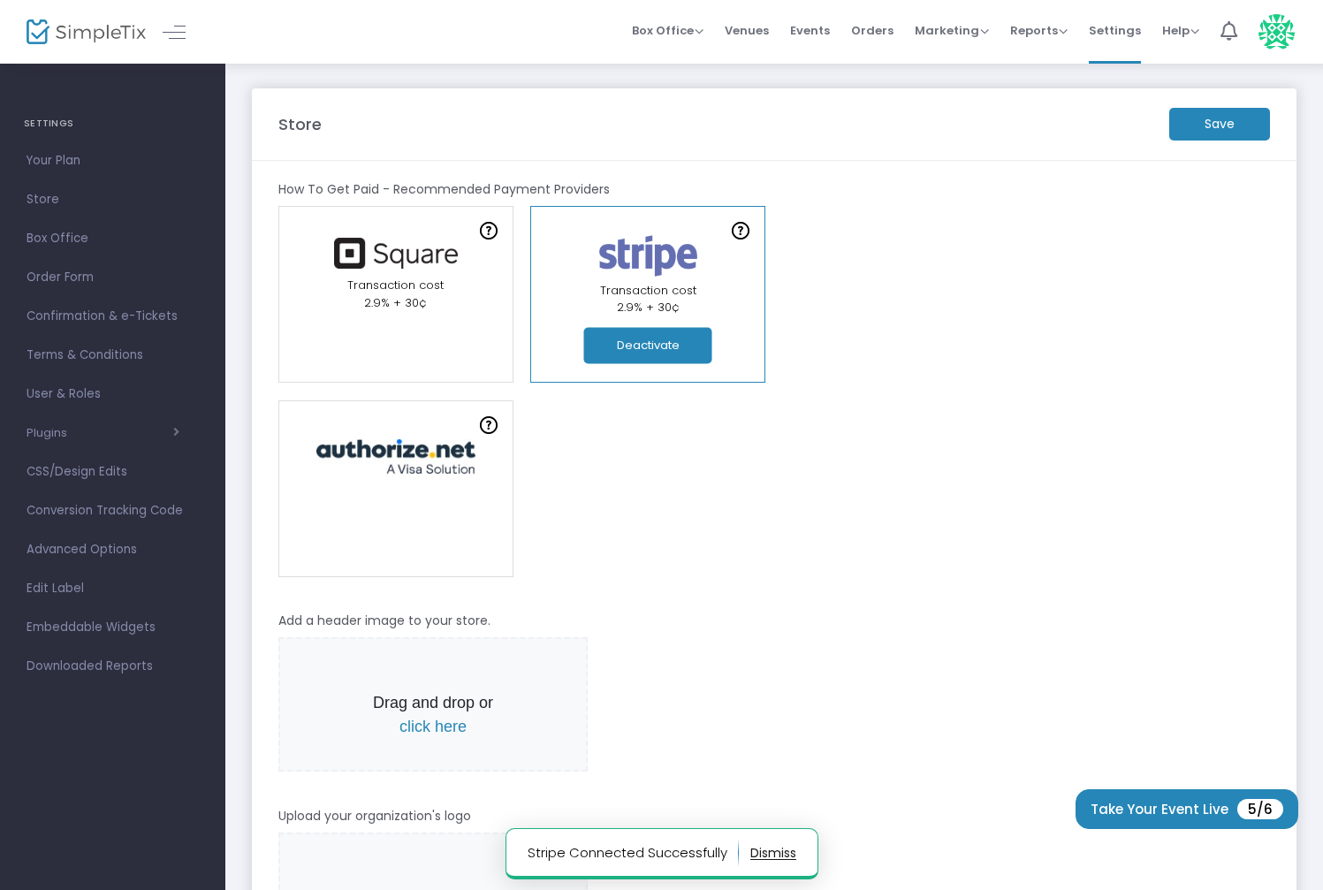
click at [931, 297] on div "Online Orders Transaction cost 2% + 0.79¢ Create a new payment account In-Perso…" at bounding box center [774, 294] width 1009 height 177
click at [1214, 119] on m-button "Save" at bounding box center [1219, 124] width 101 height 33
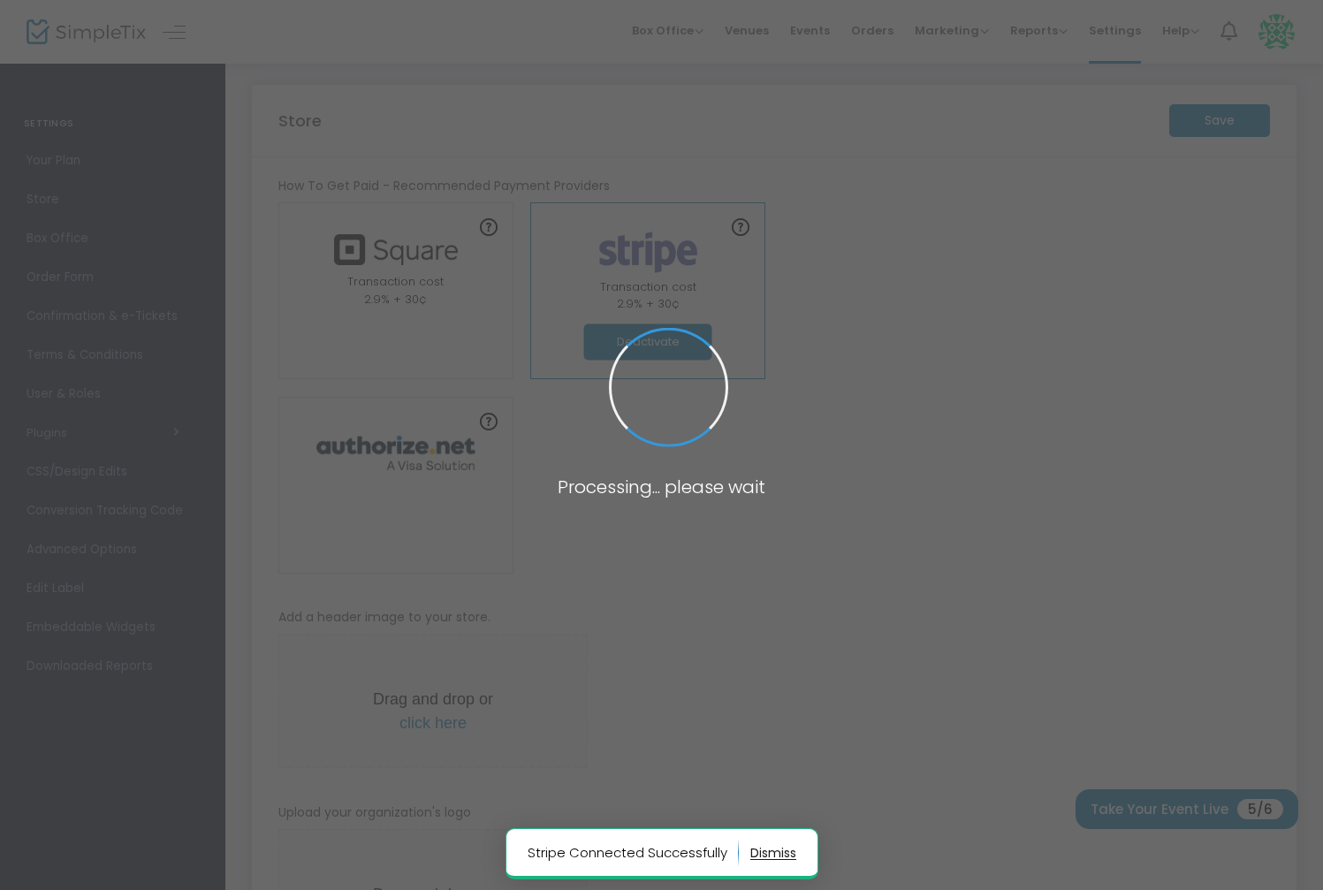
scroll to position [4, 0]
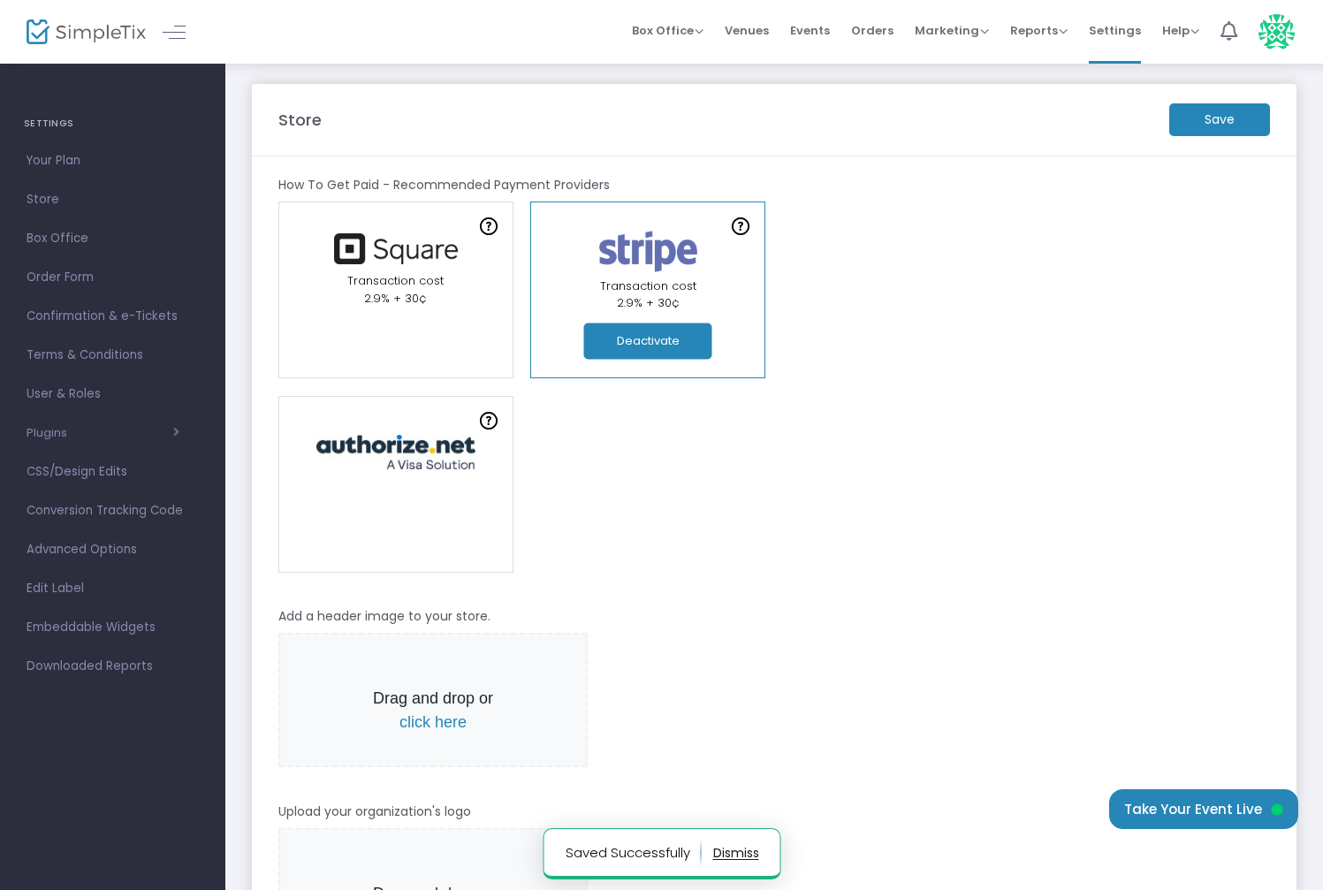
click at [931, 376] on div "Online Orders Transaction cost 2% + 0.79¢ Create a new payment account In-Perso…" at bounding box center [774, 289] width 1009 height 177
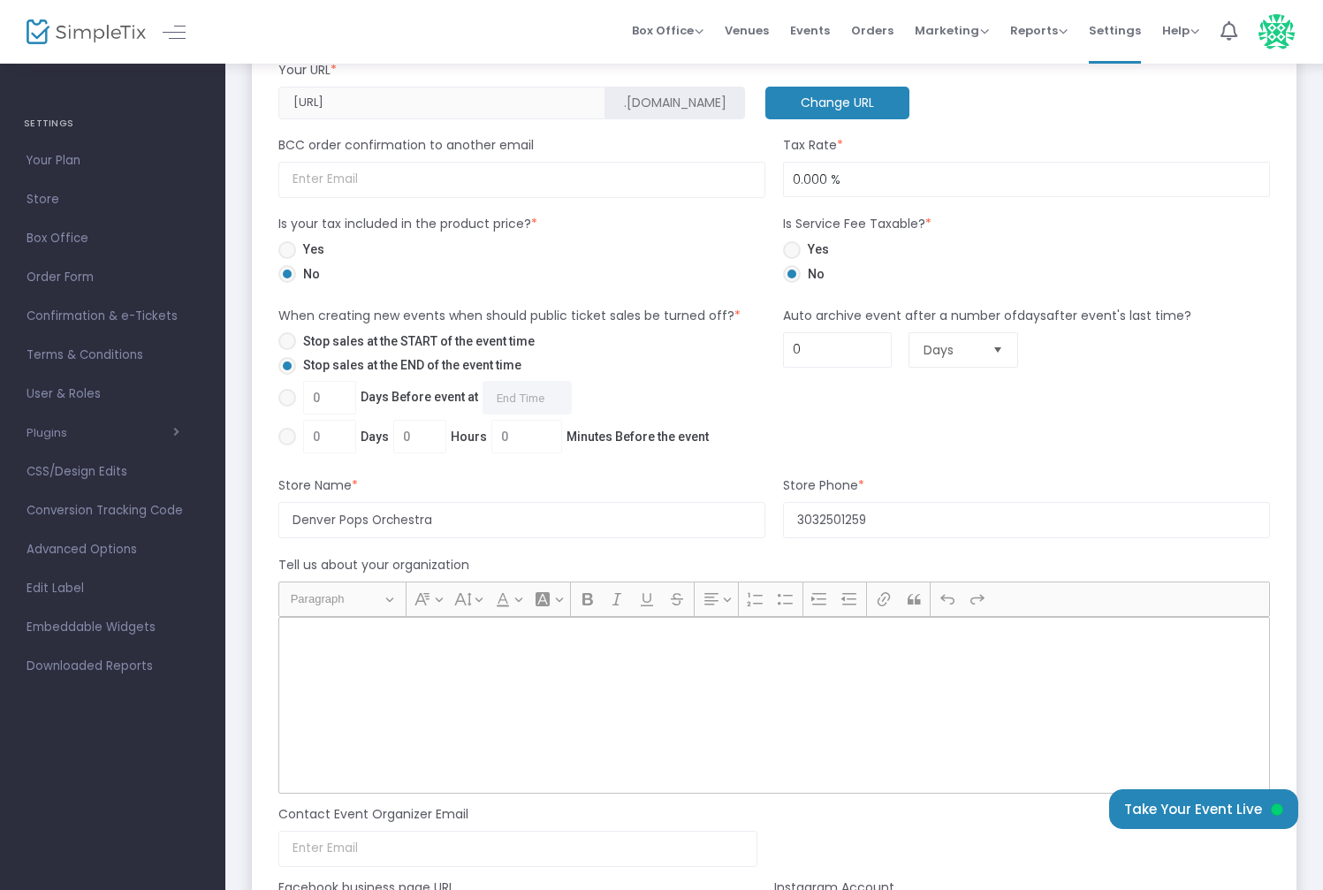
scroll to position [944, 0]
drag, startPoint x: 839, startPoint y: 349, endPoint x: 641, endPoint y: 331, distance: 198.7
click at [641, 331] on div "When creating new events when should public ticket sales be turned off? * Stop …" at bounding box center [774, 380] width 1009 height 153
click at [829, 354] on input "0" at bounding box center [837, 348] width 107 height 34
type input "2"
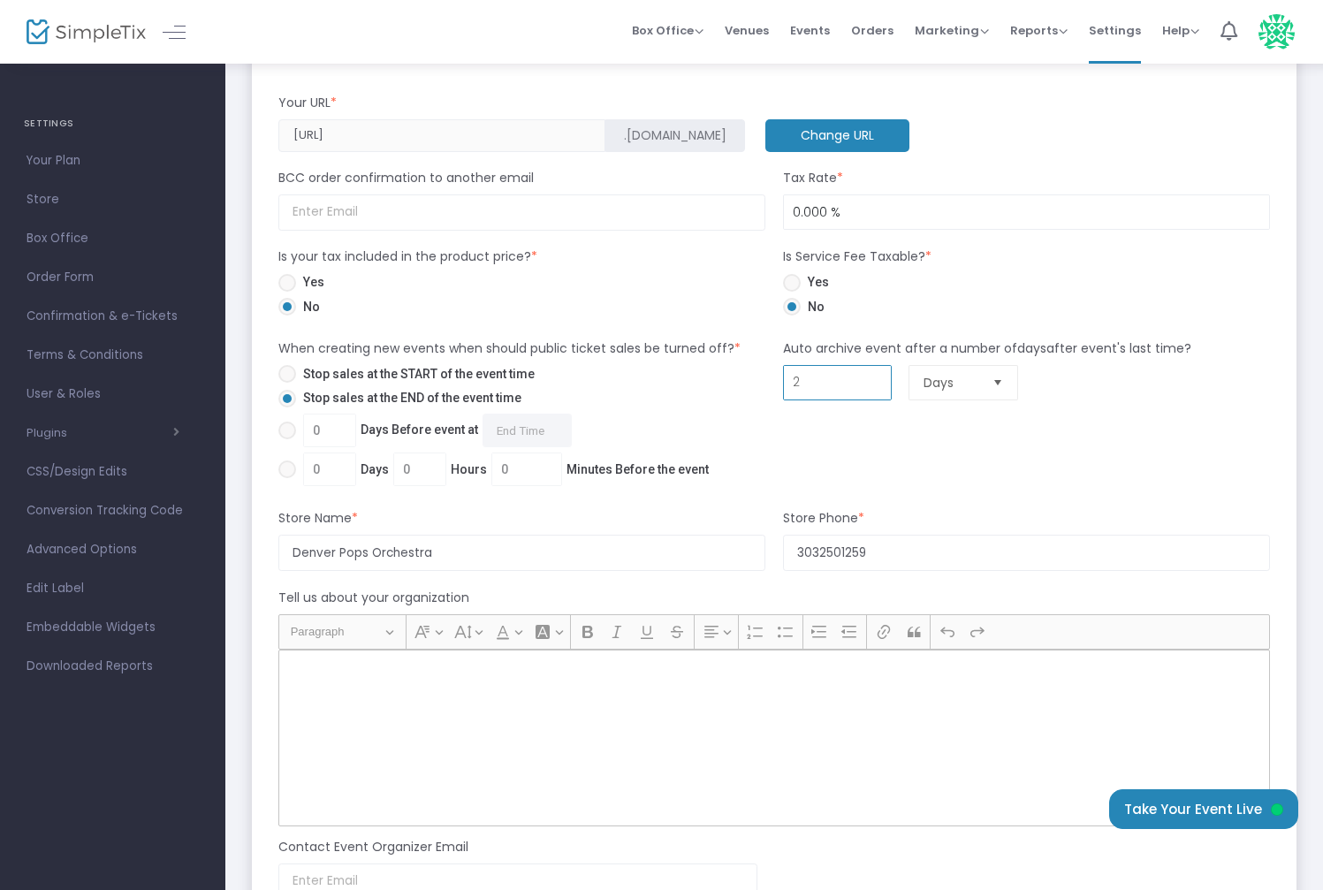
scroll to position [912, 0]
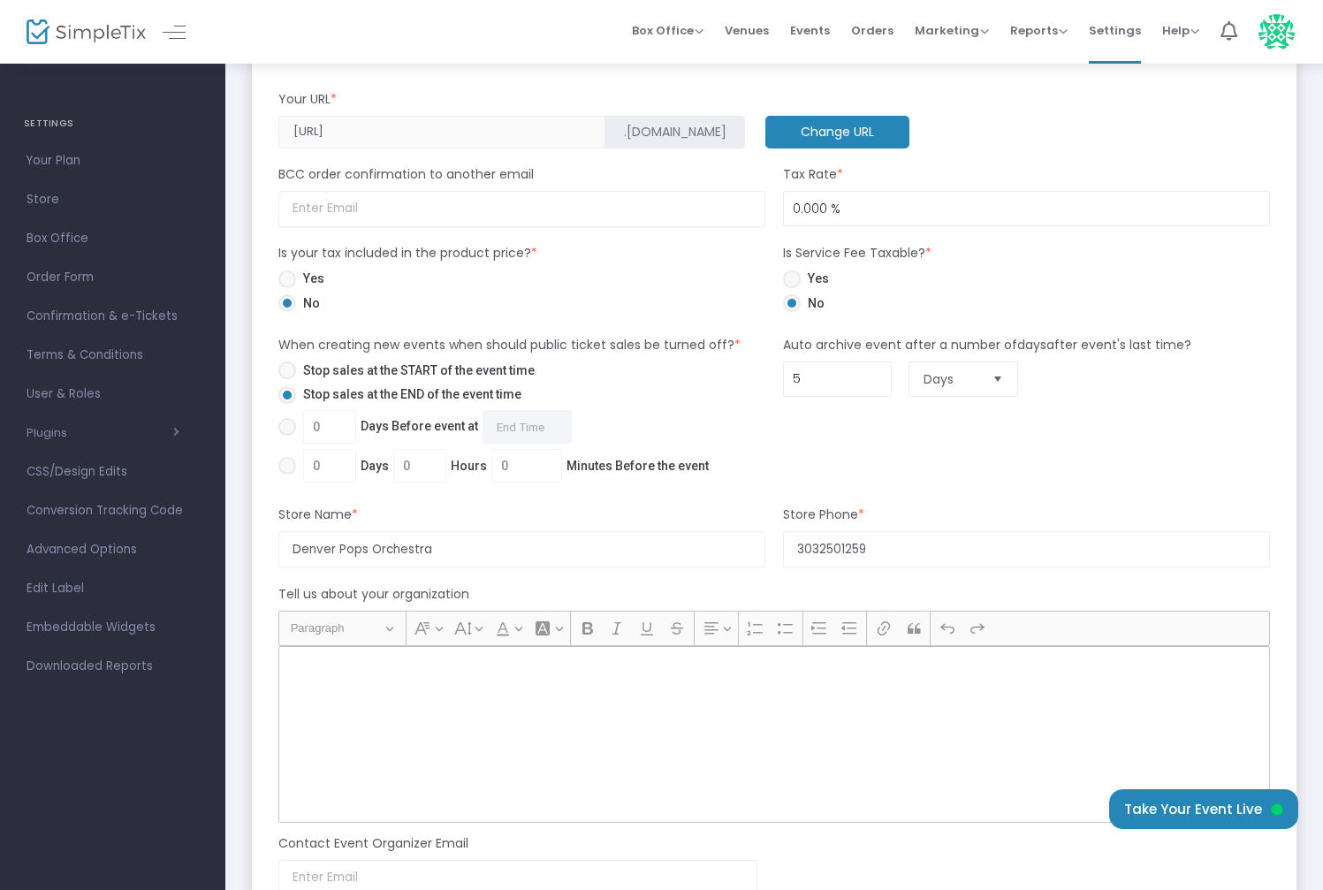
click at [944, 454] on div "Auto archive event after a number of days after event's last time? 5 Days" at bounding box center [1026, 412] width 505 height 153
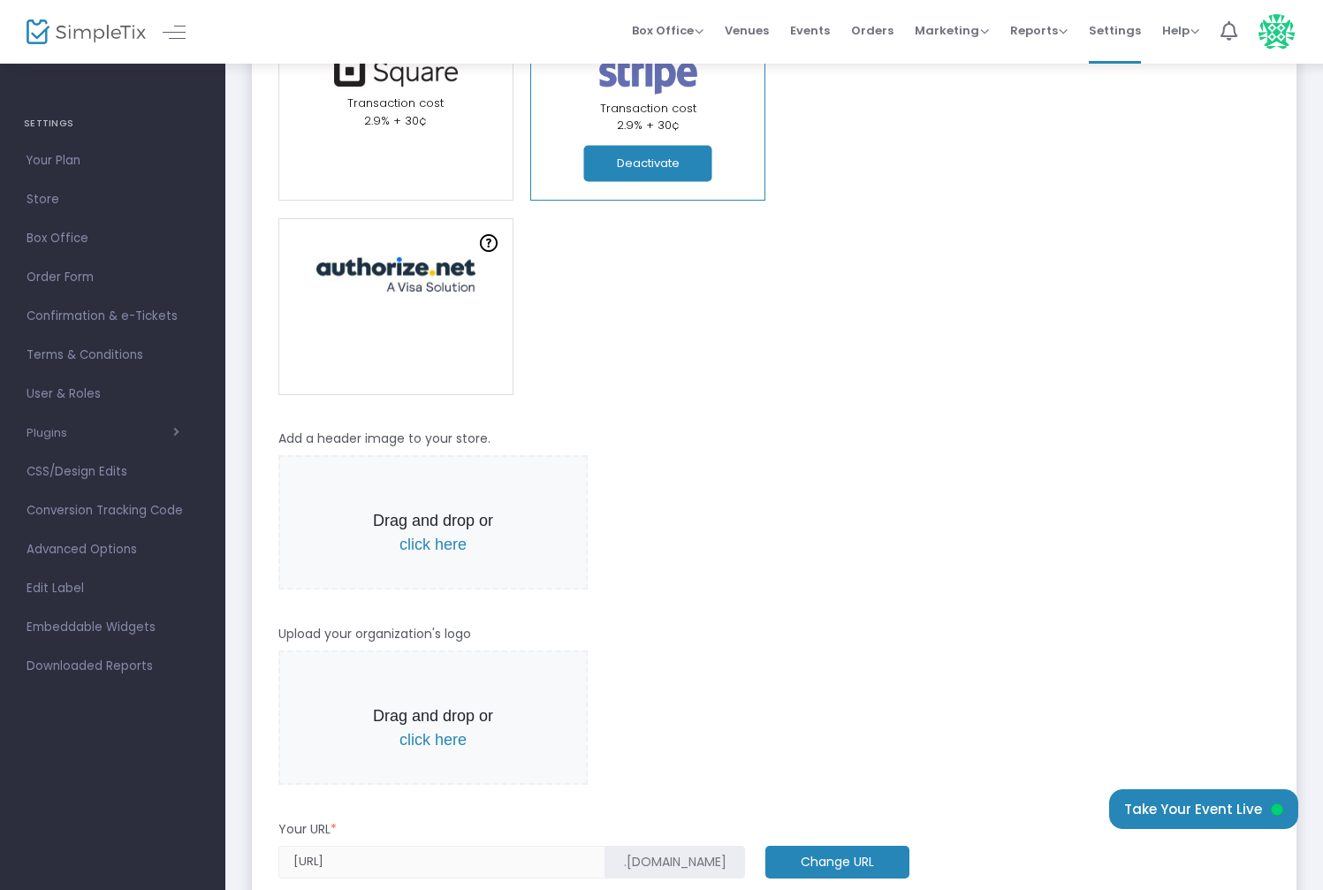
scroll to position [0, 0]
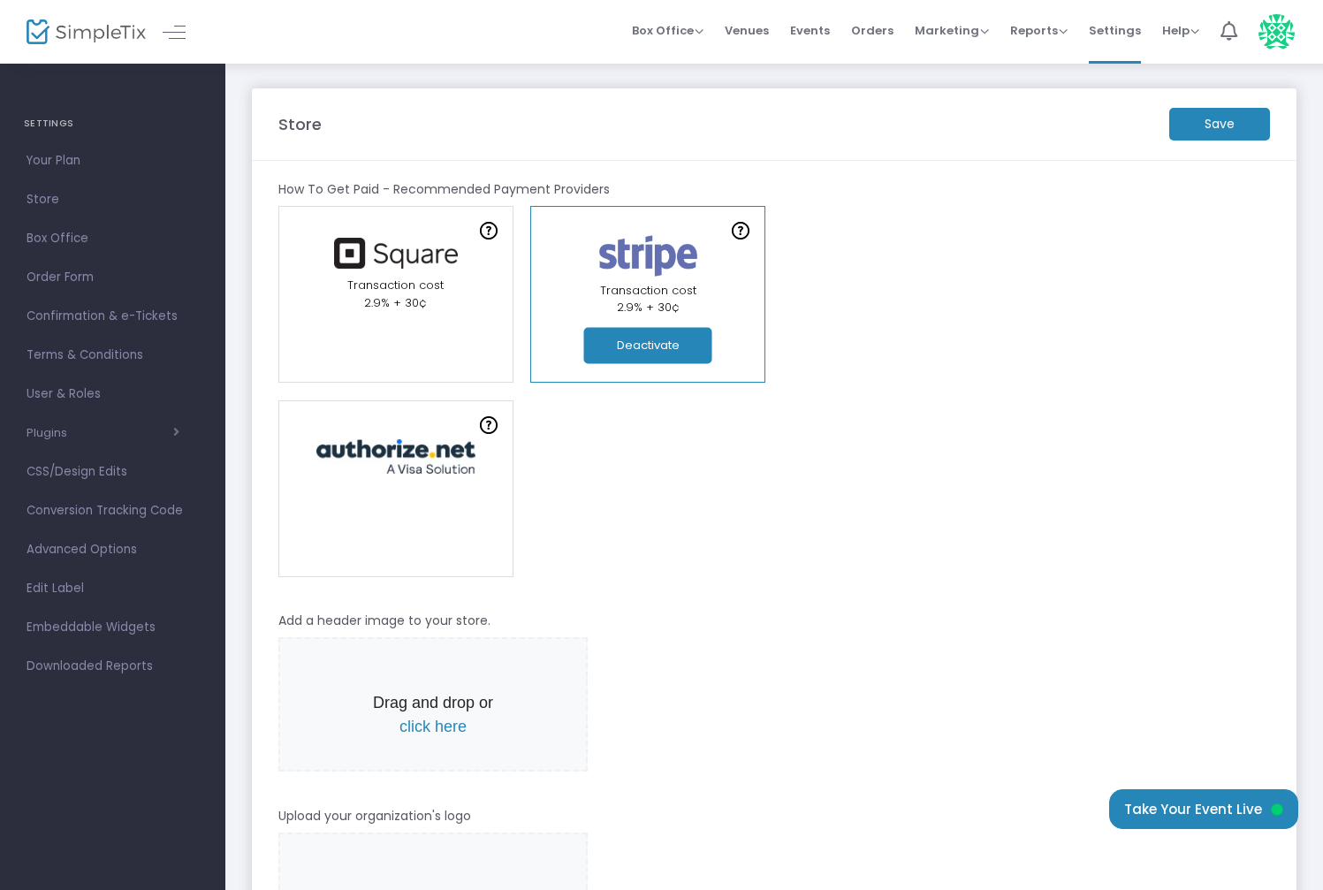
click at [1222, 126] on m-button "Save" at bounding box center [1219, 124] width 101 height 33
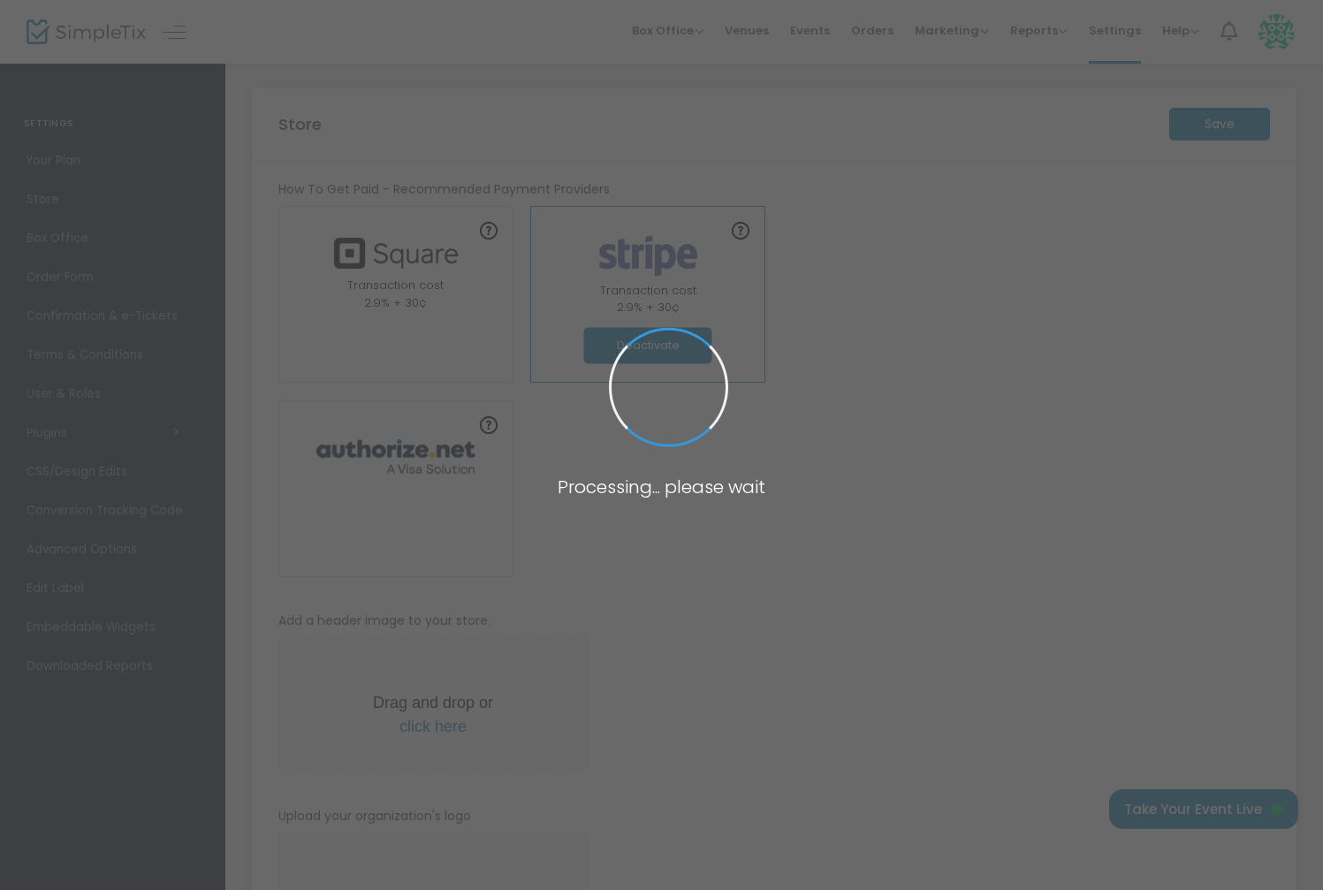
type input "5"
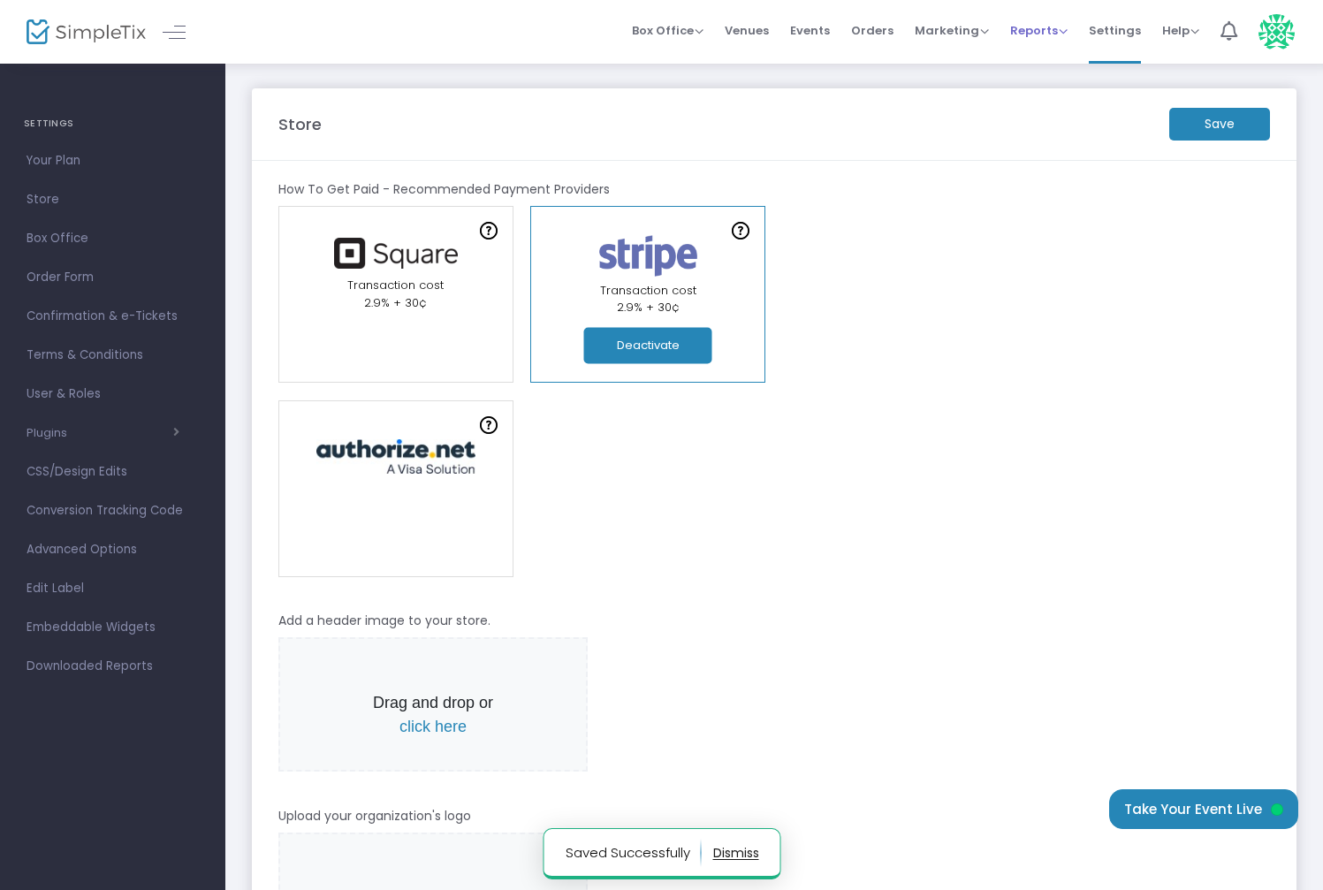
click at [1026, 28] on span "Reports" at bounding box center [1038, 30] width 57 height 17
click at [962, 28] on span "Marketing" at bounding box center [952, 30] width 74 height 17
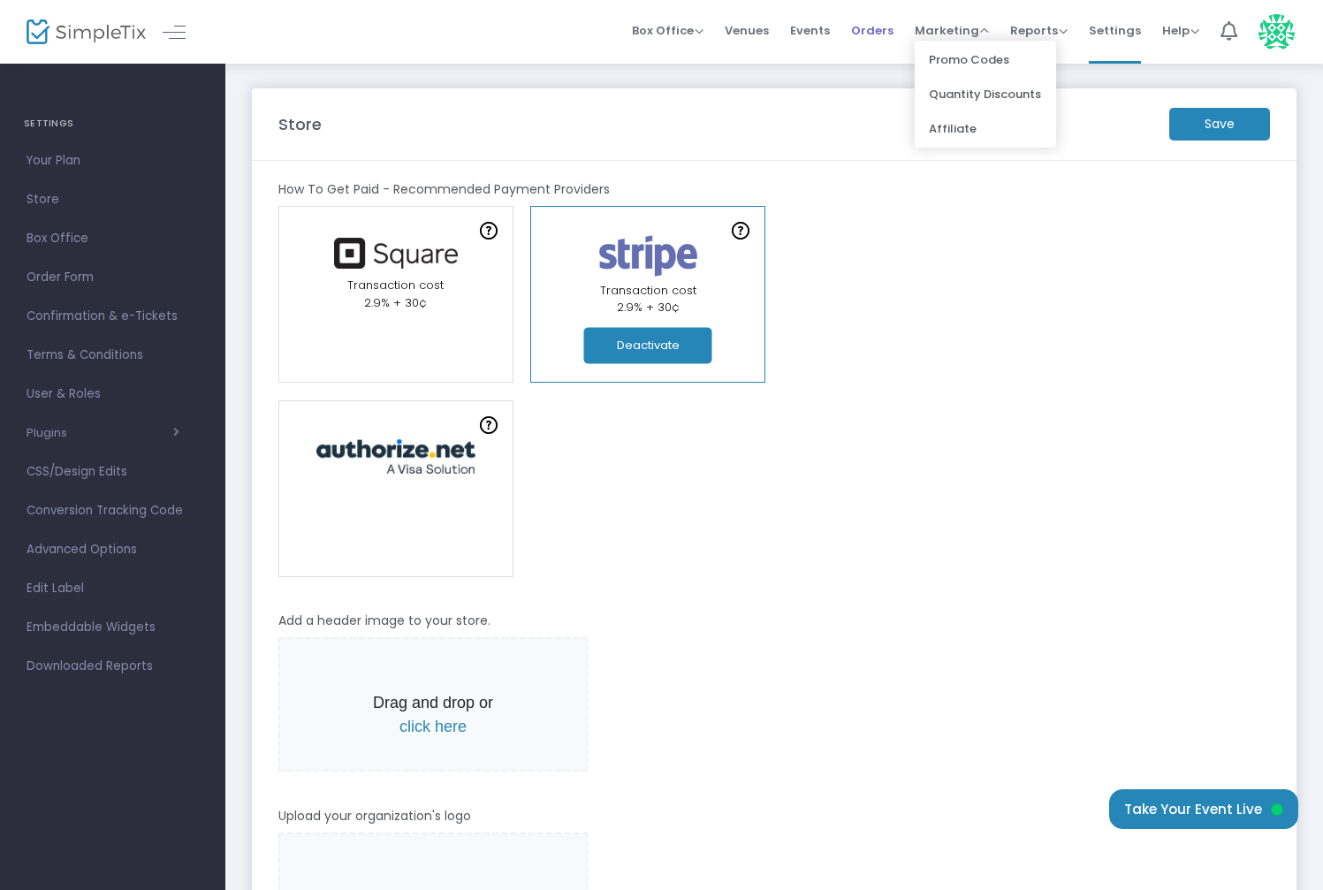
click at [871, 29] on span "Orders" at bounding box center [872, 30] width 42 height 45
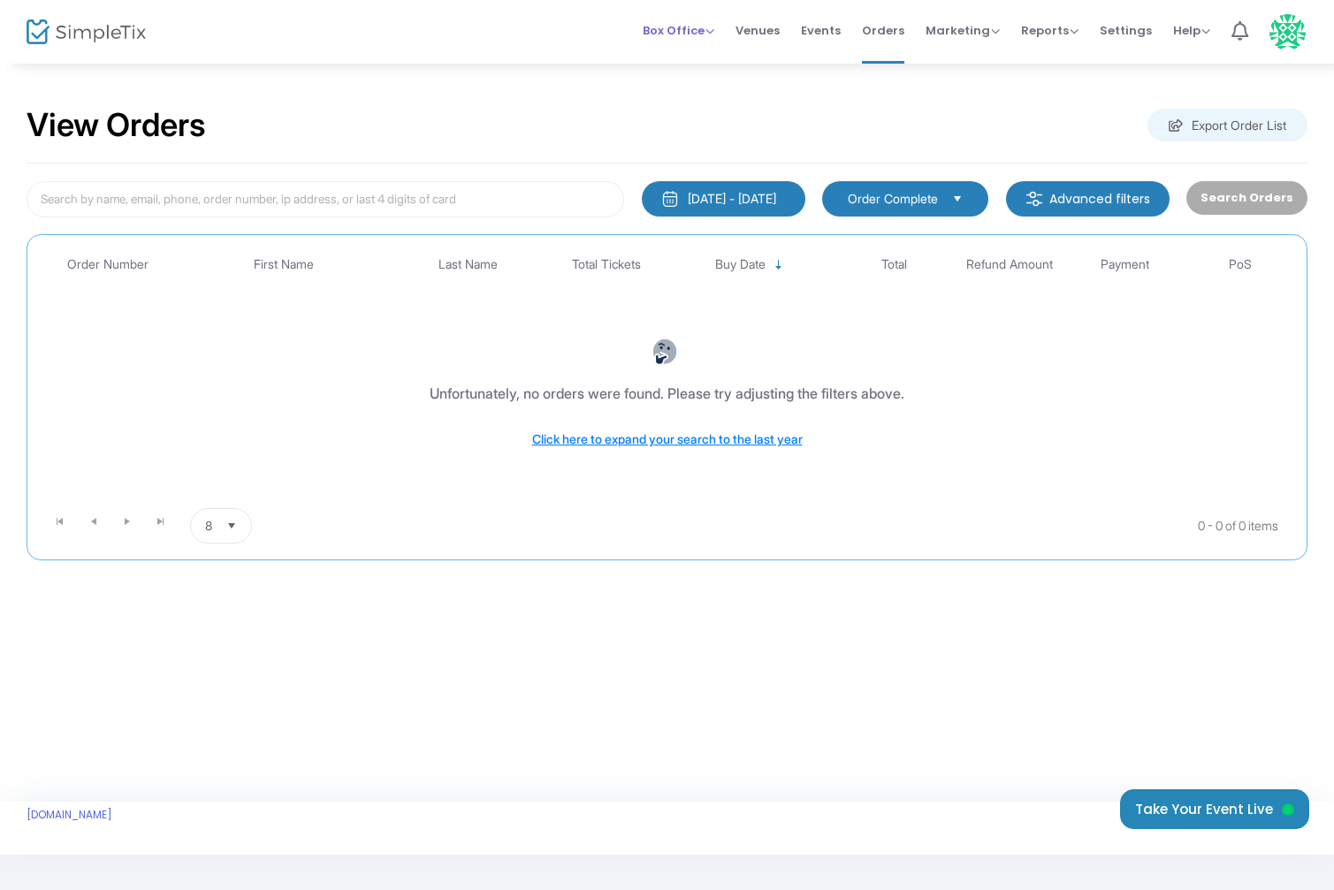
click at [706, 34] on span "Box Office" at bounding box center [678, 30] width 72 height 17
click at [704, 63] on li "Sell Tickets" at bounding box center [705, 59] width 126 height 34
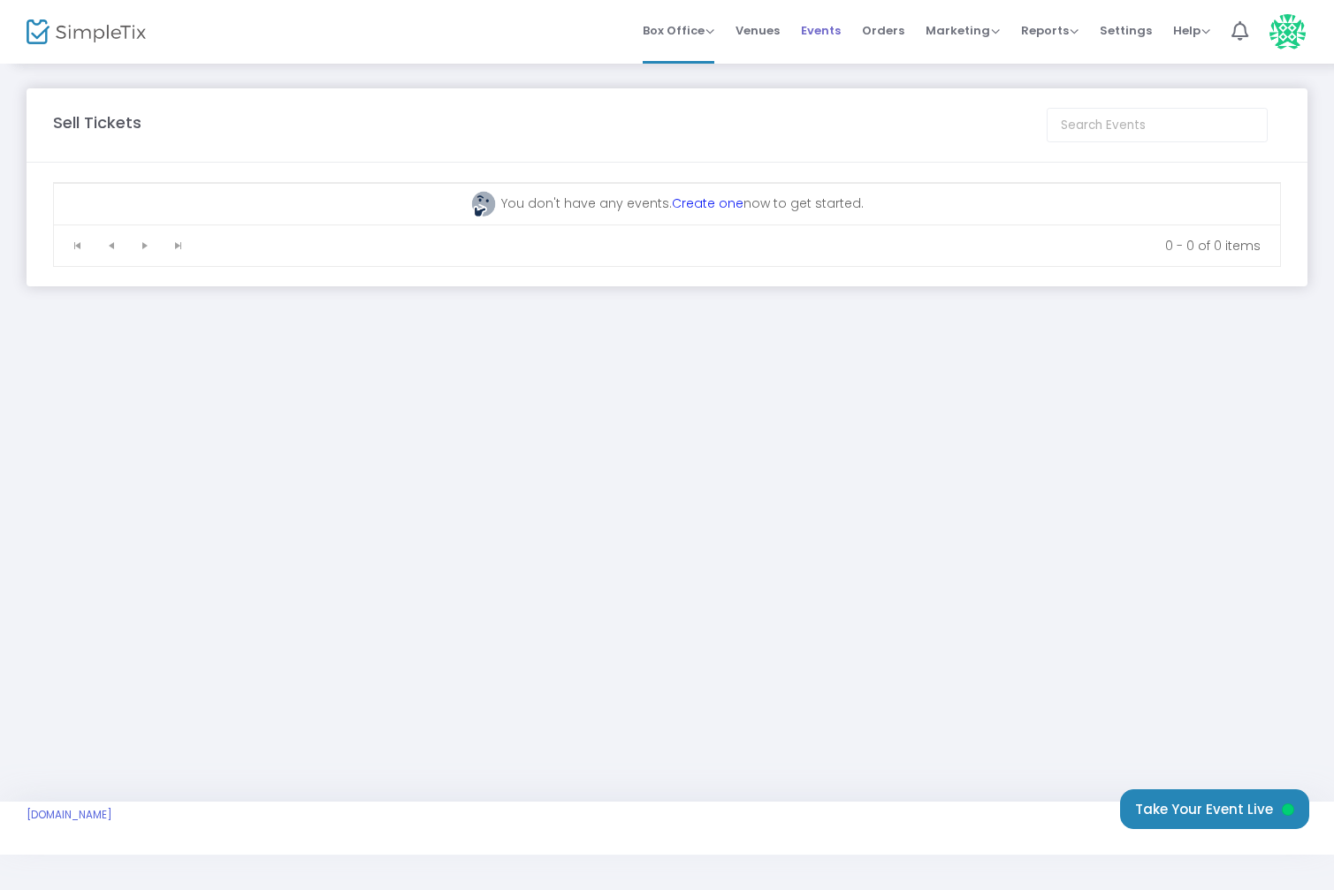
click at [832, 32] on span "Events" at bounding box center [821, 30] width 40 height 45
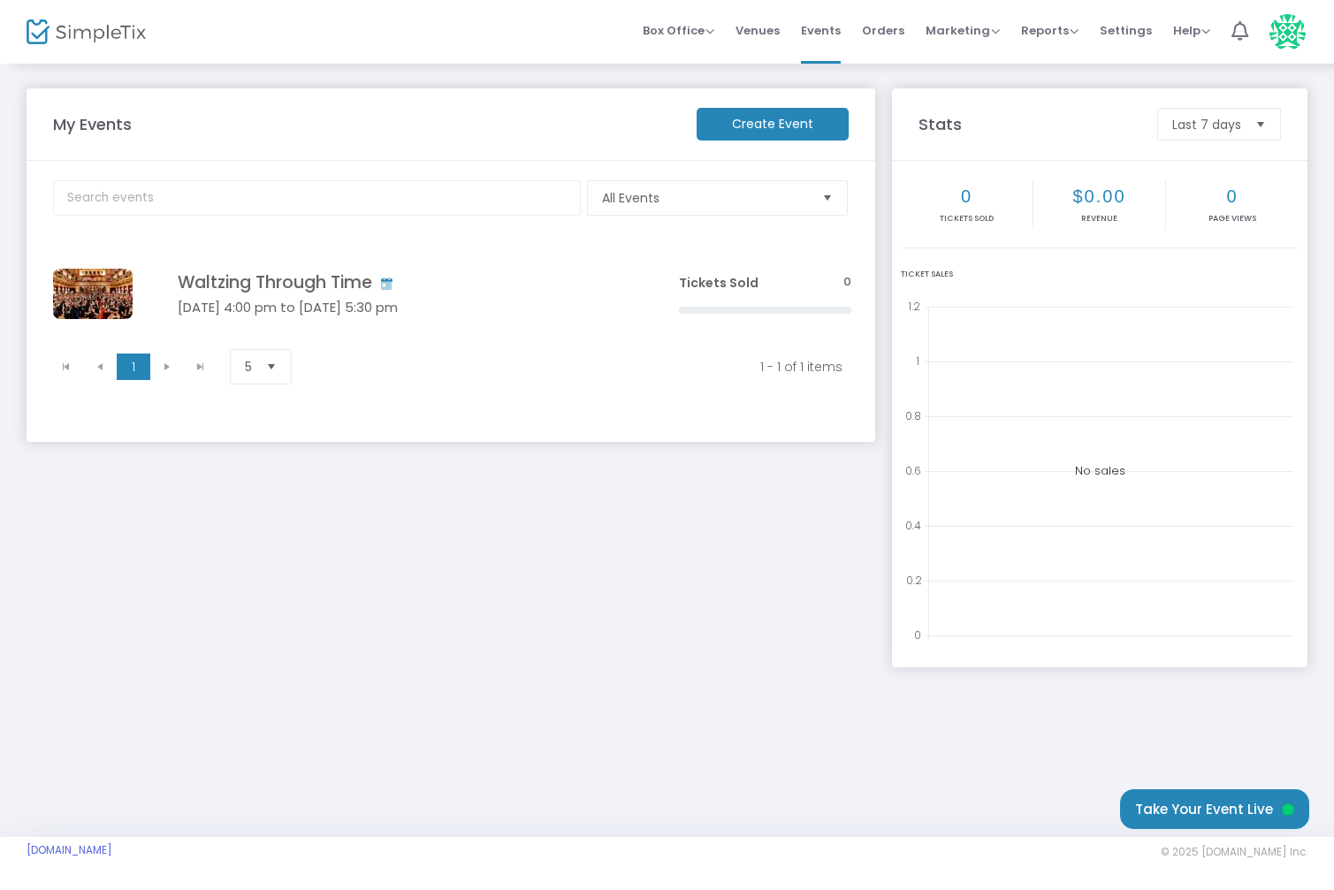
click at [371, 566] on div "My Events Create Event All Events Event Category Type No section found Waltzing…" at bounding box center [450, 368] width 865 height 561
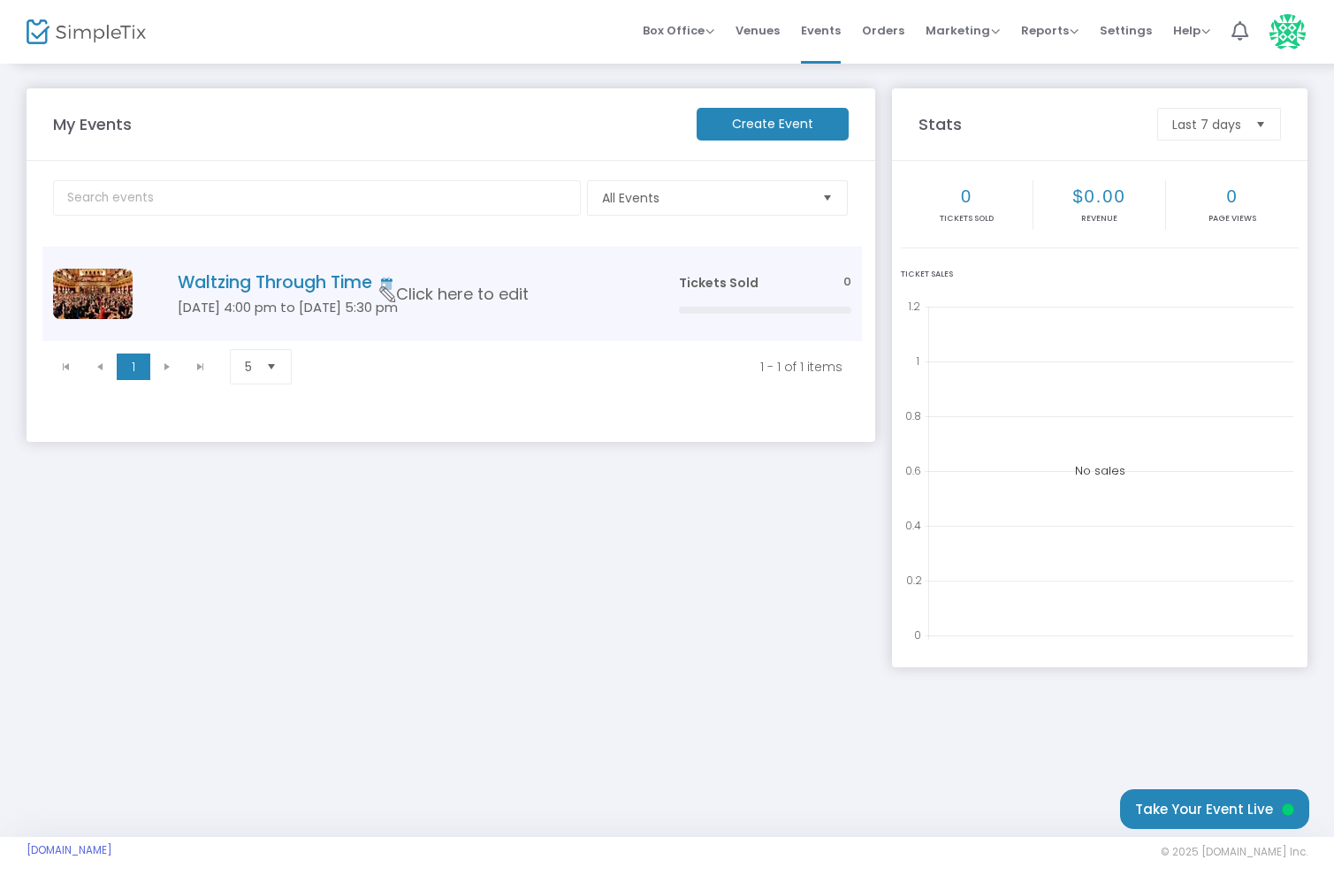
click at [115, 300] on img "Data table" at bounding box center [93, 294] width 80 height 50
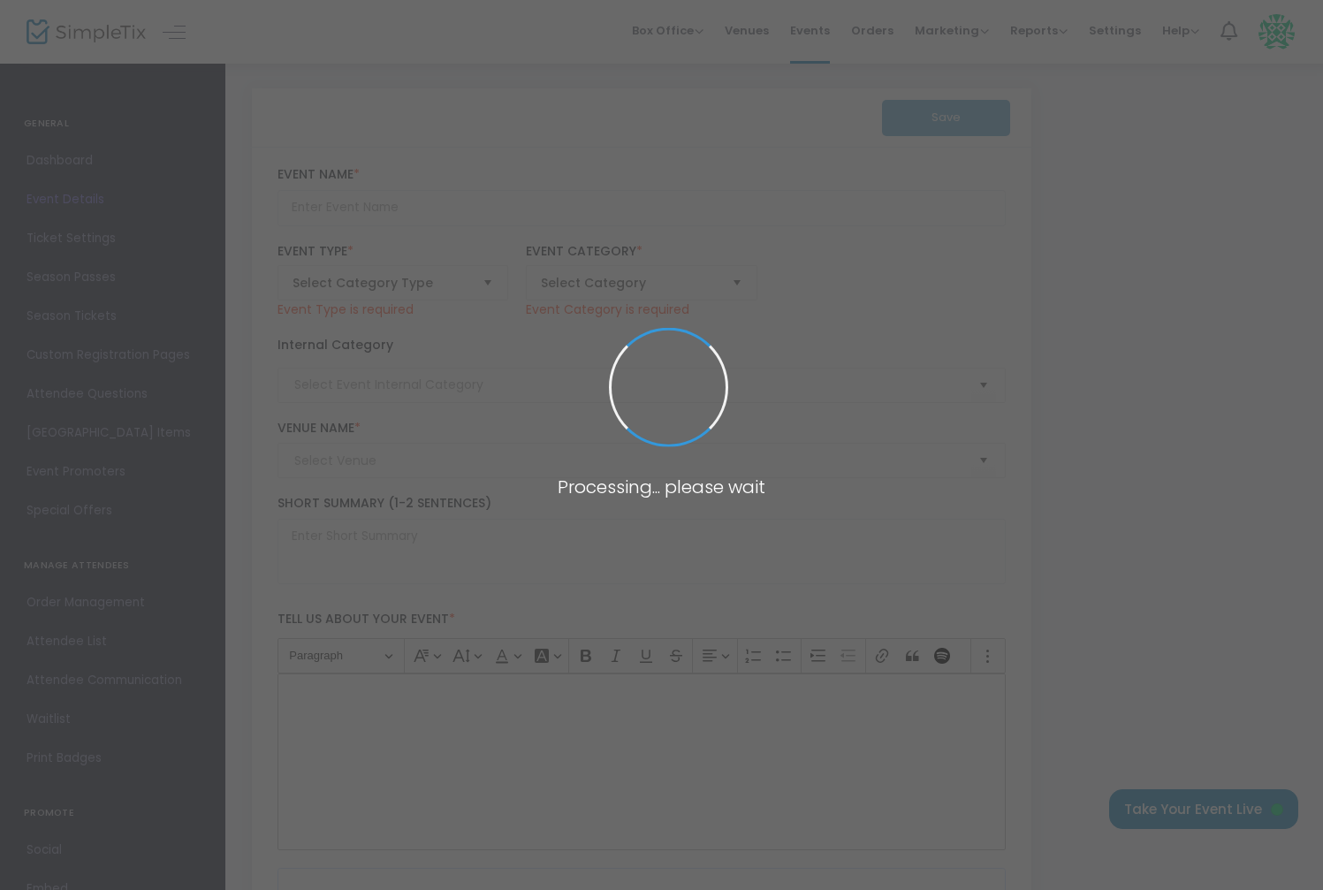
type input "Waltzing Through Time"
type textarea "✨ Strauss Turns 200! ✨ The Denver Pops Orchestra is throwing the ultimate birth…"
type input "Buy Tickets"
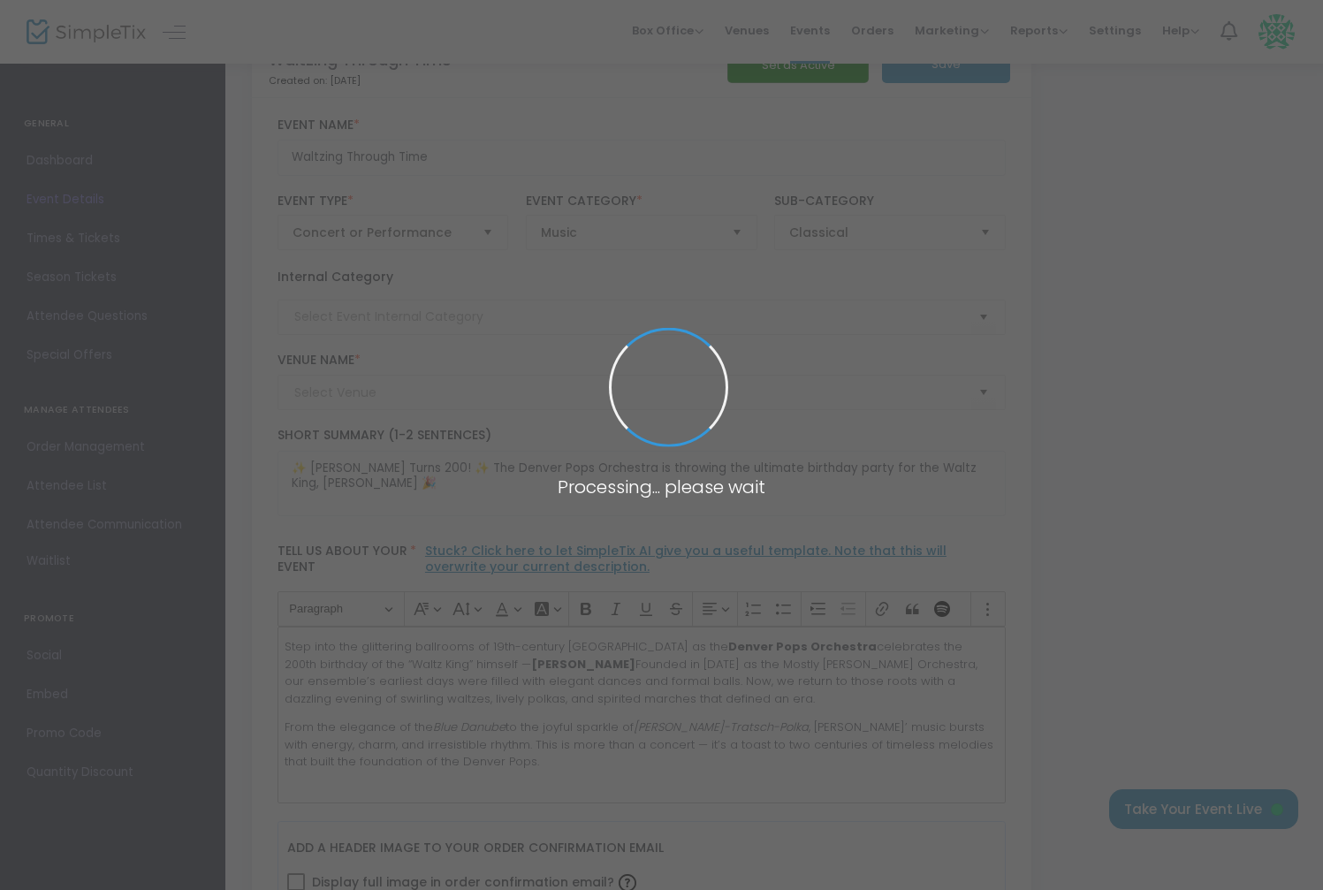
type input "Wheat Ridge Center for Music & Arts"
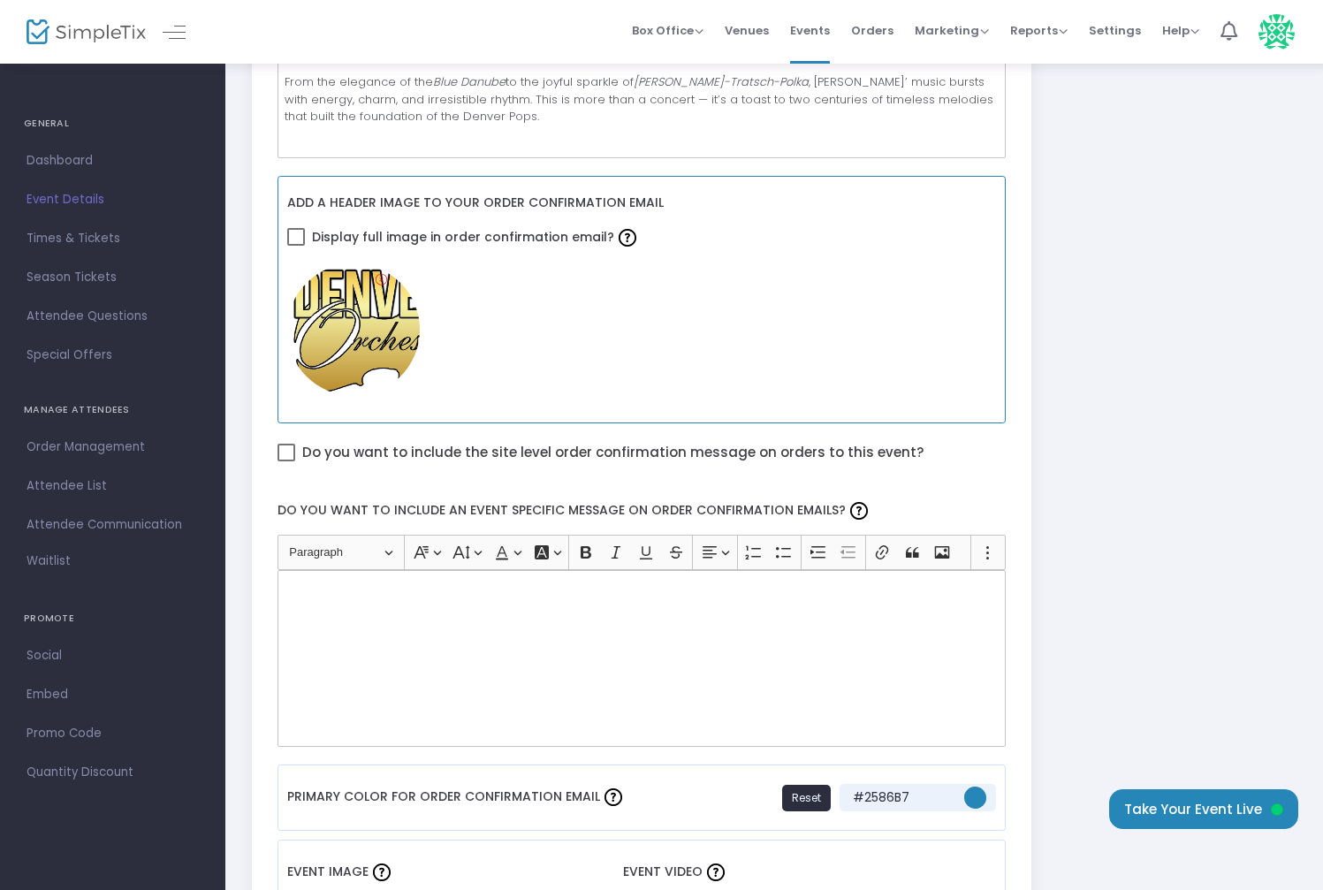
scroll to position [643, 0]
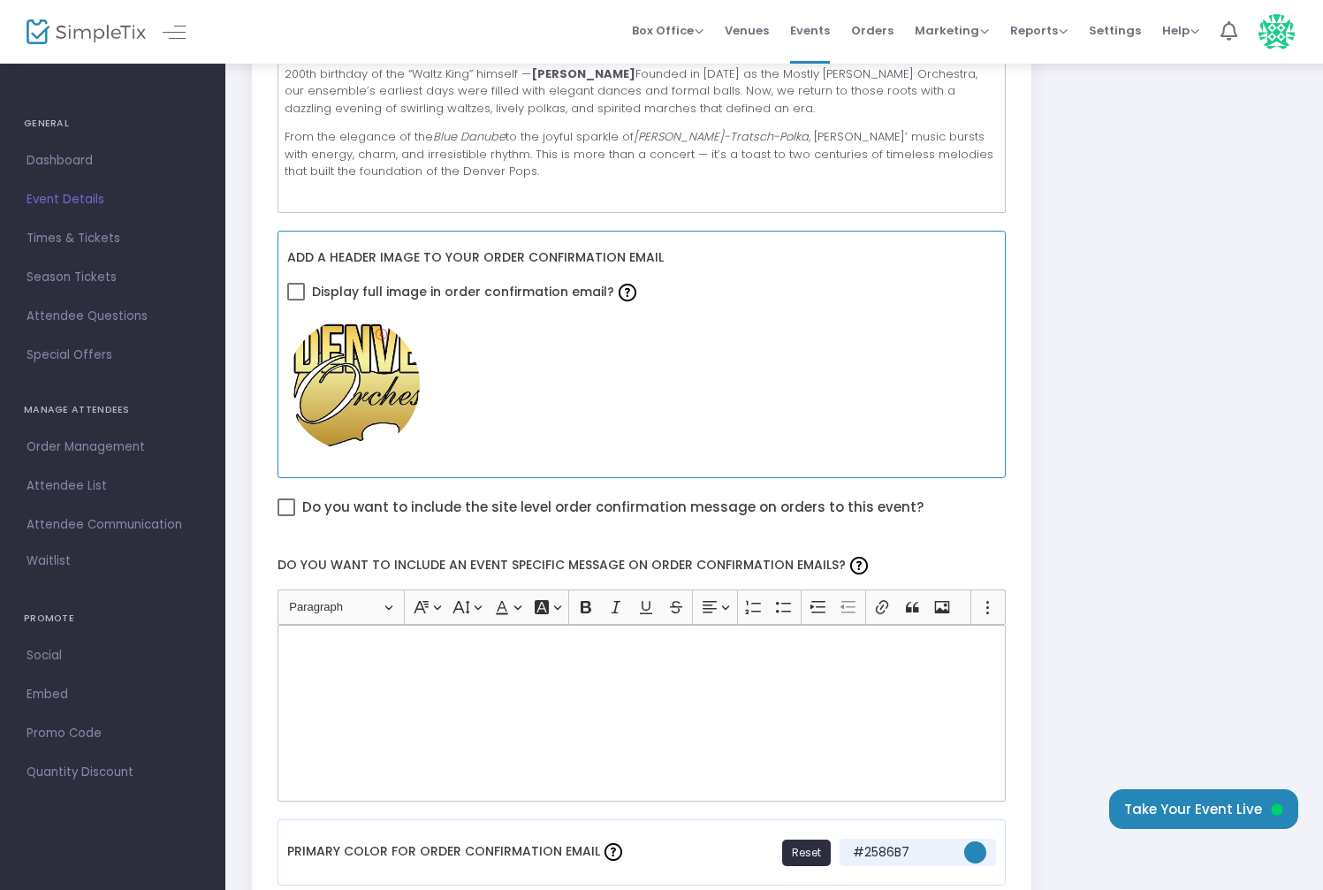
click at [294, 293] on span at bounding box center [296, 292] width 18 height 18
click at [295, 300] on input "Display full image in order confirmation email?" at bounding box center [295, 300] width 1 height 1
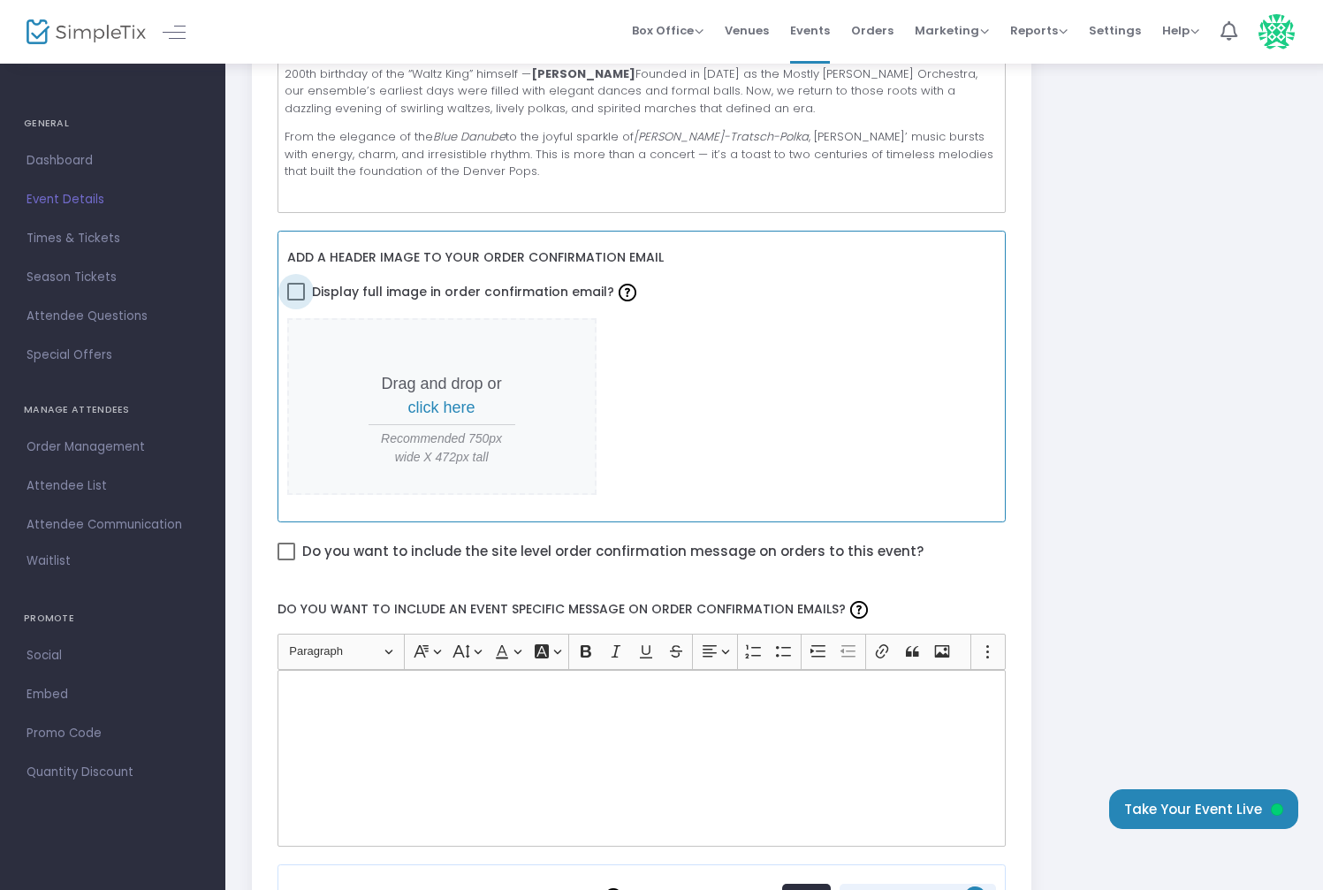
click at [295, 291] on span at bounding box center [296, 292] width 18 height 18
click at [295, 300] on input "Display full image in order confirmation email?" at bounding box center [295, 300] width 1 height 1
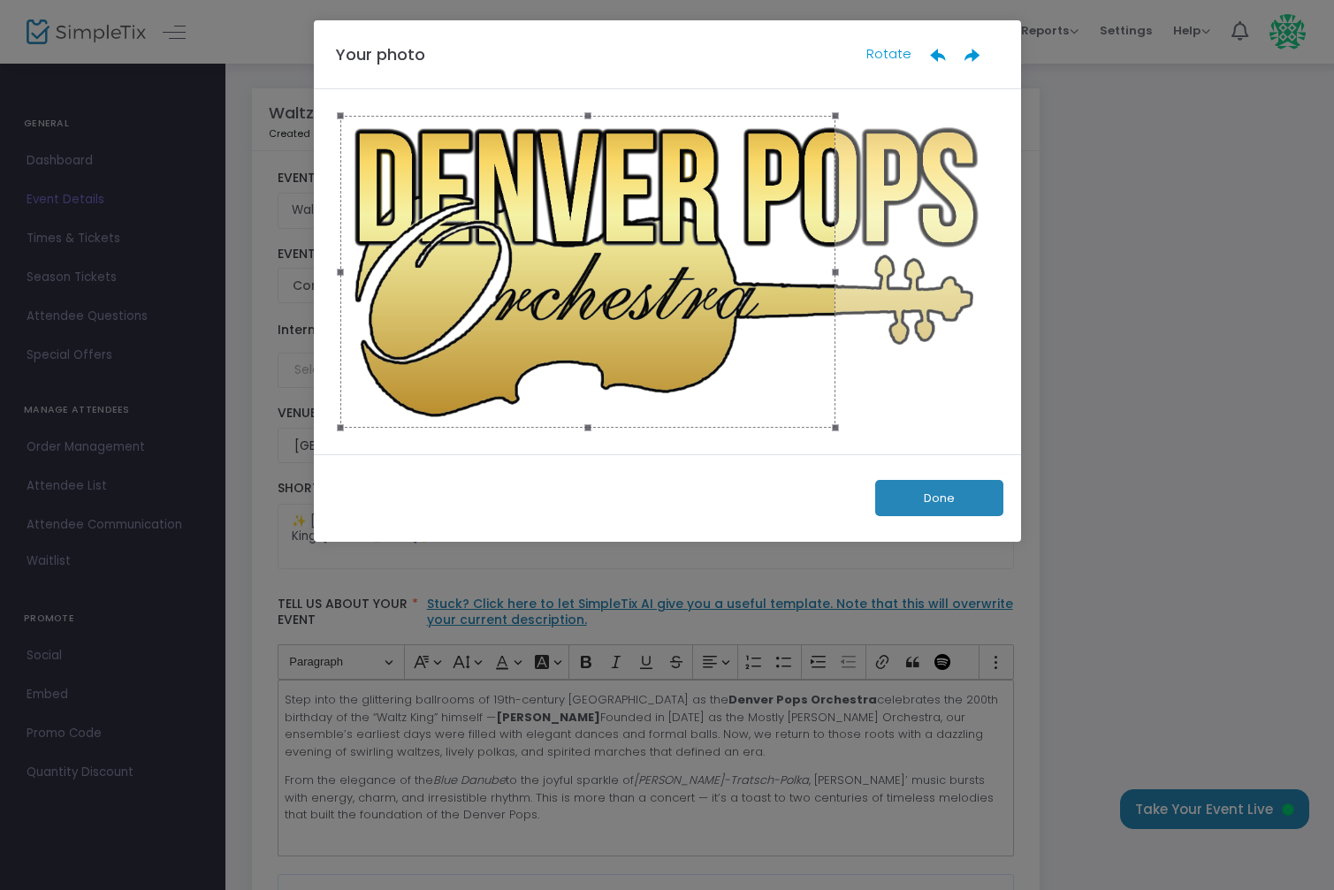
drag, startPoint x: 770, startPoint y: 346, endPoint x: 603, endPoint y: 294, distance: 175.0
click at [603, 294] on div at bounding box center [588, 272] width 496 height 312
drag, startPoint x: 834, startPoint y: 270, endPoint x: 1036, endPoint y: 277, distance: 201.6
click at [1036, 277] on ngb-modal-window "Your photo Rotate Done" at bounding box center [667, 445] width 1334 height 890
drag, startPoint x: 833, startPoint y: 272, endPoint x: 1063, endPoint y: 270, distance: 229.8
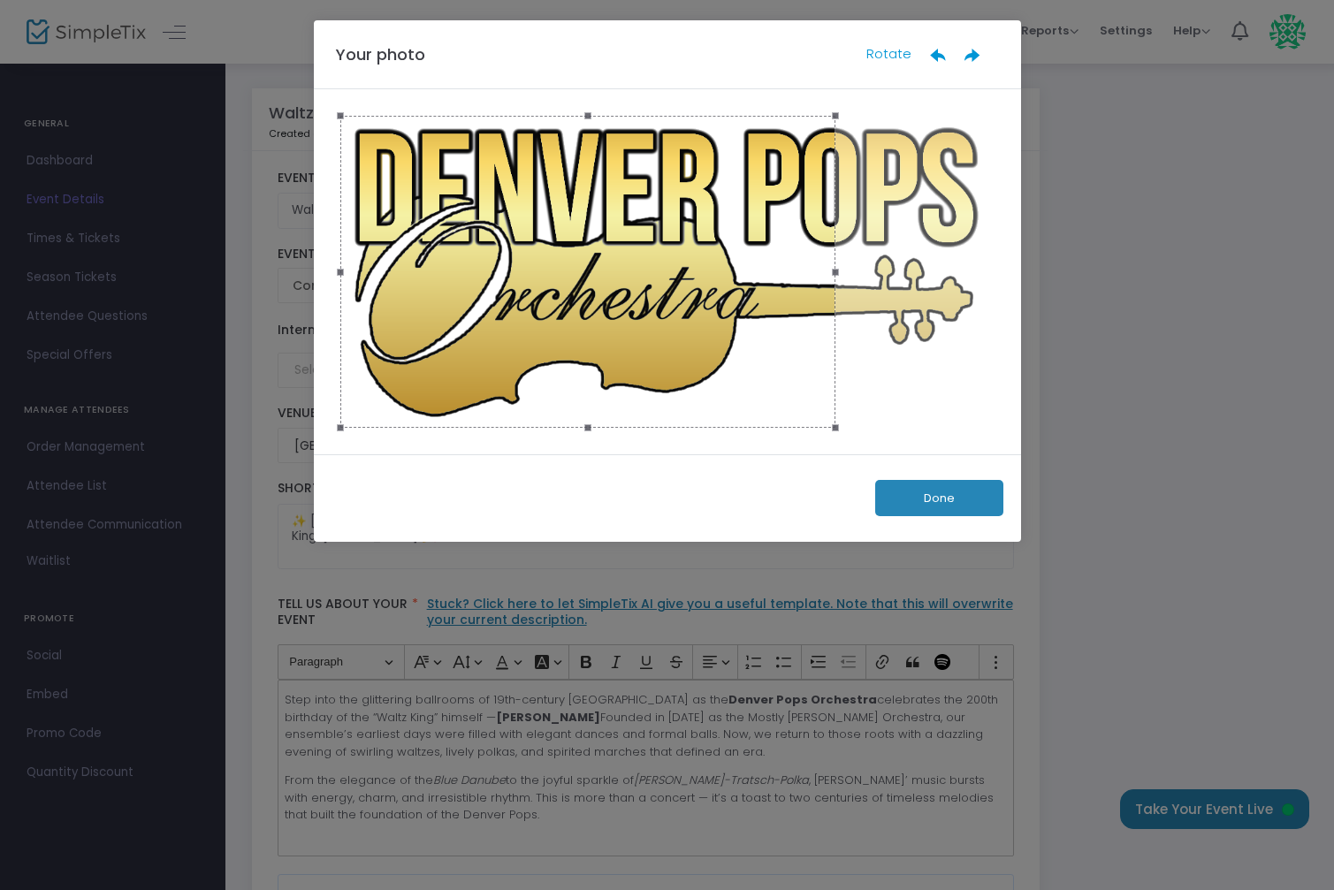
click at [1063, 270] on ngb-modal-window "Your photo Rotate Done" at bounding box center [667, 445] width 1334 height 890
drag, startPoint x: 804, startPoint y: 322, endPoint x: 811, endPoint y: 312, distance: 12.0
click at [811, 312] on div at bounding box center [595, 272] width 496 height 312
drag, startPoint x: 812, startPoint y: 312, endPoint x: 751, endPoint y: 307, distance: 61.2
click at [751, 307] on div at bounding box center [588, 272] width 496 height 312
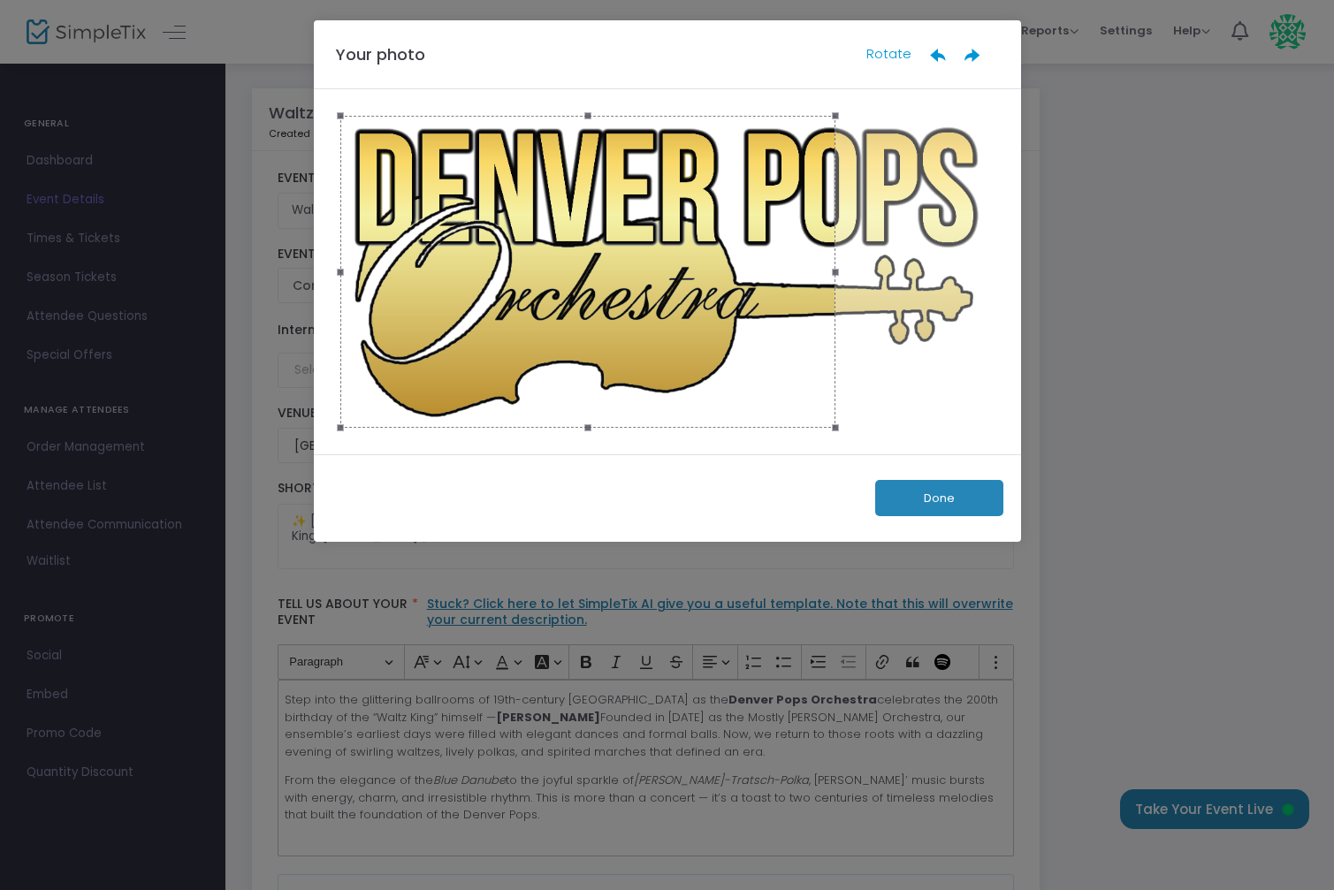
click at [934, 499] on button "Done" at bounding box center [939, 498] width 128 height 36
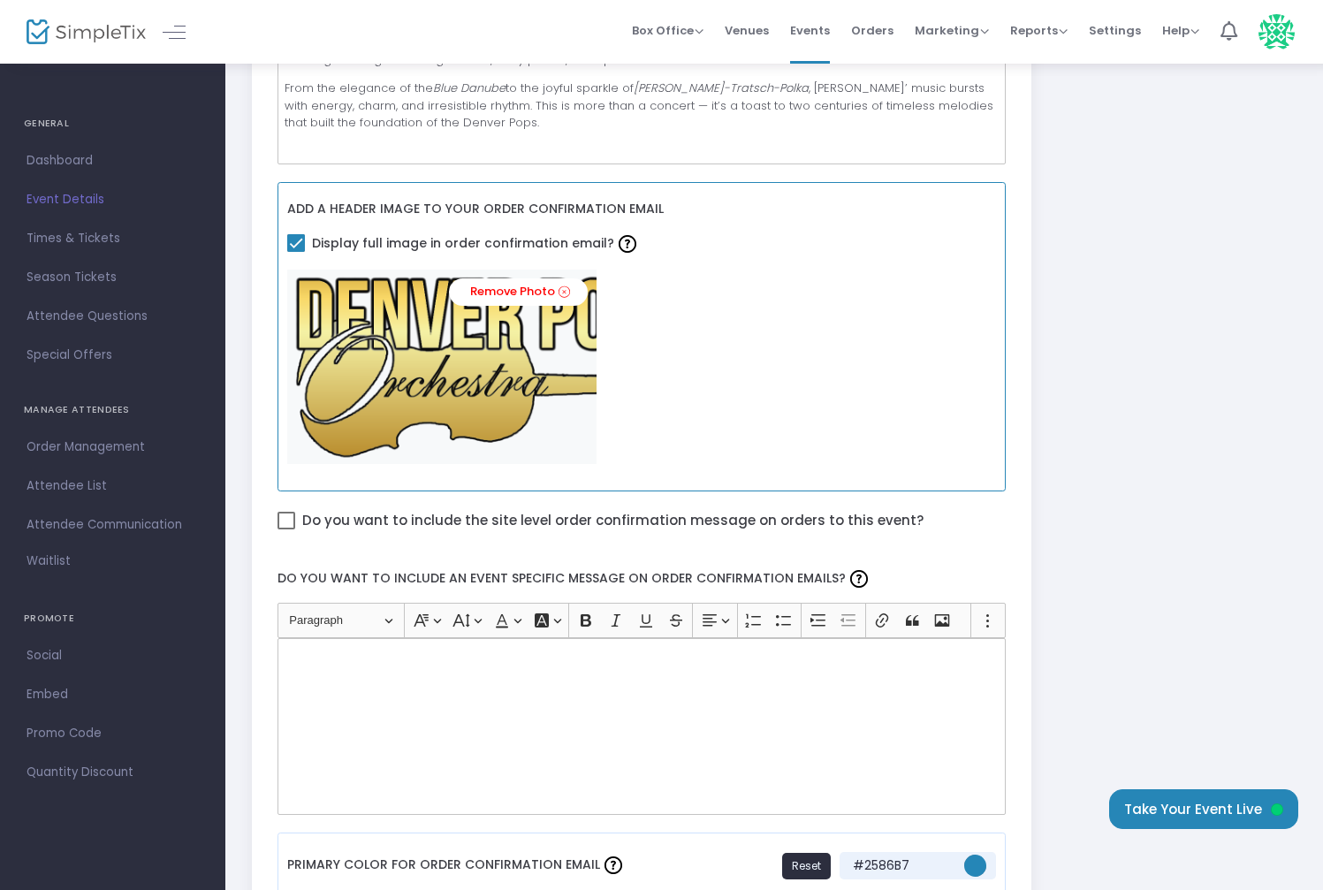
scroll to position [718, 0]
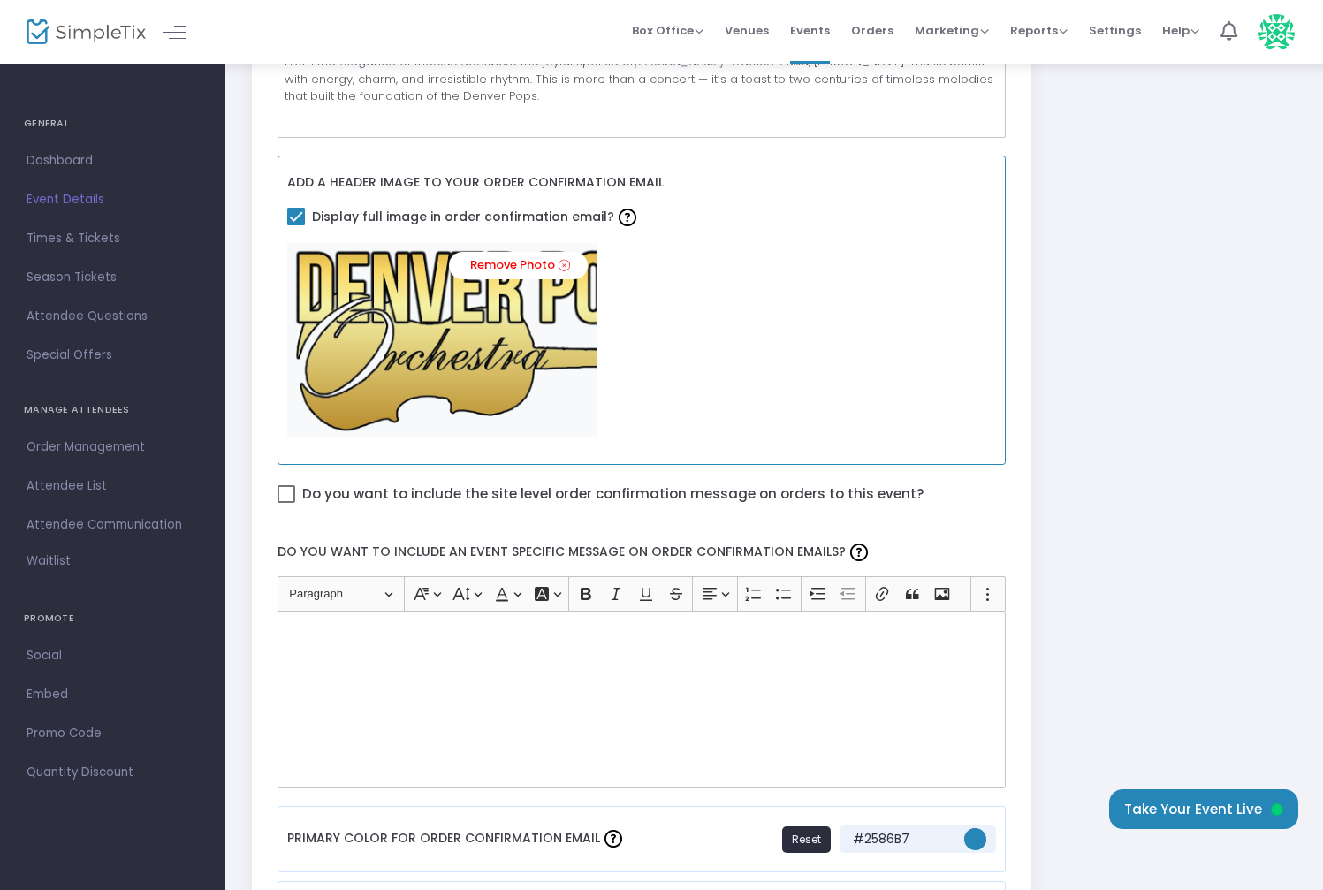
click at [560, 269] on icon at bounding box center [564, 265] width 11 height 17
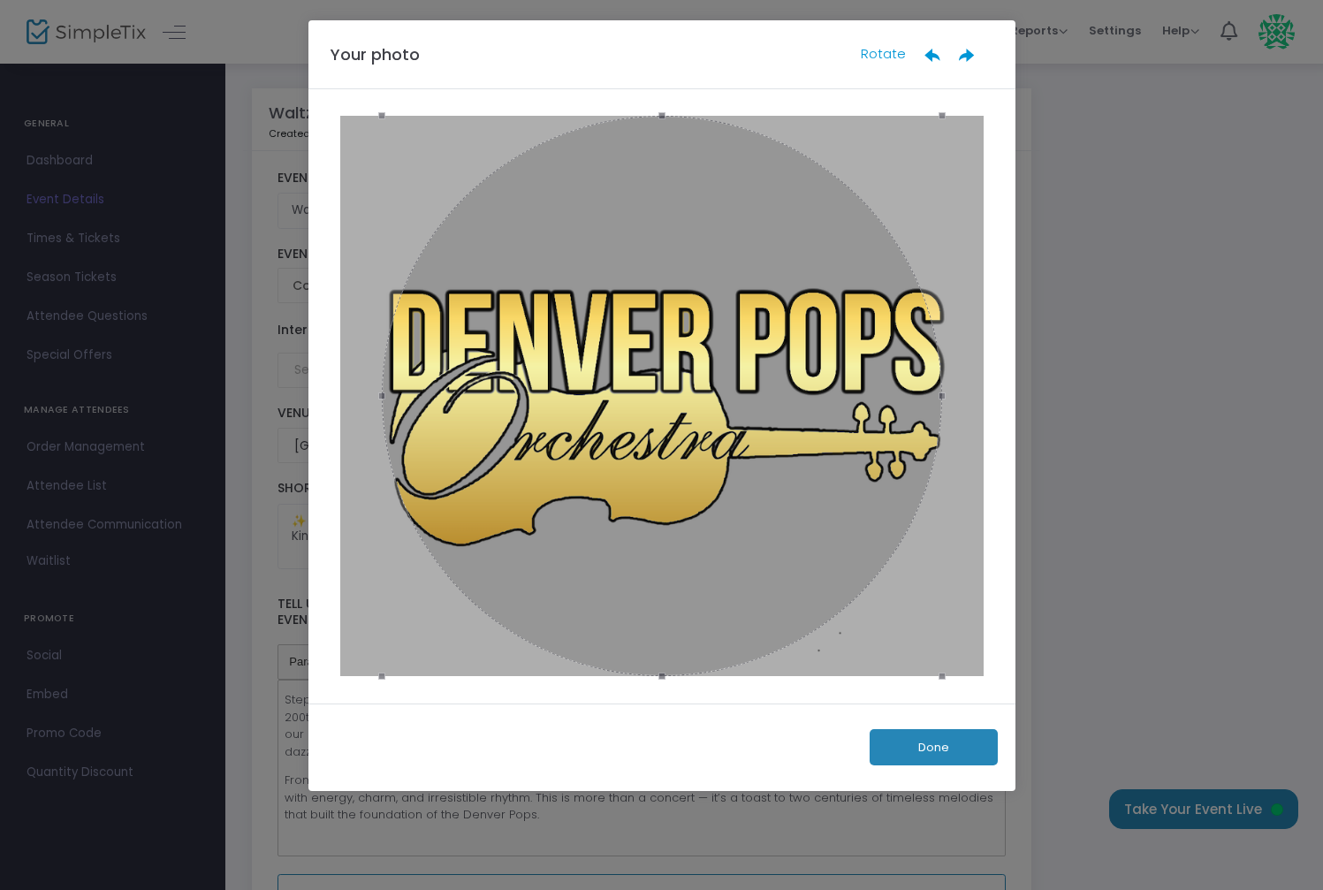
scroll to position [0, 0]
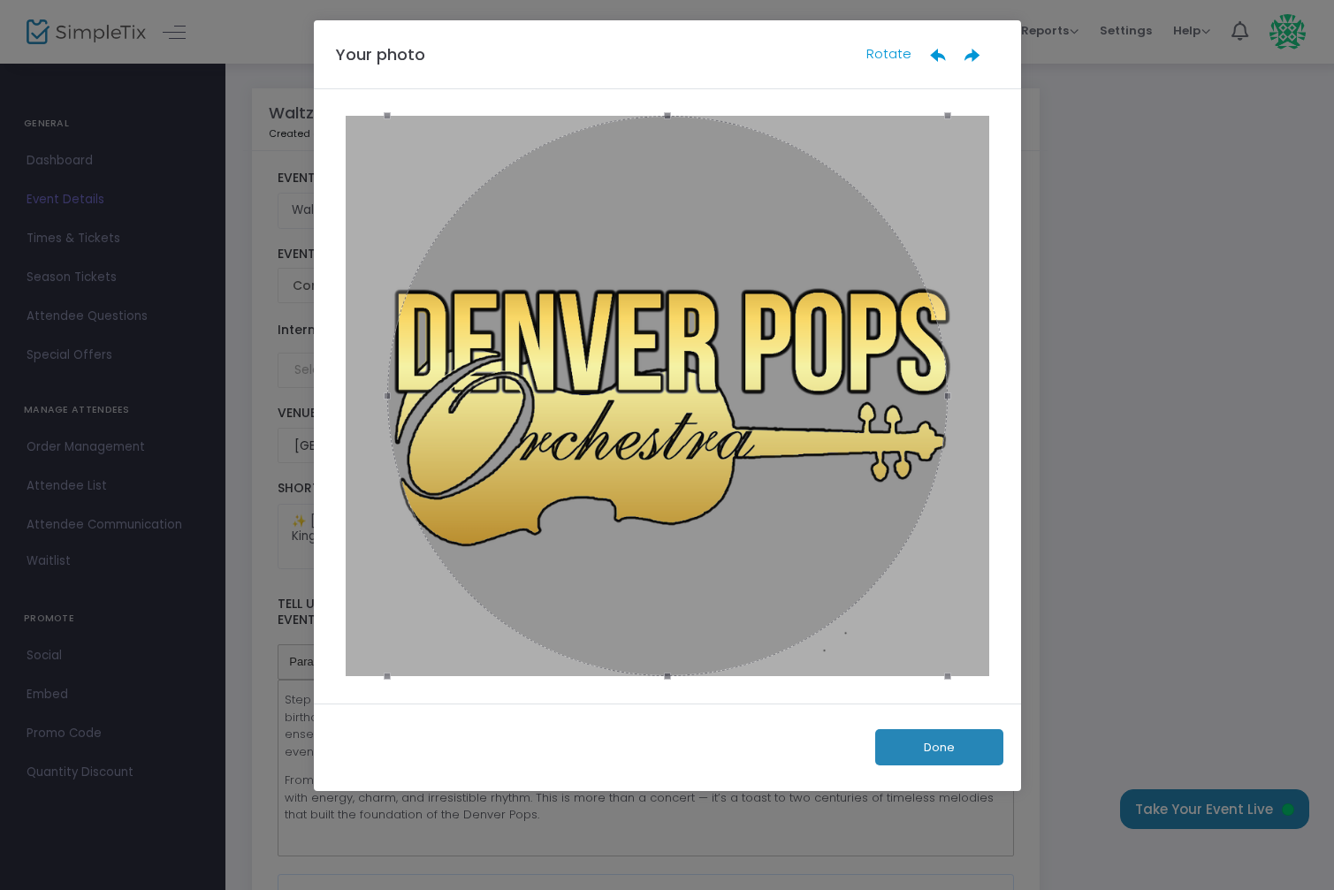
click at [928, 744] on button "Done" at bounding box center [939, 747] width 128 height 36
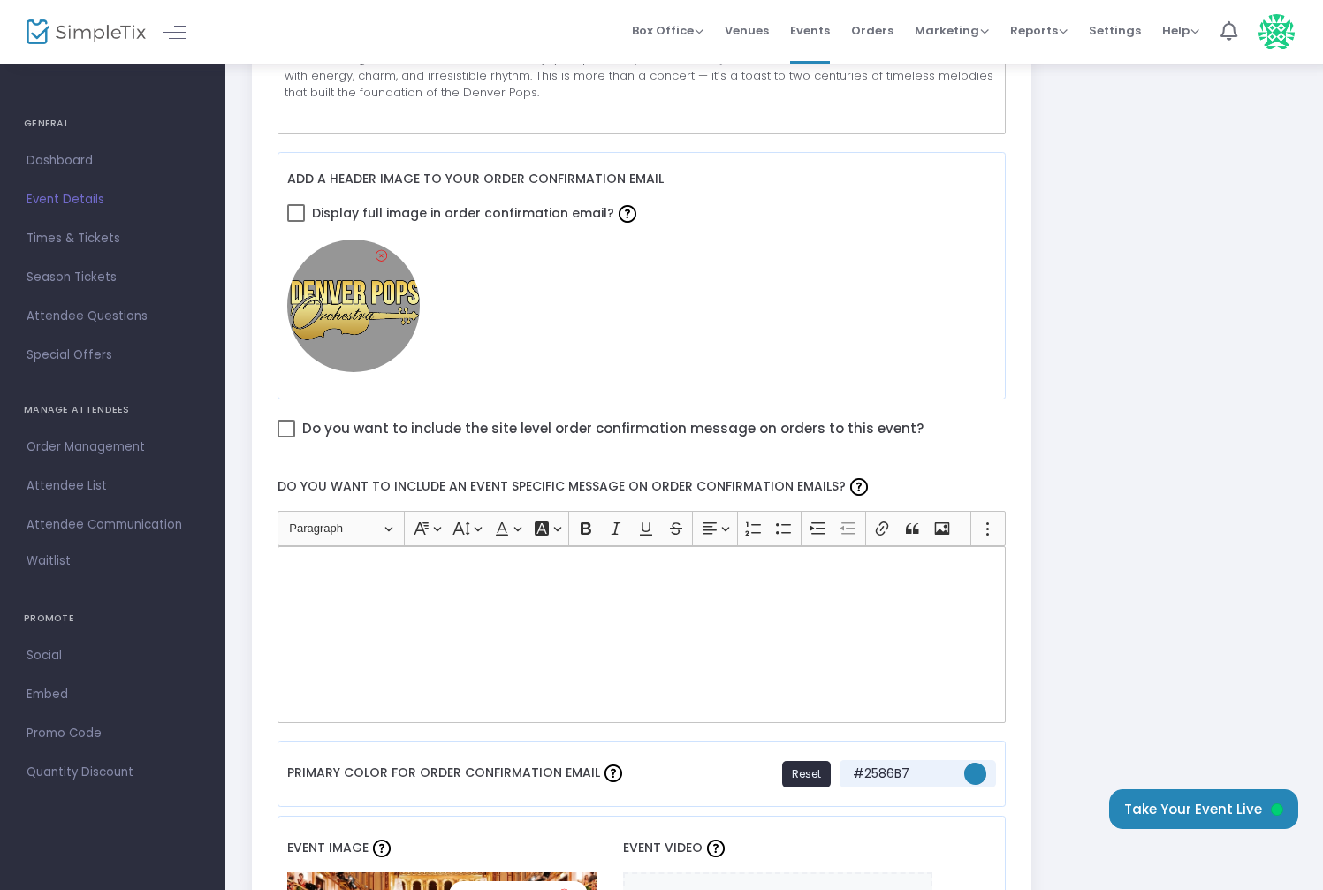
scroll to position [709, 0]
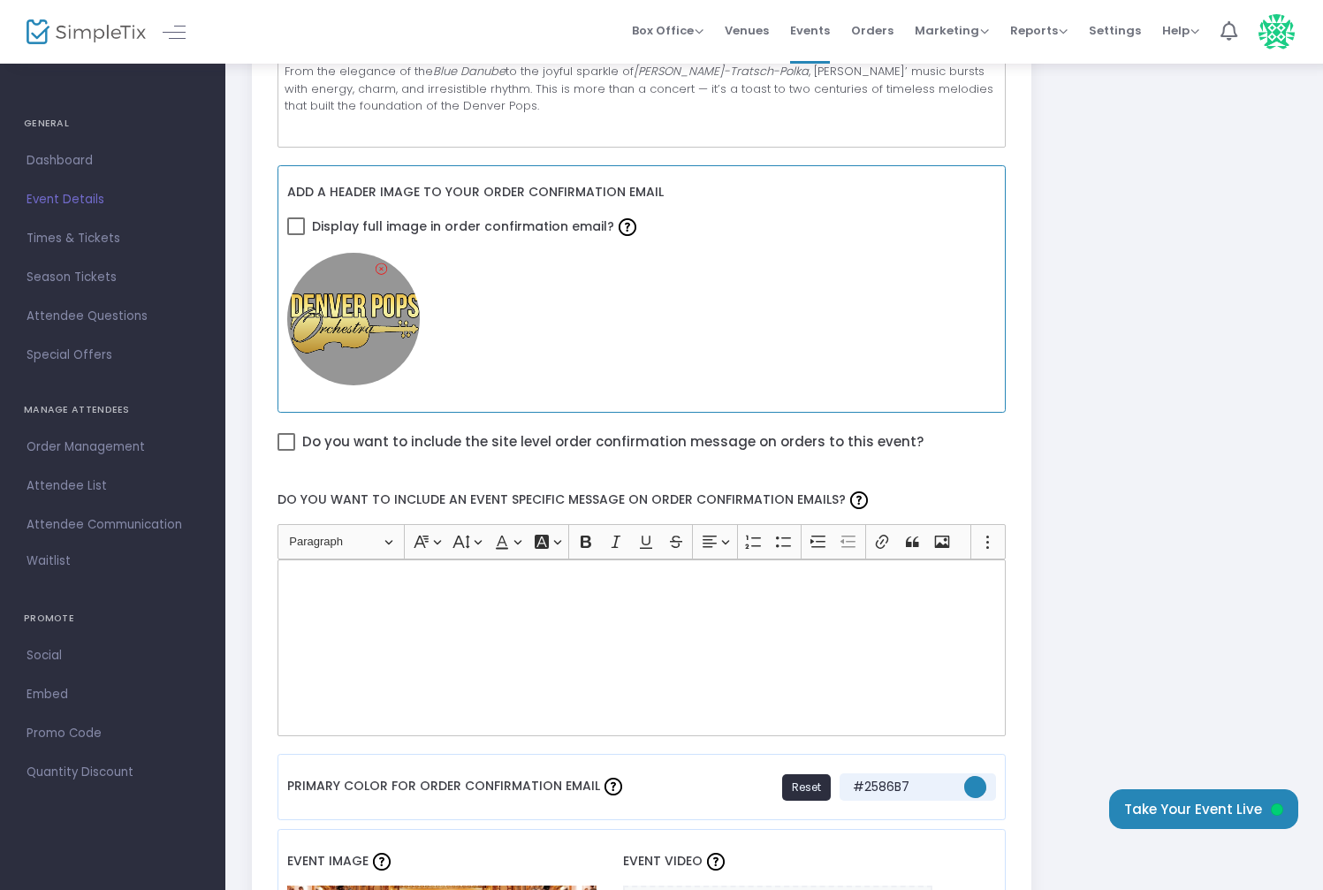
click at [295, 226] on span at bounding box center [296, 226] width 18 height 18
click at [295, 235] on input "Display full image in order confirmation email?" at bounding box center [295, 235] width 1 height 1
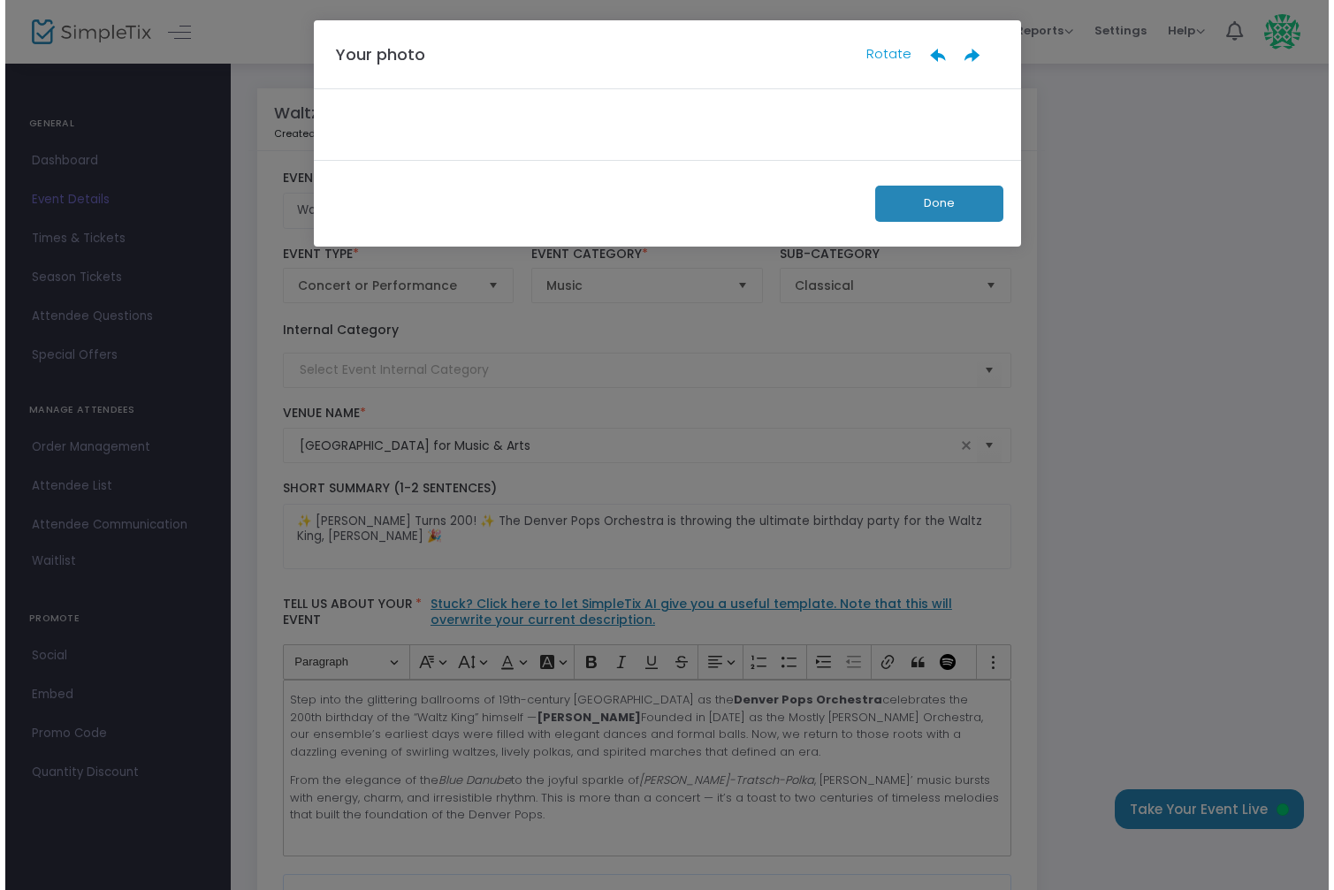
scroll to position [0, 0]
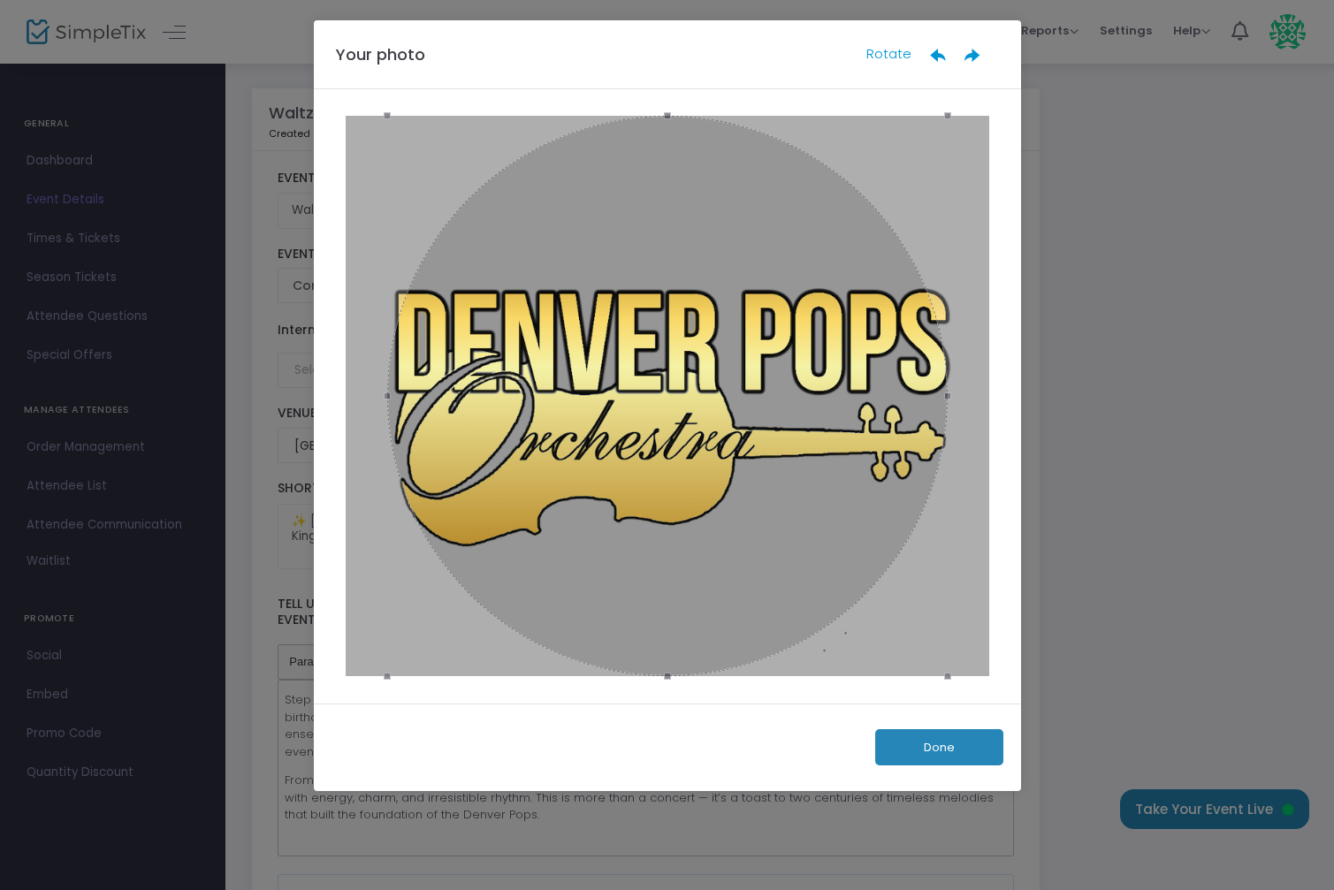
click at [946, 752] on button "Done" at bounding box center [939, 747] width 128 height 36
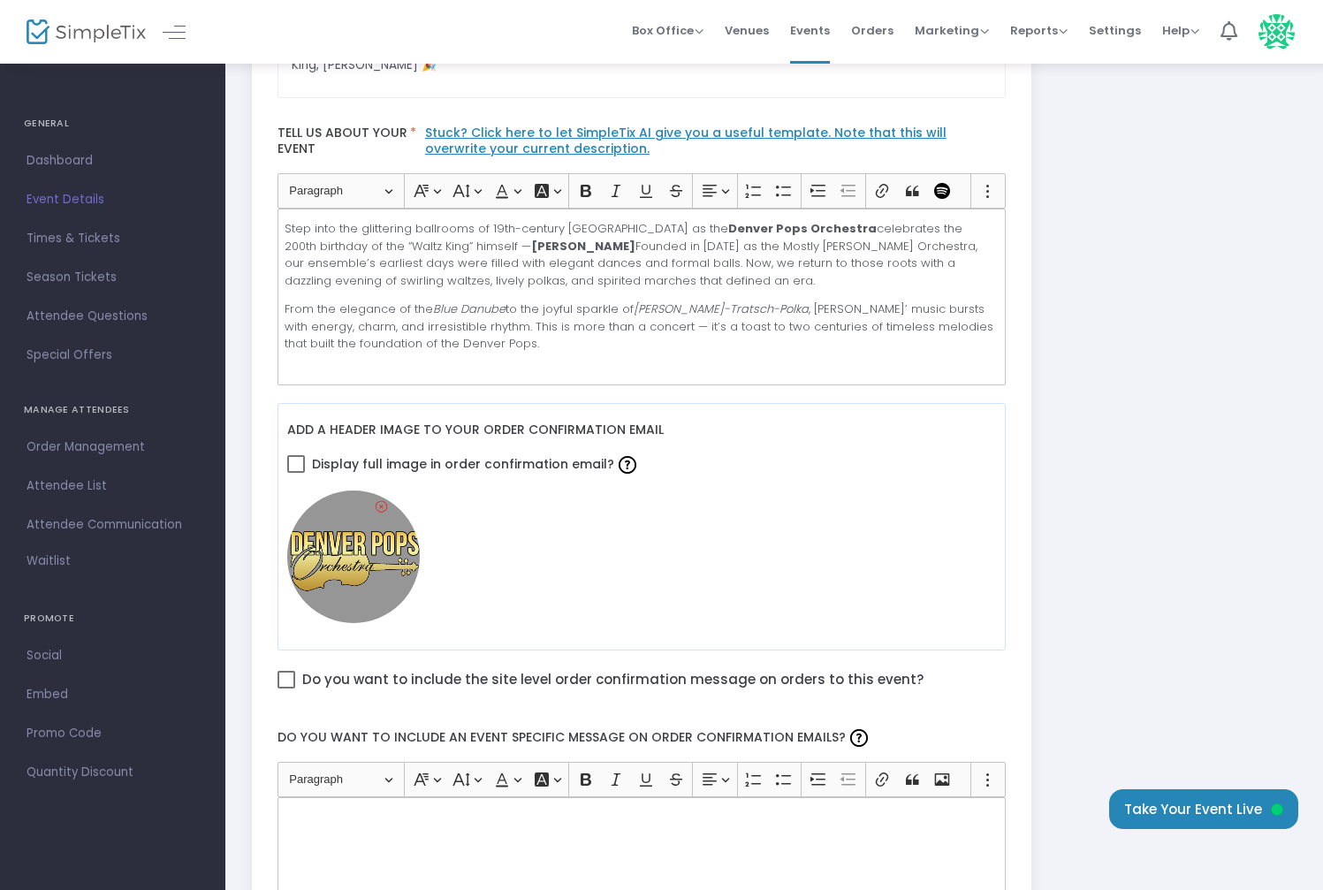
scroll to position [499, 0]
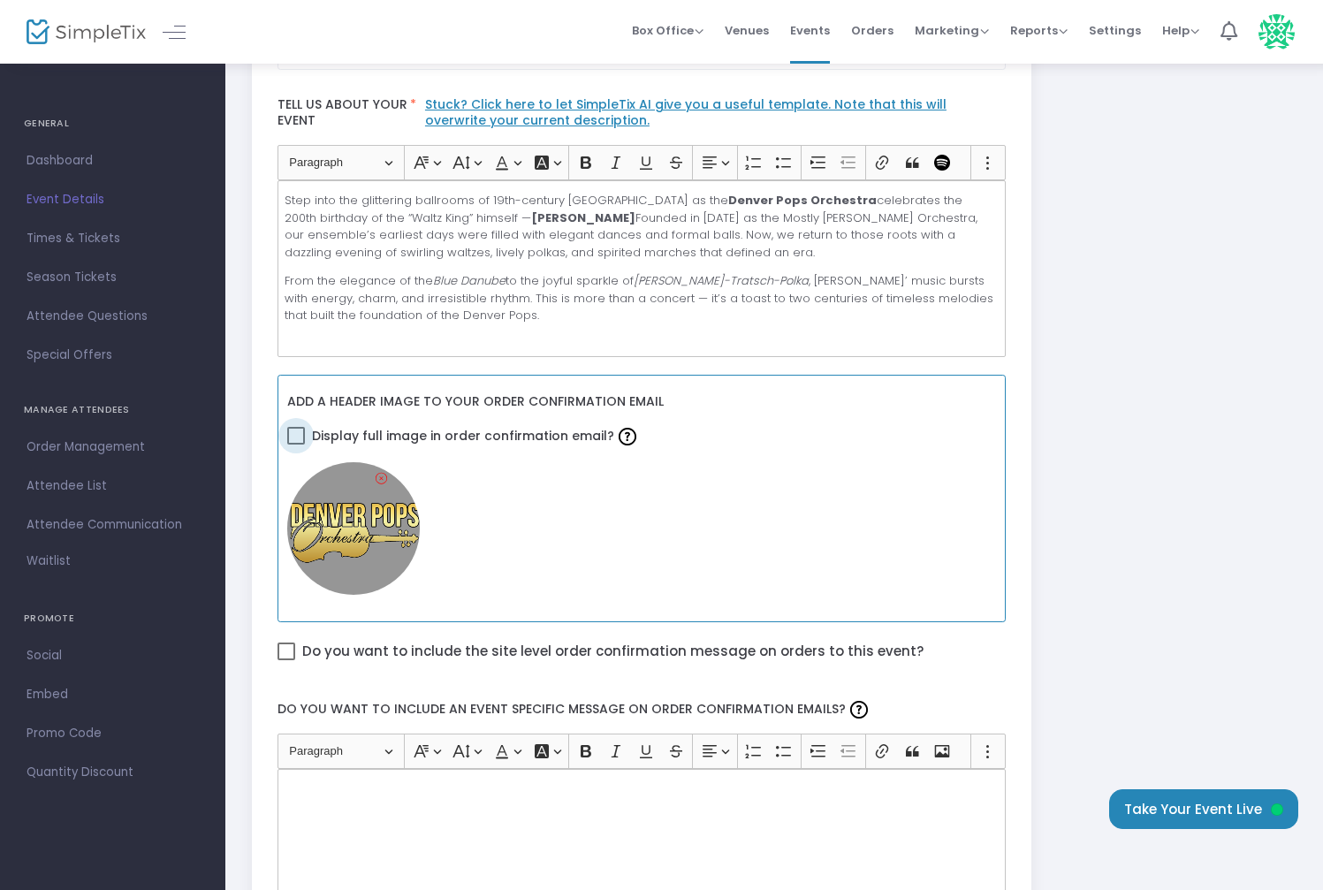
click at [300, 433] on span at bounding box center [296, 436] width 18 height 18
click at [296, 445] on input "Display full image in order confirmation email?" at bounding box center [295, 445] width 1 height 1
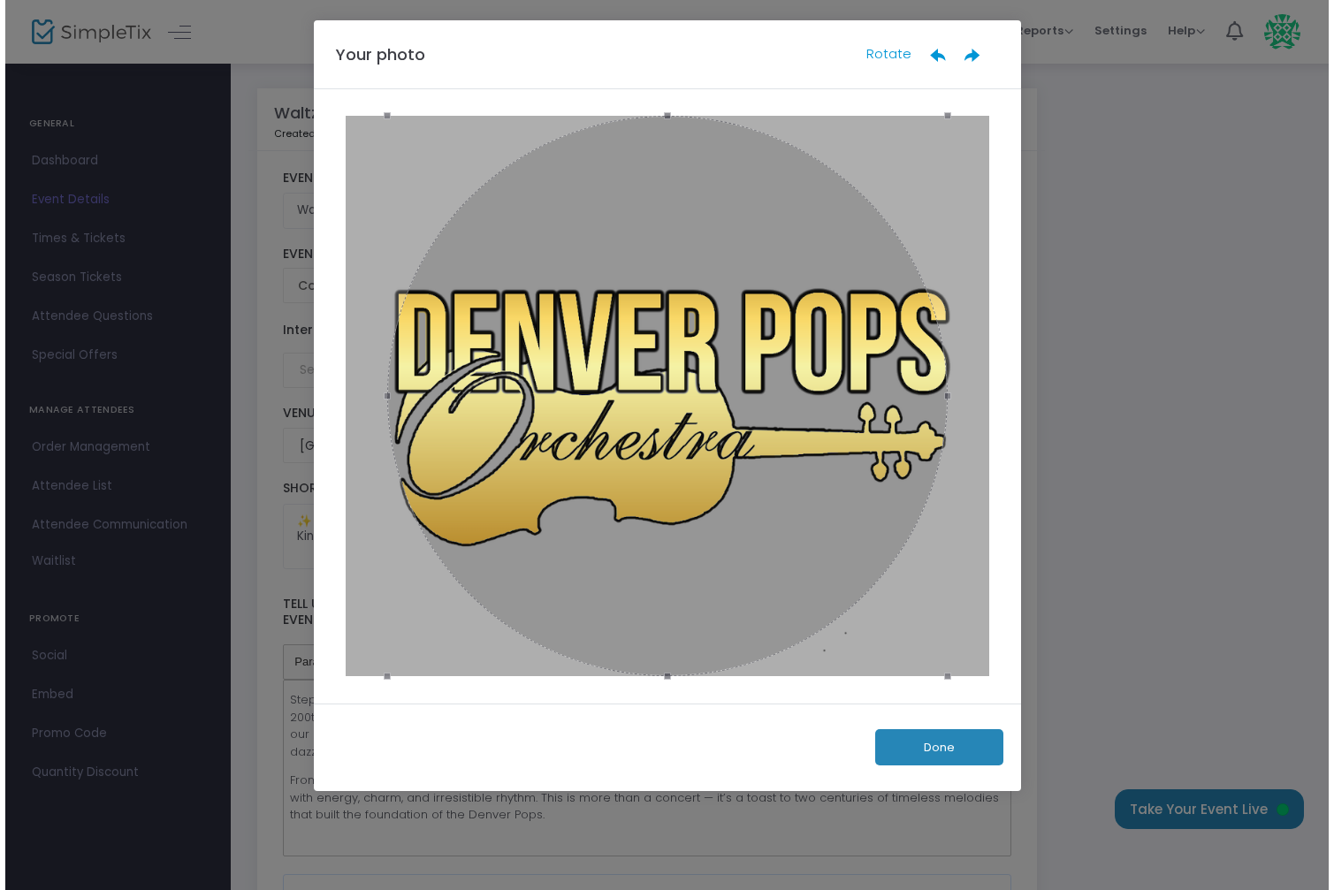
scroll to position [0, 0]
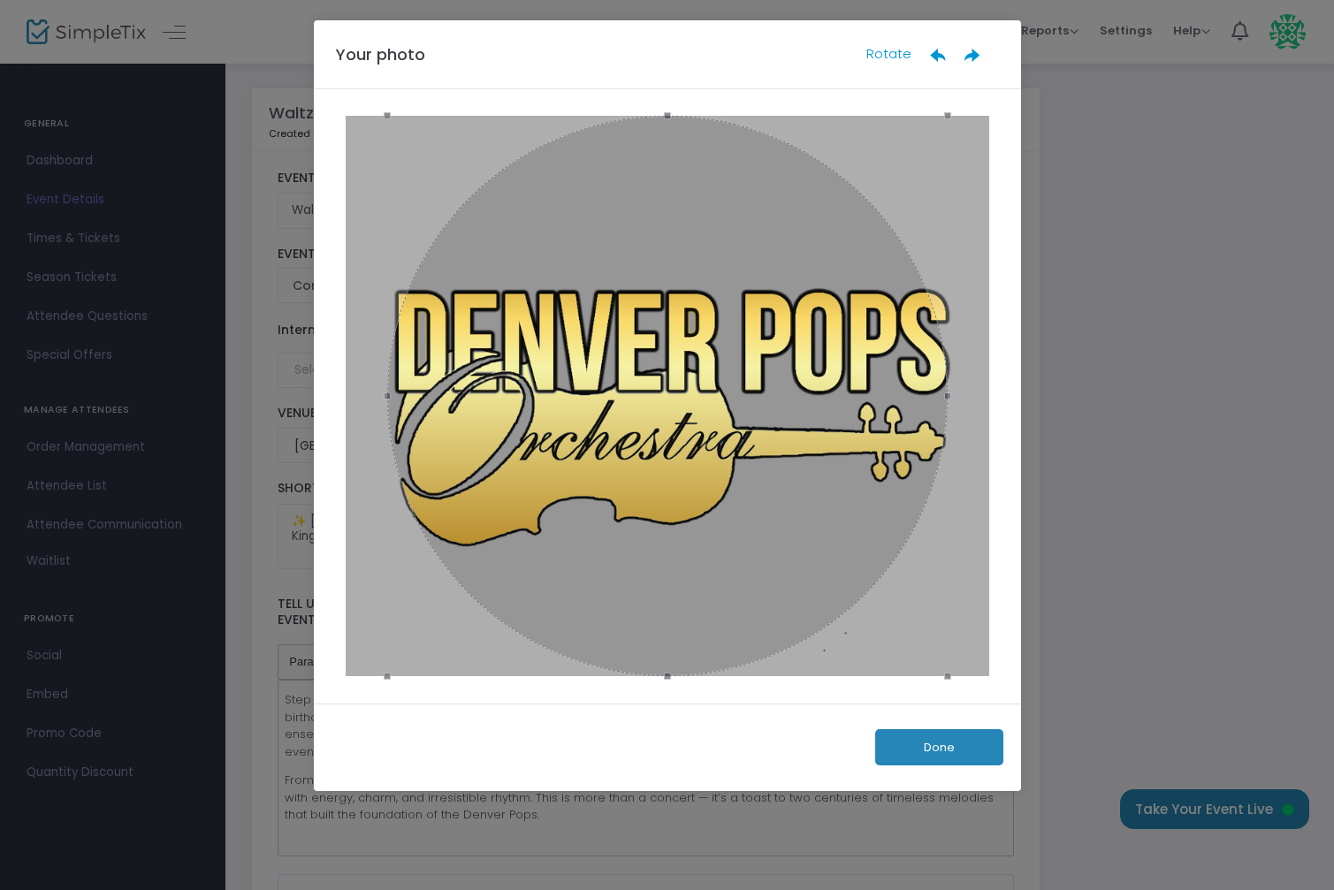
click at [947, 744] on button "Done" at bounding box center [939, 747] width 128 height 36
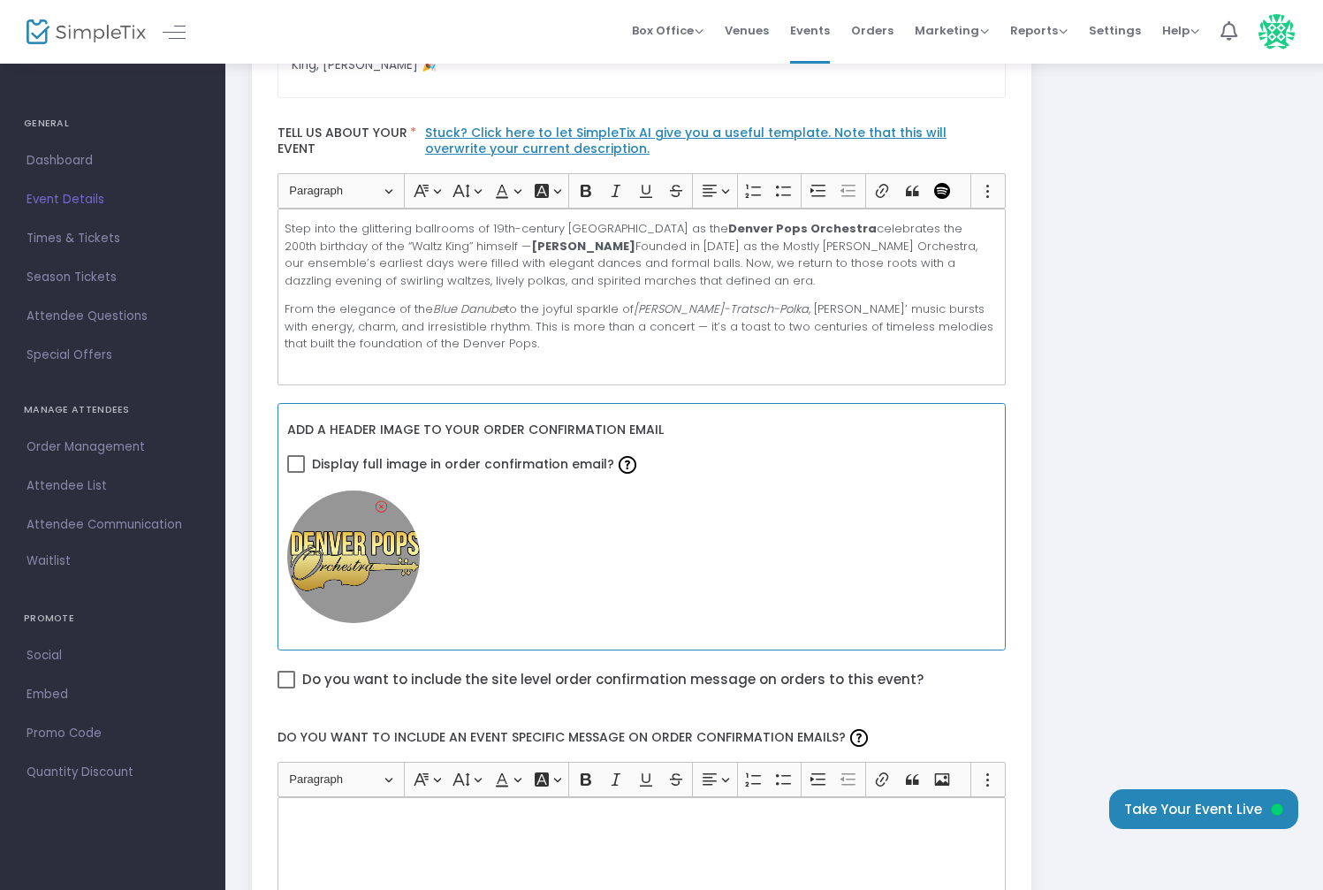
scroll to position [499, 0]
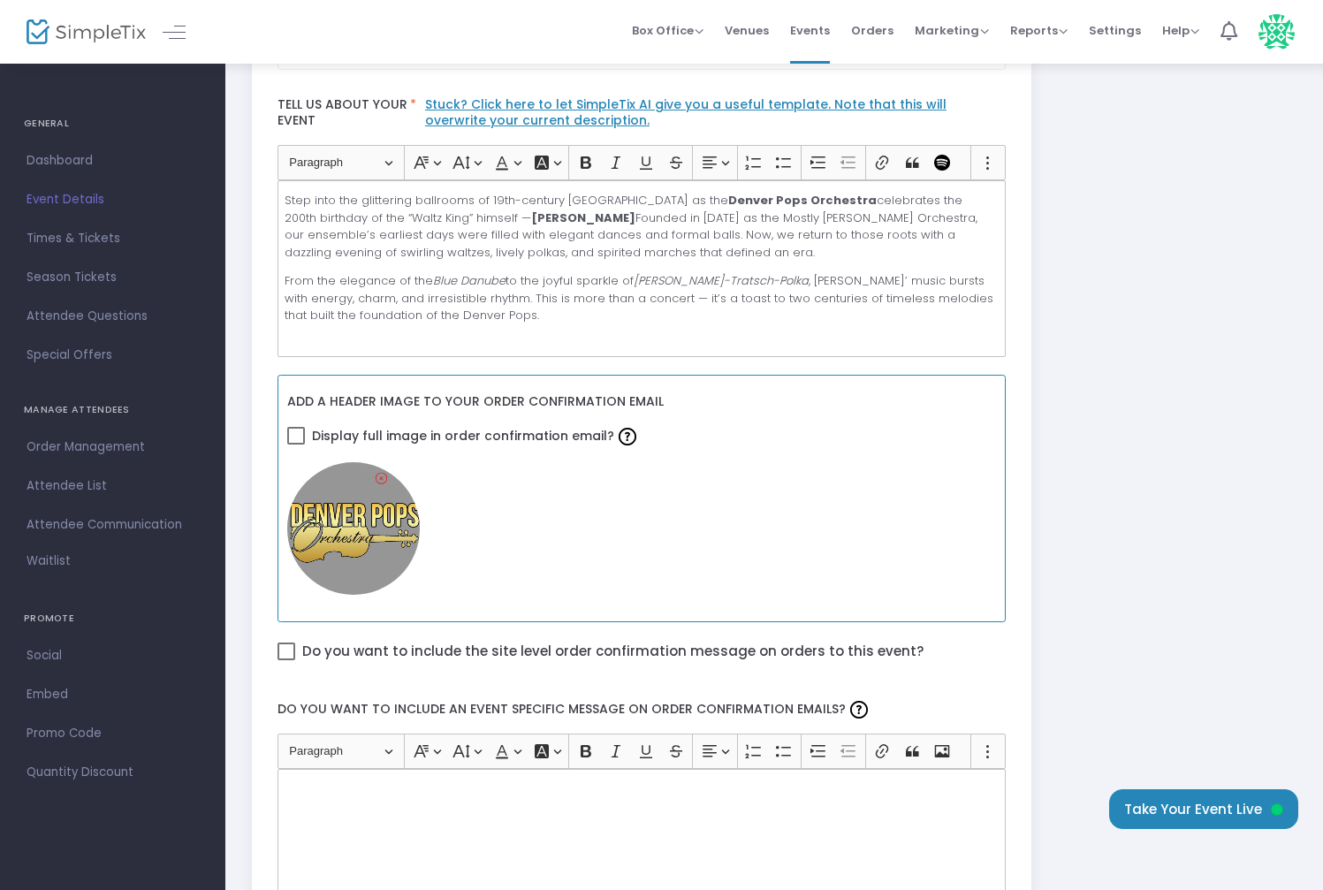
click at [300, 434] on span at bounding box center [296, 436] width 18 height 18
click at [296, 445] on input "Display full image in order confirmation email?" at bounding box center [295, 445] width 1 height 1
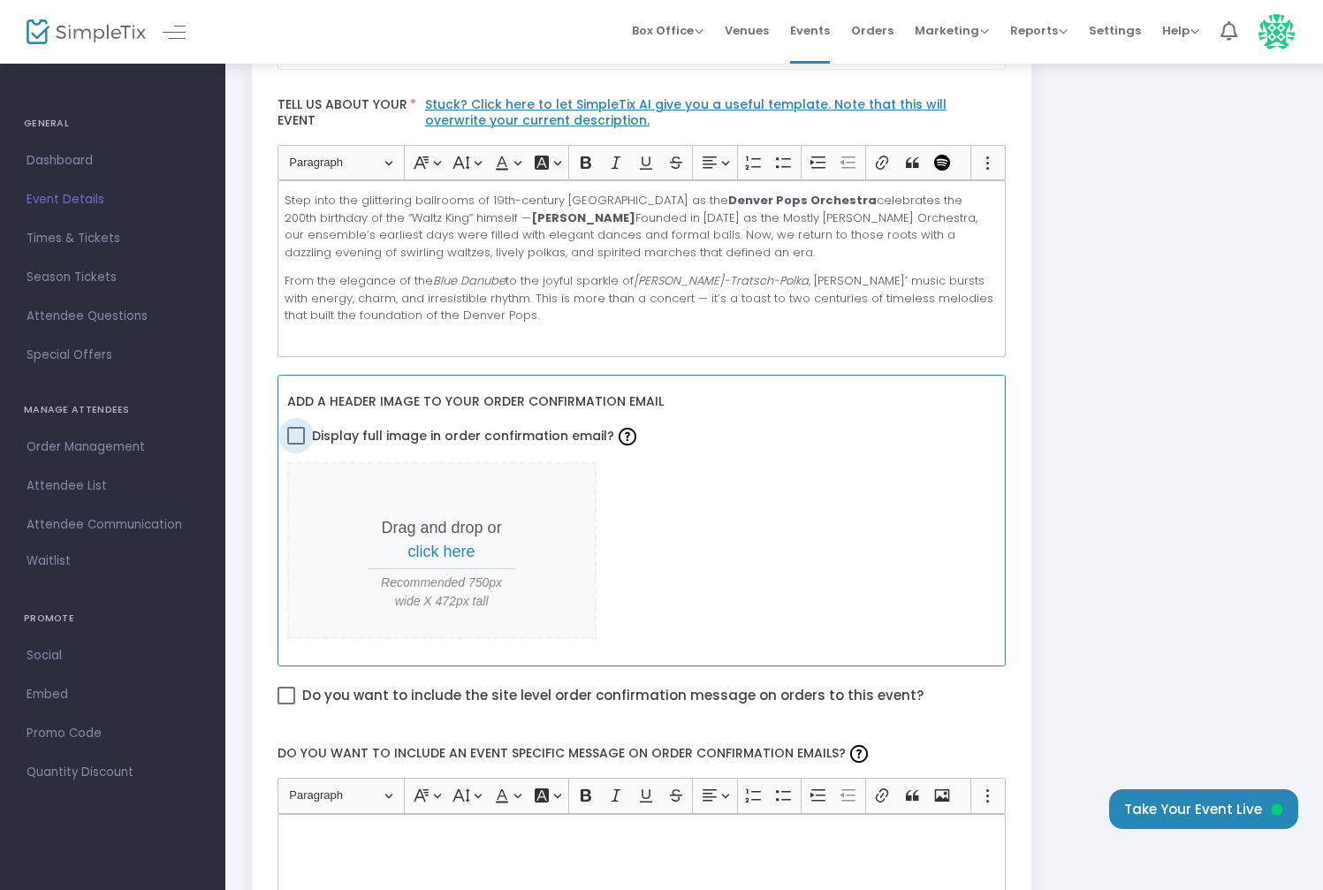
click at [296, 438] on span at bounding box center [296, 436] width 18 height 18
click at [296, 445] on input "Display full image in order confirmation email?" at bounding box center [295, 445] width 1 height 1
checkbox input "true"
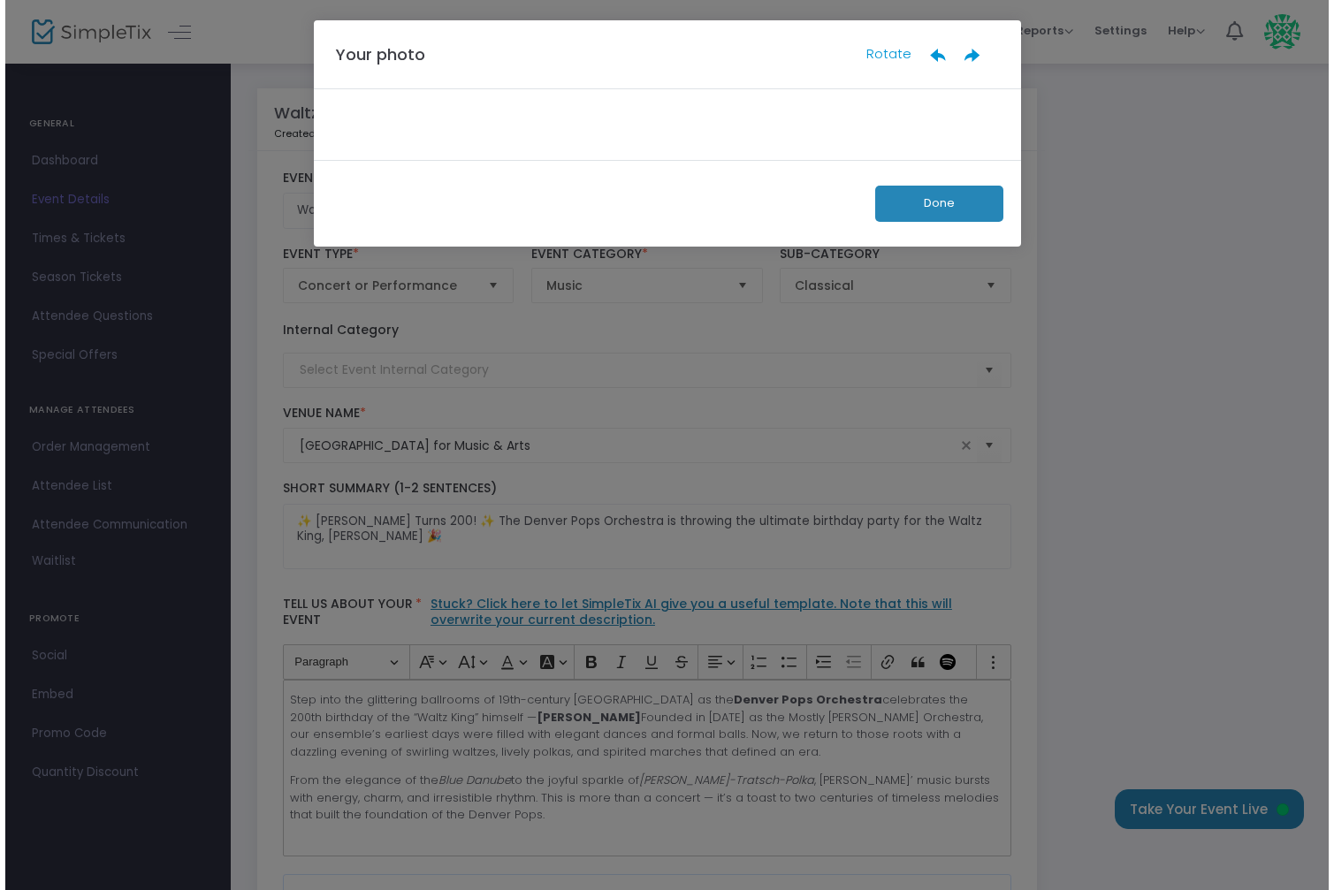
scroll to position [0, 0]
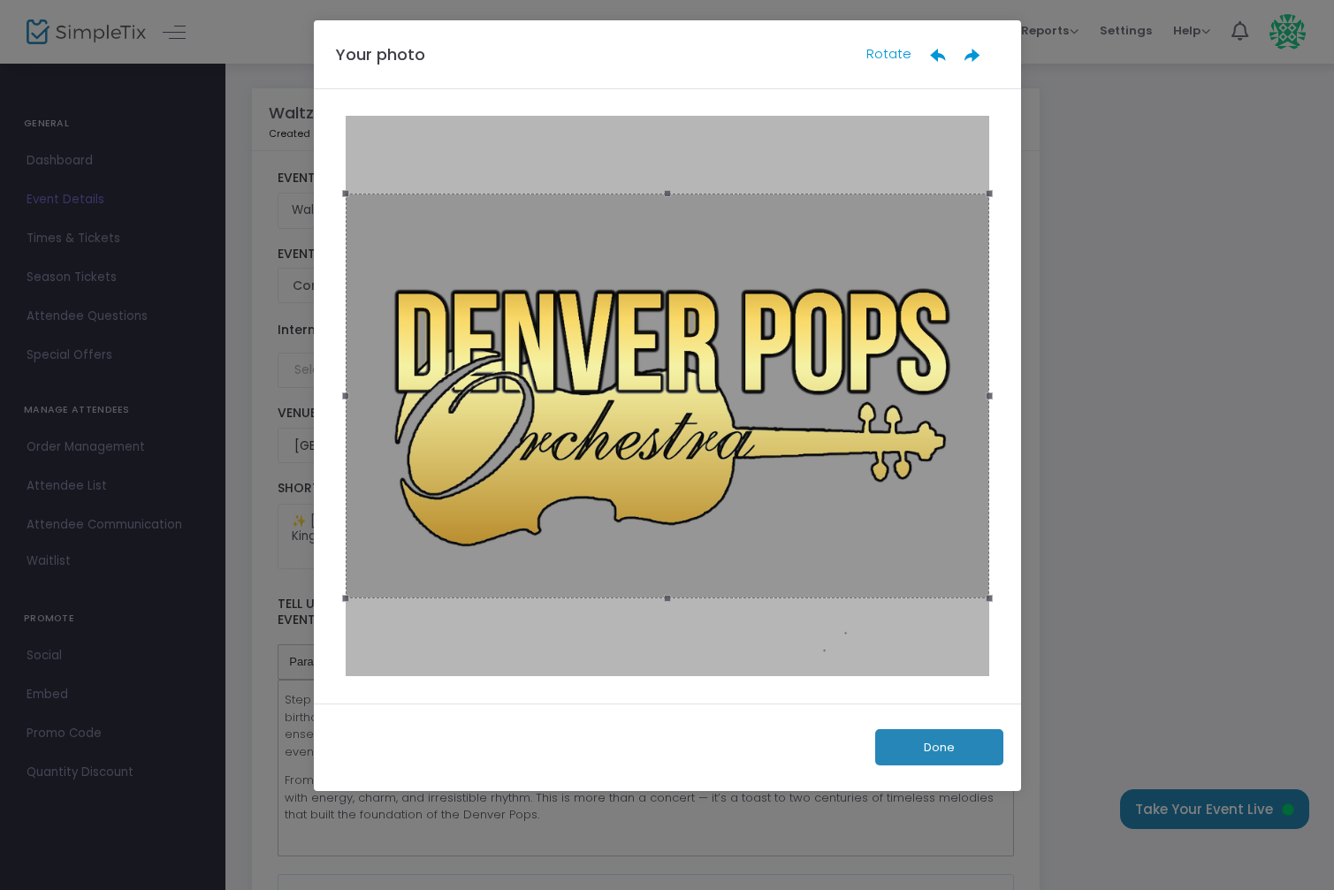
click at [903, 747] on button "Done" at bounding box center [939, 747] width 128 height 36
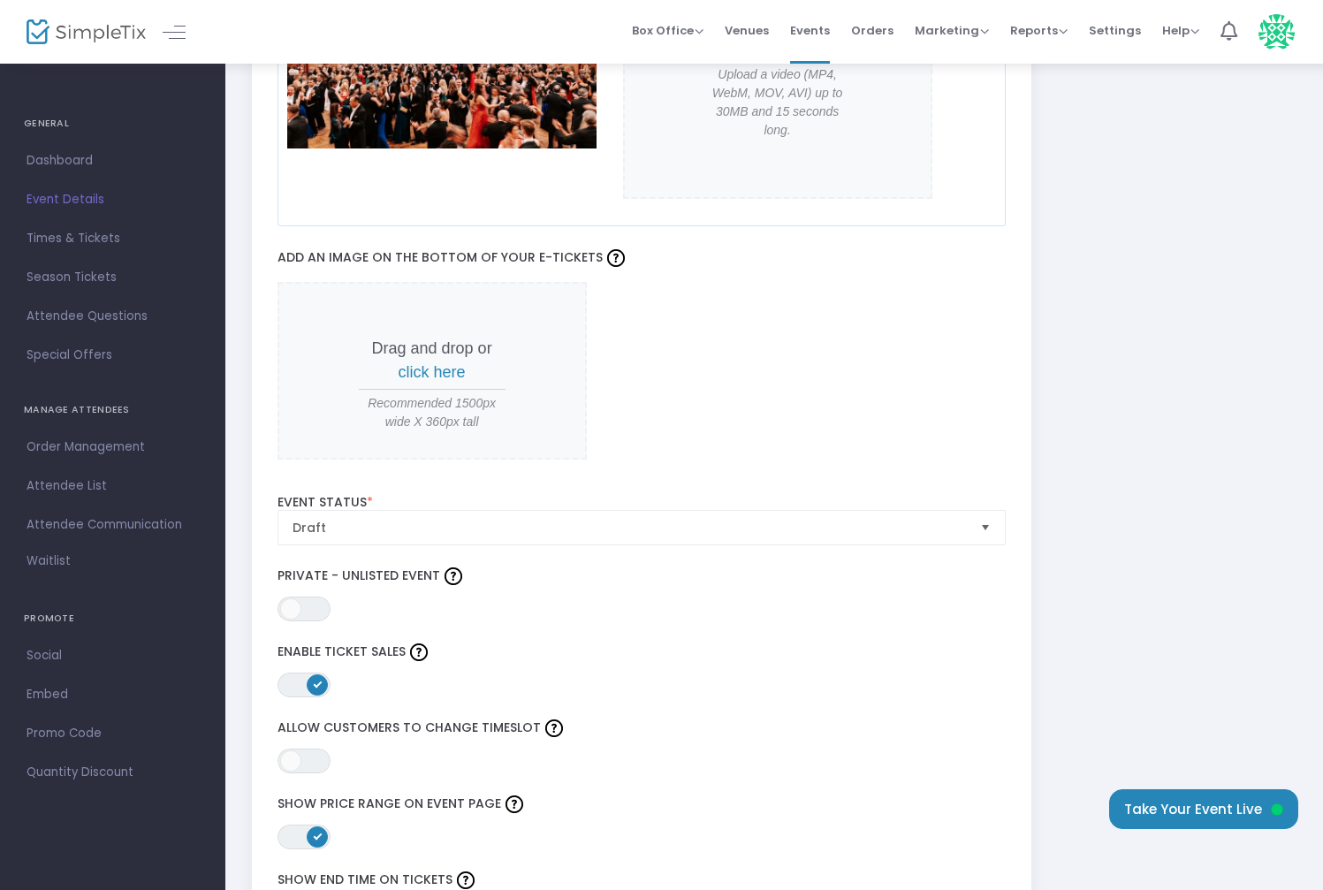
scroll to position [1701, 0]
